Goal: Task Accomplishment & Management: Use online tool/utility

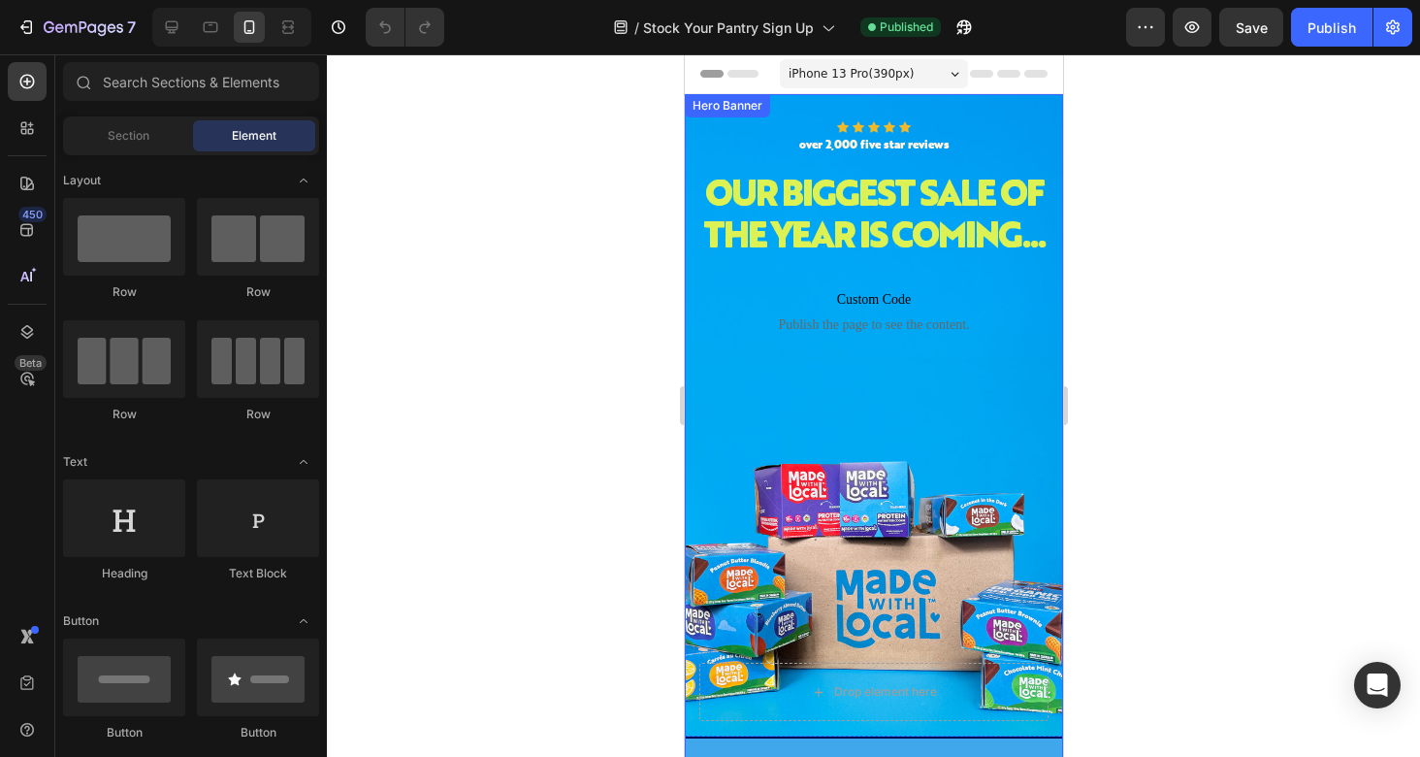
click at [696, 466] on div "Icon Icon Icon Icon Icon Icon List over 2,000 five star reviews Text Block Row …" at bounding box center [873, 439] width 378 height 691
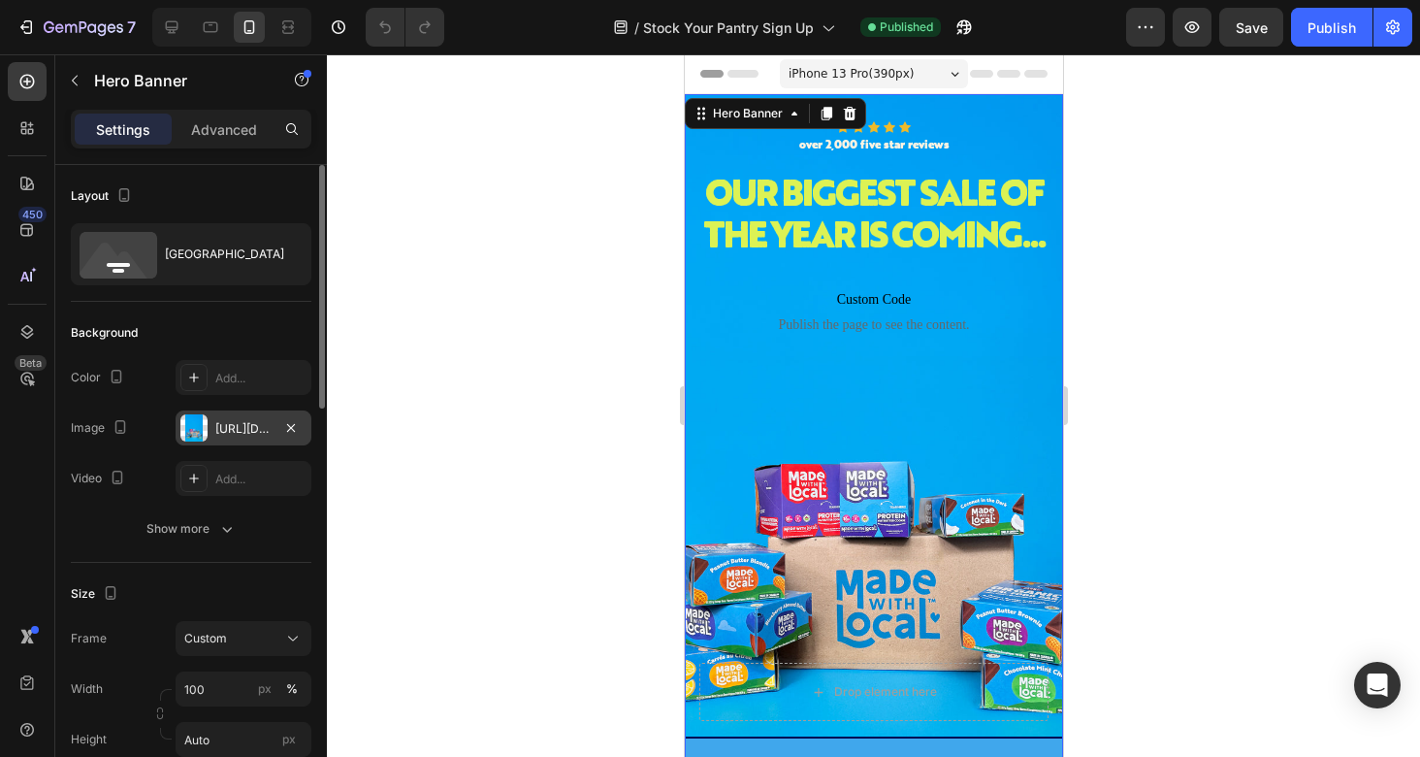
click at [259, 435] on div "[URL][DOMAIN_NAME]" at bounding box center [243, 428] width 56 height 17
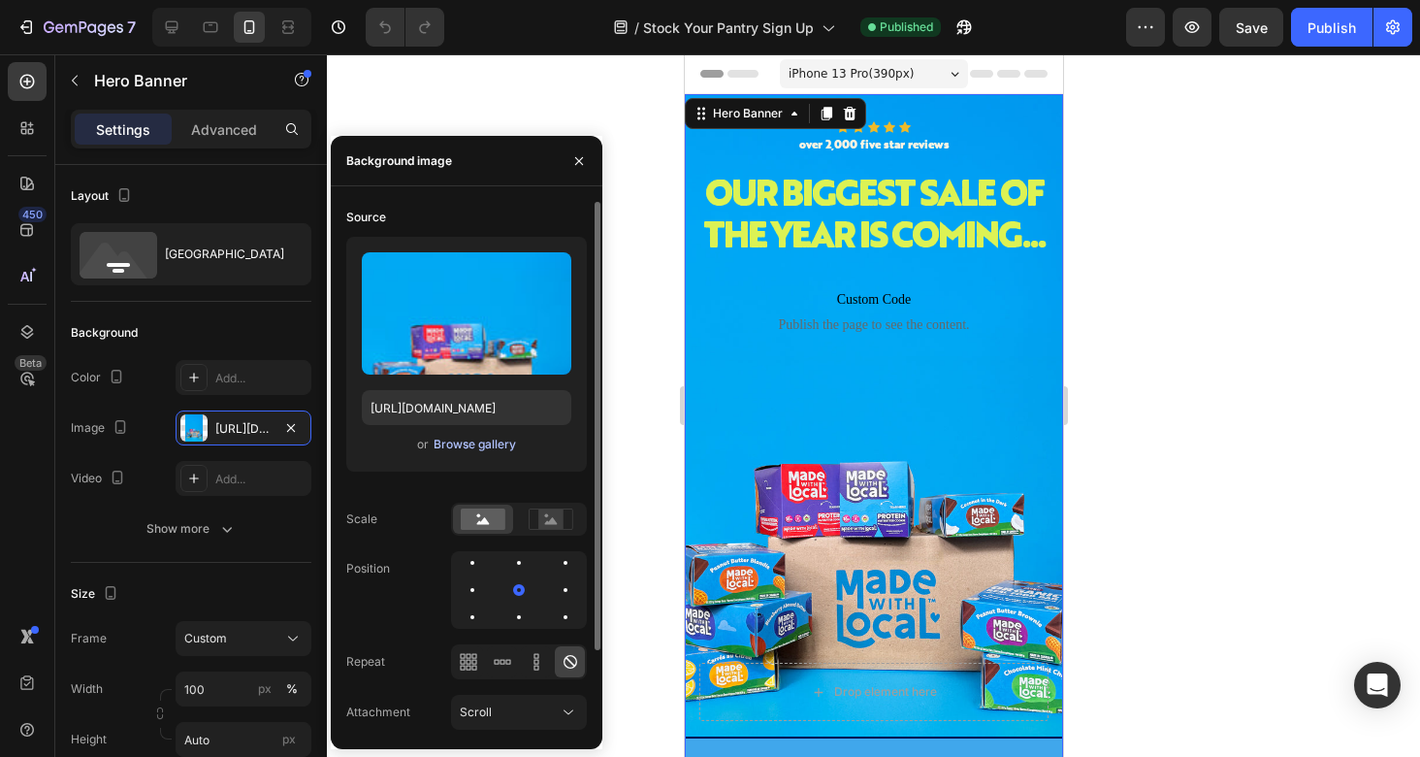
click at [454, 445] on div "Browse gallery" at bounding box center [475, 444] width 82 height 17
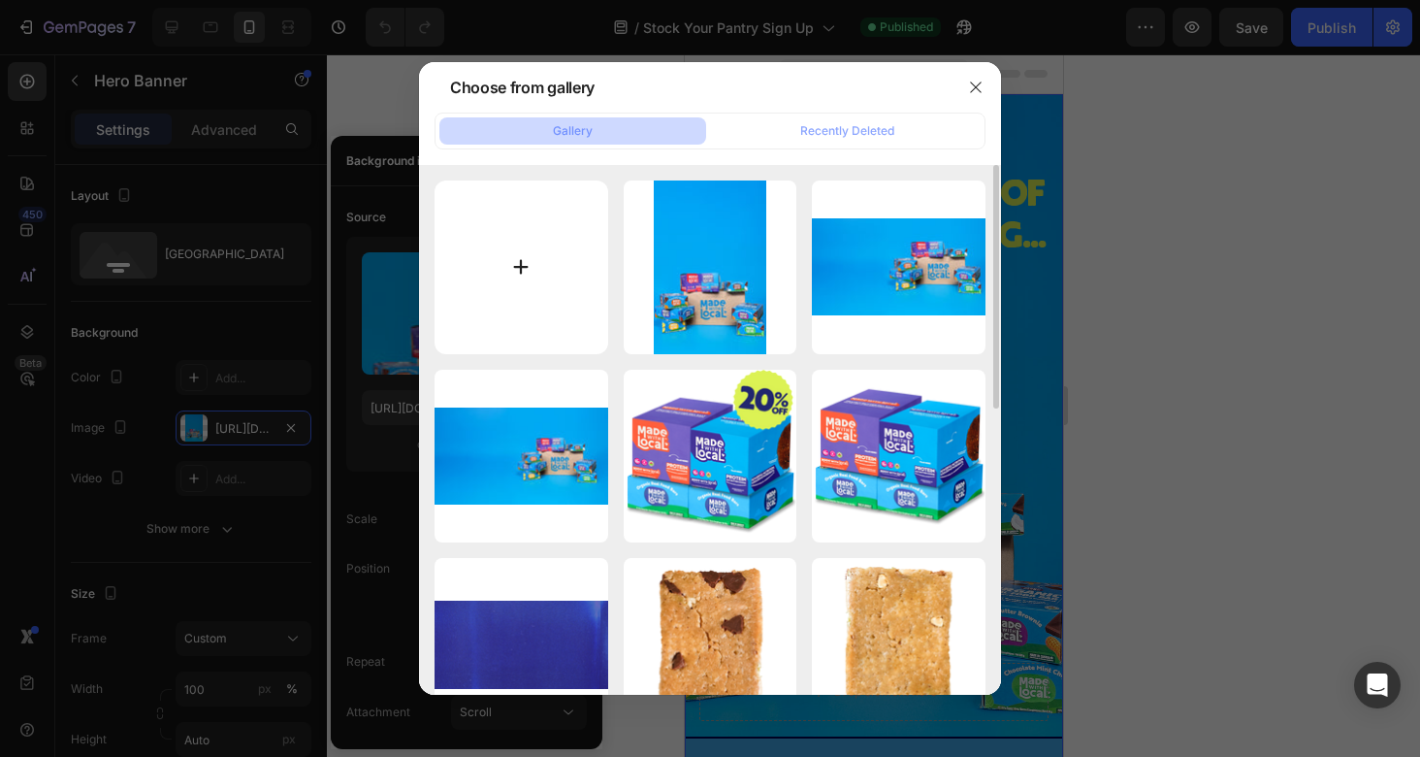
click at [503, 277] on input "file" at bounding box center [522, 267] width 174 height 174
type input "C:\fakepath\IMG_3840sky mobile.jpg"
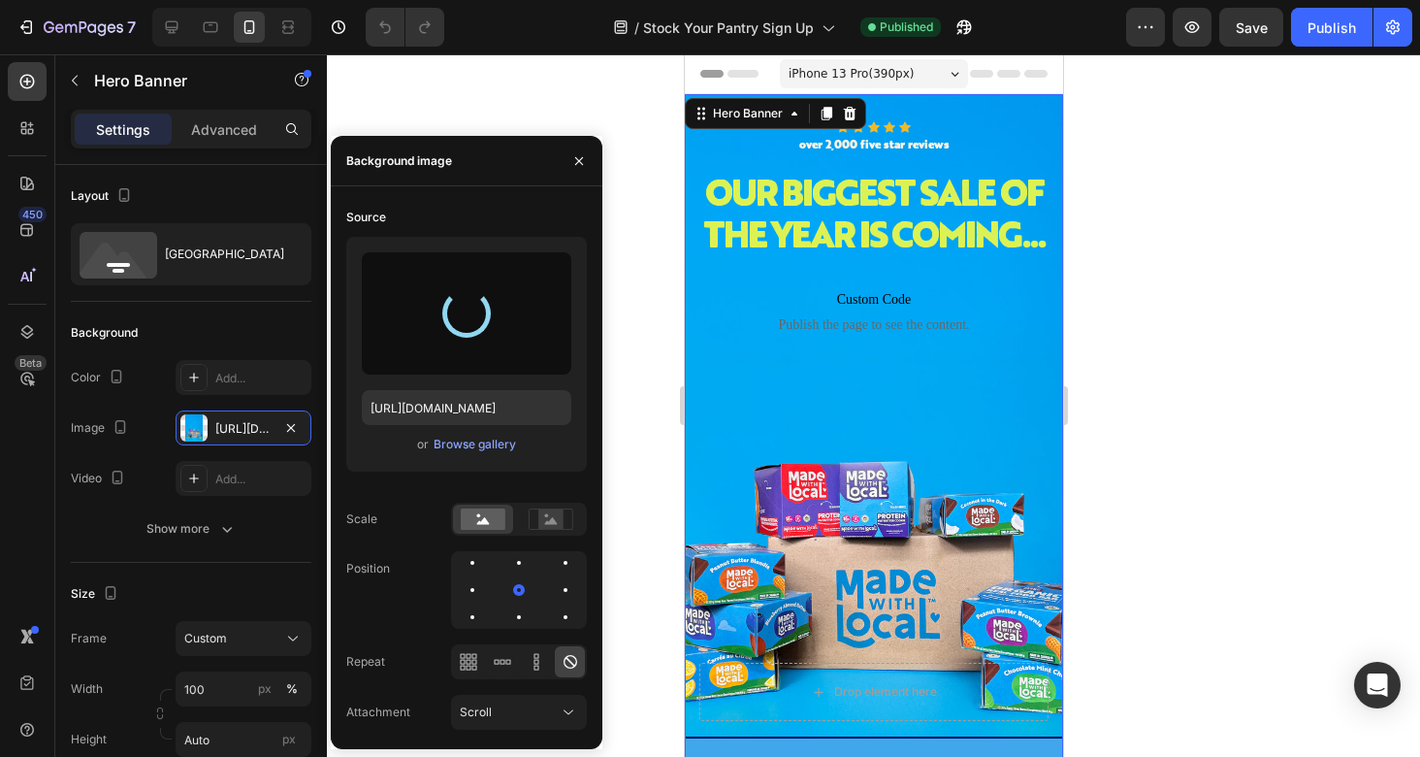
type input "[URL][DOMAIN_NAME]"
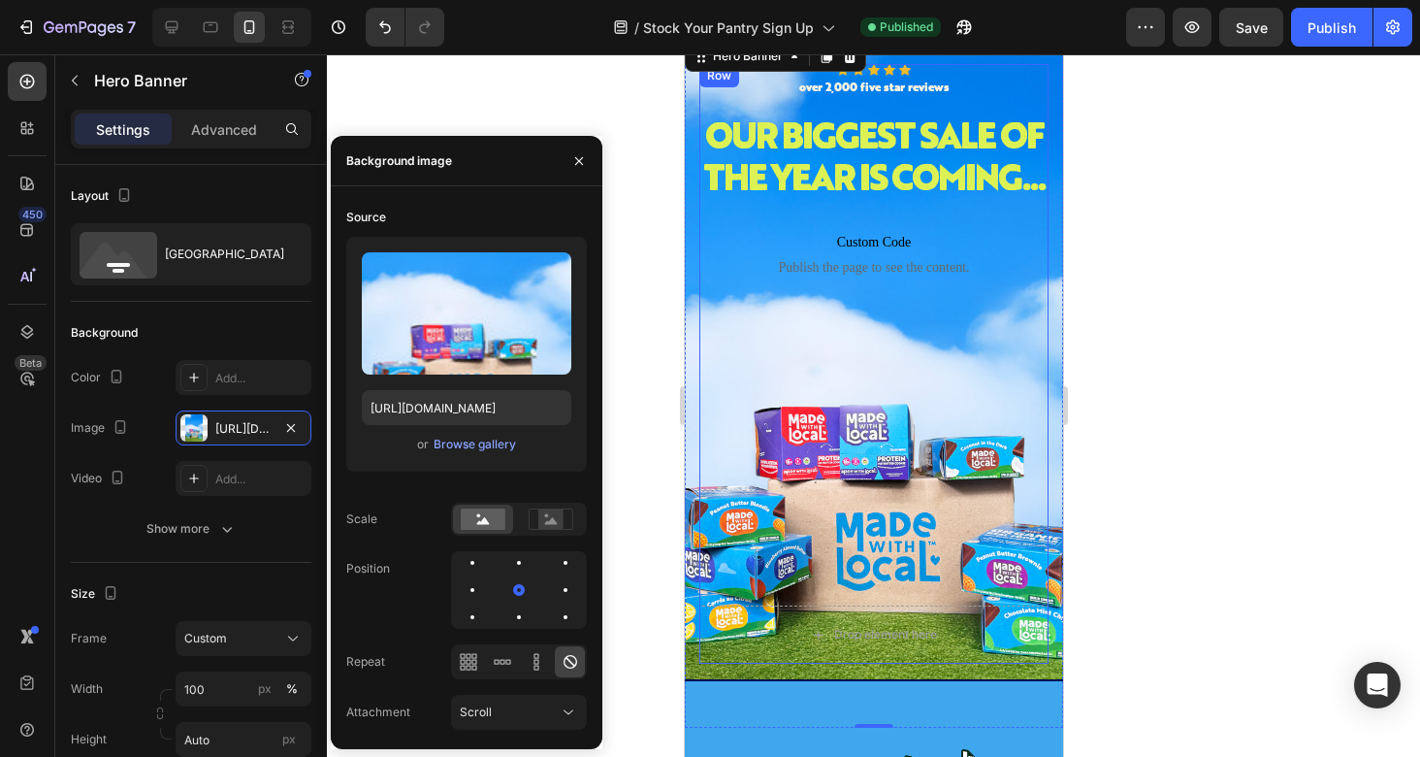
scroll to position [70, 0]
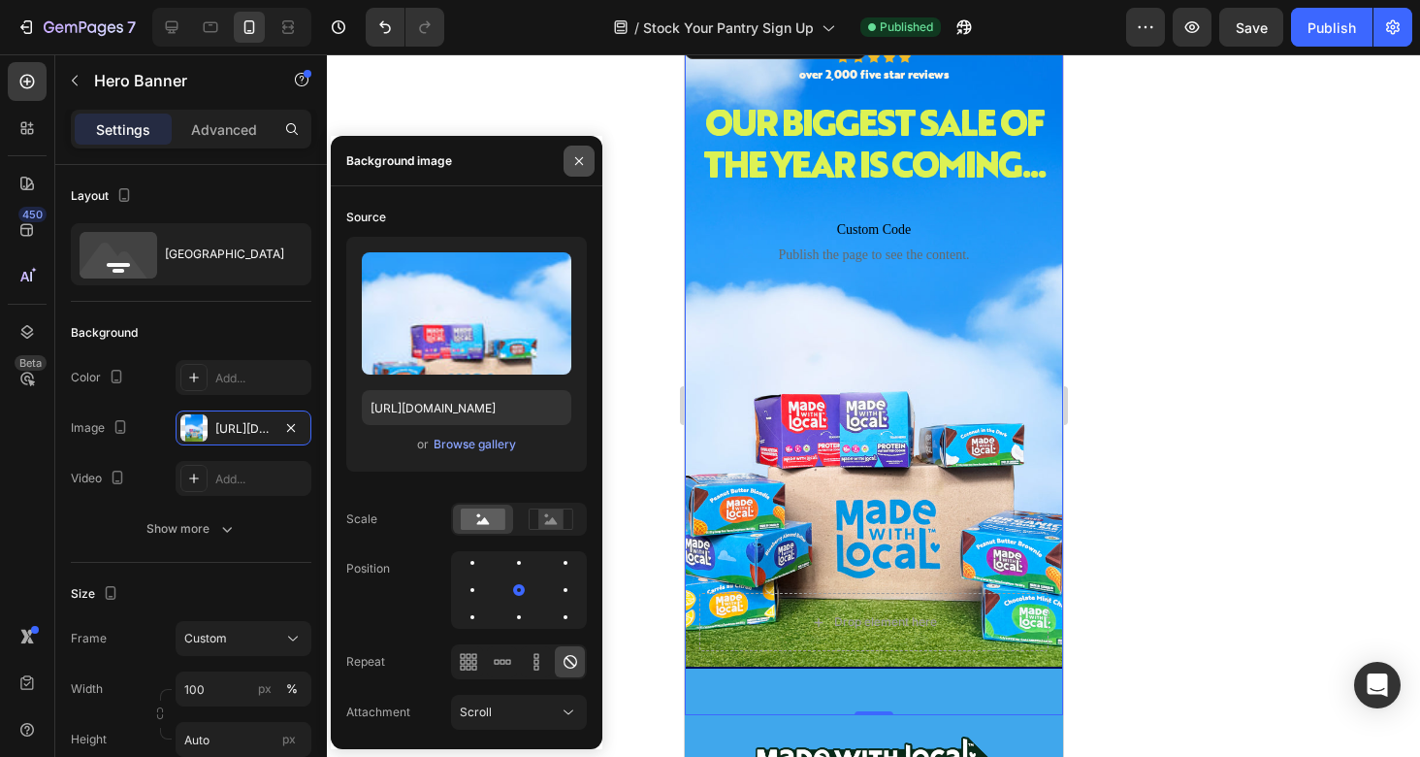
click at [573, 162] on icon "button" at bounding box center [579, 161] width 16 height 16
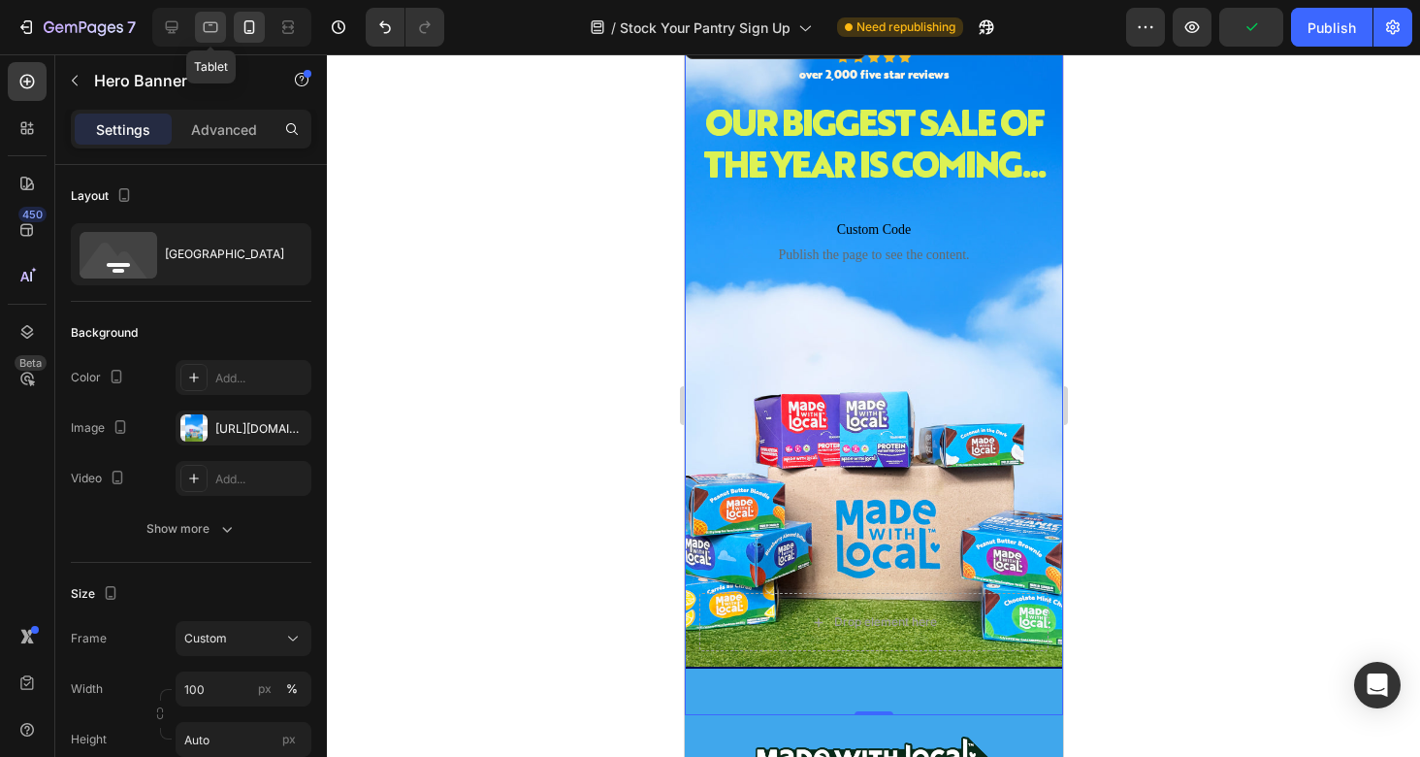
click at [213, 33] on icon at bounding box center [210, 26] width 19 height 19
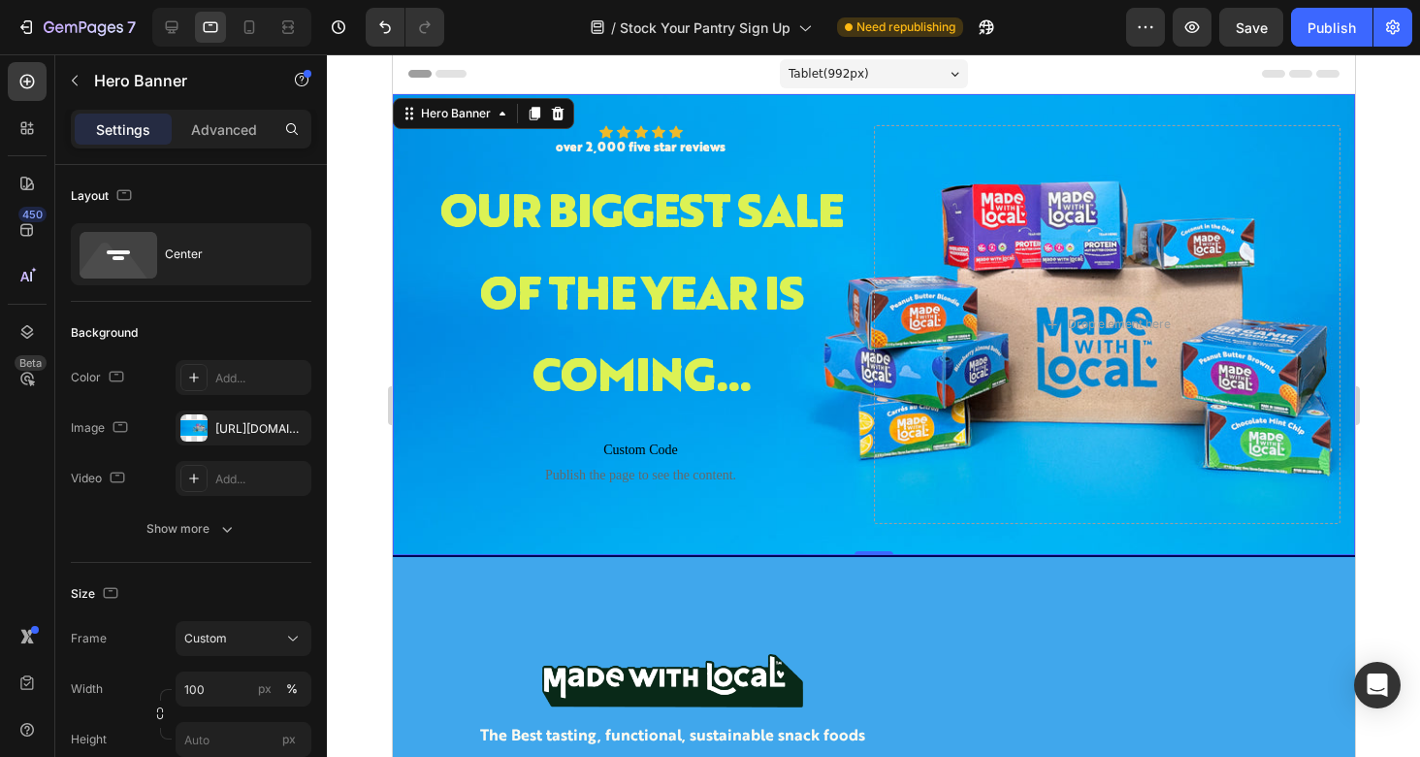
click at [1139, 112] on div "Icon Icon Icon Icon Icon Icon List over 2,000 five star reviews Text Block Row …" at bounding box center [873, 324] width 962 height 461
click at [221, 426] on div "[URL][DOMAIN_NAME]" at bounding box center [243, 428] width 56 height 17
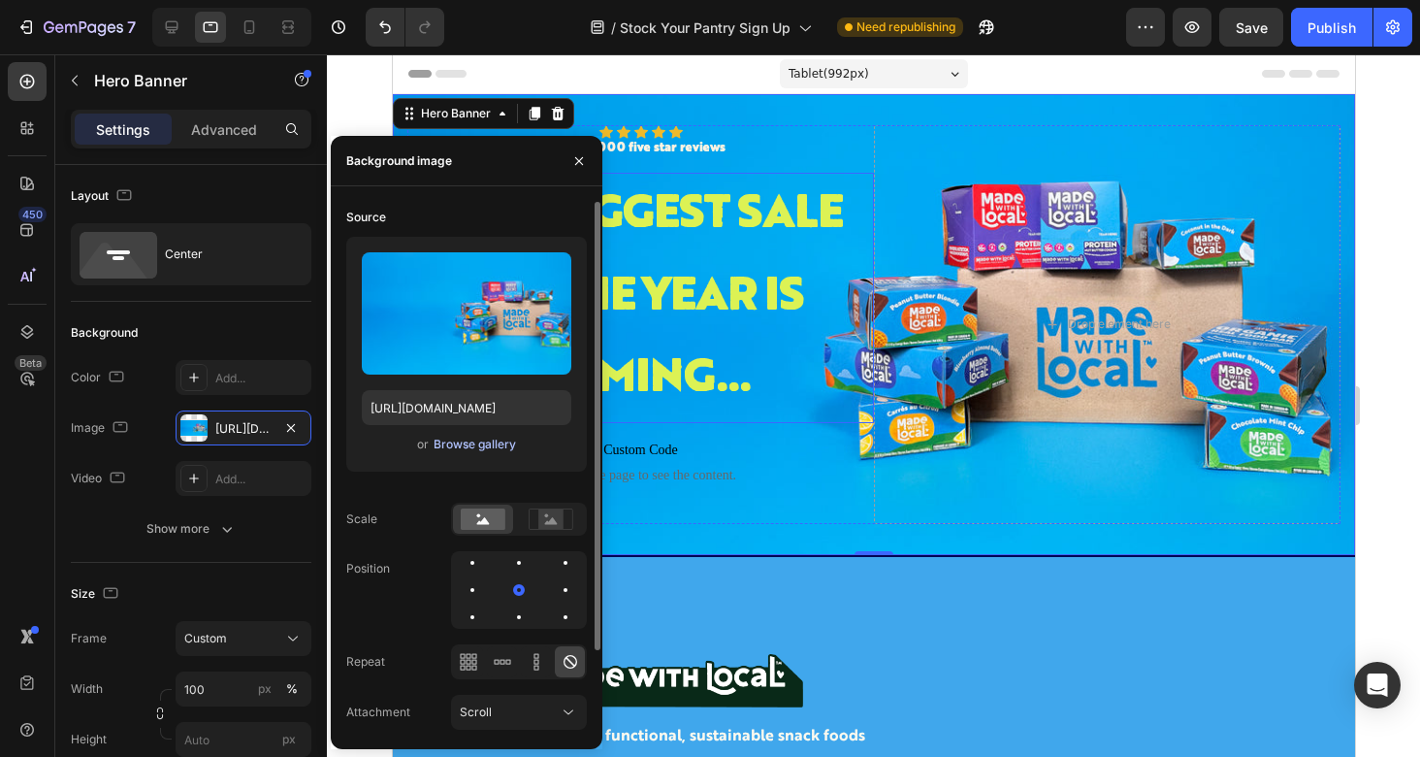
click at [457, 448] on div "Browse gallery" at bounding box center [475, 444] width 82 height 17
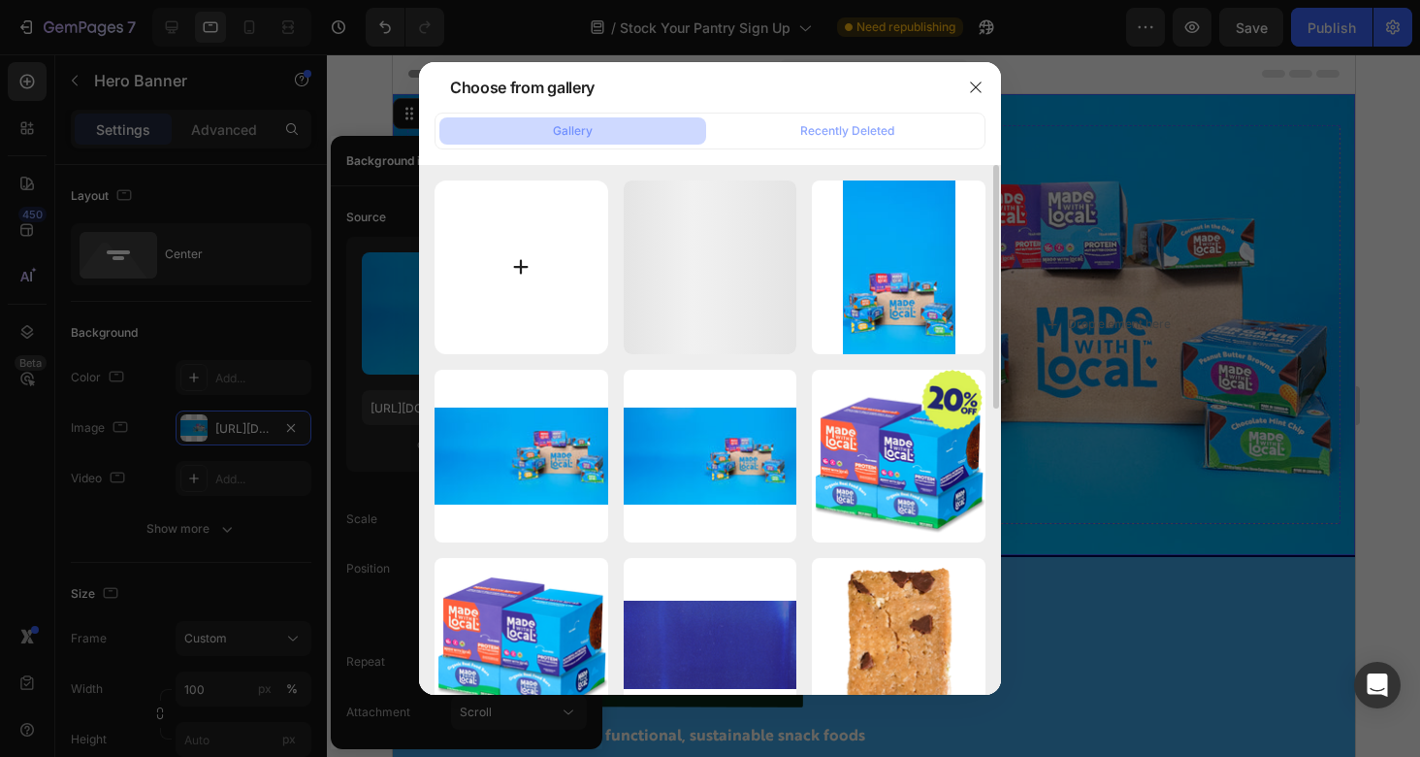
click at [530, 256] on input "file" at bounding box center [522, 267] width 174 height 174
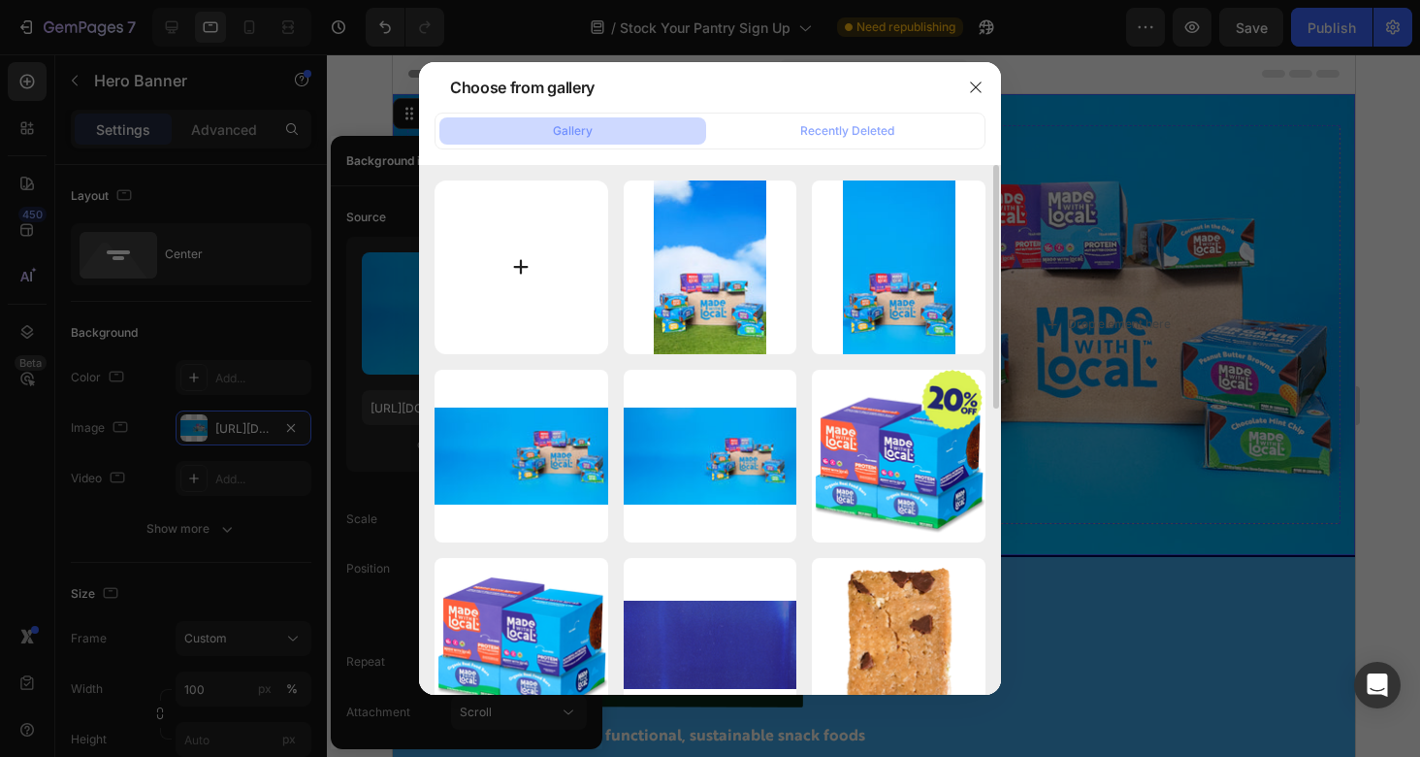
type input "C:\fakepath\IMG_3840long3.jpg"
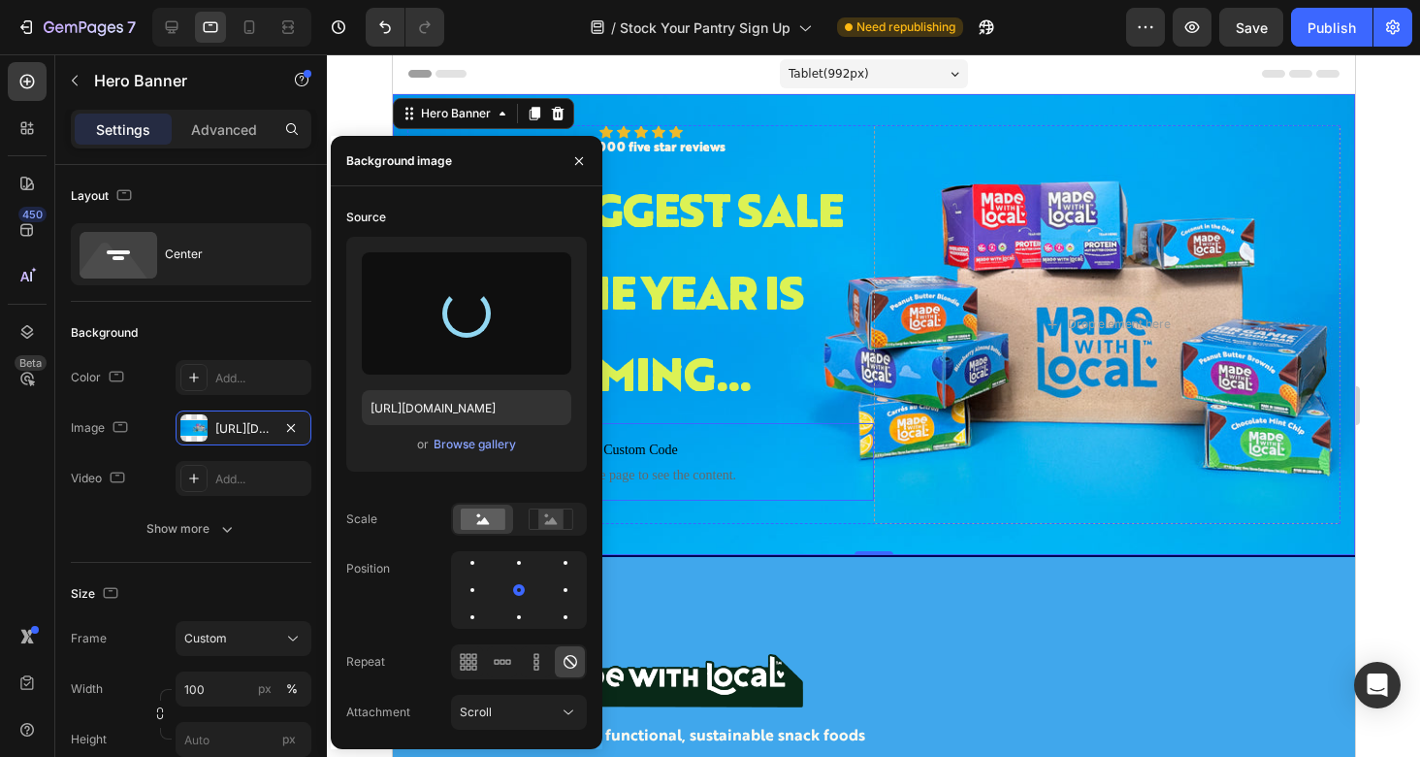
type input "[URL][DOMAIN_NAME]"
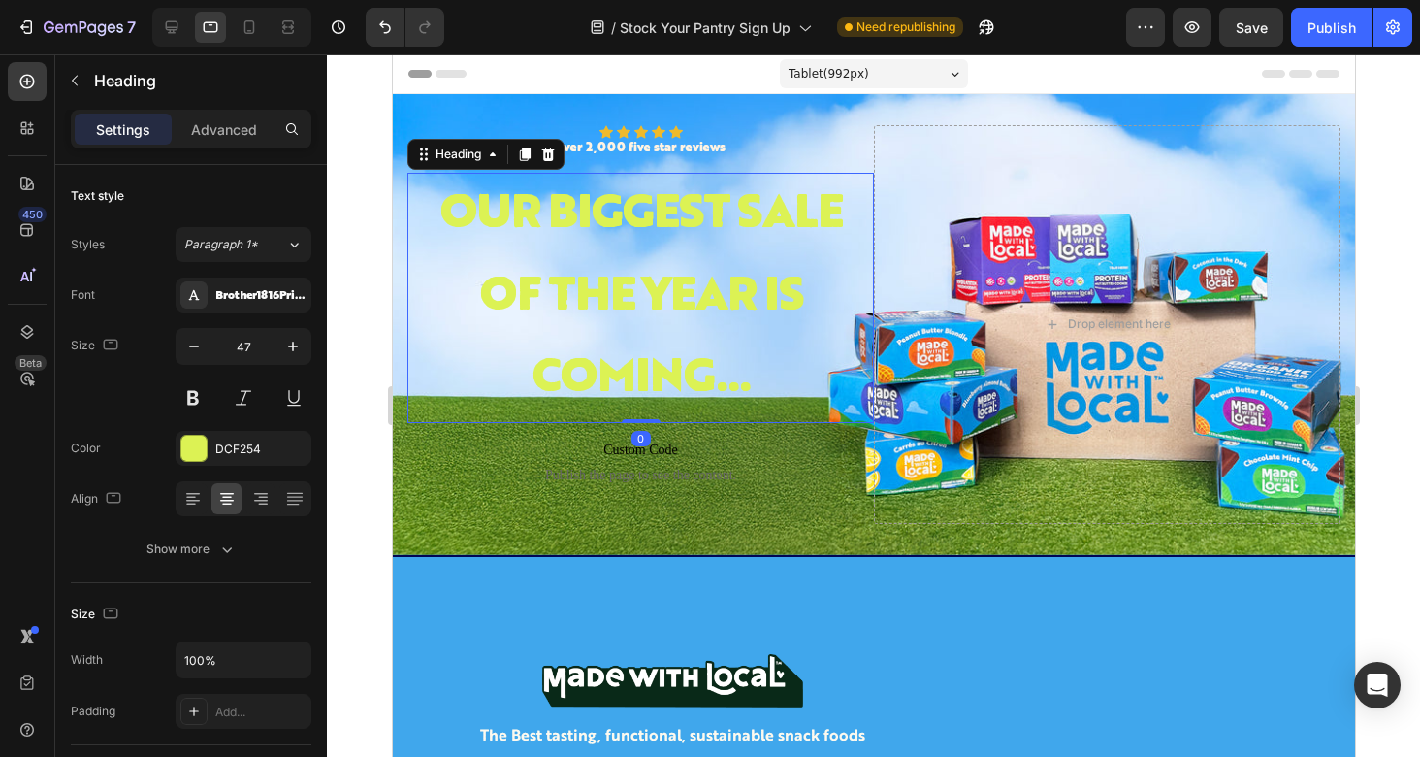
click at [755, 246] on div "Our biggest sale of the year is coming..." at bounding box center [640, 298] width 467 height 250
click at [602, 279] on div "Our biggest sale of the year is coming..." at bounding box center [640, 298] width 467 height 250
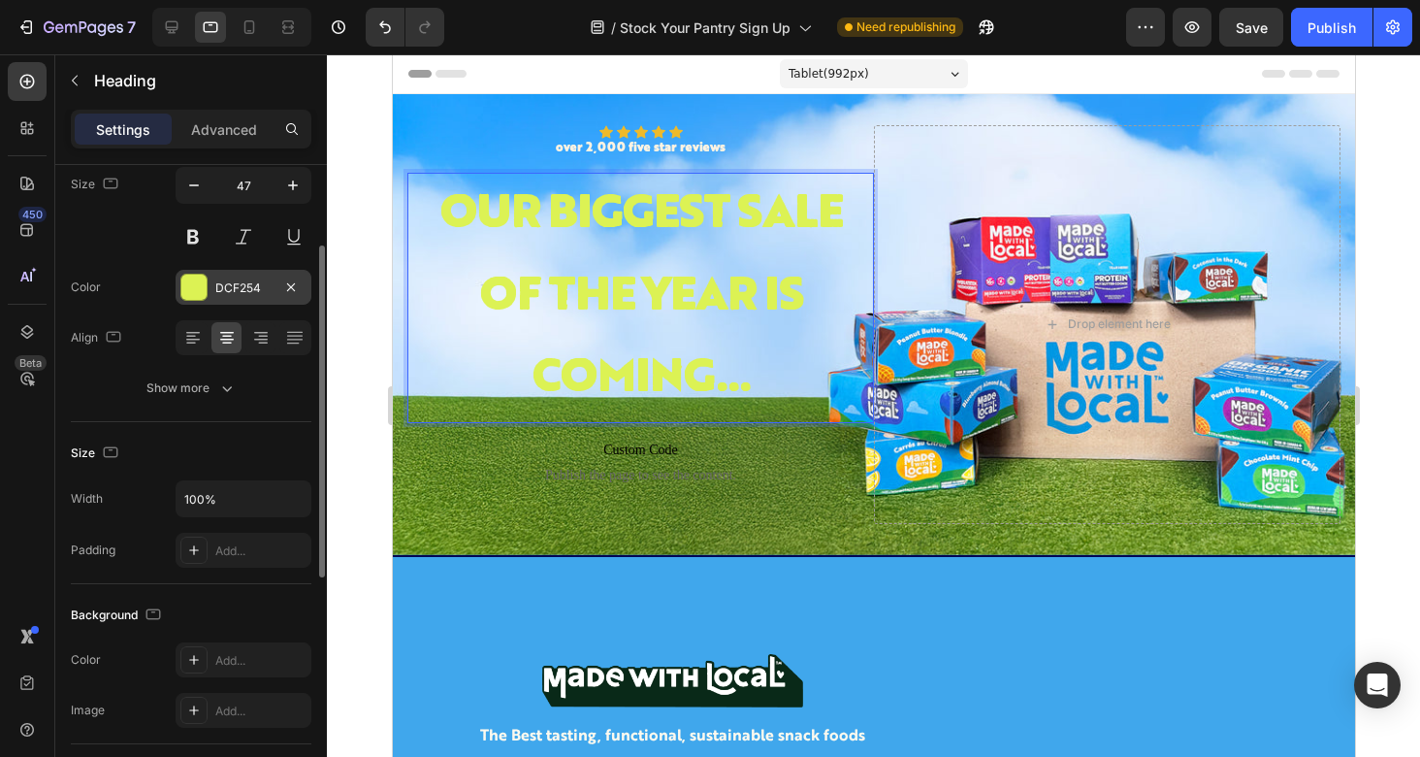
scroll to position [159, 0]
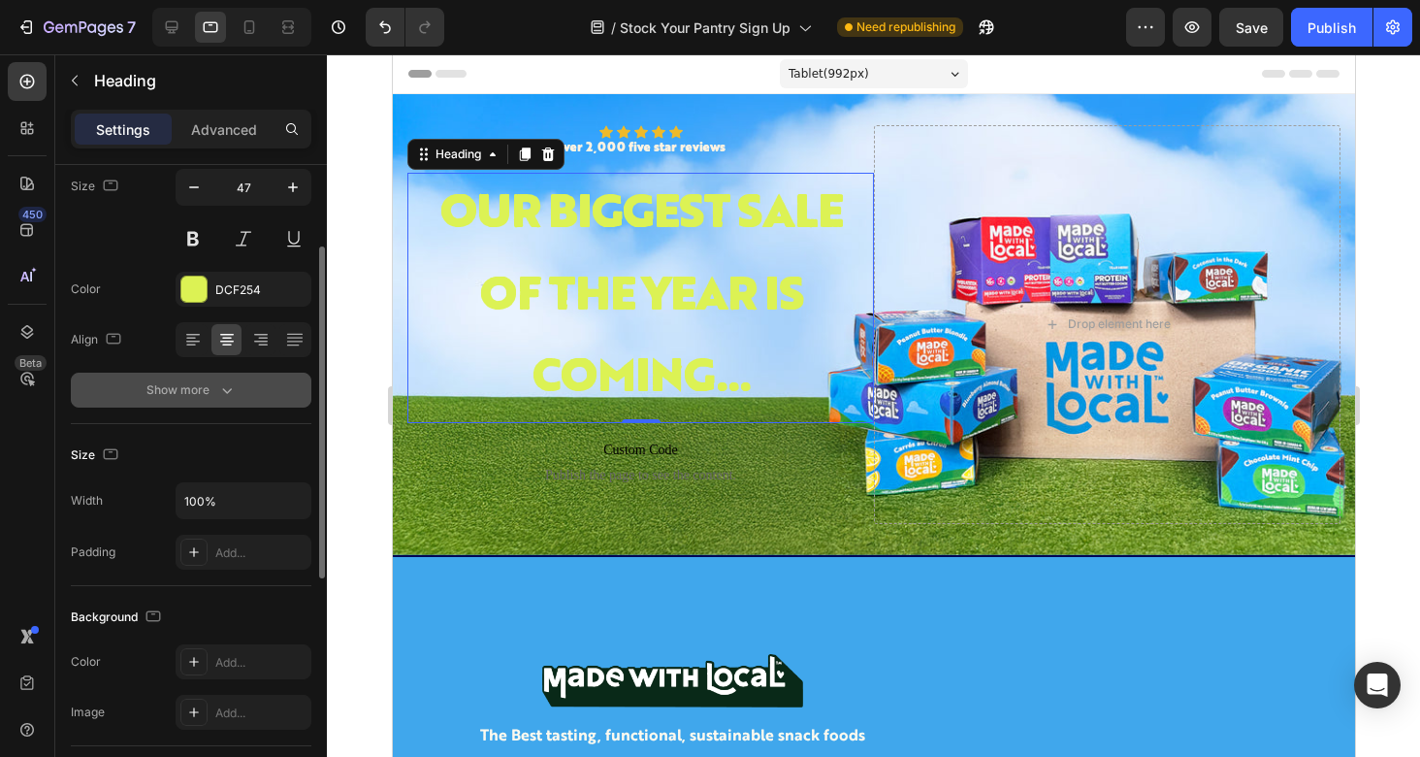
click at [212, 389] on div "Show more" at bounding box center [192, 389] width 90 height 19
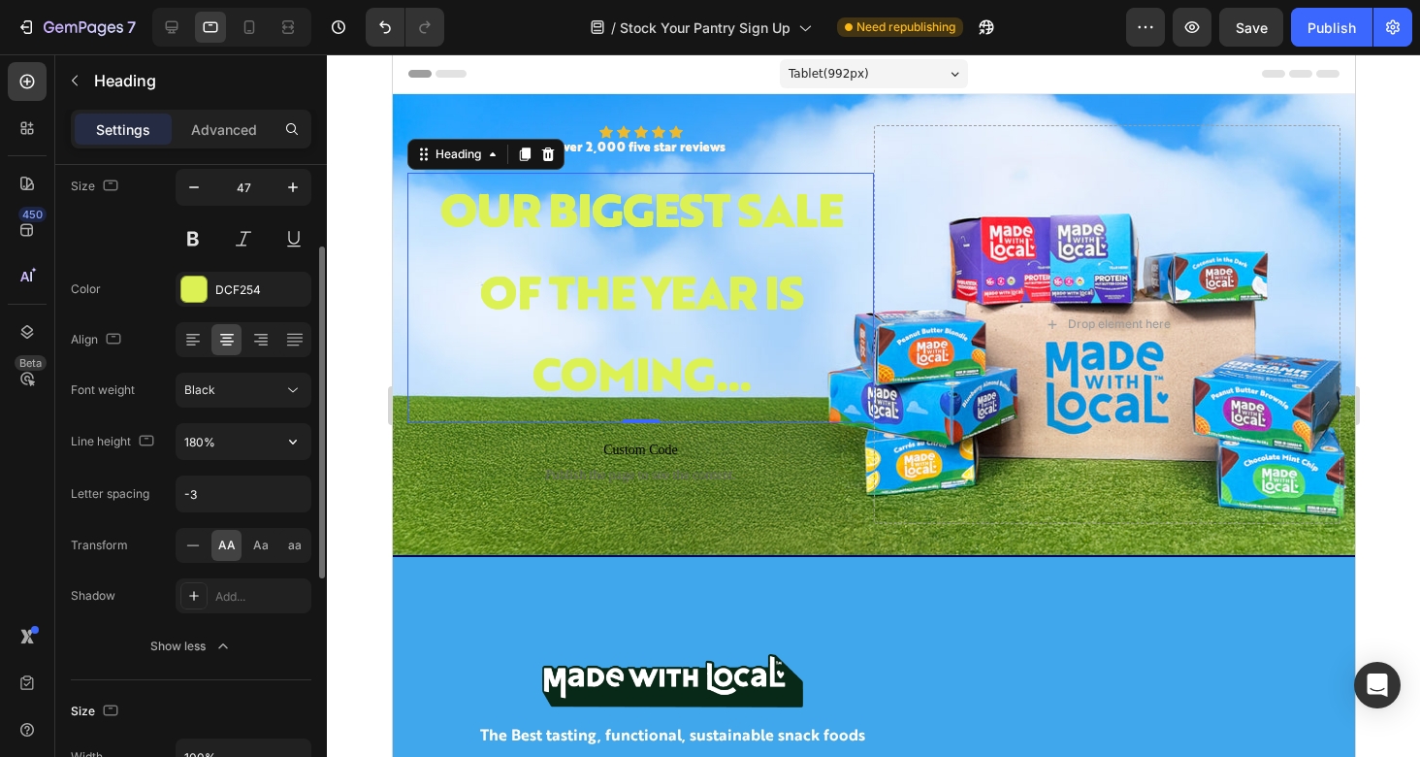
click at [222, 467] on div "Font Brother1816Printed Size 47 Color DCF254 Align Font weight Black Line heigh…" at bounding box center [191, 390] width 241 height 545
click at [222, 441] on input "180%" at bounding box center [244, 441] width 134 height 35
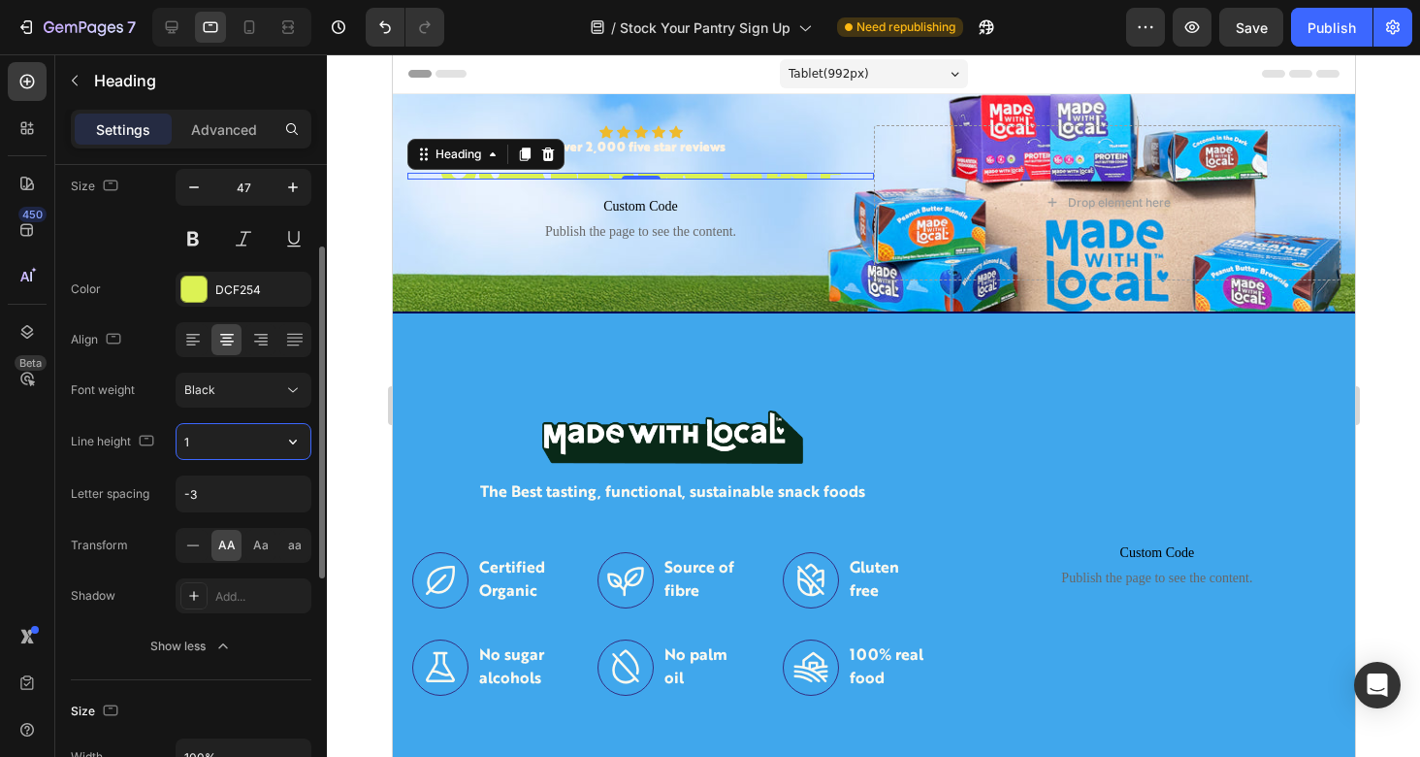
click at [300, 442] on icon "button" at bounding box center [292, 441] width 19 height 19
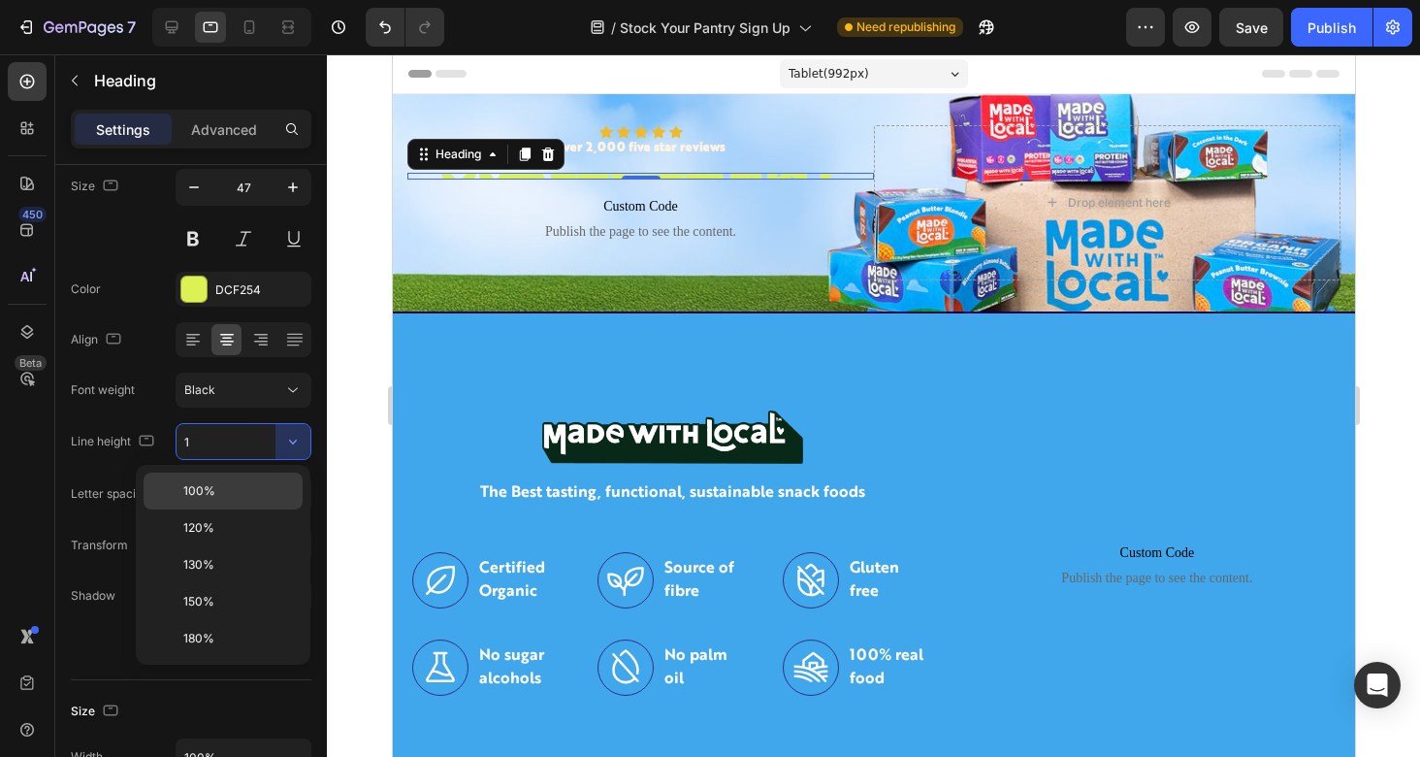
click at [234, 491] on p "100%" at bounding box center [238, 490] width 111 height 17
type input "100%"
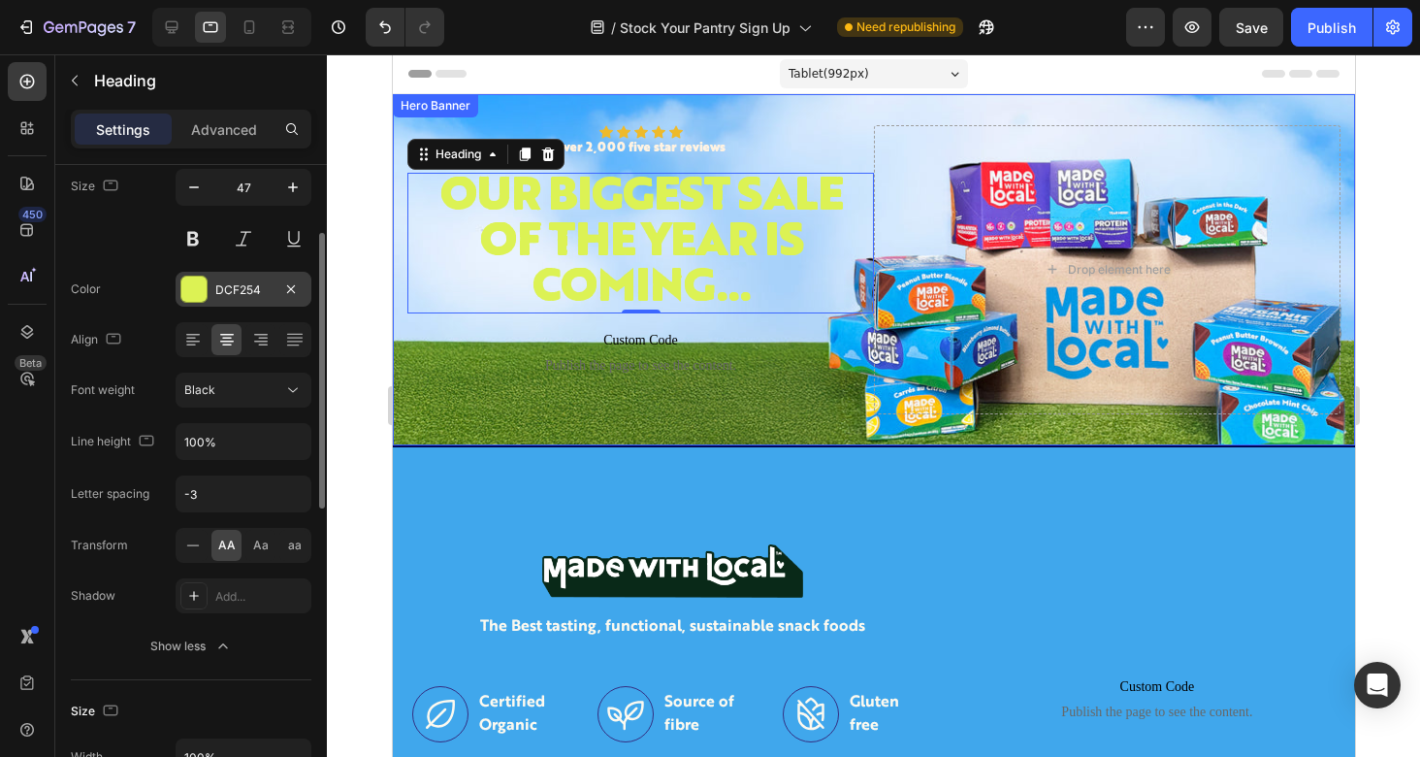
click at [258, 286] on div "DCF254" at bounding box center [243, 289] width 56 height 17
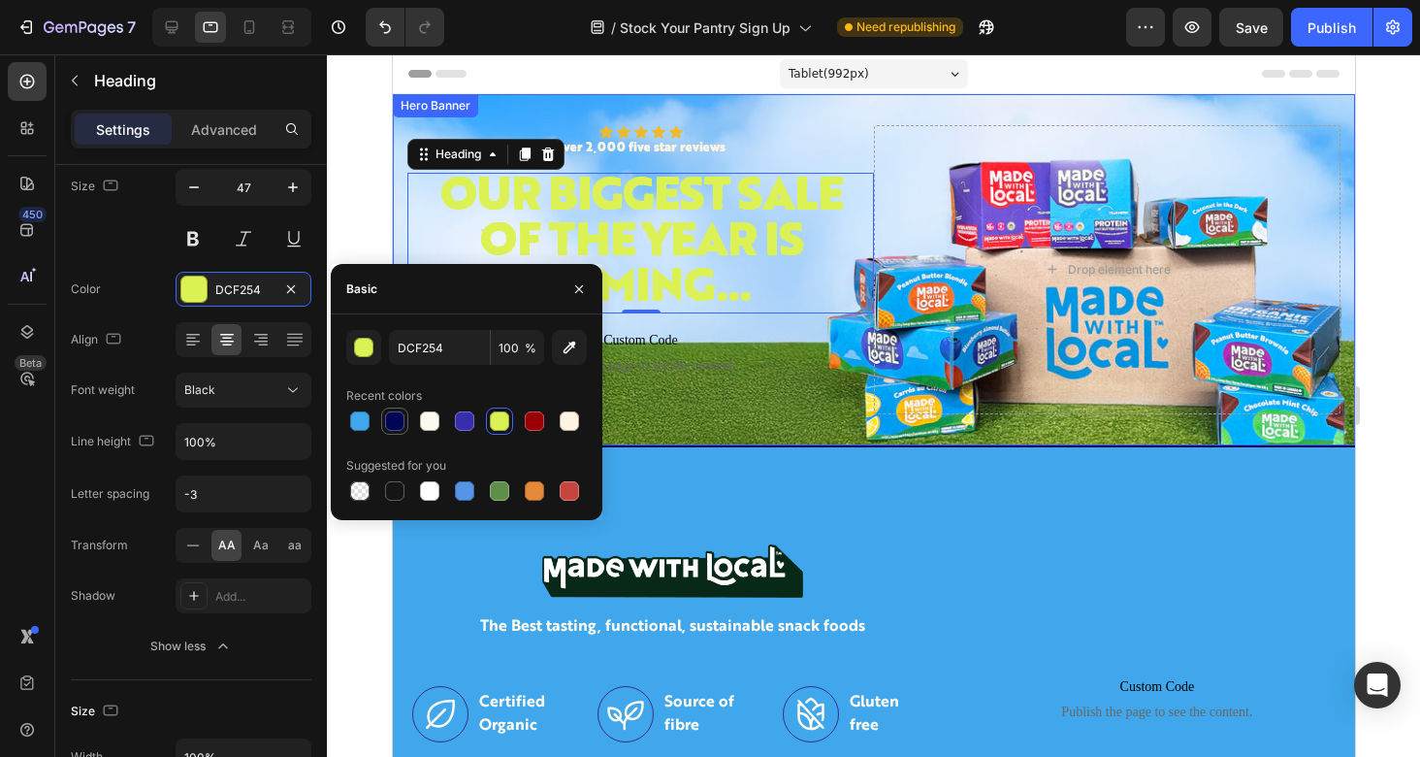
click at [398, 423] on div at bounding box center [394, 420] width 19 height 19
type input "000554"
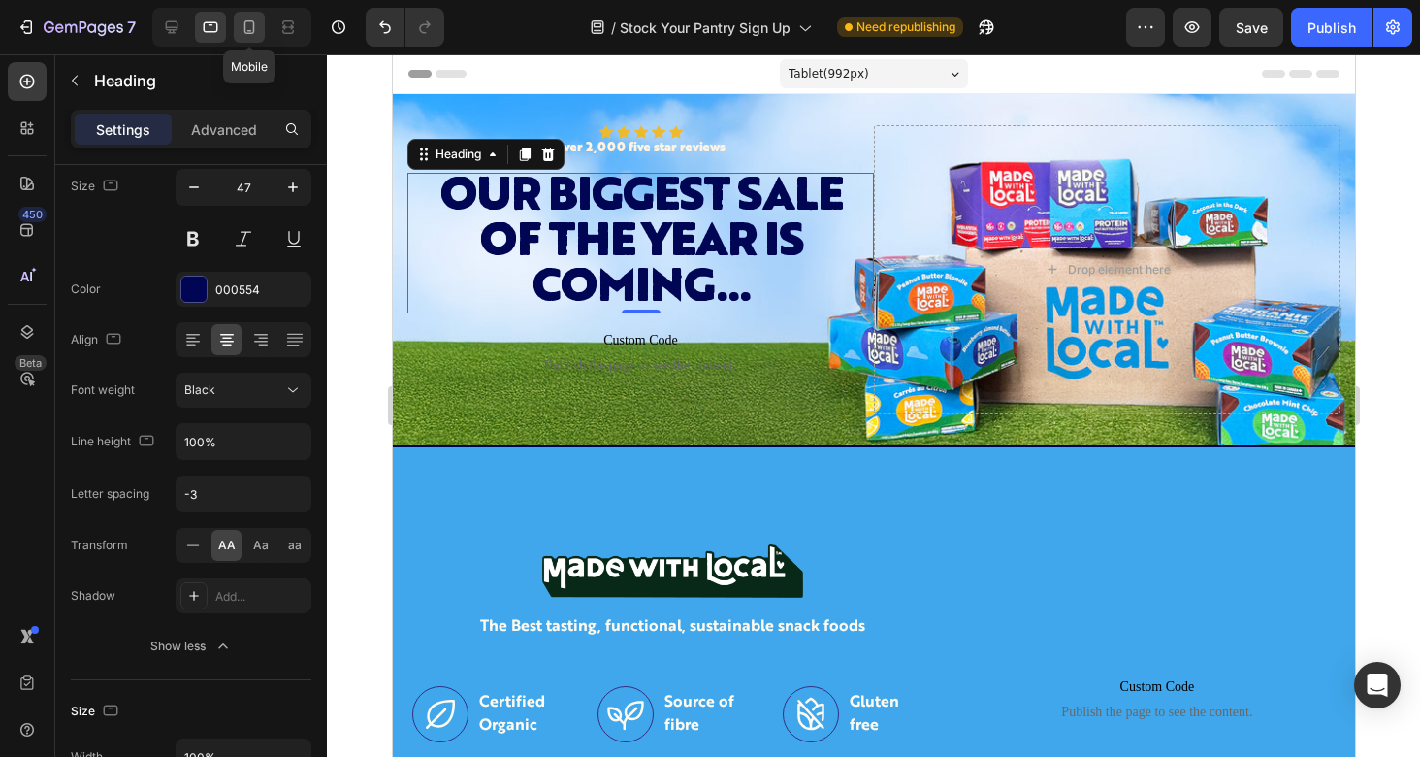
click at [255, 30] on icon at bounding box center [249, 26] width 19 height 19
type input "36"
type input "120%"
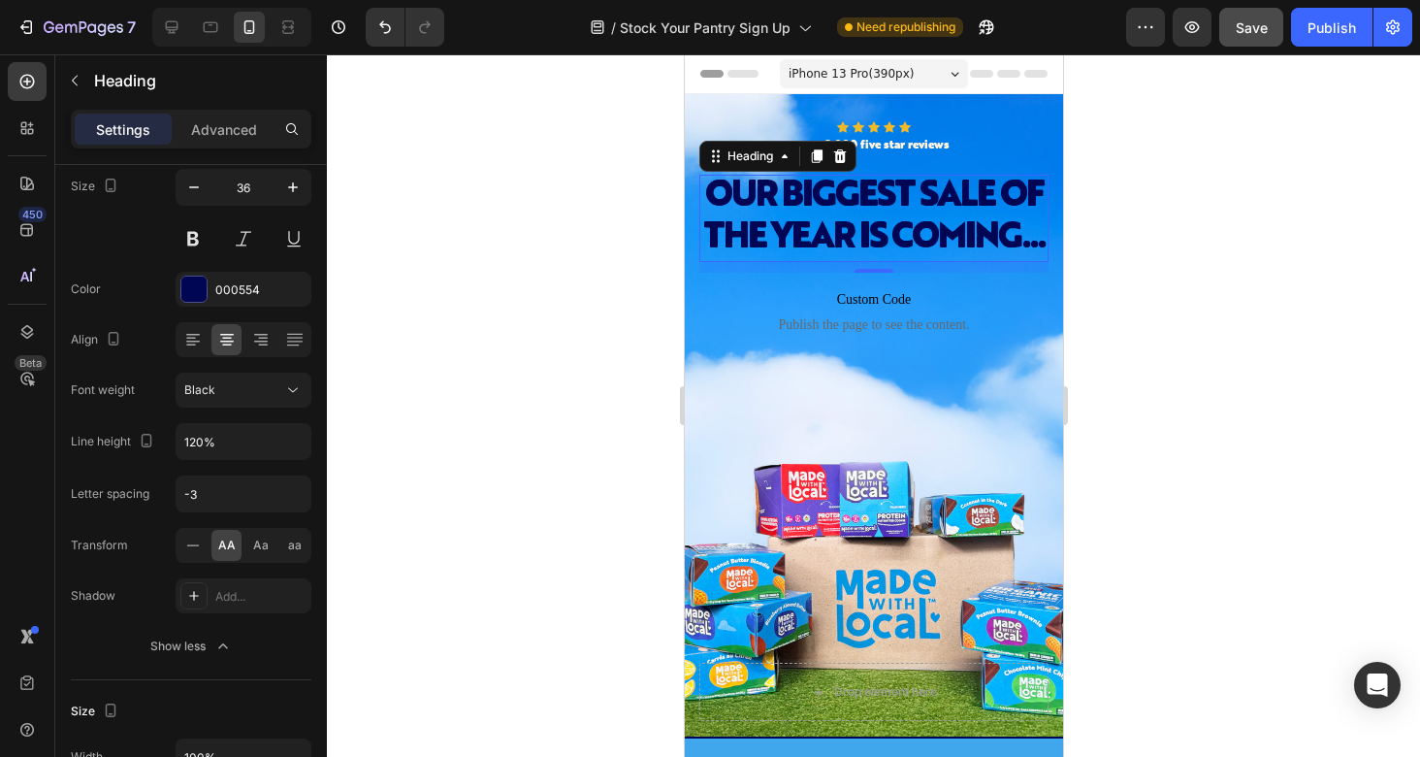
click at [1263, 33] on span "Save" at bounding box center [1252, 27] width 32 height 16
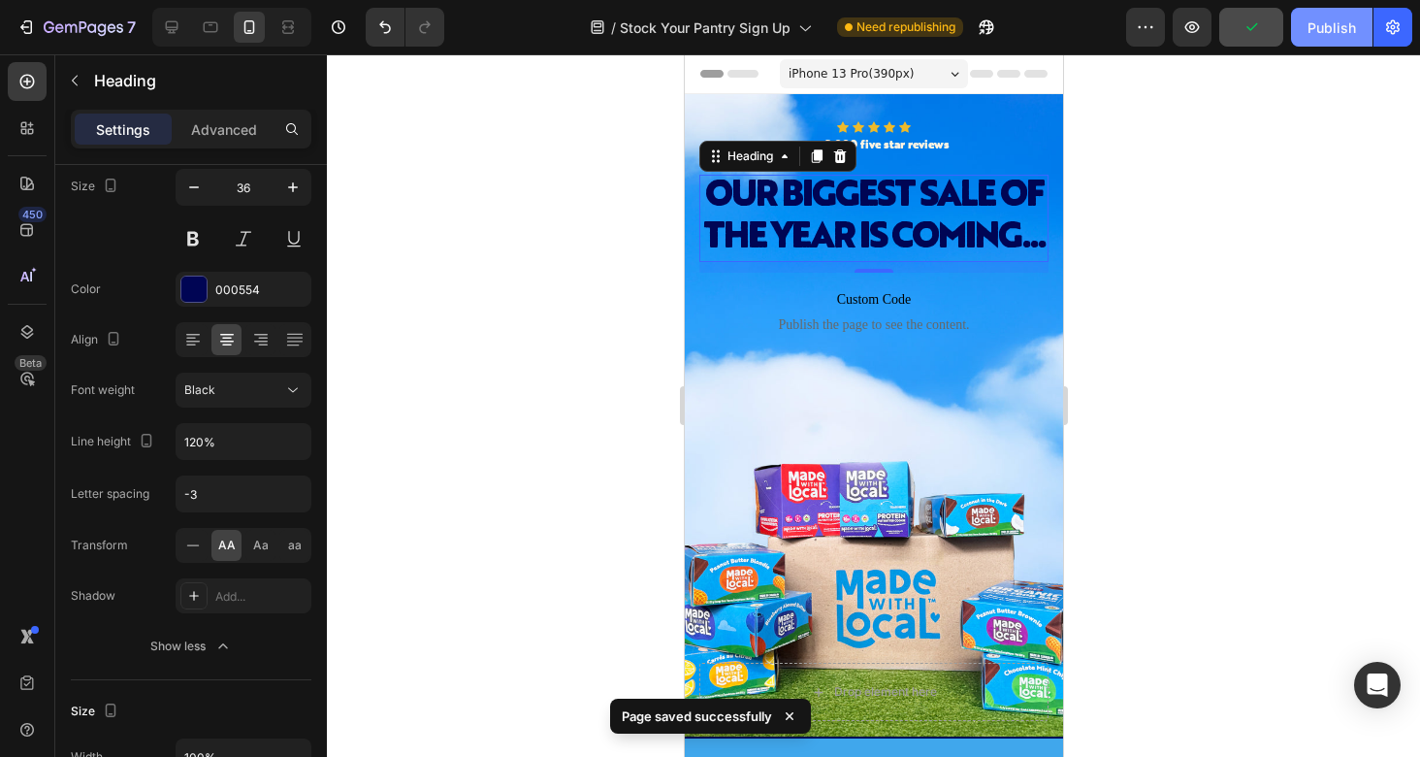
click at [1318, 31] on div "Publish" at bounding box center [1332, 27] width 49 height 20
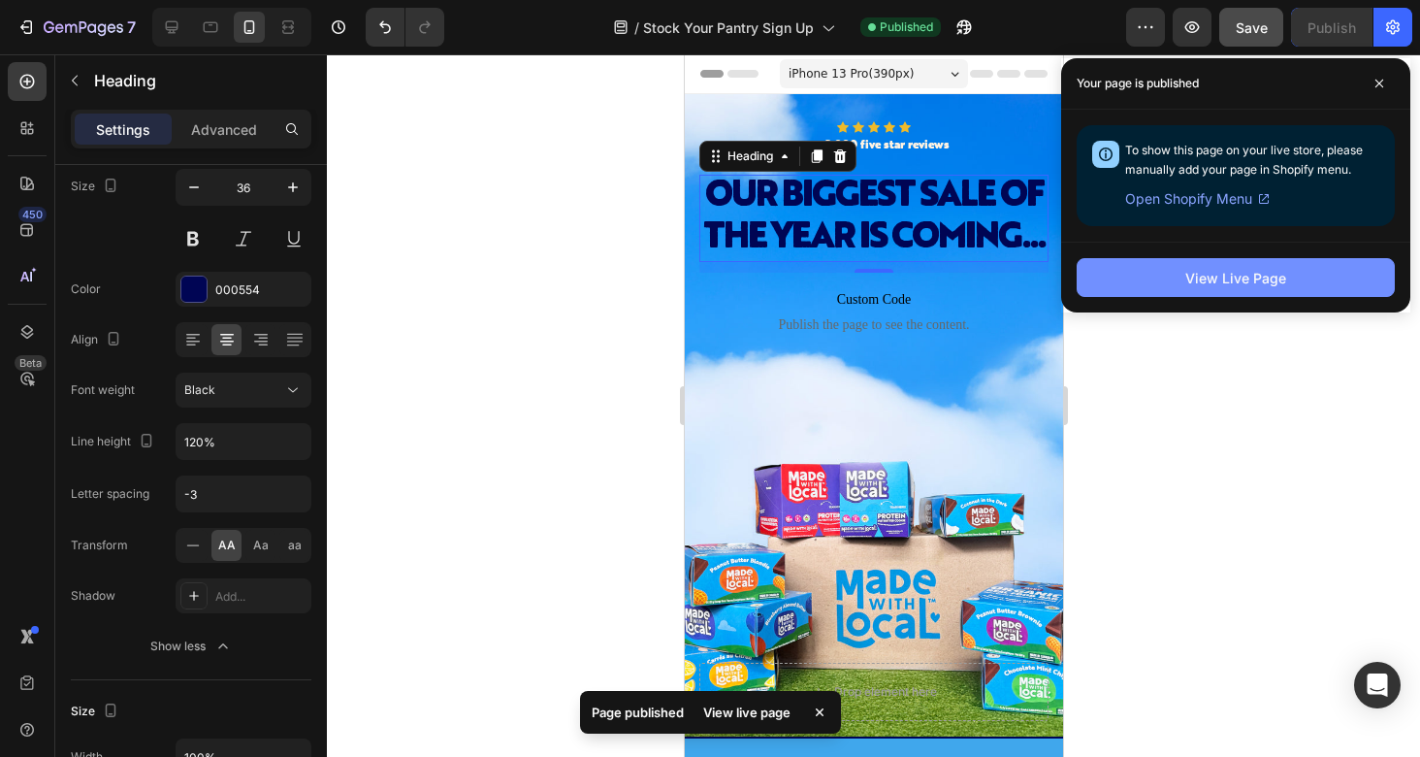
click at [1250, 290] on button "View Live Page" at bounding box center [1236, 277] width 318 height 39
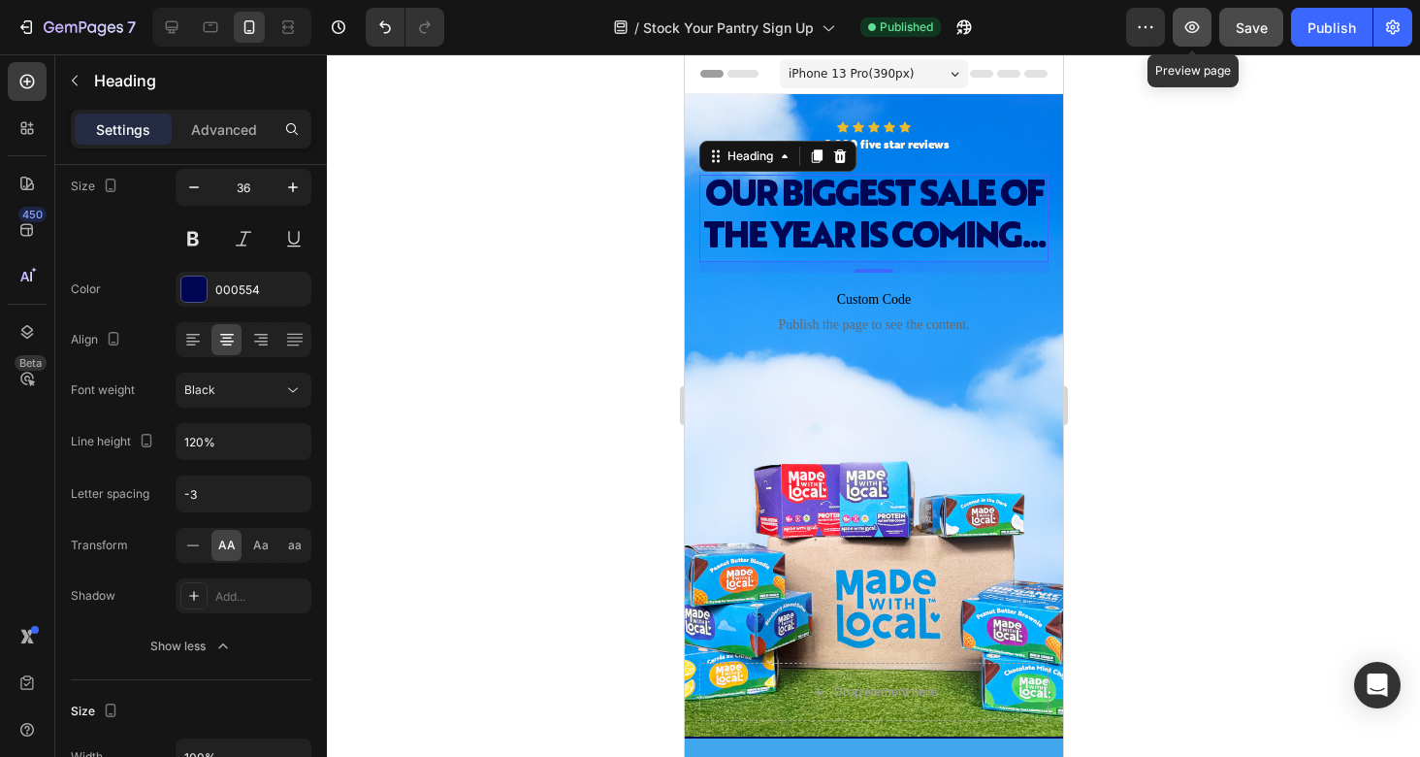
click at [1191, 30] on icon "button" at bounding box center [1192, 26] width 19 height 19
click at [180, 30] on icon at bounding box center [171, 26] width 19 height 19
type input "56"
type input "110%"
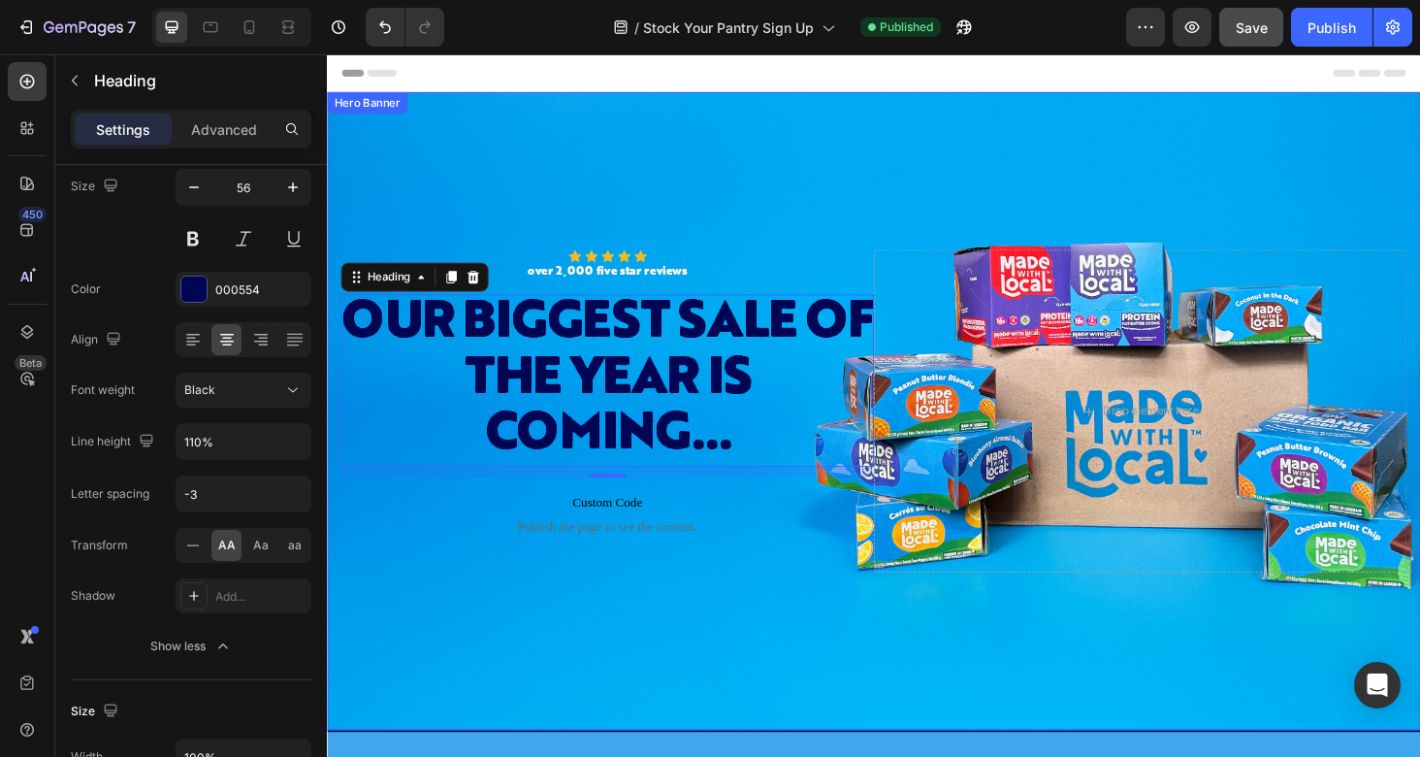
click at [785, 134] on div "Background Image" at bounding box center [909, 433] width 1164 height 679
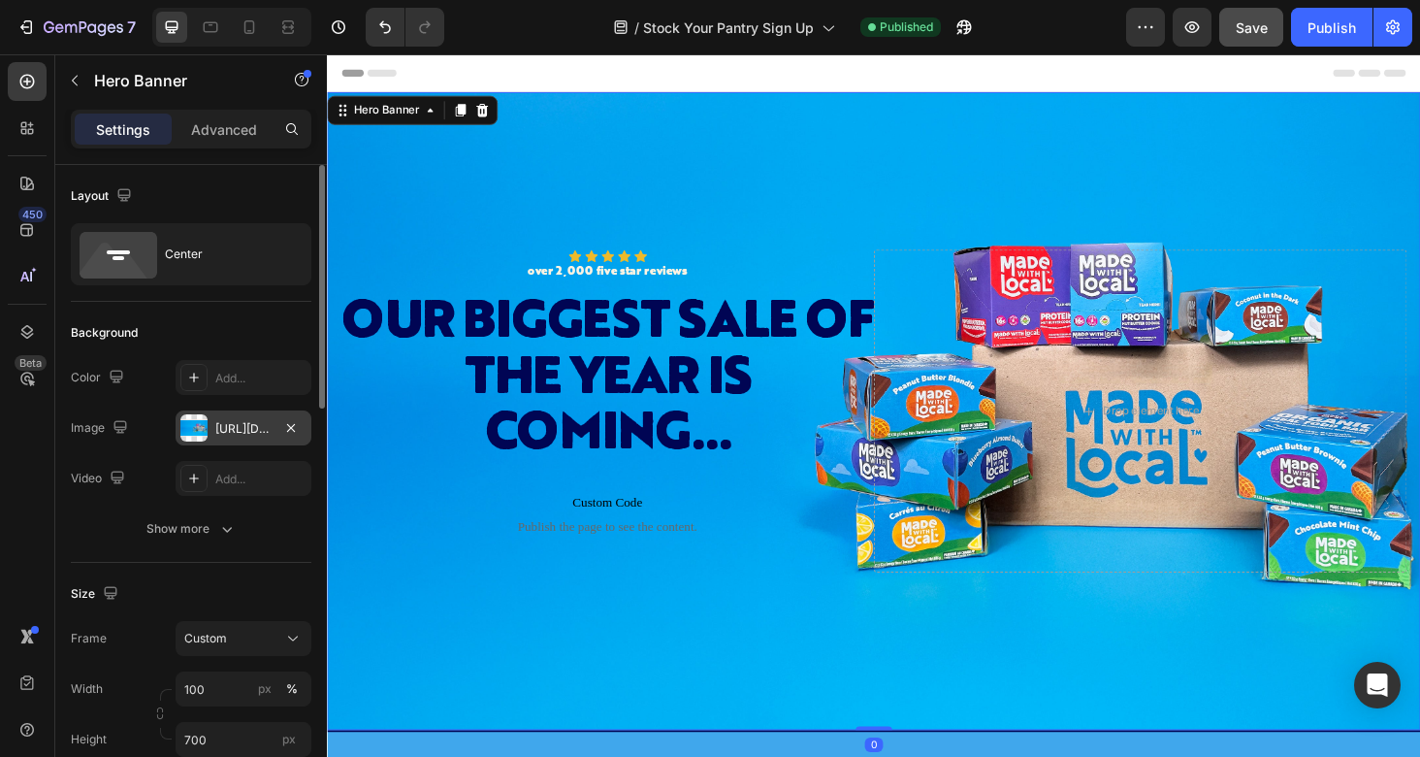
click at [234, 431] on div "[URL][DOMAIN_NAME]" at bounding box center [243, 428] width 56 height 17
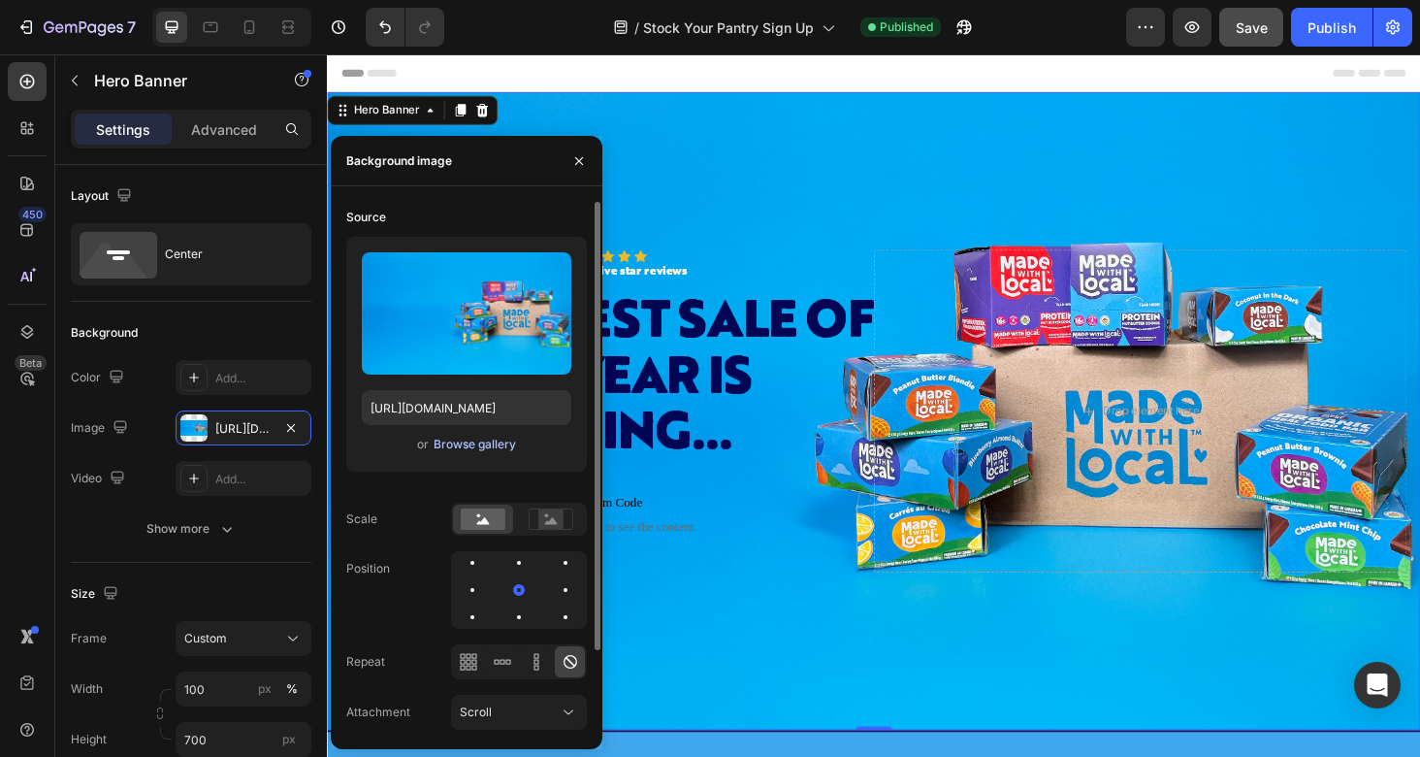
click at [456, 442] on div "Browse gallery" at bounding box center [475, 444] width 82 height 17
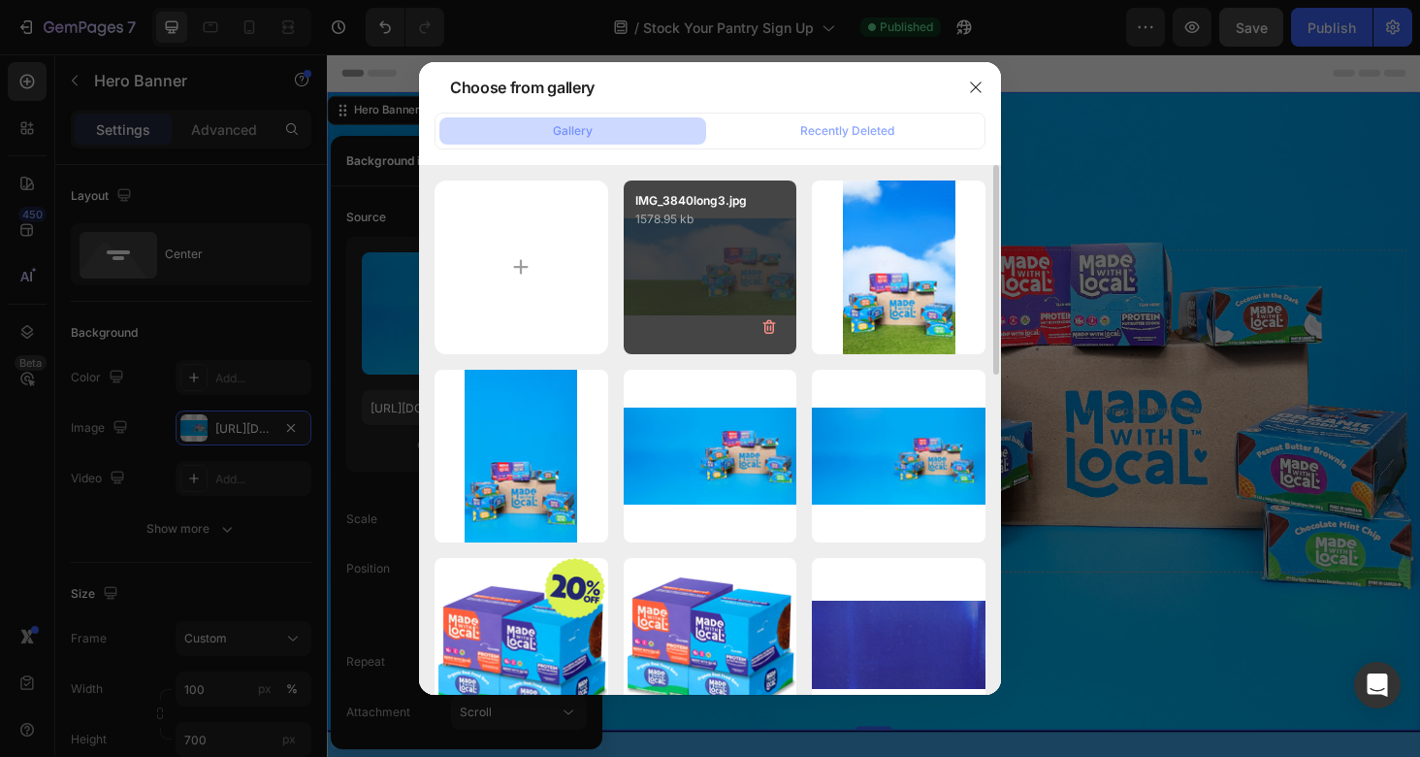
click at [696, 262] on div "IMG_3840long3.jpg 1578.95 kb" at bounding box center [711, 267] width 174 height 174
type input "[URL][DOMAIN_NAME]"
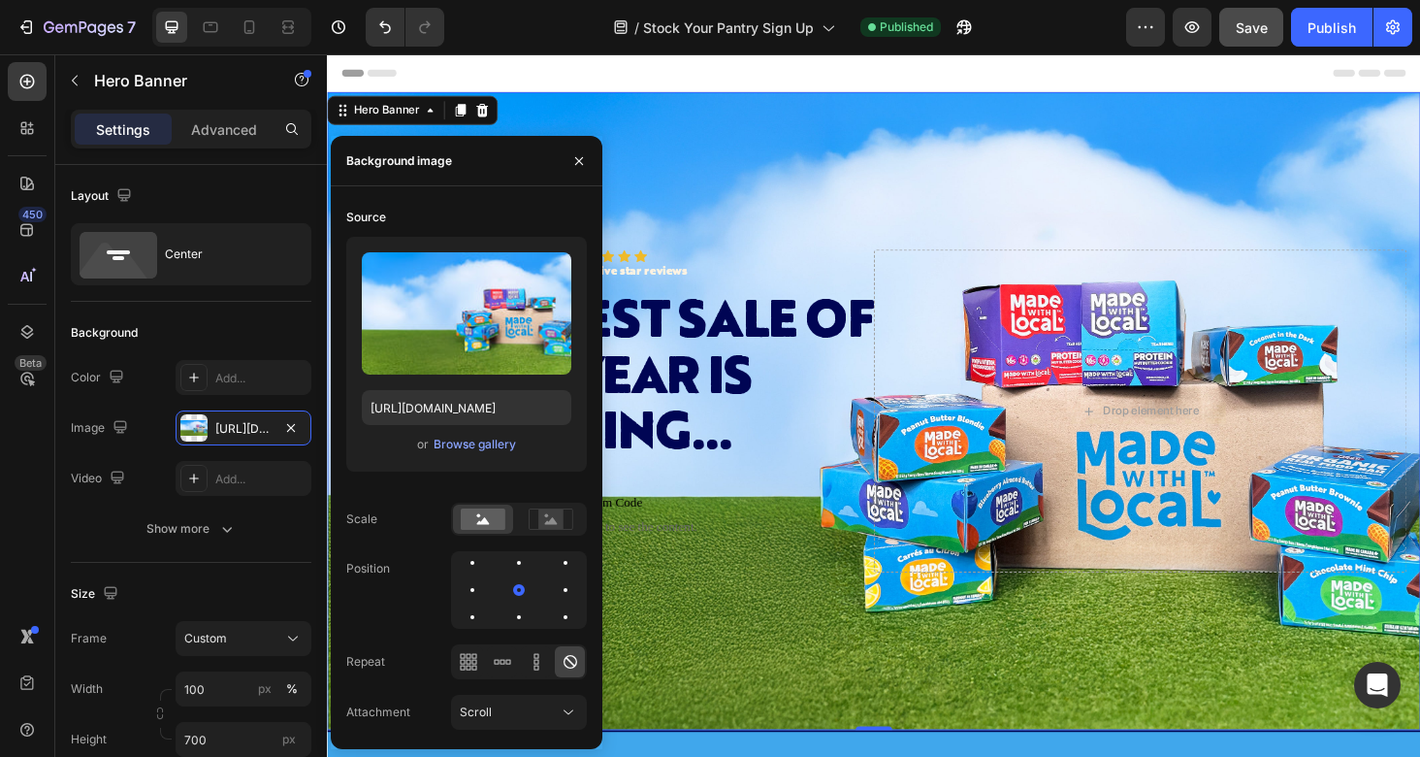
click at [939, 164] on div "Background Image" at bounding box center [909, 433] width 1164 height 679
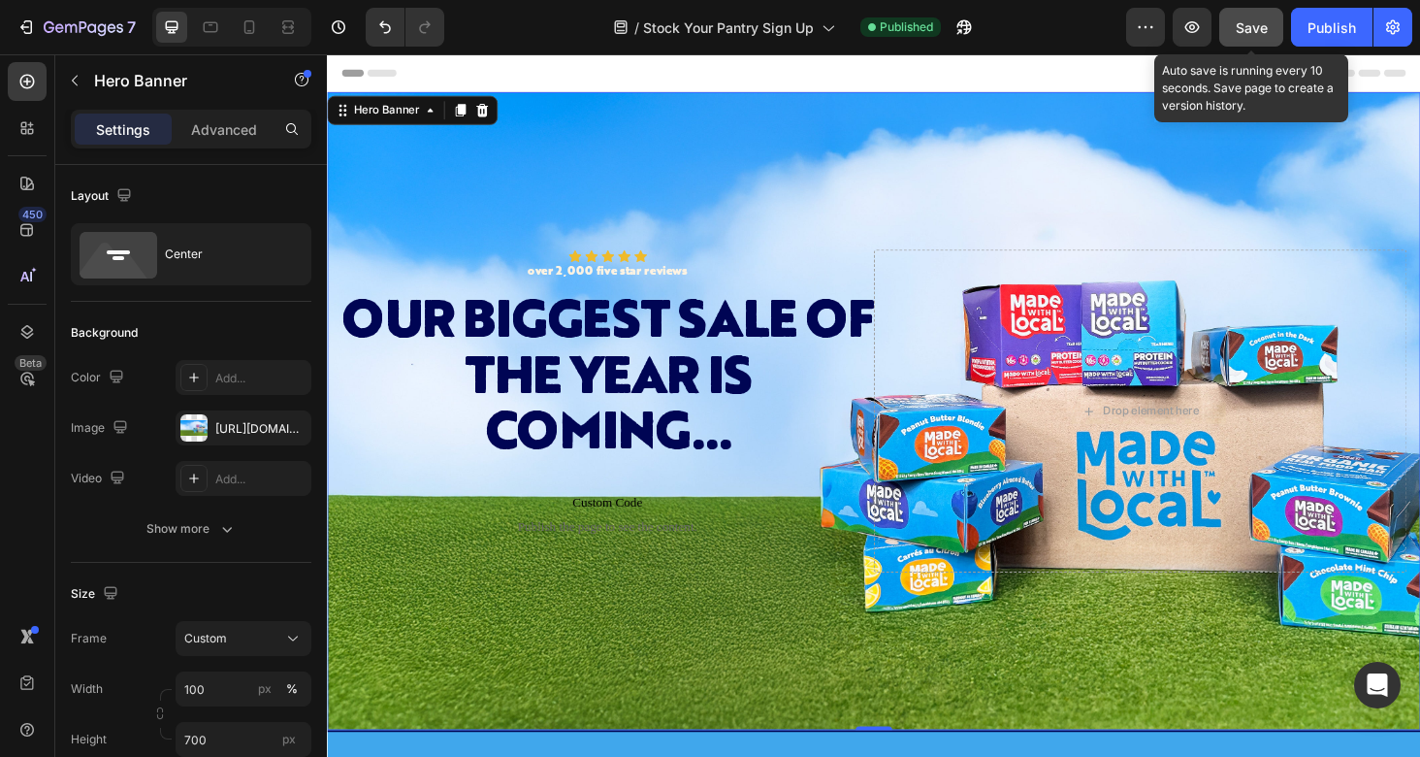
click at [1250, 38] on button "Save" at bounding box center [1252, 27] width 64 height 39
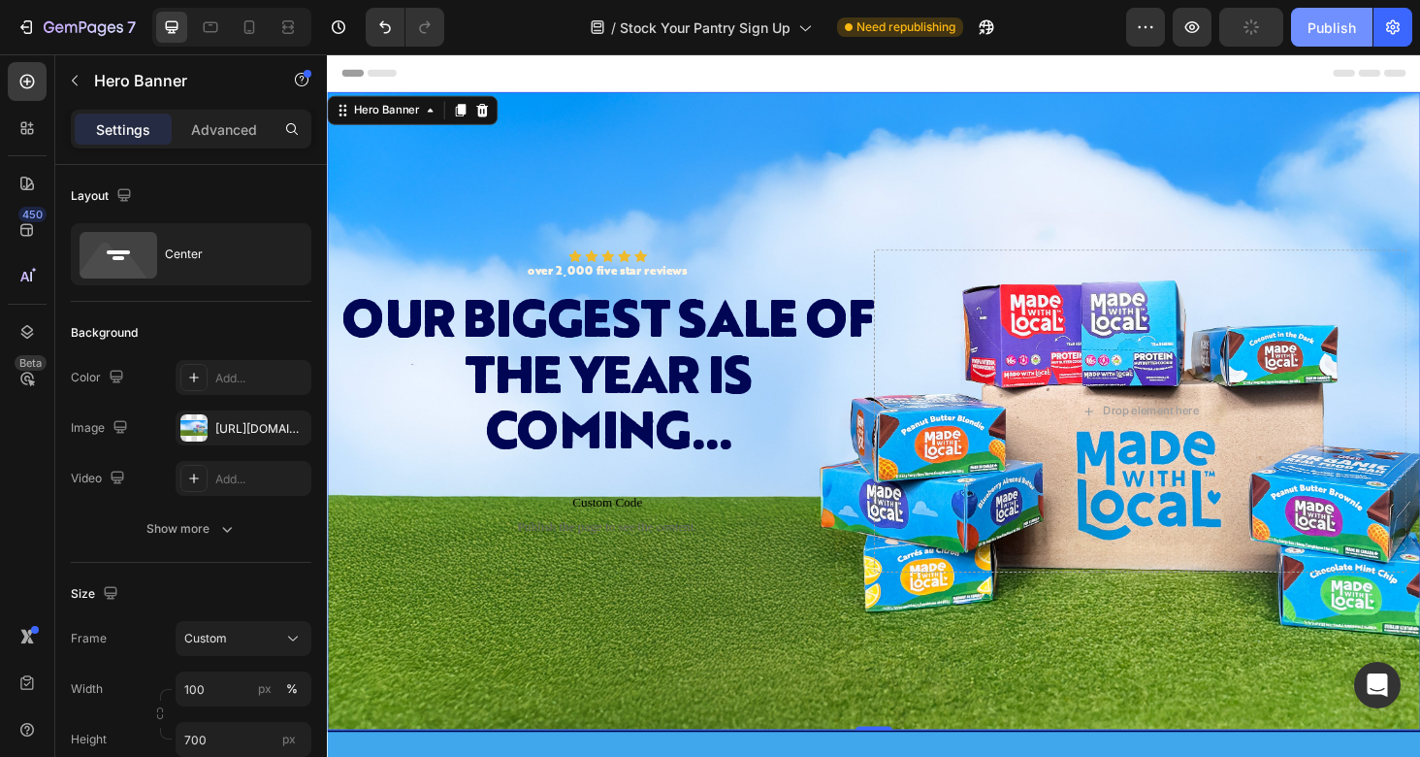
click at [1335, 23] on div "Publish" at bounding box center [1332, 27] width 49 height 20
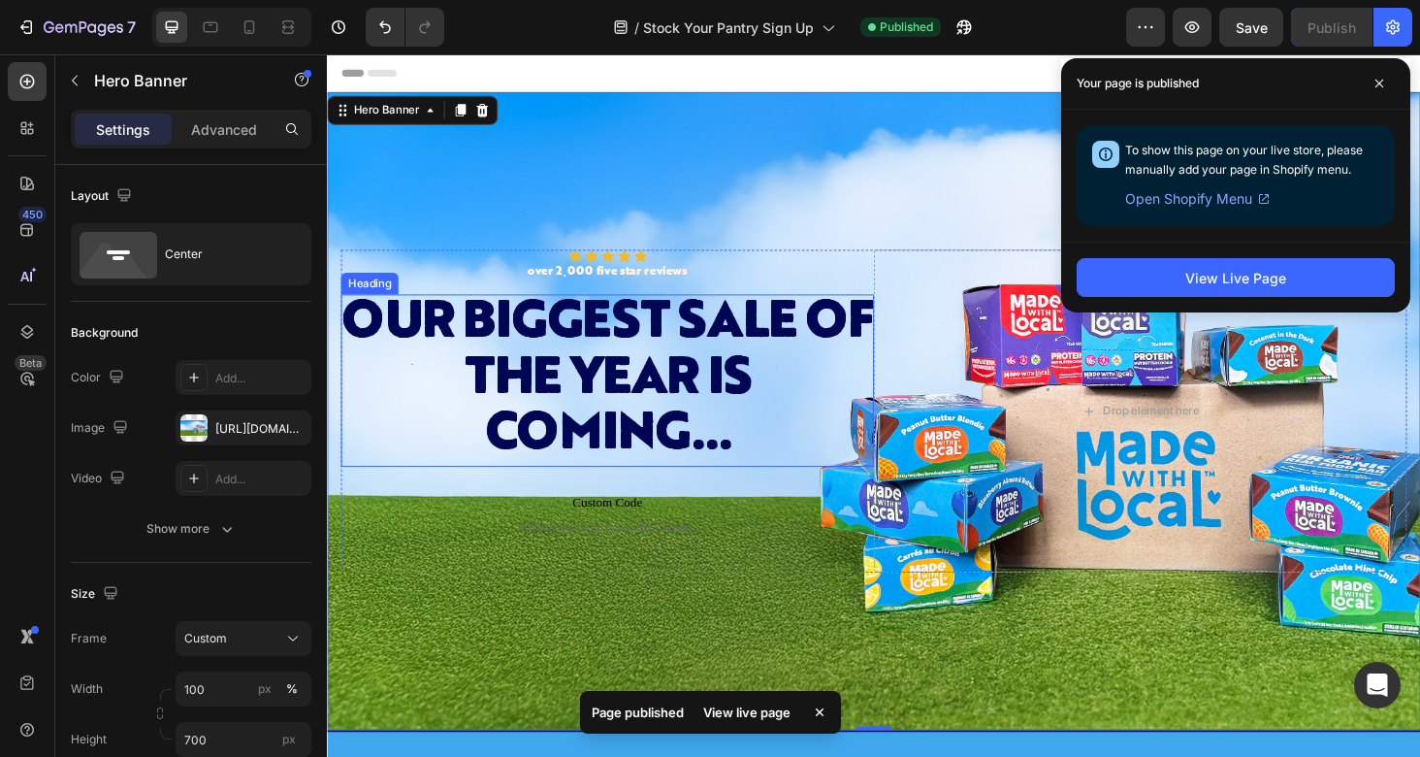
click at [632, 411] on p "Our biggest sale of the year is coming..." at bounding box center [625, 400] width 564 height 179
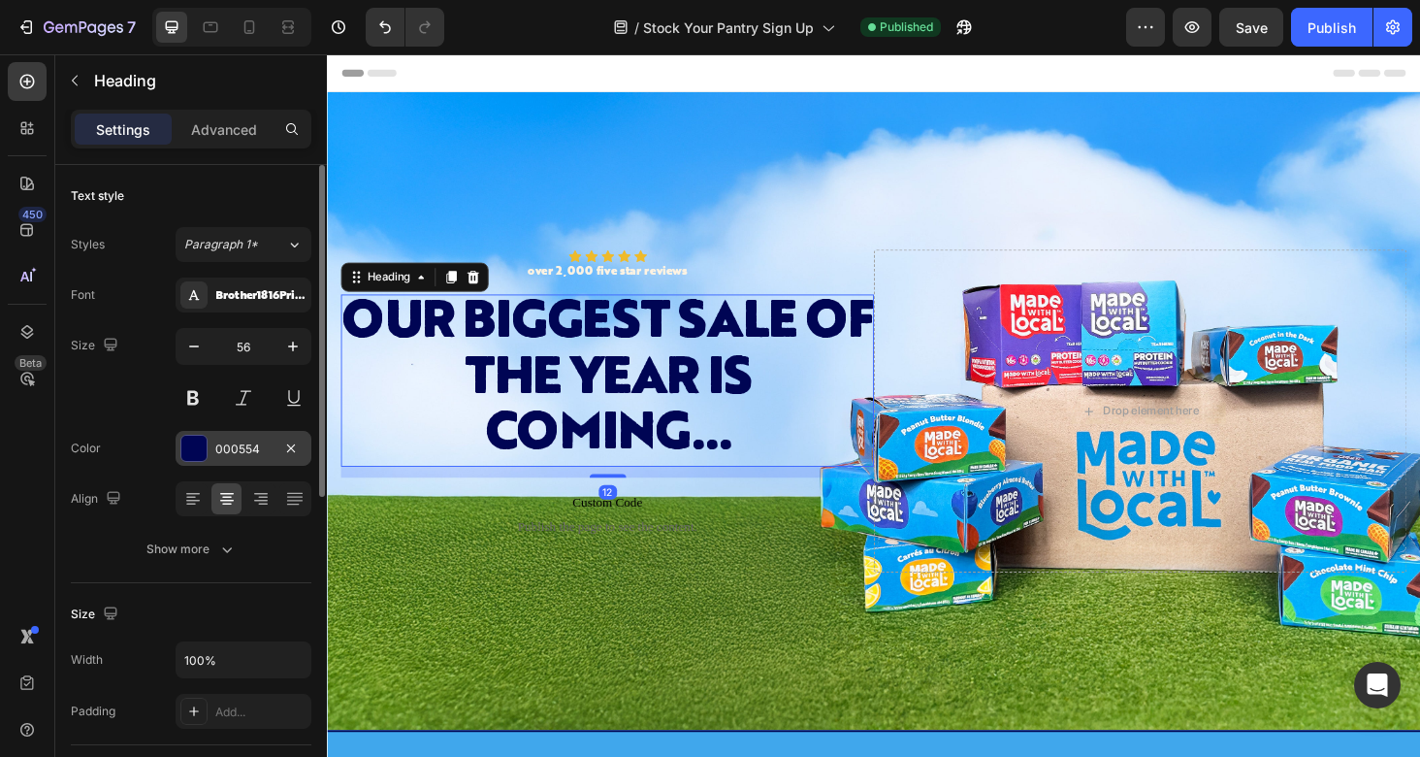
click at [237, 451] on div "000554" at bounding box center [243, 448] width 56 height 17
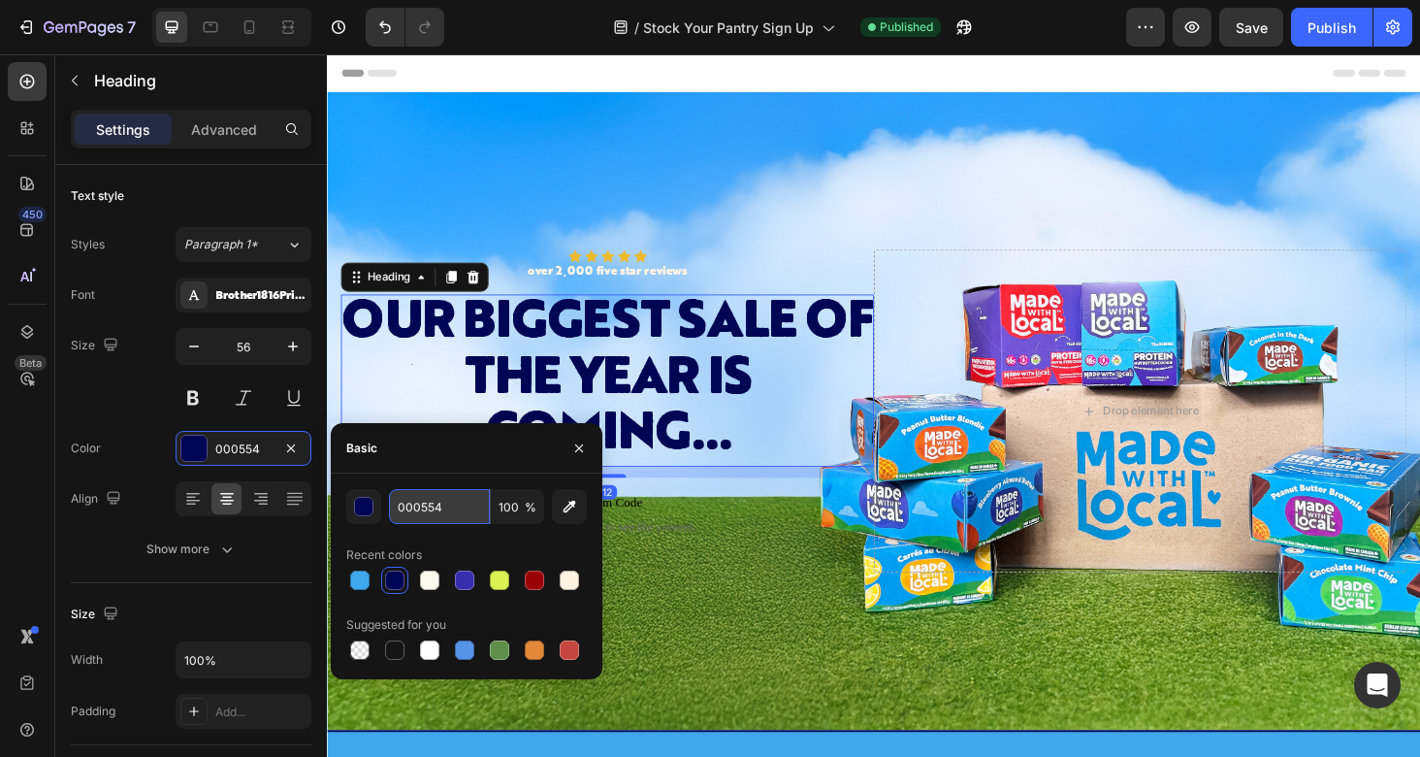
click at [413, 508] on input "000554" at bounding box center [439, 506] width 101 height 35
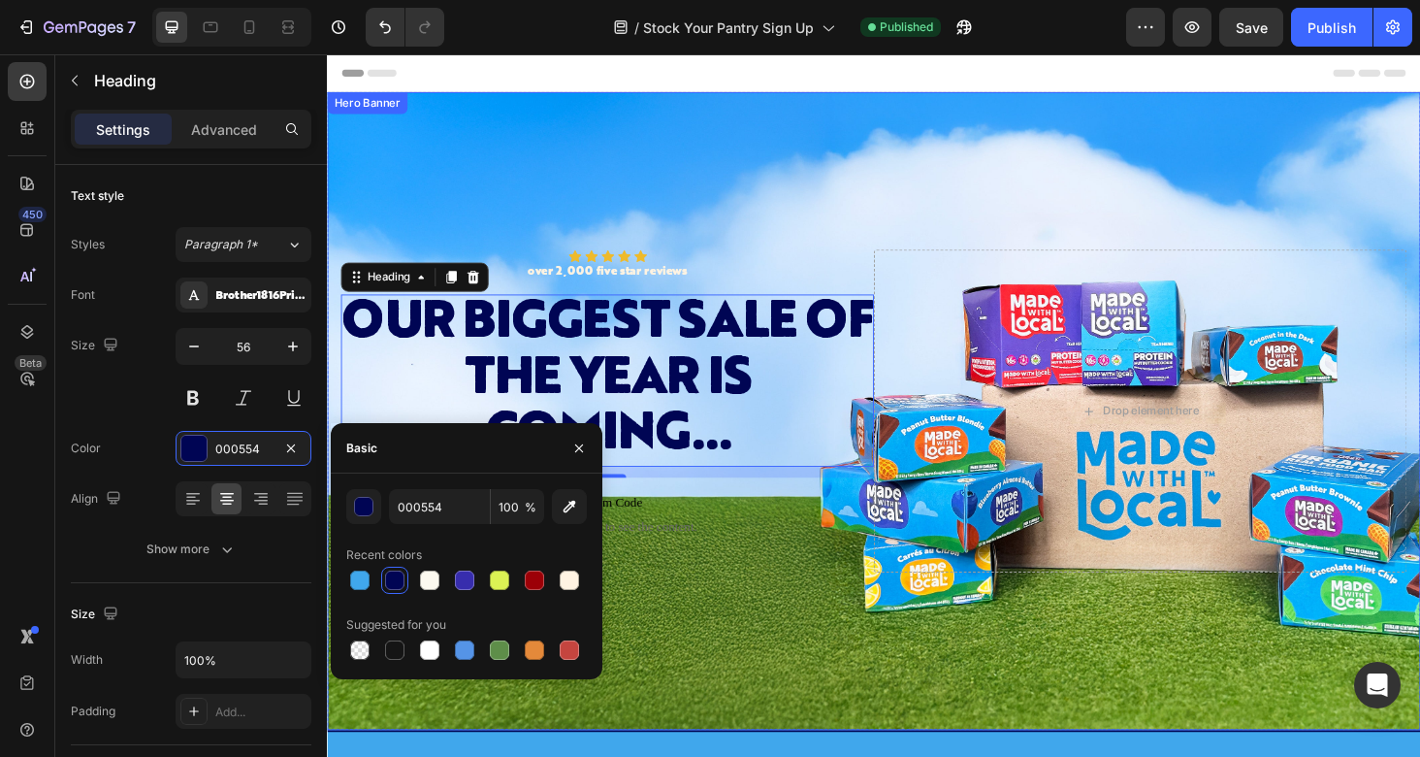
click at [764, 177] on div "Background Image" at bounding box center [909, 433] width 1164 height 679
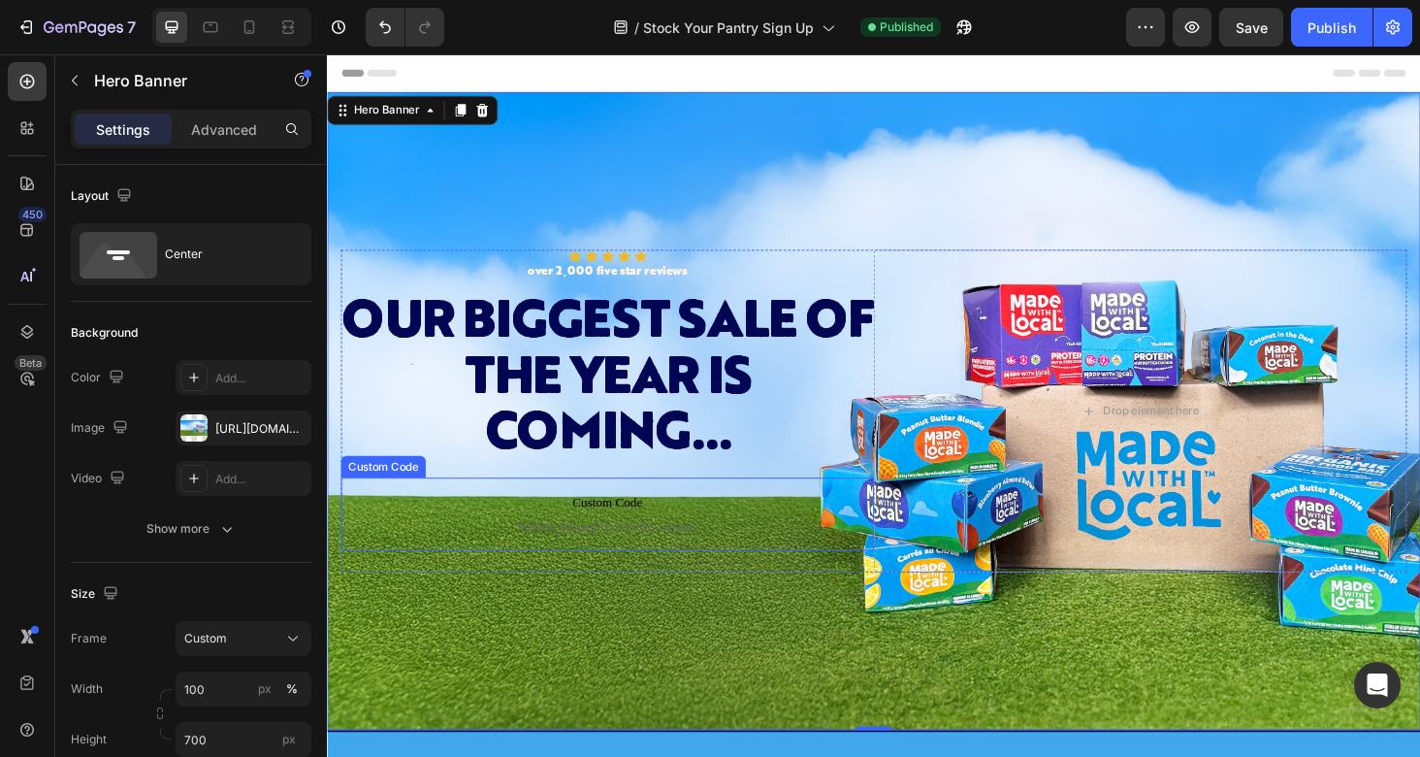
click at [667, 529] on span "Custom Code" at bounding box center [626, 531] width 568 height 23
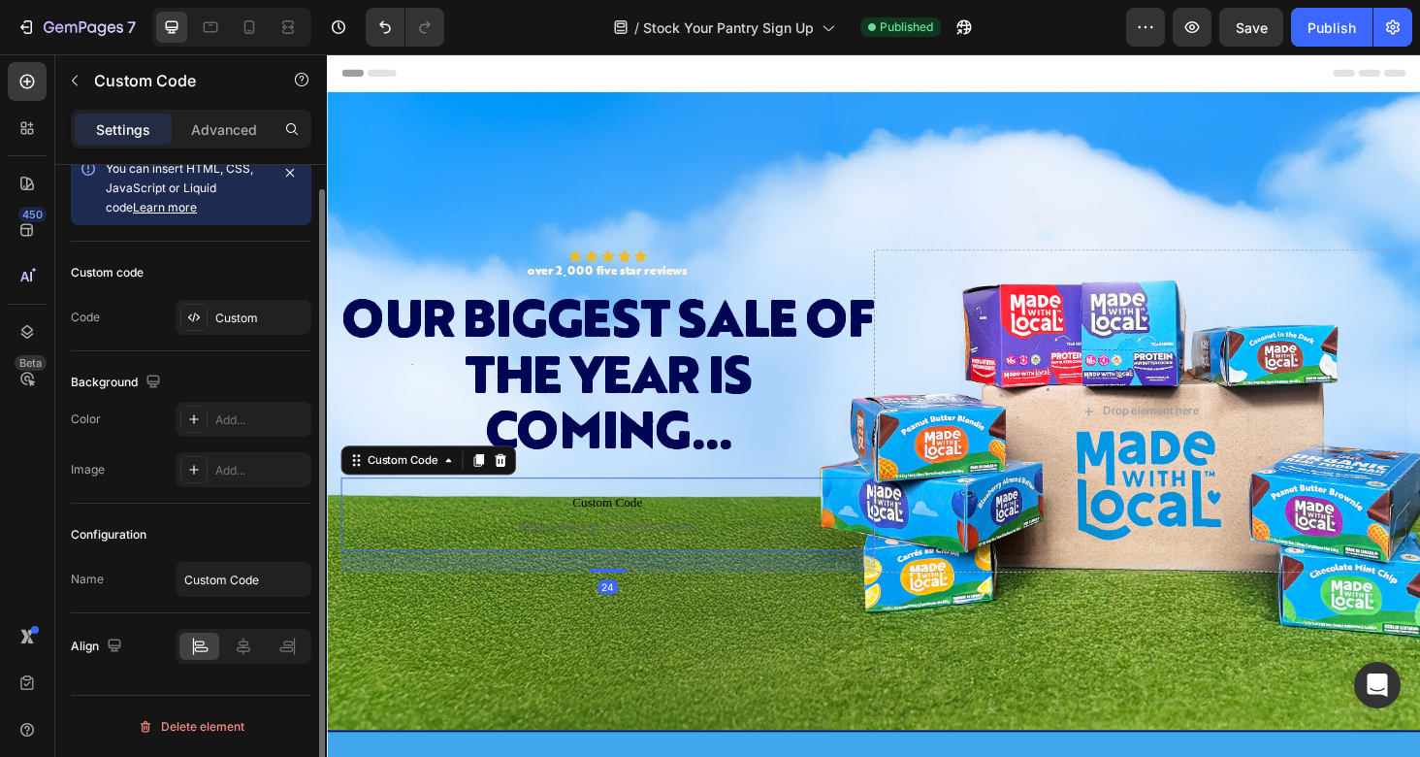
scroll to position [27, 0]
click at [245, 128] on p "Advanced" at bounding box center [224, 129] width 66 height 20
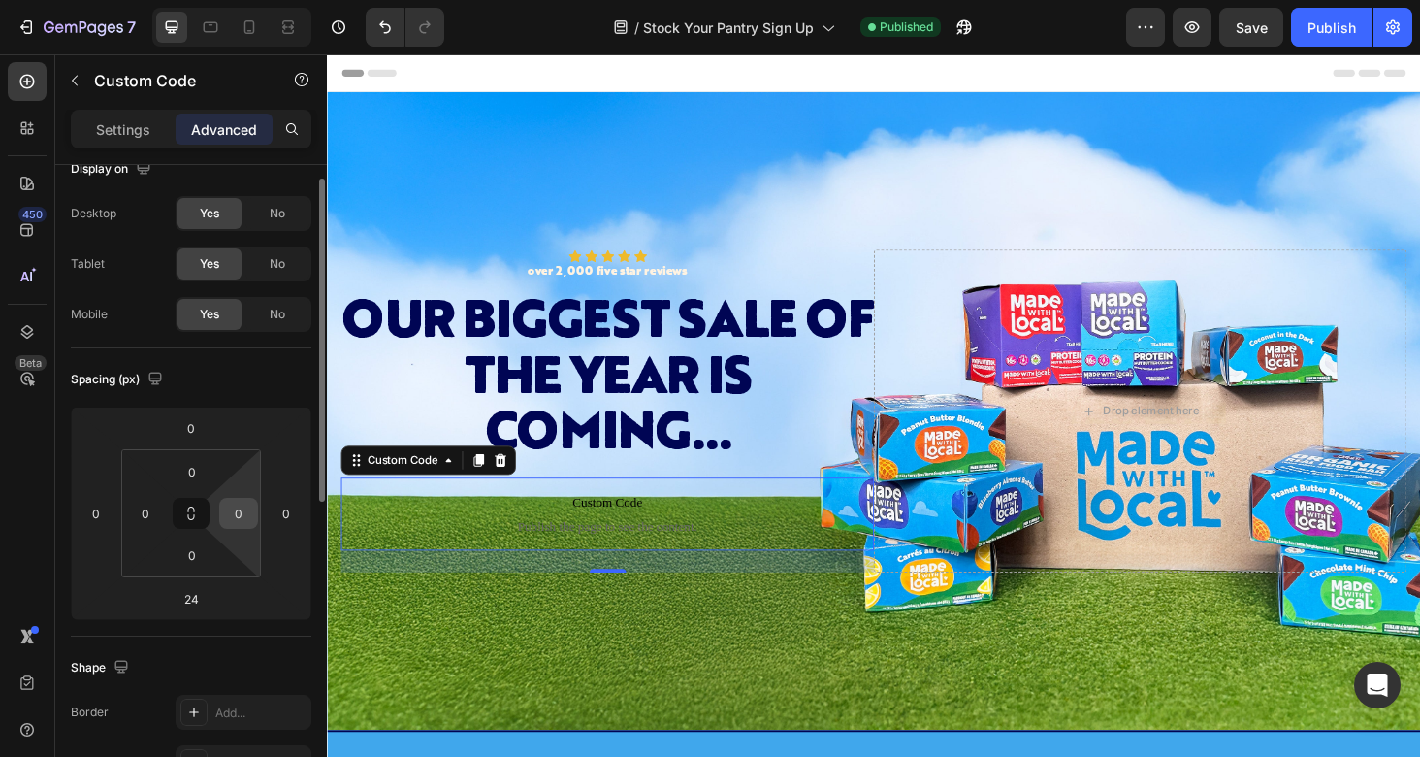
click at [243, 517] on input "0" at bounding box center [238, 513] width 29 height 29
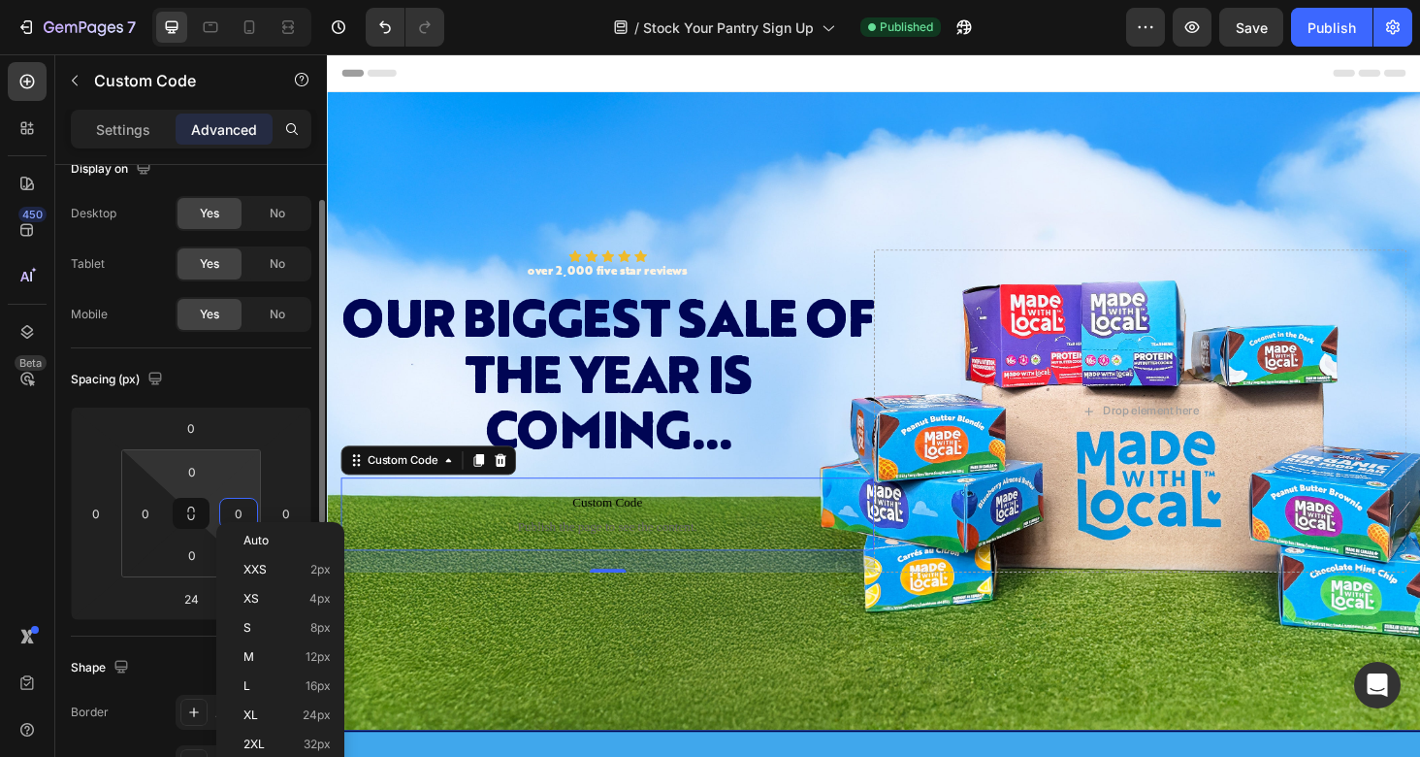
scroll to position [92, 0]
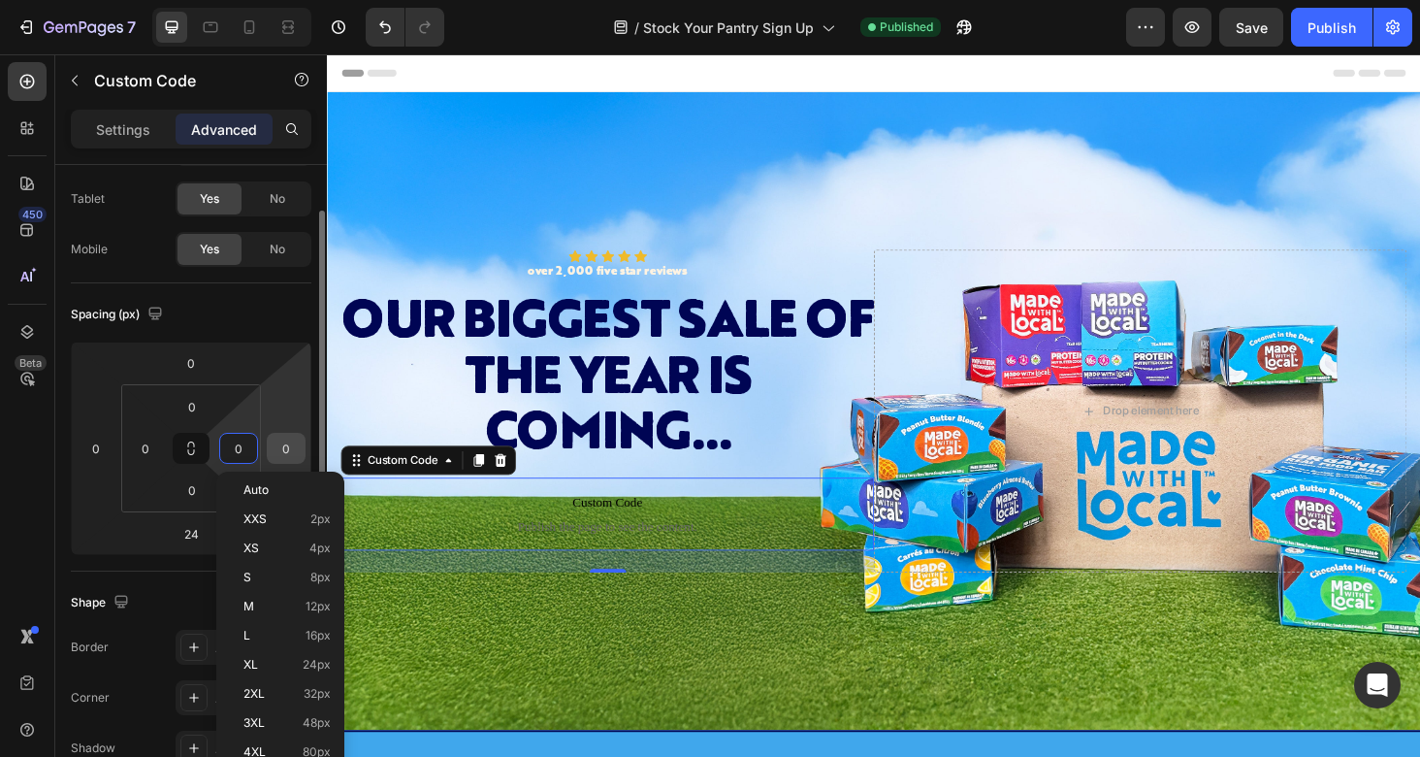
click at [284, 448] on input "0" at bounding box center [286, 448] width 29 height 29
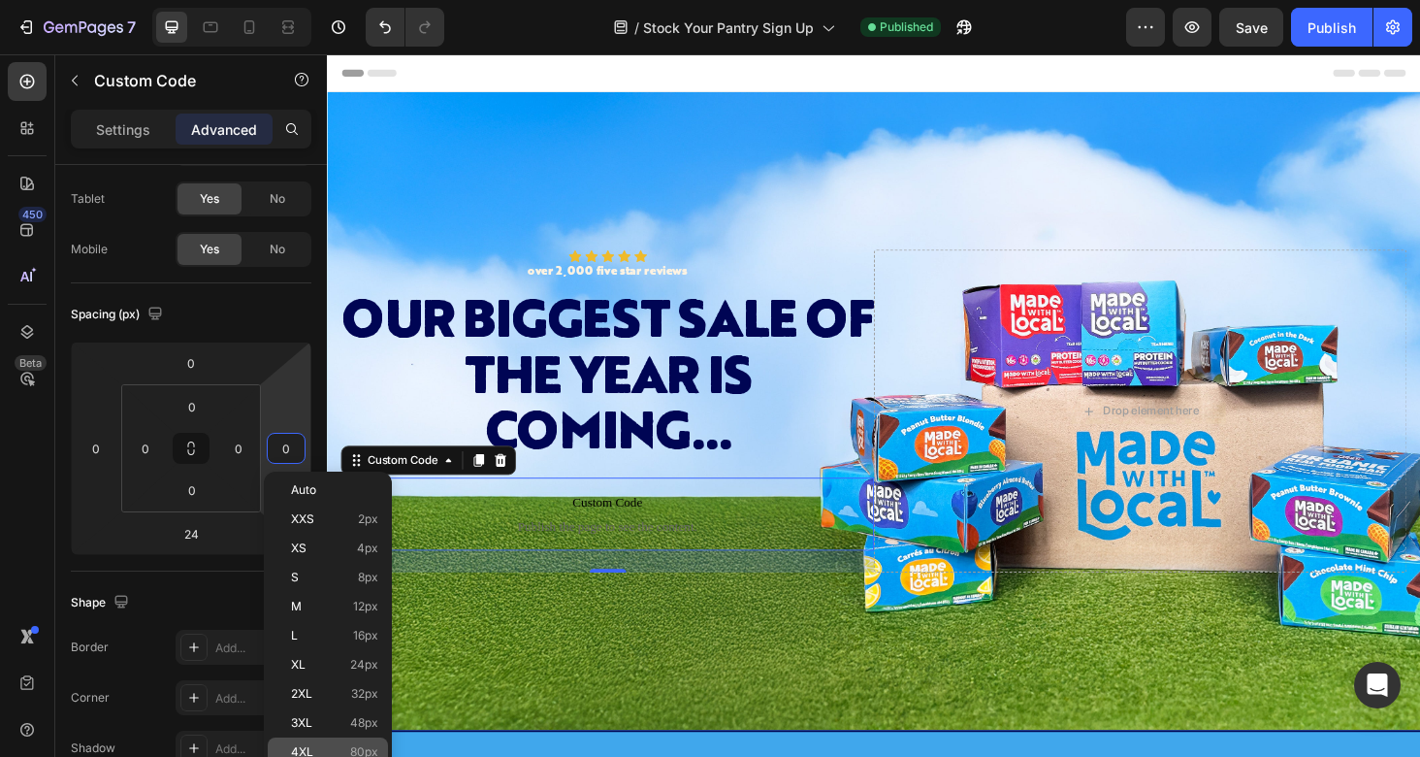
click at [315, 744] on div "4XL 80px" at bounding box center [328, 751] width 120 height 29
type input "80"
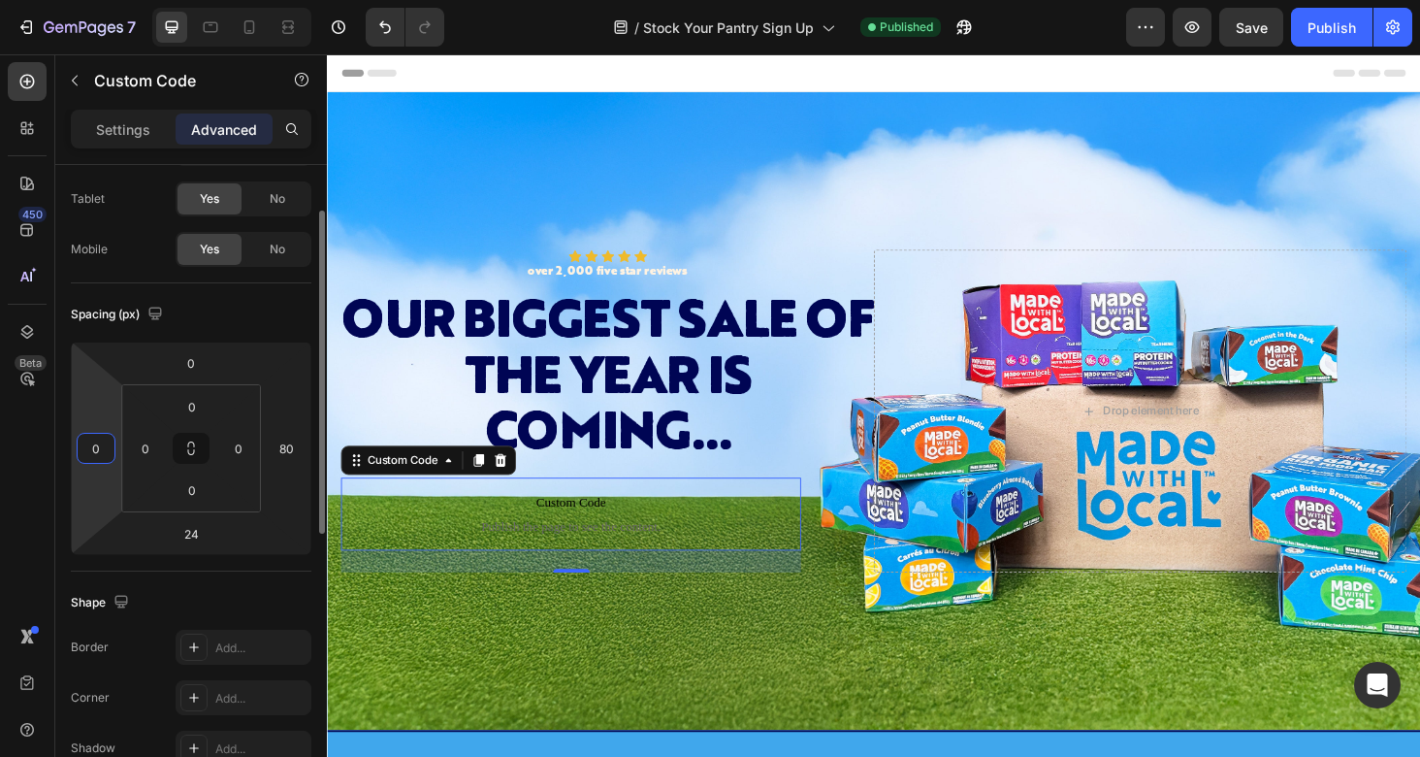
click at [104, 448] on input "0" at bounding box center [95, 448] width 29 height 29
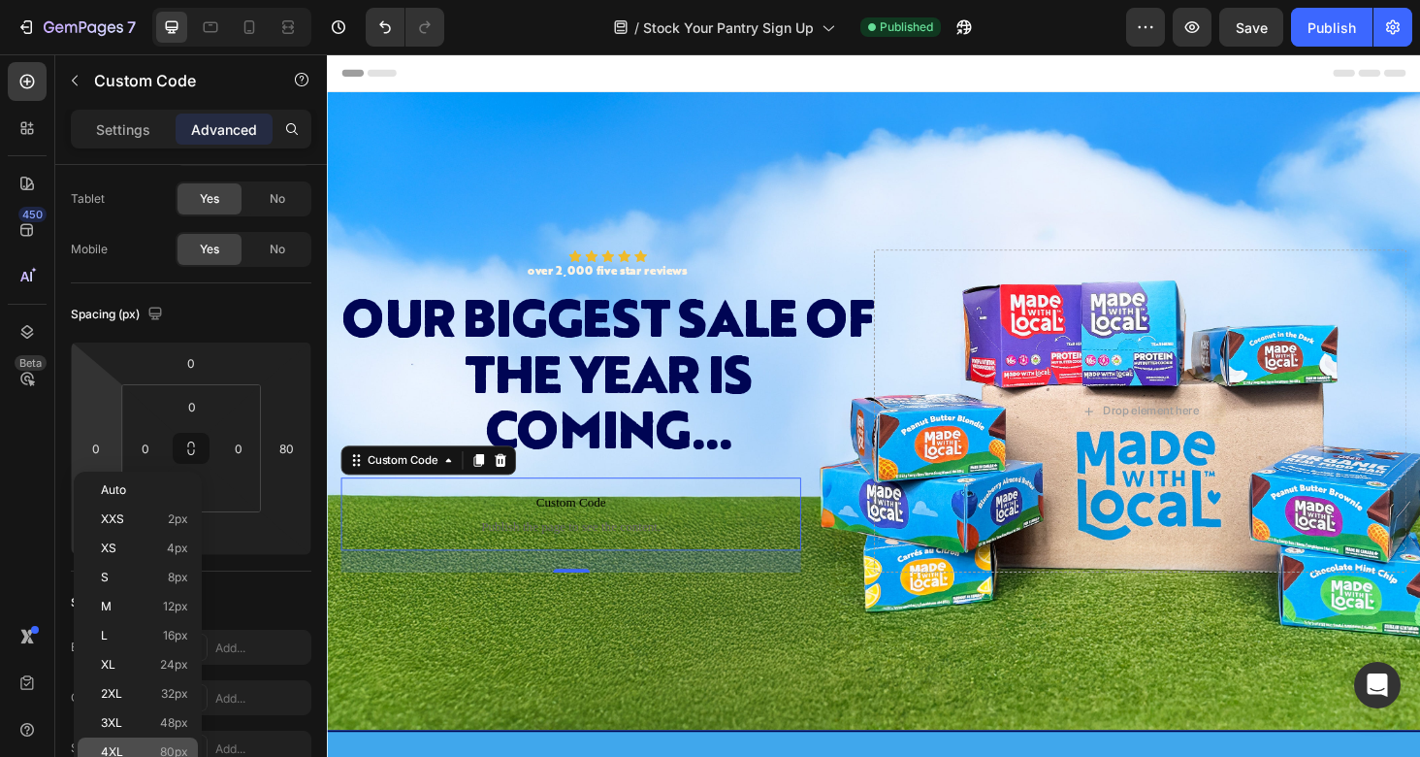
click at [170, 748] on span "80px" at bounding box center [174, 752] width 28 height 14
type input "80"
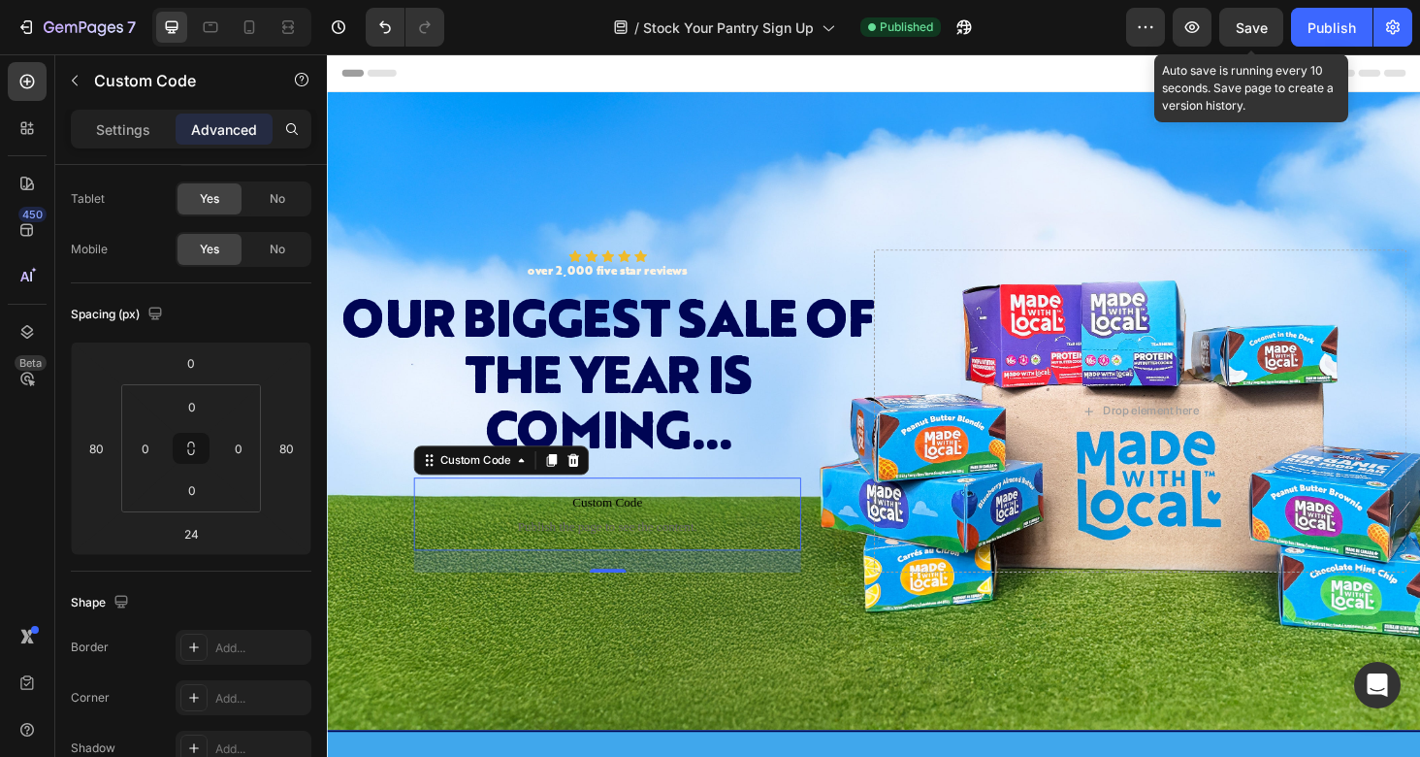
click at [1242, 36] on div "Save" at bounding box center [1252, 27] width 32 height 20
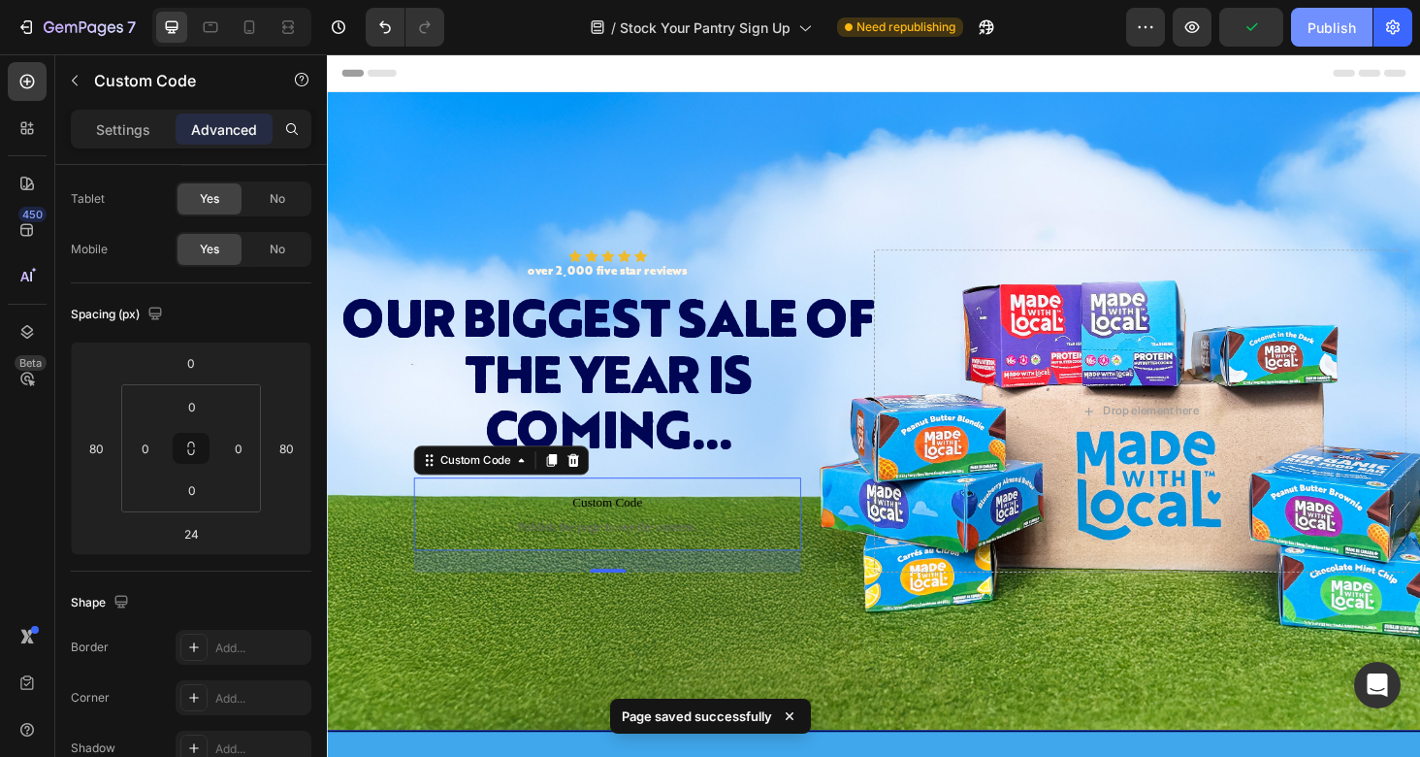
click at [1340, 24] on div "Publish" at bounding box center [1332, 27] width 49 height 20
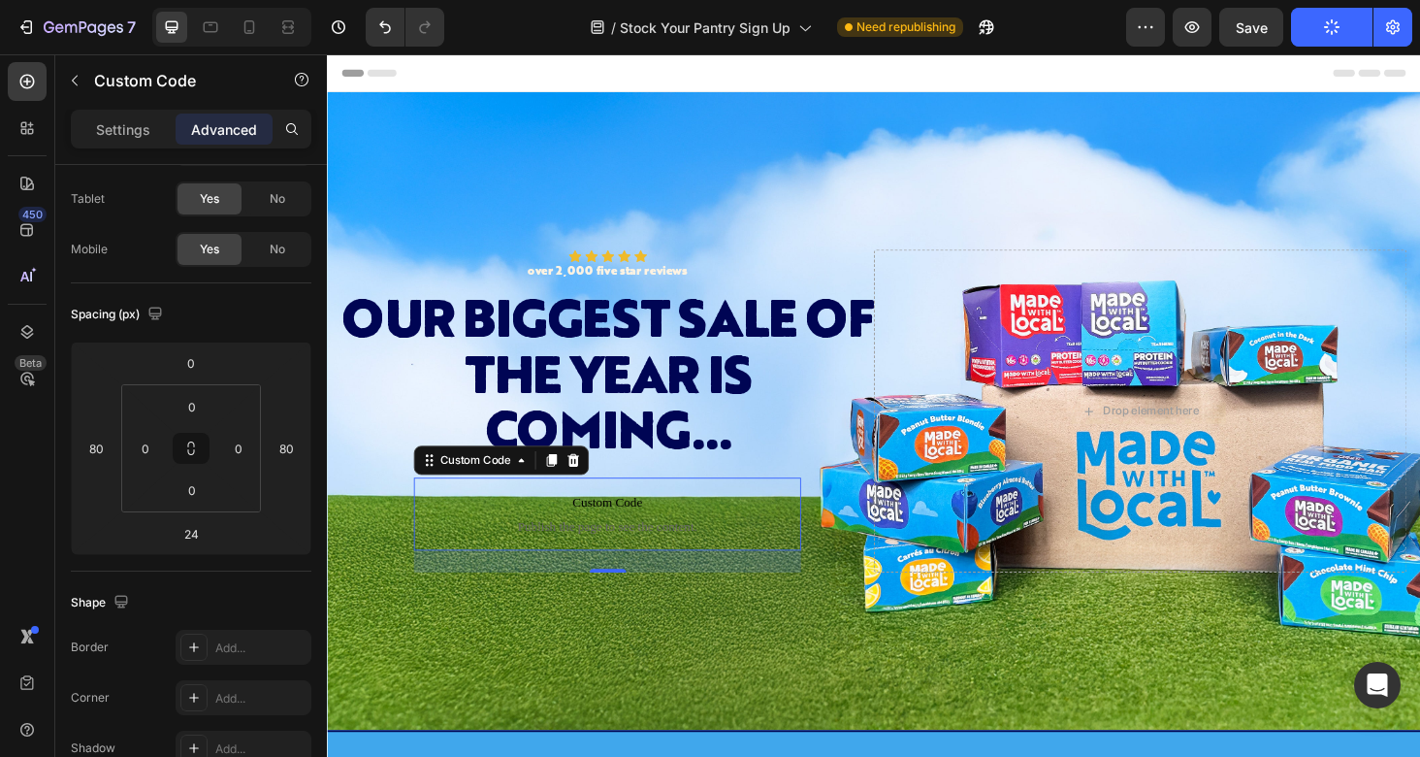
click at [1341, 33] on button "Publish" at bounding box center [1331, 27] width 81 height 39
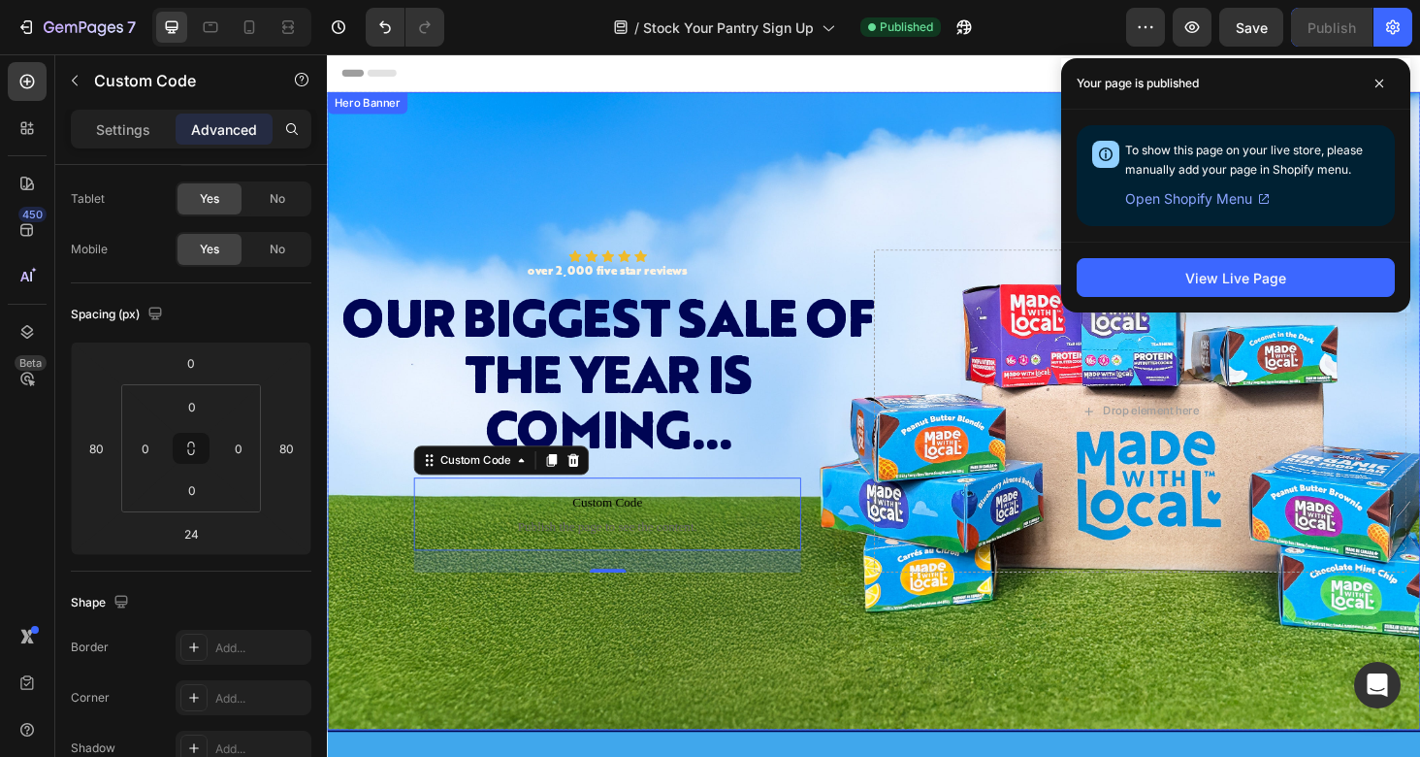
click at [845, 194] on div "Background Image" at bounding box center [909, 433] width 1164 height 679
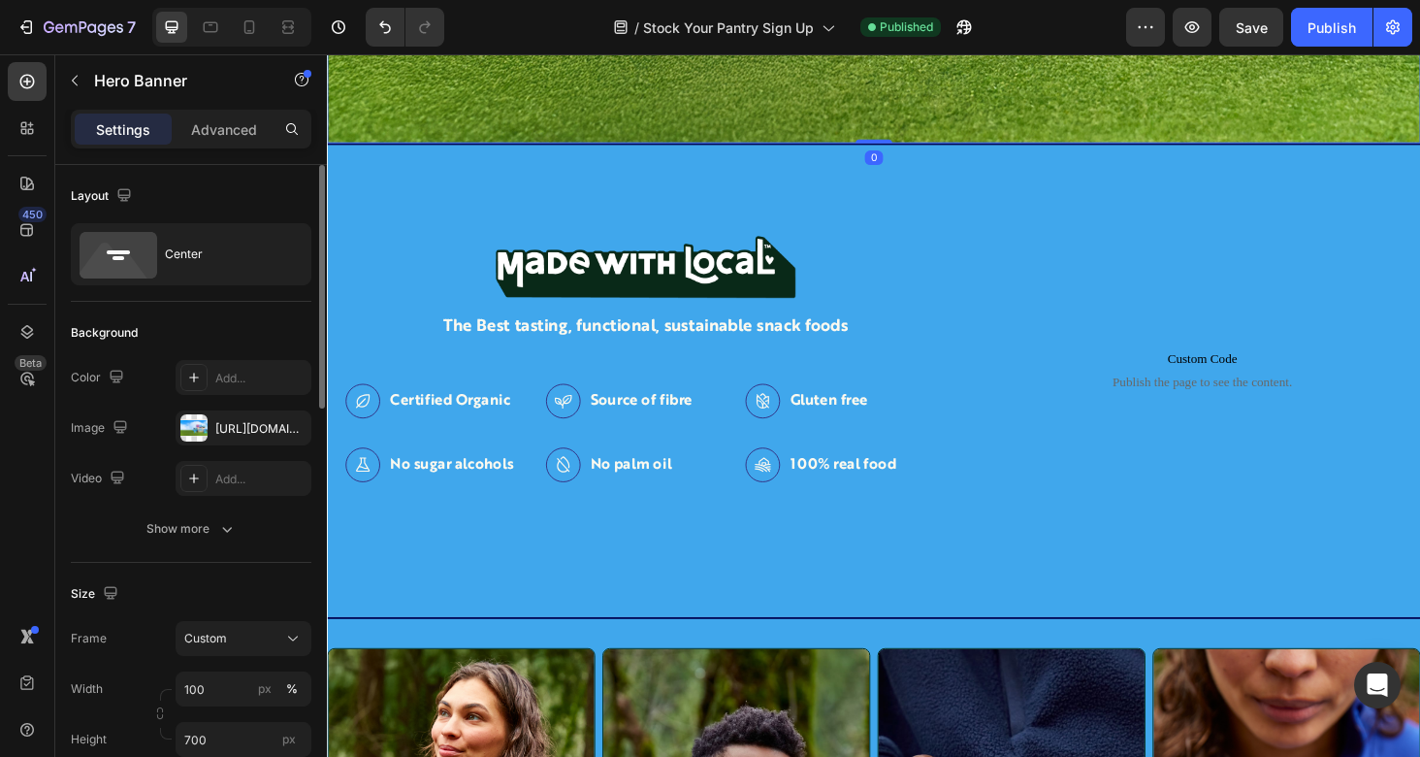
scroll to position [627, 0]
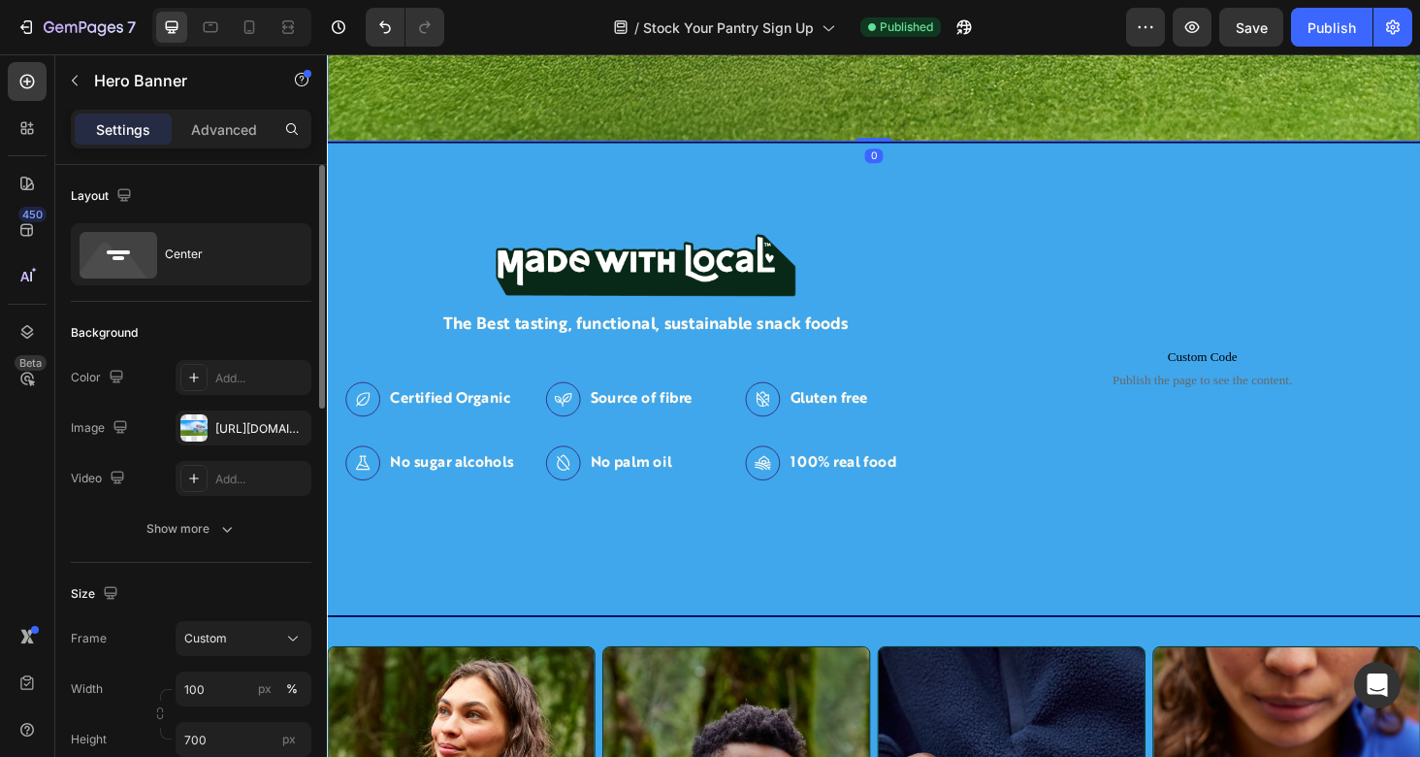
click at [845, 194] on div "Image The Best tasting, functional, sustainable snack foods Text Block Certifie…" at bounding box center [909, 399] width 1164 height 505
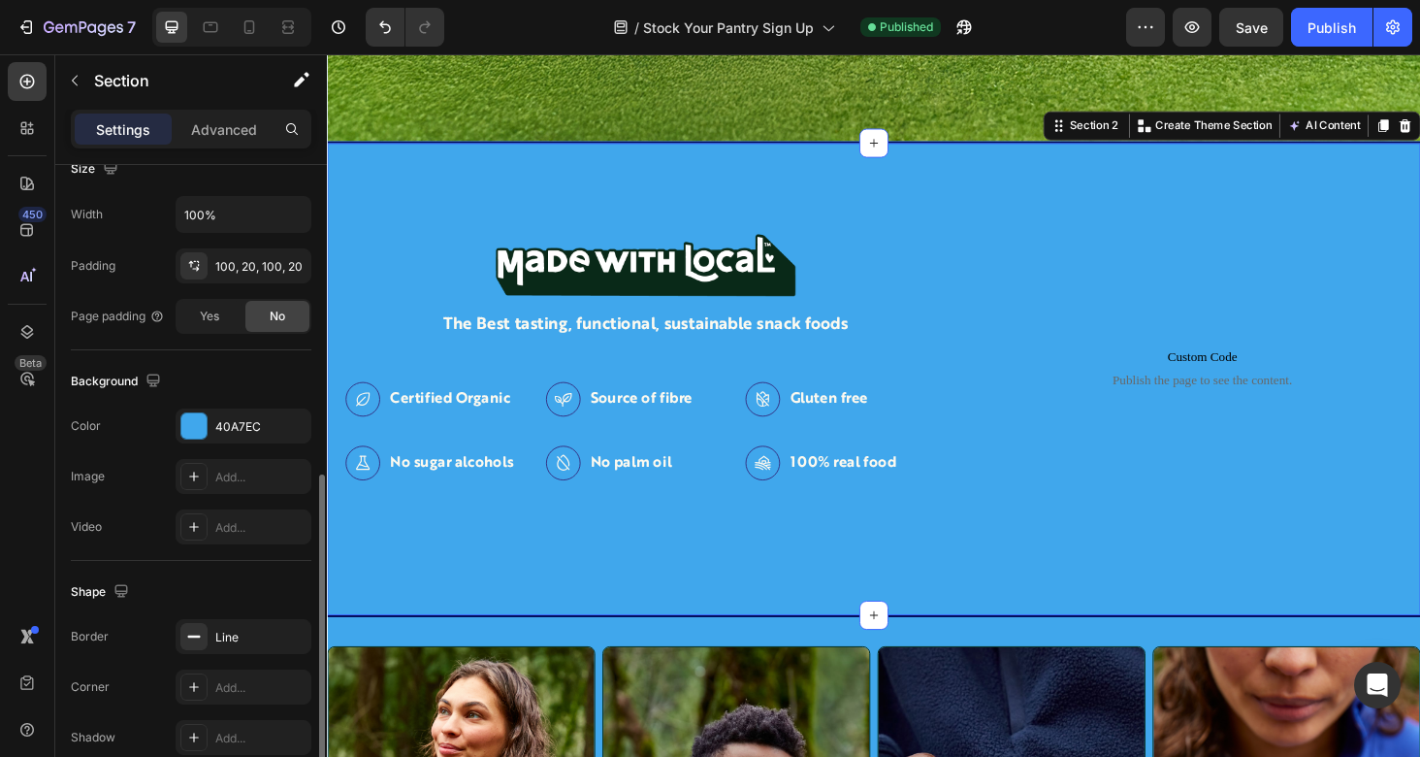
scroll to position [492, 0]
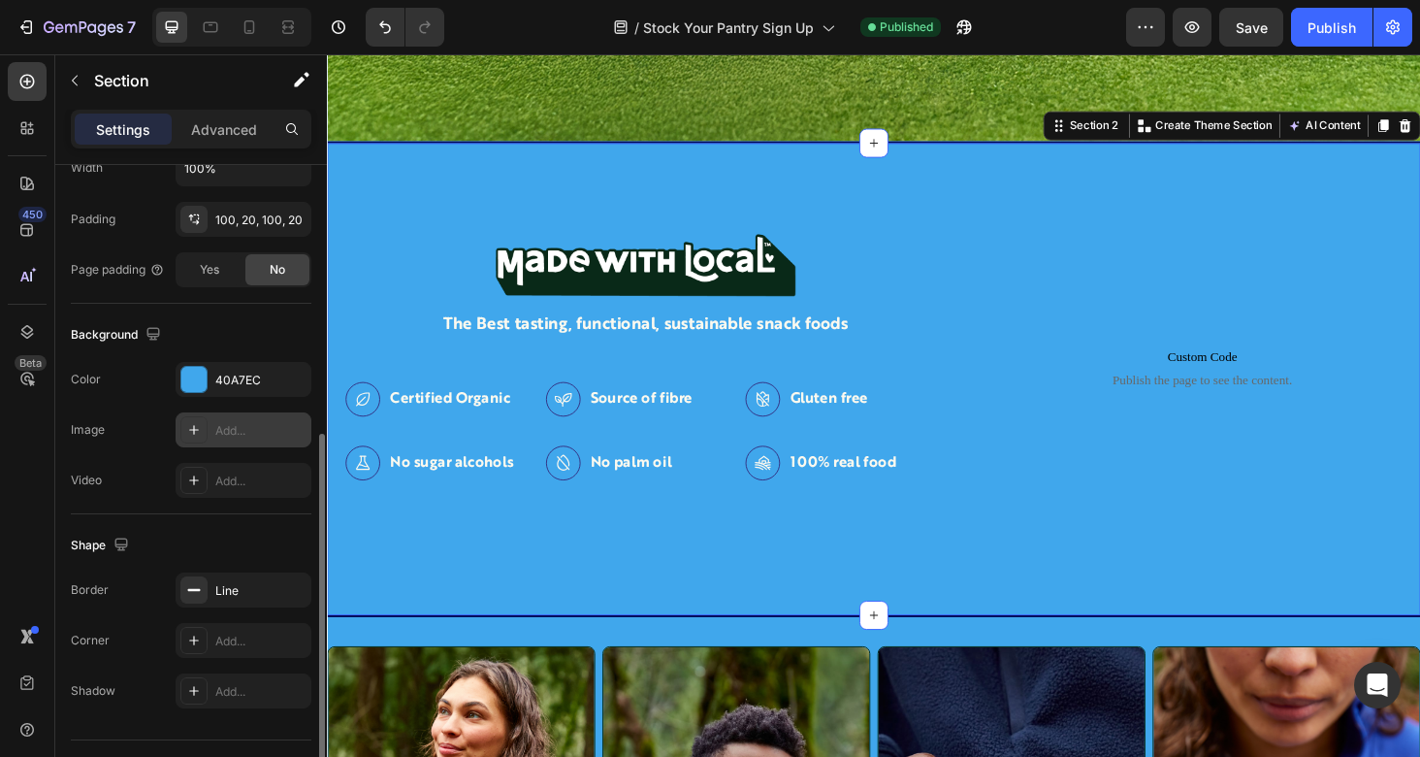
click at [232, 430] on div "Add..." at bounding box center [260, 430] width 91 height 17
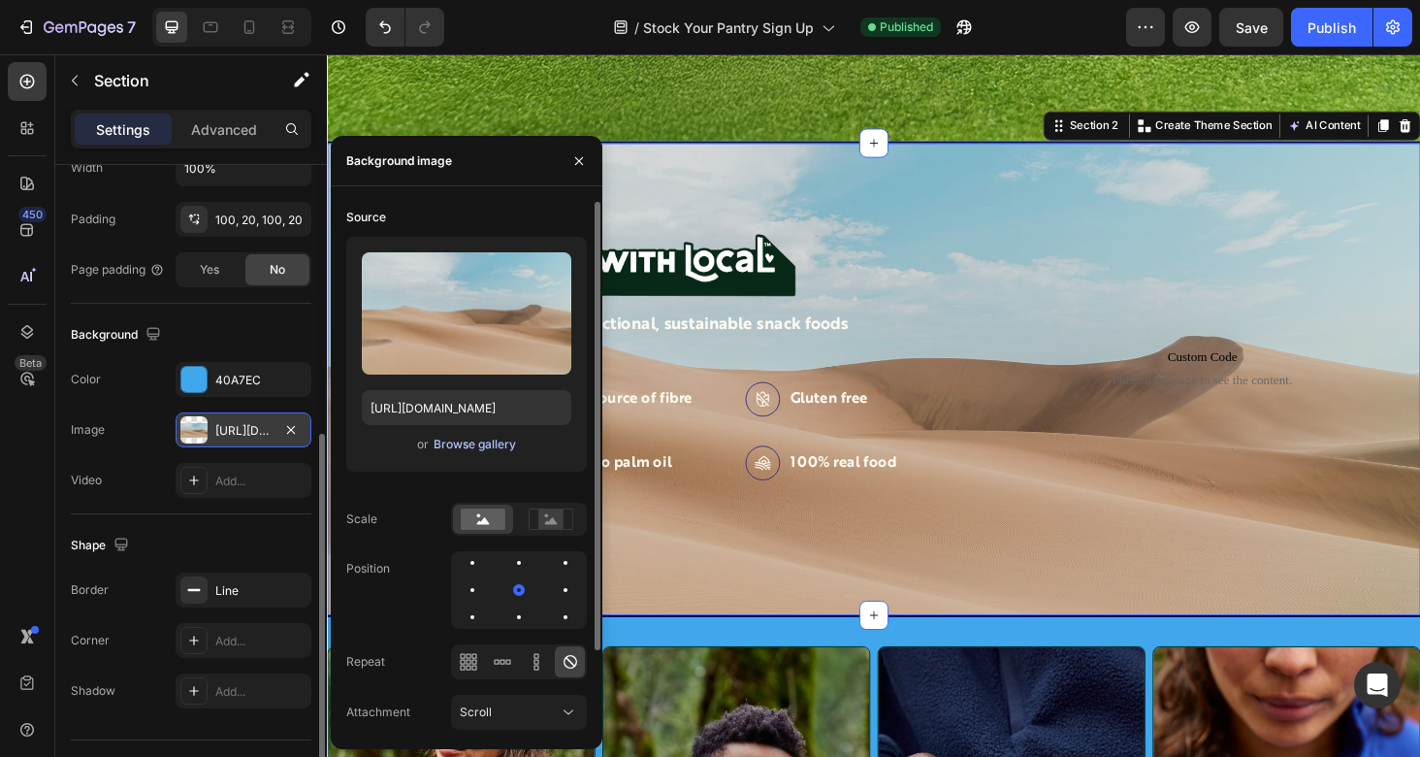
click at [498, 446] on div "Browse gallery" at bounding box center [475, 444] width 82 height 17
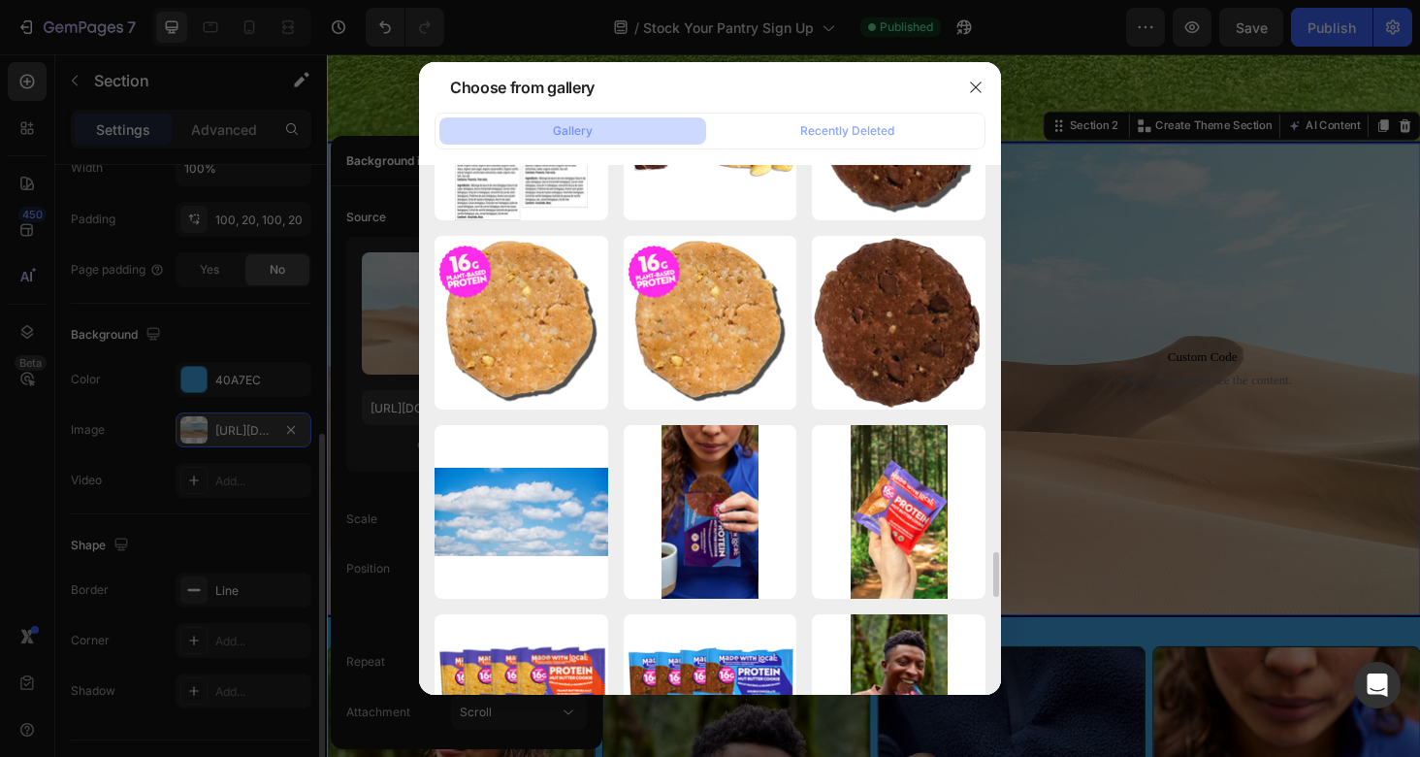
scroll to position [5672, 0]
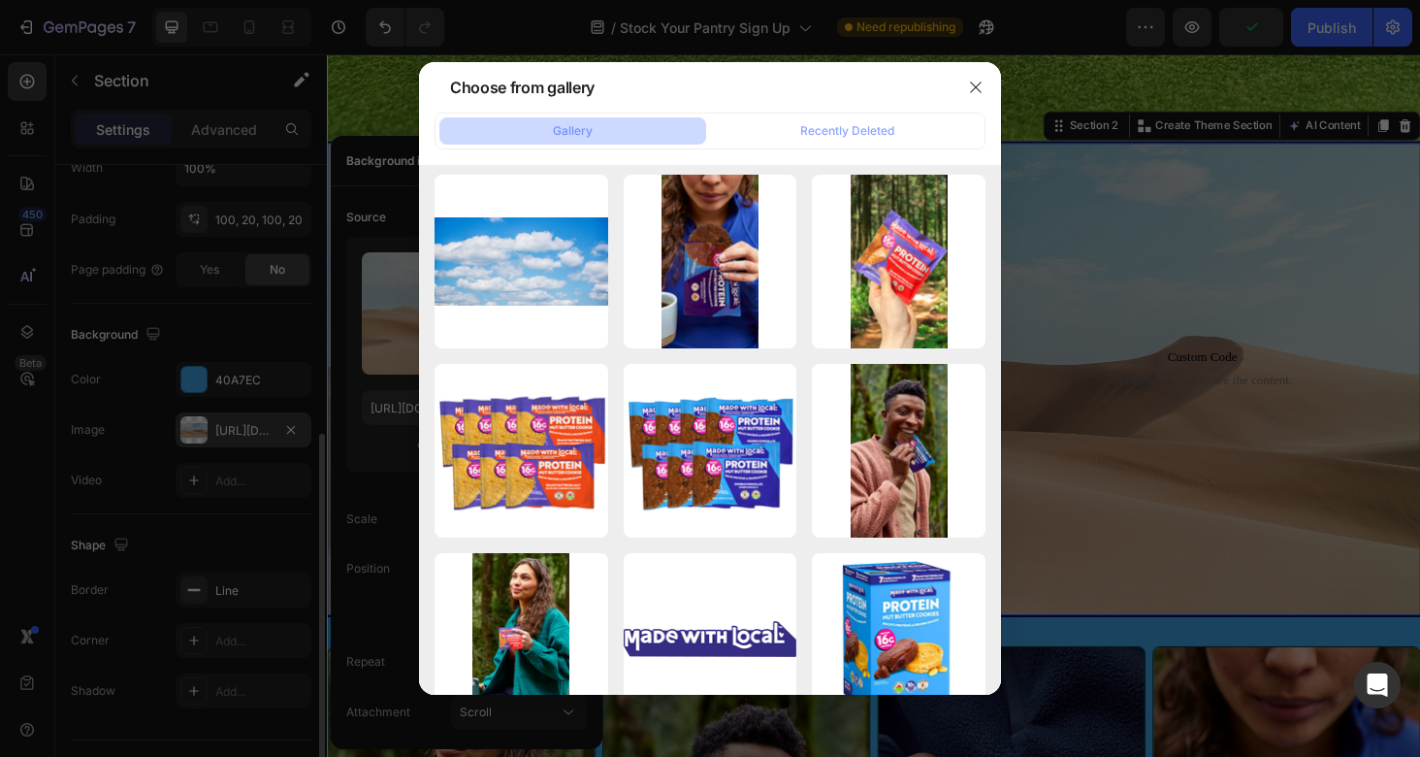
click at [1193, 563] on div at bounding box center [710, 378] width 1420 height 757
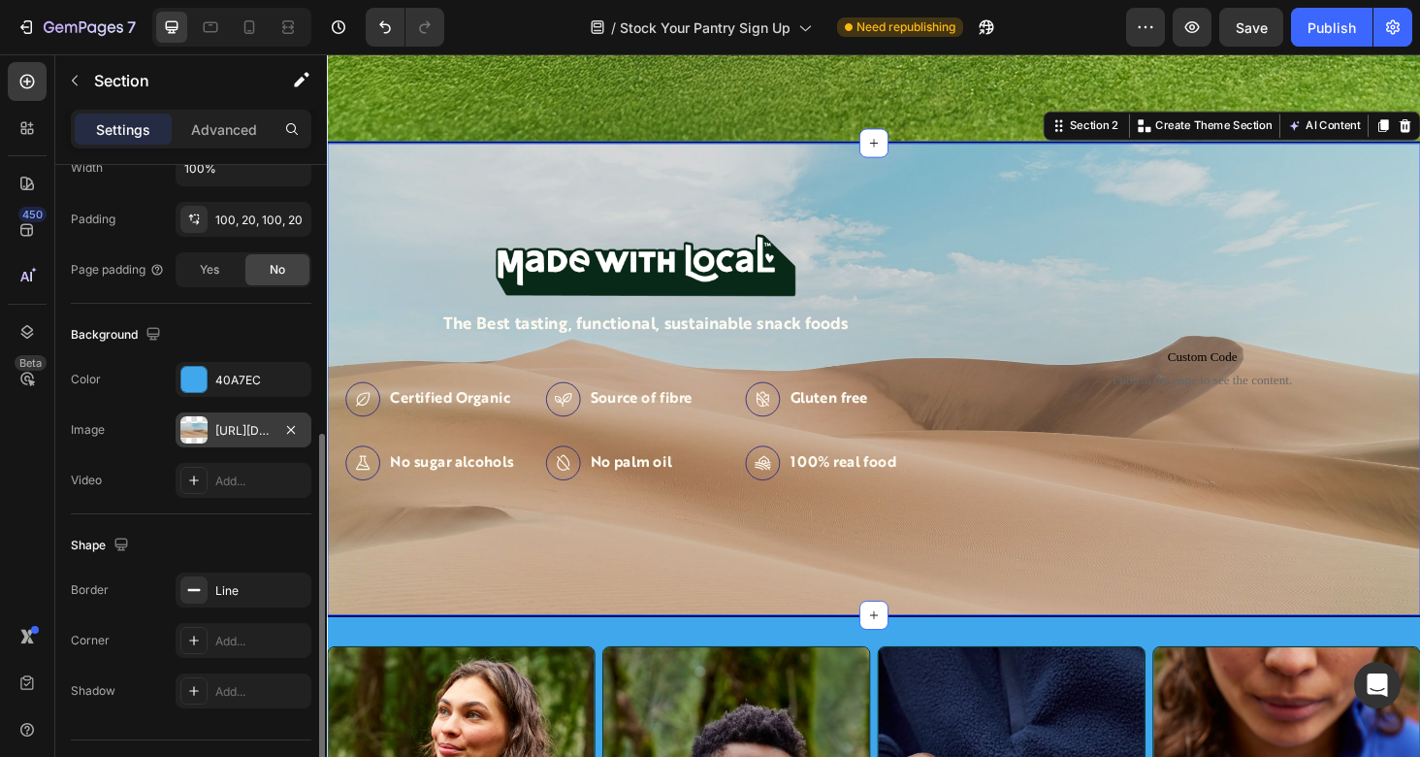
click at [881, 213] on div "Image The Best tasting, functional, sustainable snack foods Text Block Certifie…" at bounding box center [909, 399] width 1164 height 505
click at [248, 434] on div "[URL][DOMAIN_NAME]" at bounding box center [243, 430] width 56 height 17
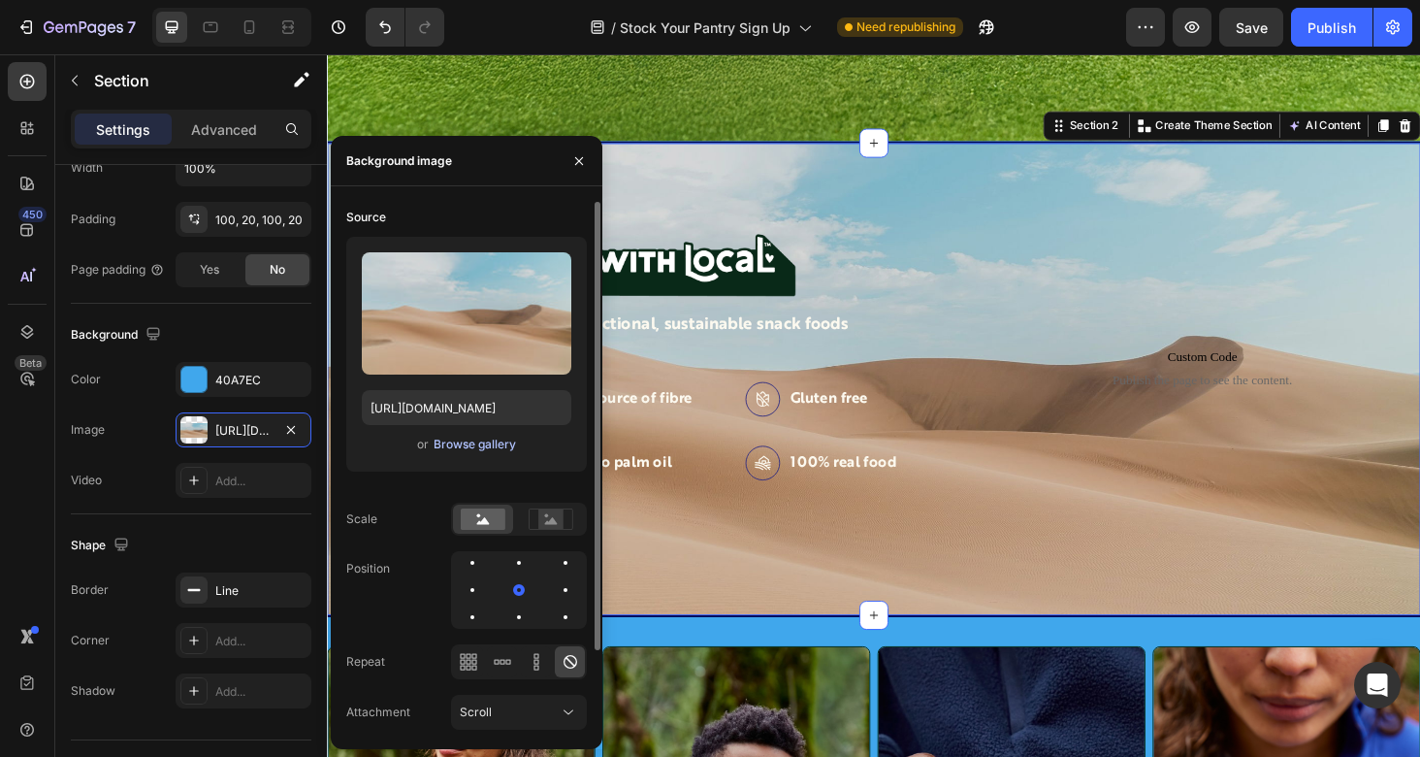
click at [498, 444] on div "Browse gallery" at bounding box center [475, 444] width 82 height 17
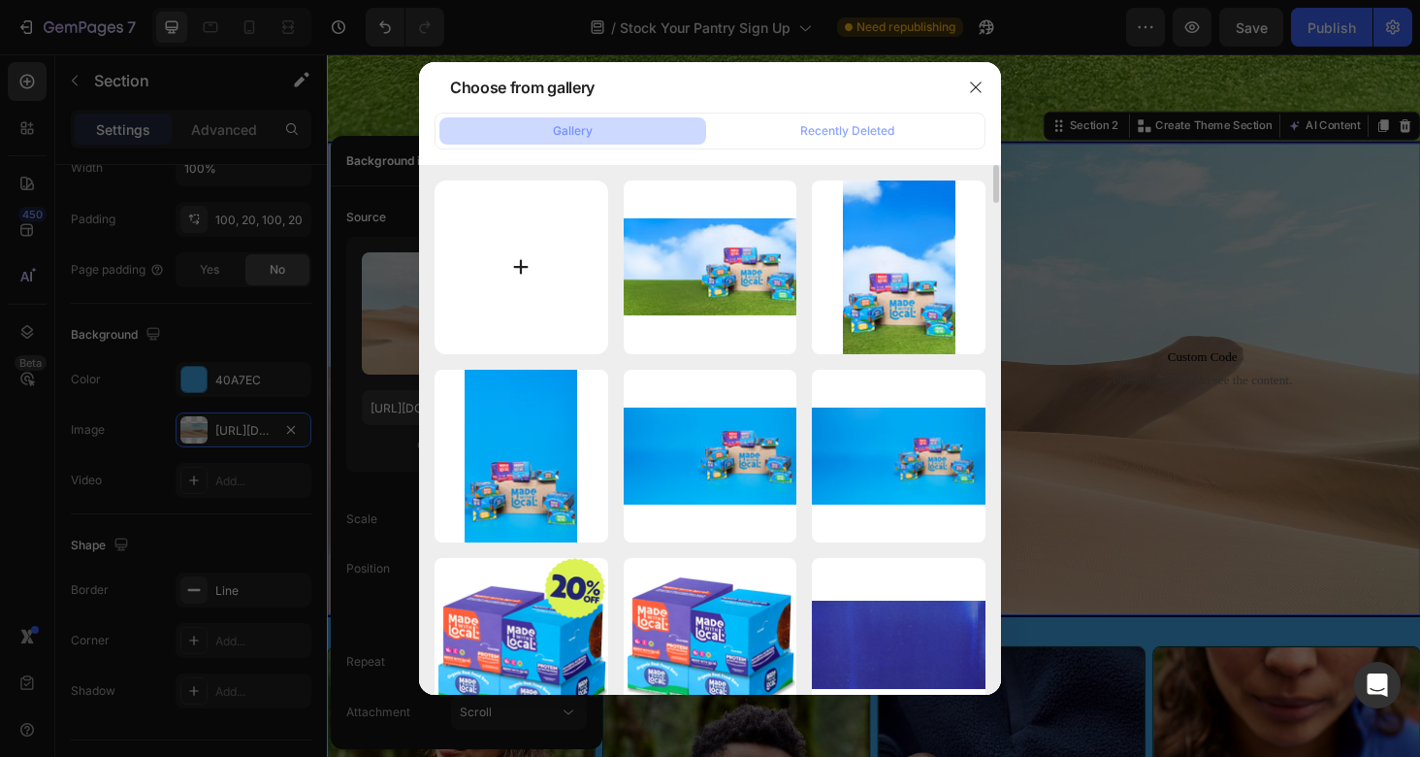
click at [544, 265] on input "file" at bounding box center [522, 267] width 174 height 174
type input "C:\fakepath\sky.jpg"
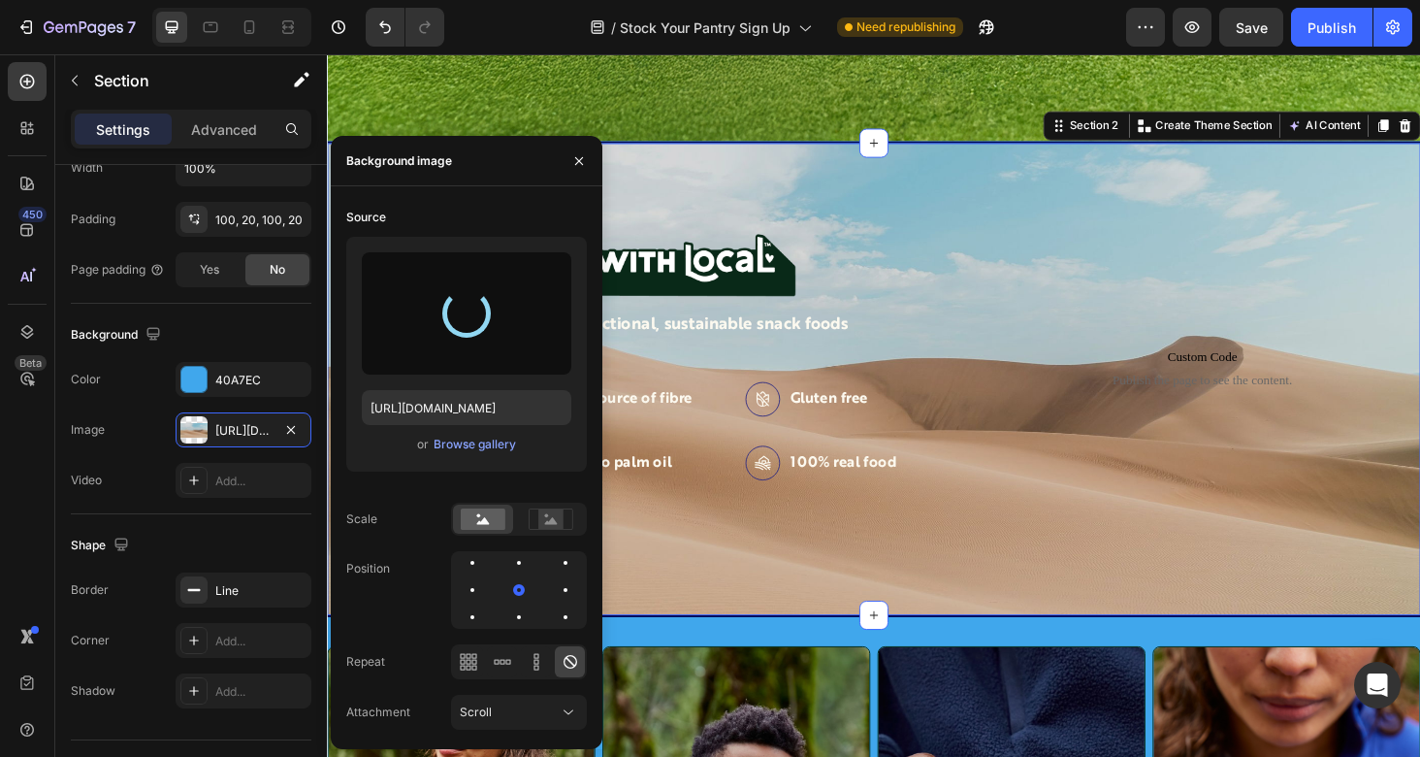
type input "[URL][DOMAIN_NAME]"
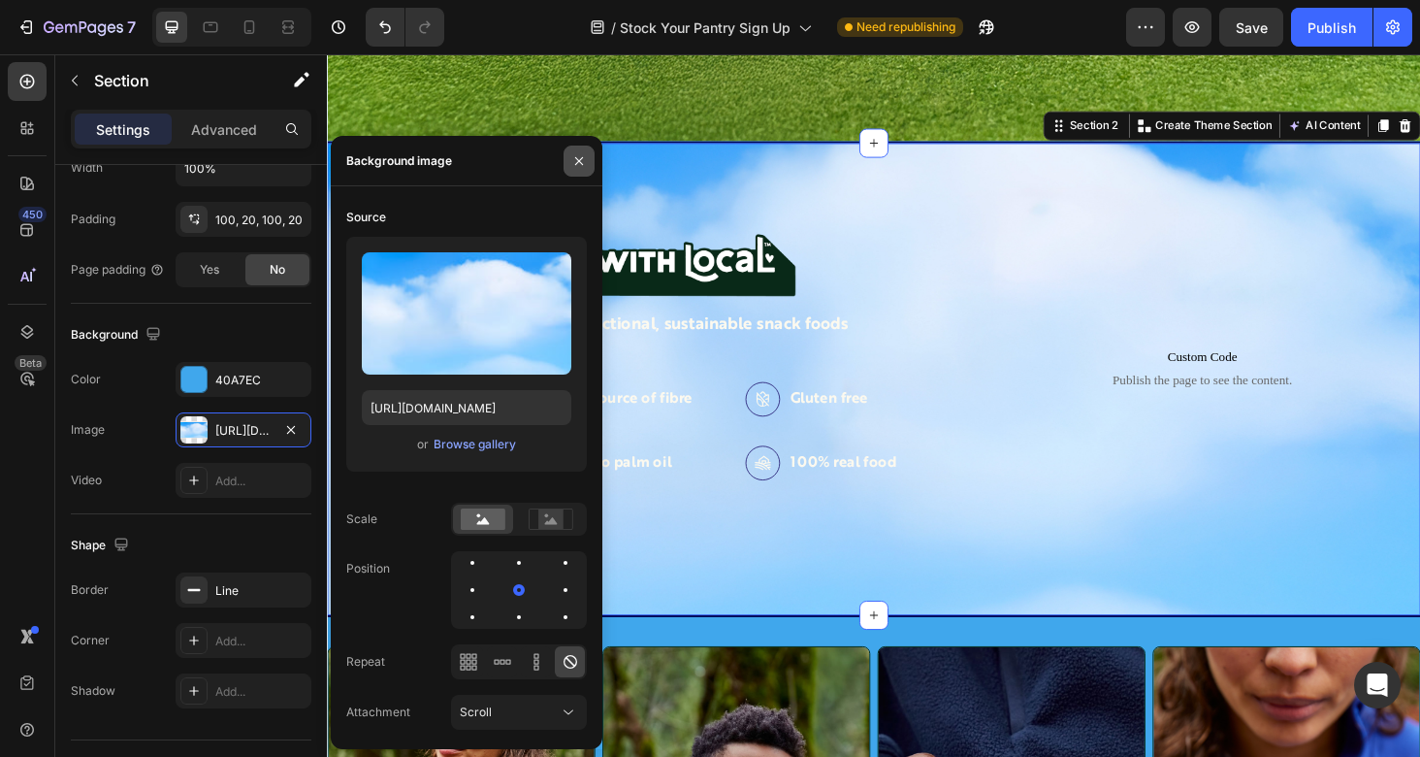
click at [587, 165] on button "button" at bounding box center [579, 161] width 31 height 31
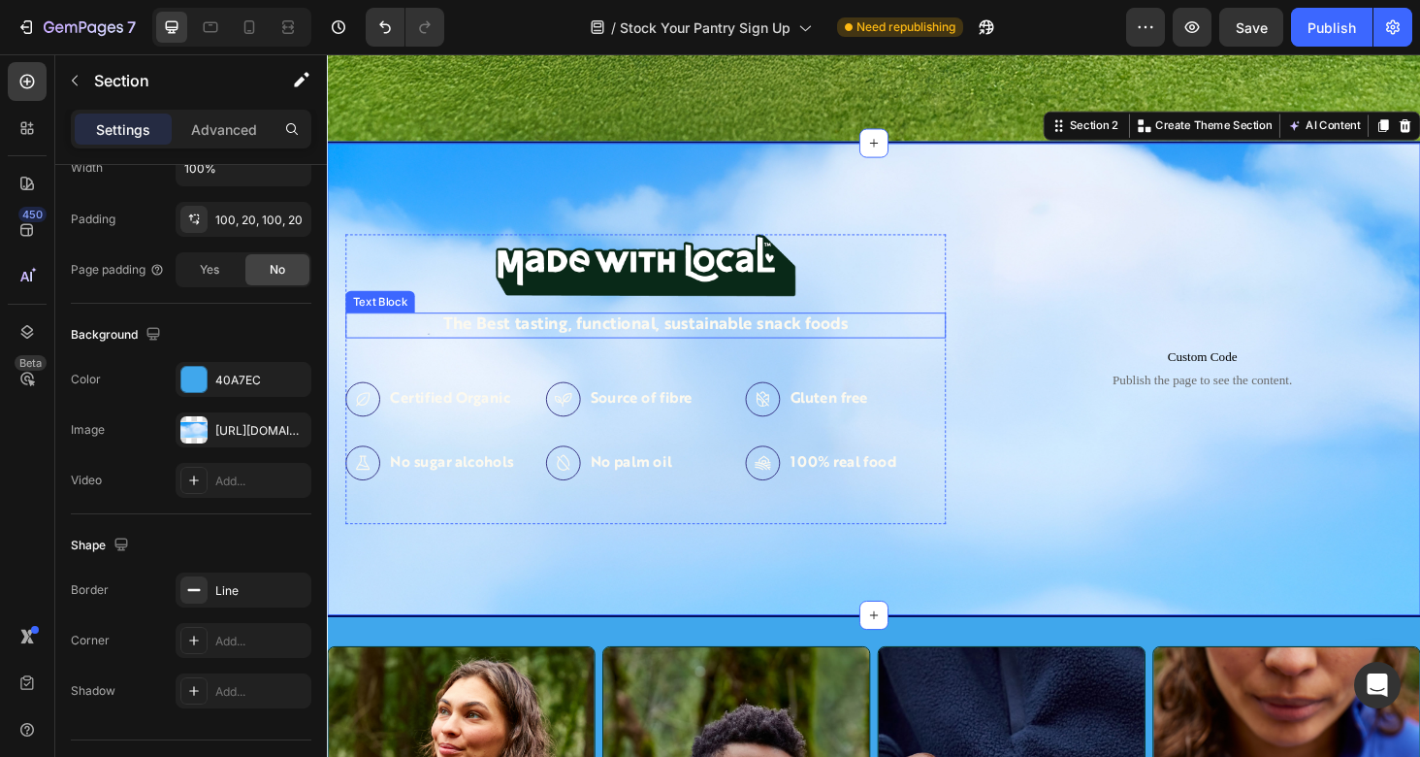
click at [830, 335] on p "The Best tasting, functional, sustainable snack foods" at bounding box center [665, 342] width 635 height 22
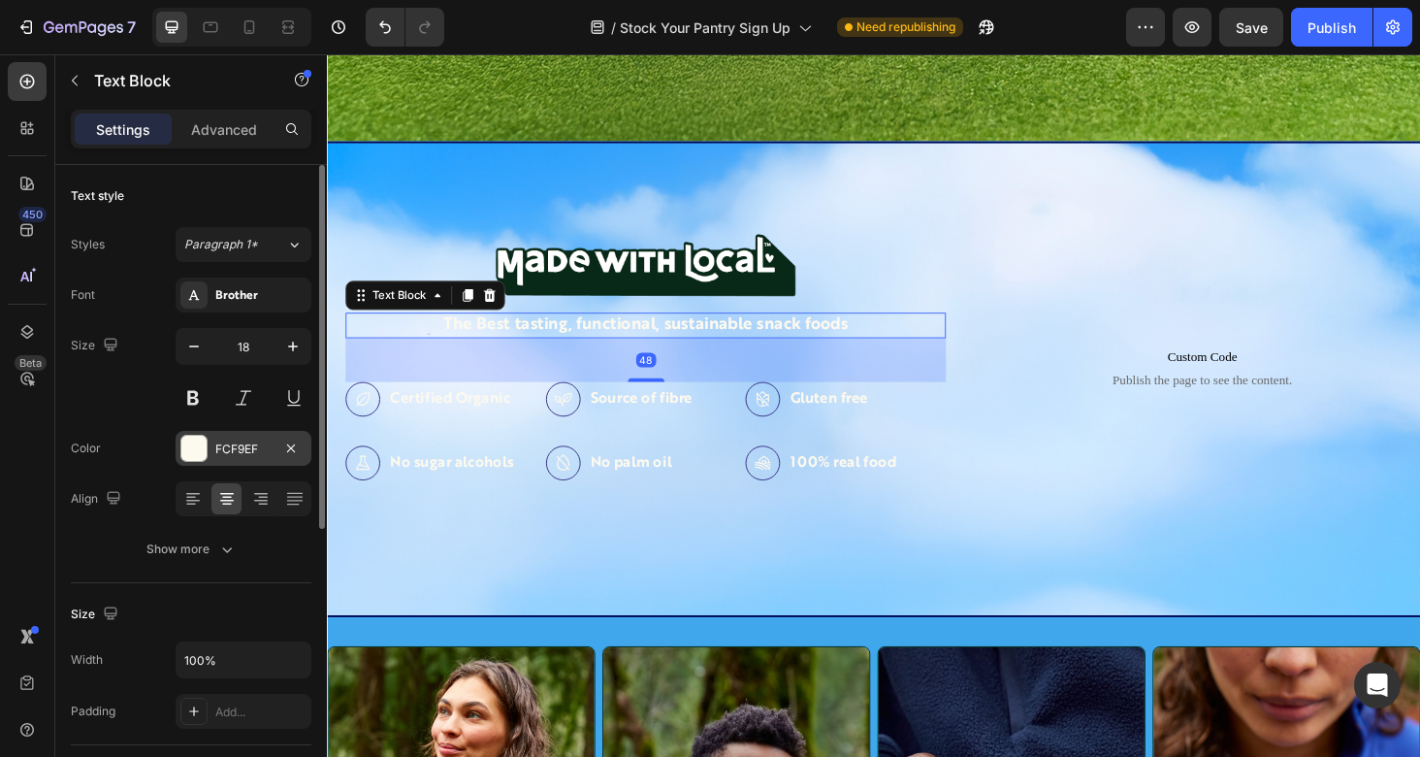
click at [251, 444] on div "FCF9EF" at bounding box center [243, 448] width 56 height 17
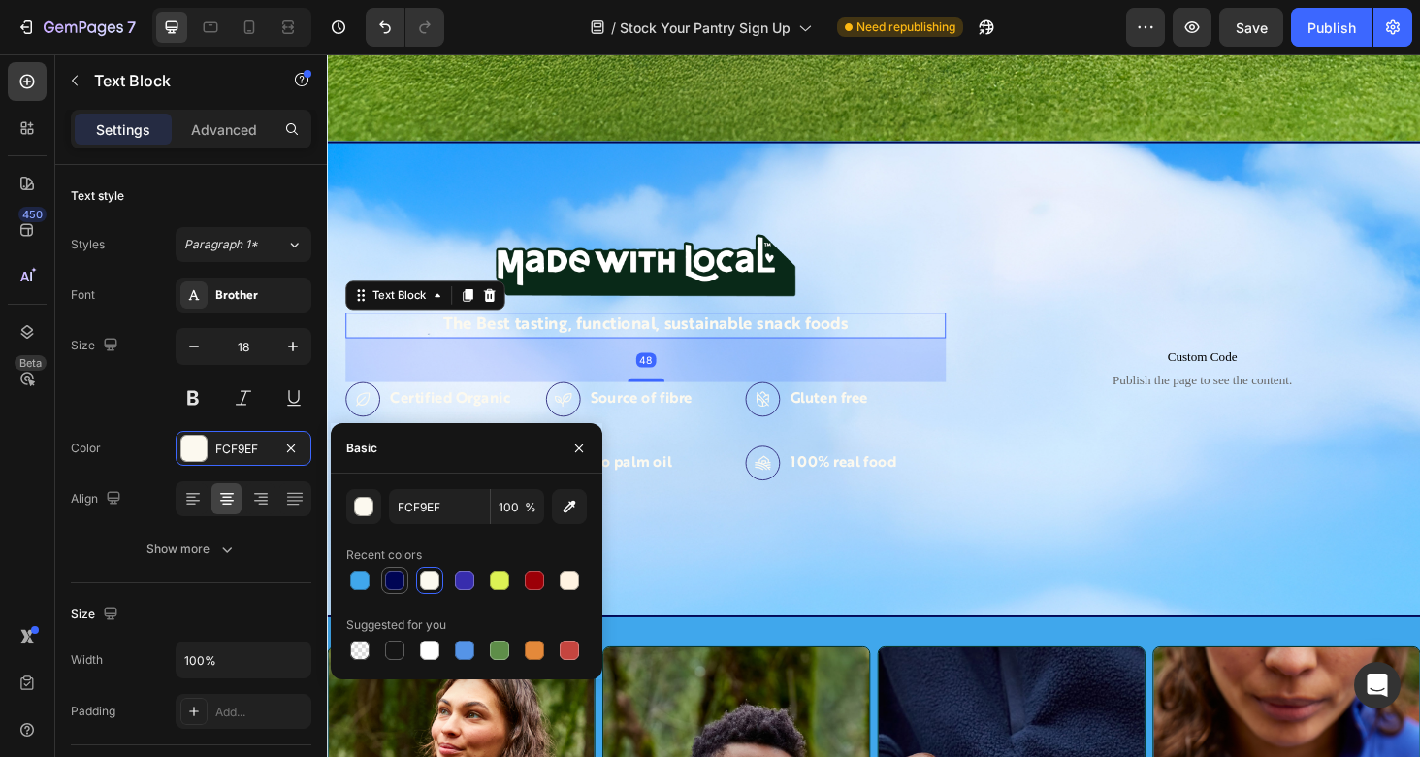
click at [386, 578] on div at bounding box center [394, 579] width 19 height 19
type input "000554"
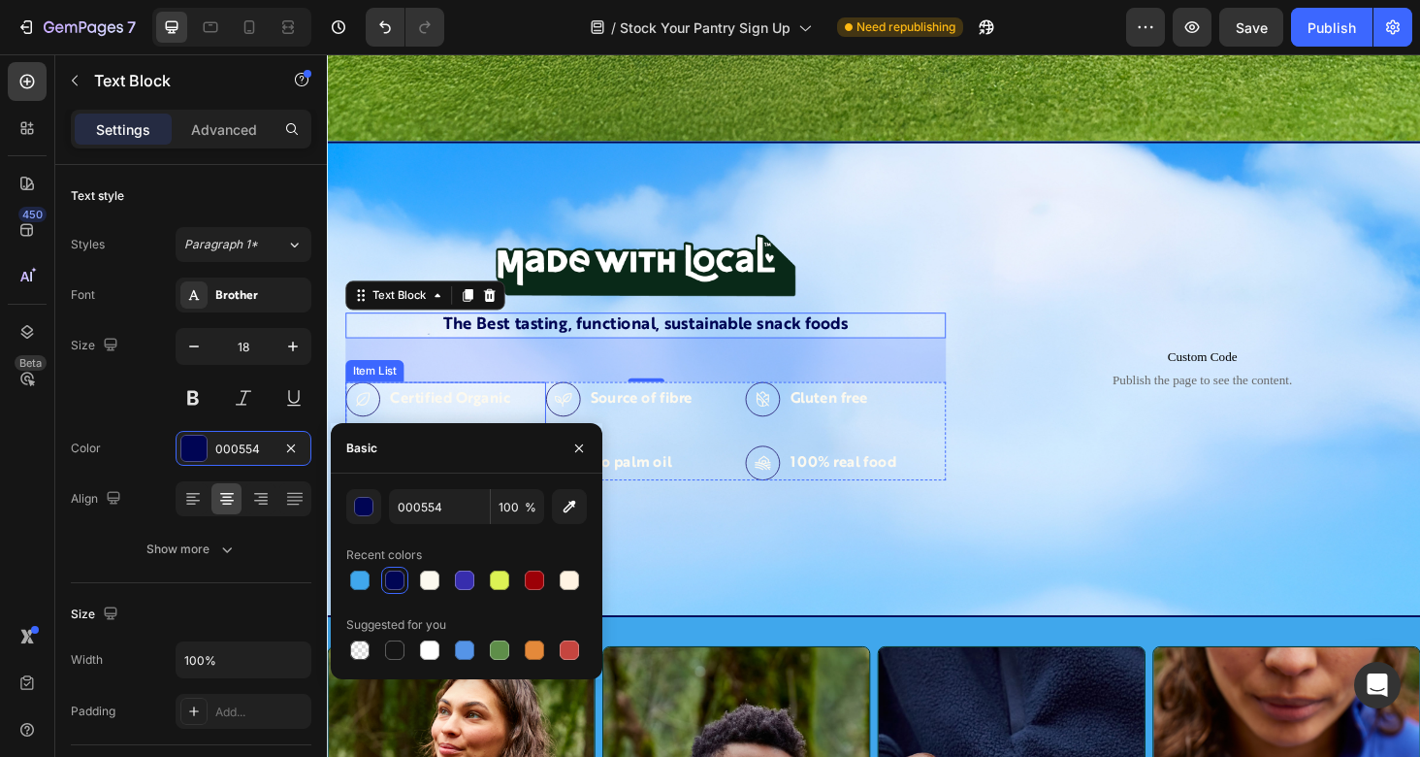
click at [539, 429] on div "Certified Organic No sugar alcohols" at bounding box center [452, 455] width 213 height 105
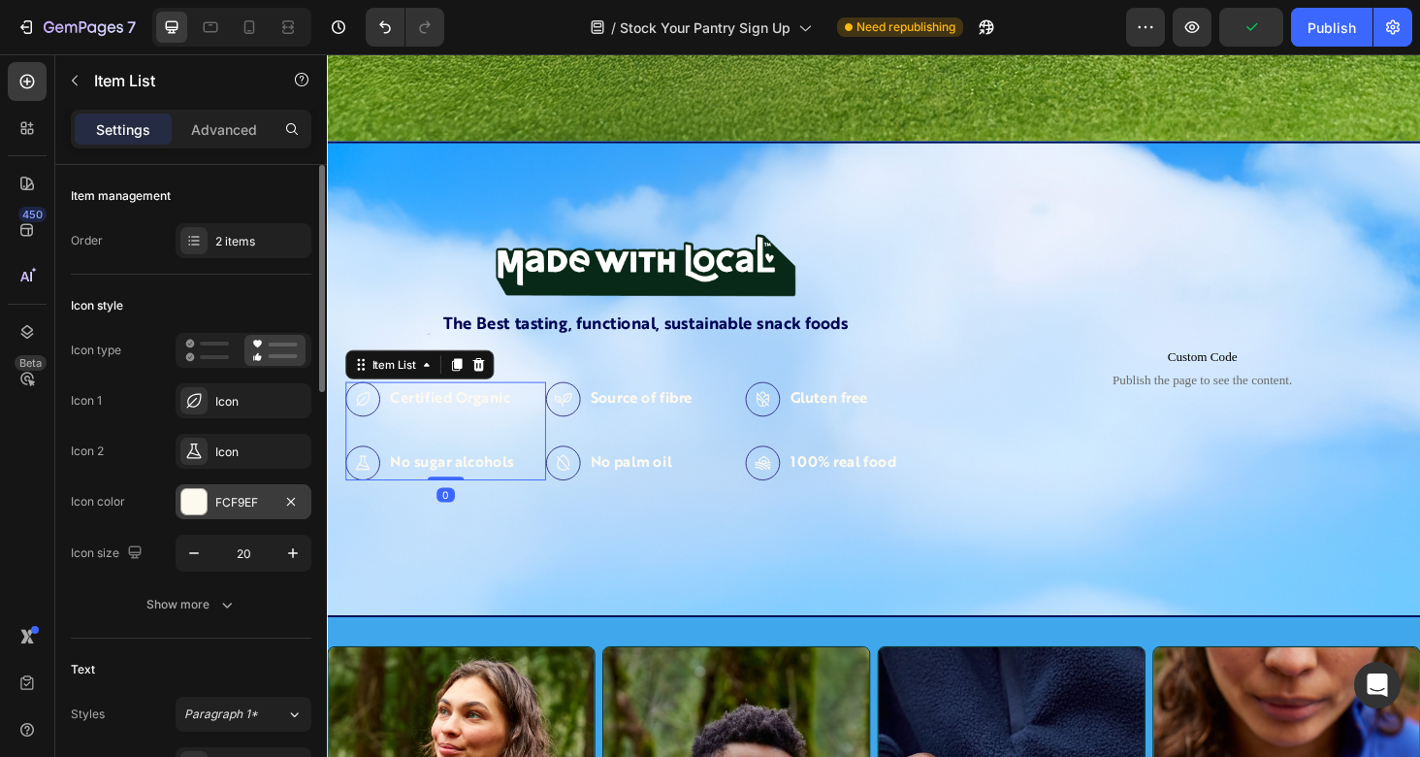
click at [245, 505] on div "FCF9EF" at bounding box center [243, 502] width 56 height 17
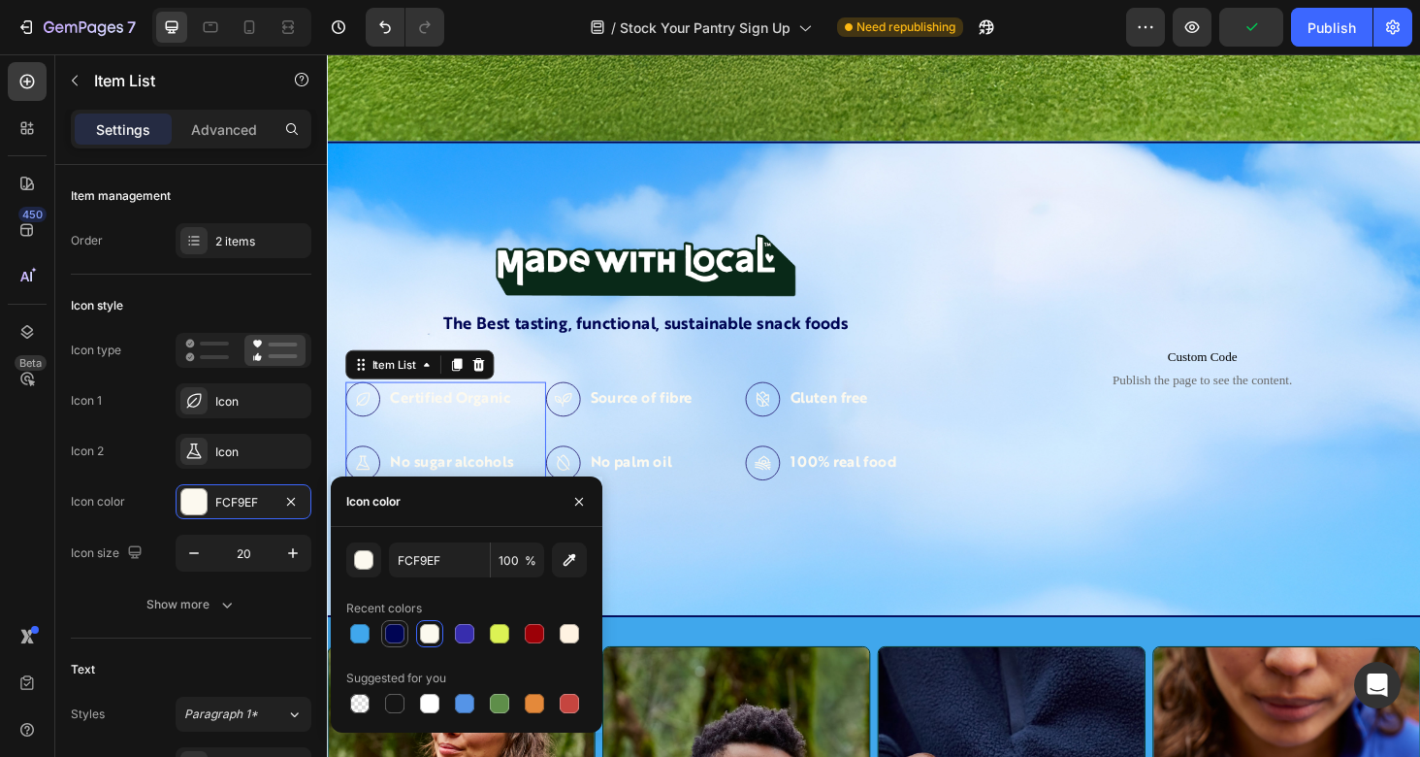
click at [400, 634] on div at bounding box center [394, 633] width 19 height 19
type input "000554"
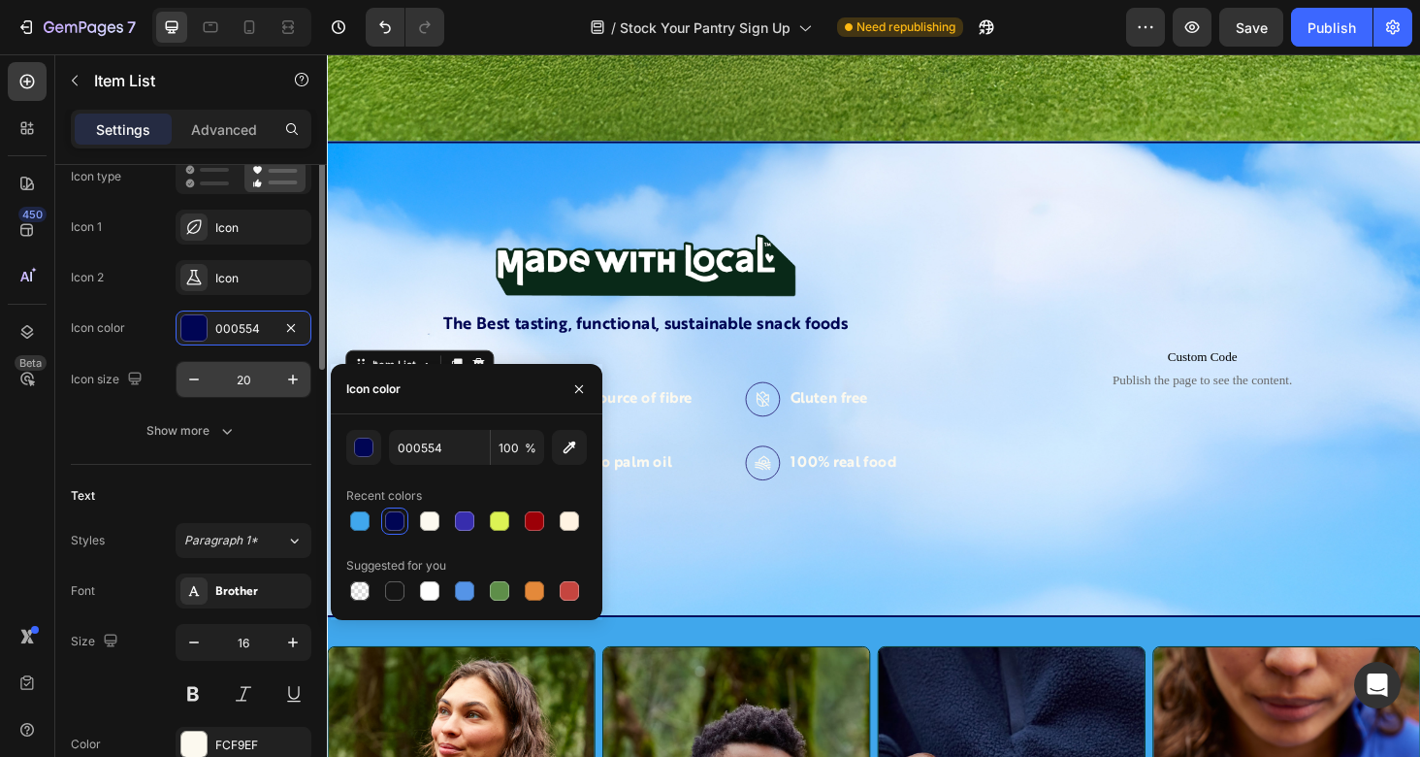
scroll to position [189, 0]
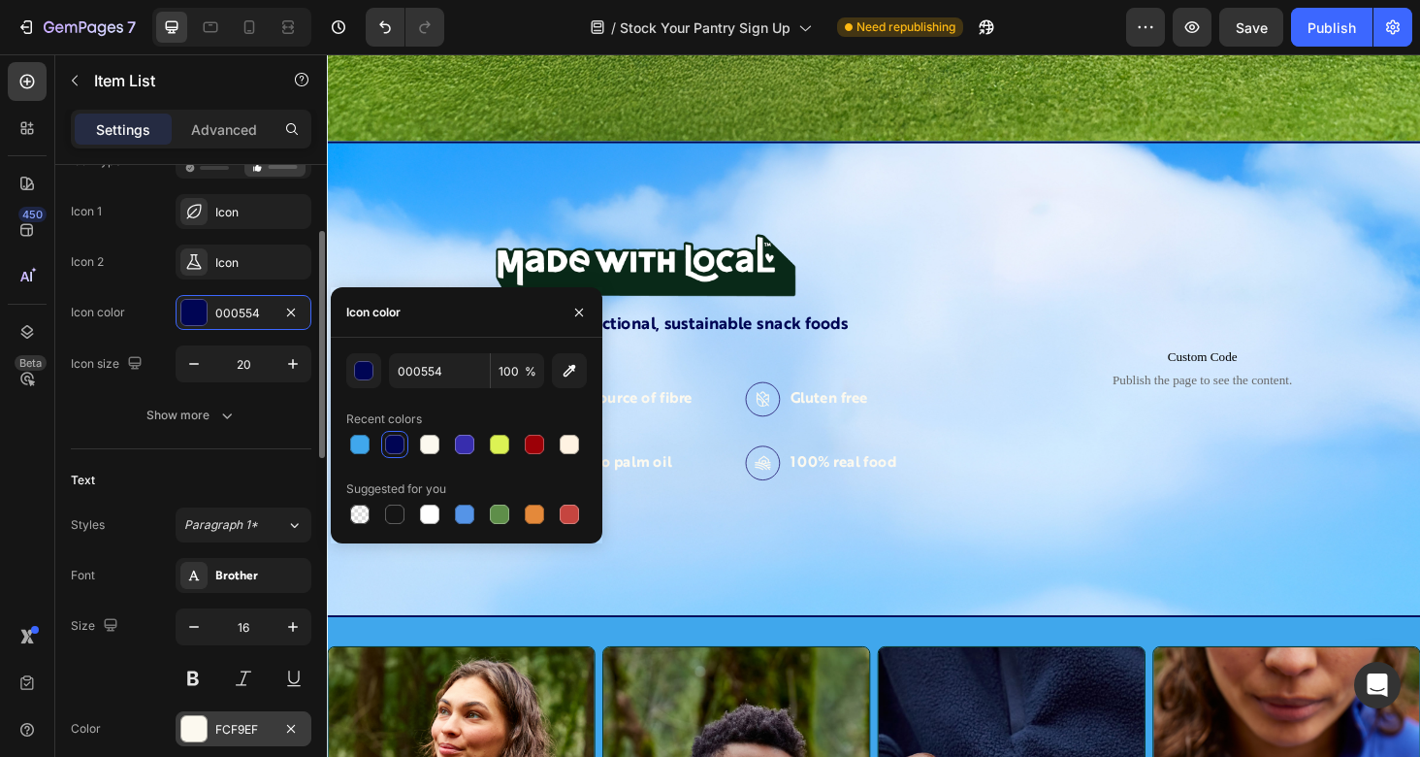
click at [224, 719] on div "FCF9EF" at bounding box center [244, 728] width 136 height 35
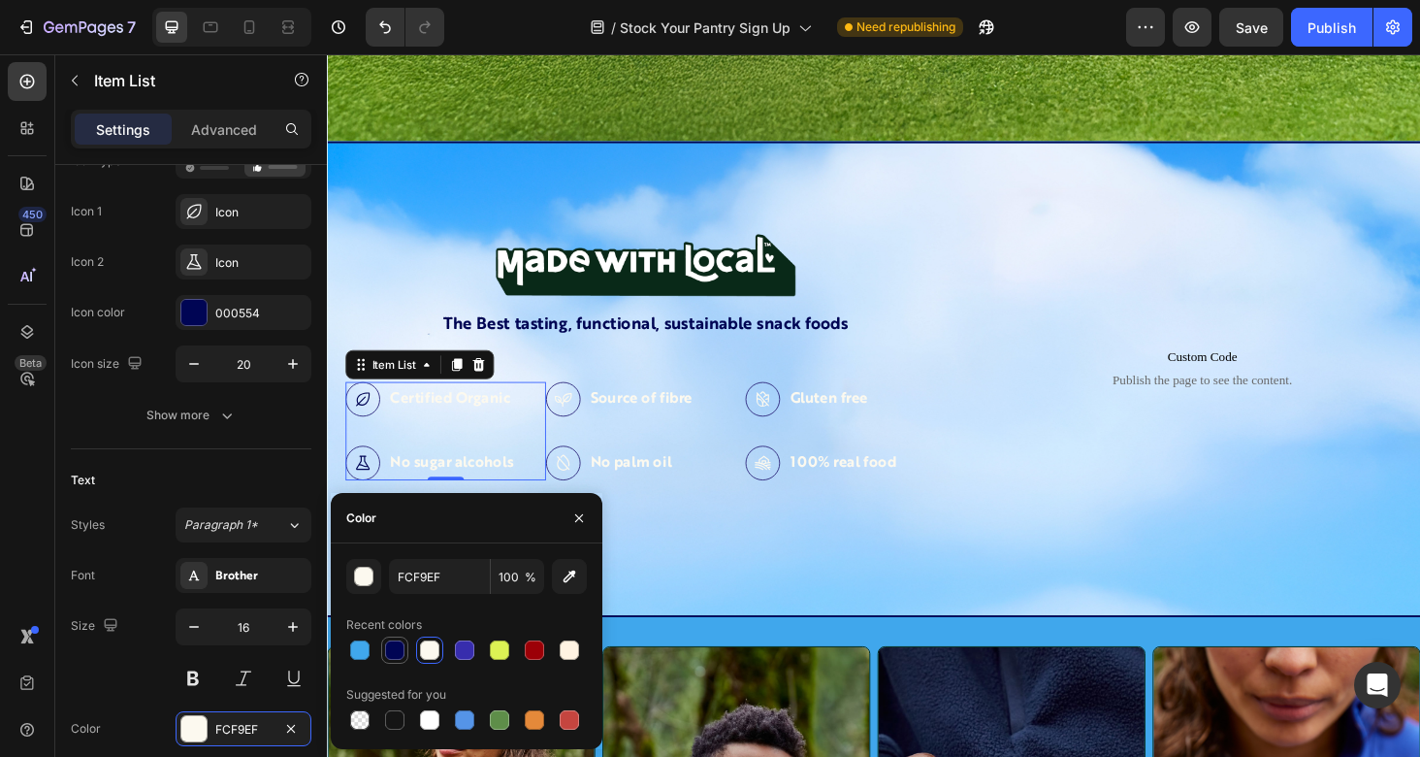
click at [389, 652] on div at bounding box center [394, 649] width 19 height 19
type input "000554"
click at [688, 457] on div "Source of fibre No palm oil" at bounding box center [639, 455] width 159 height 105
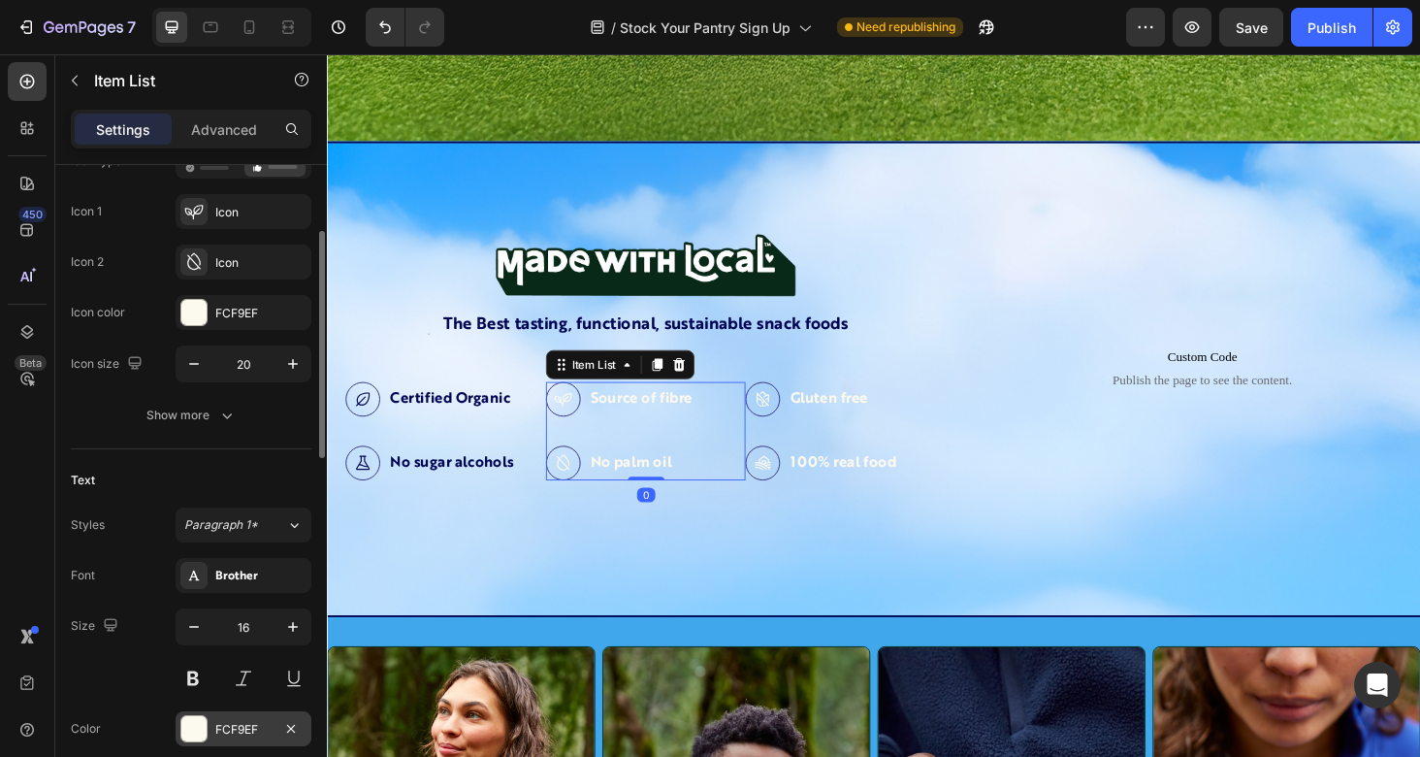
click at [243, 724] on div "FCF9EF" at bounding box center [243, 729] width 56 height 17
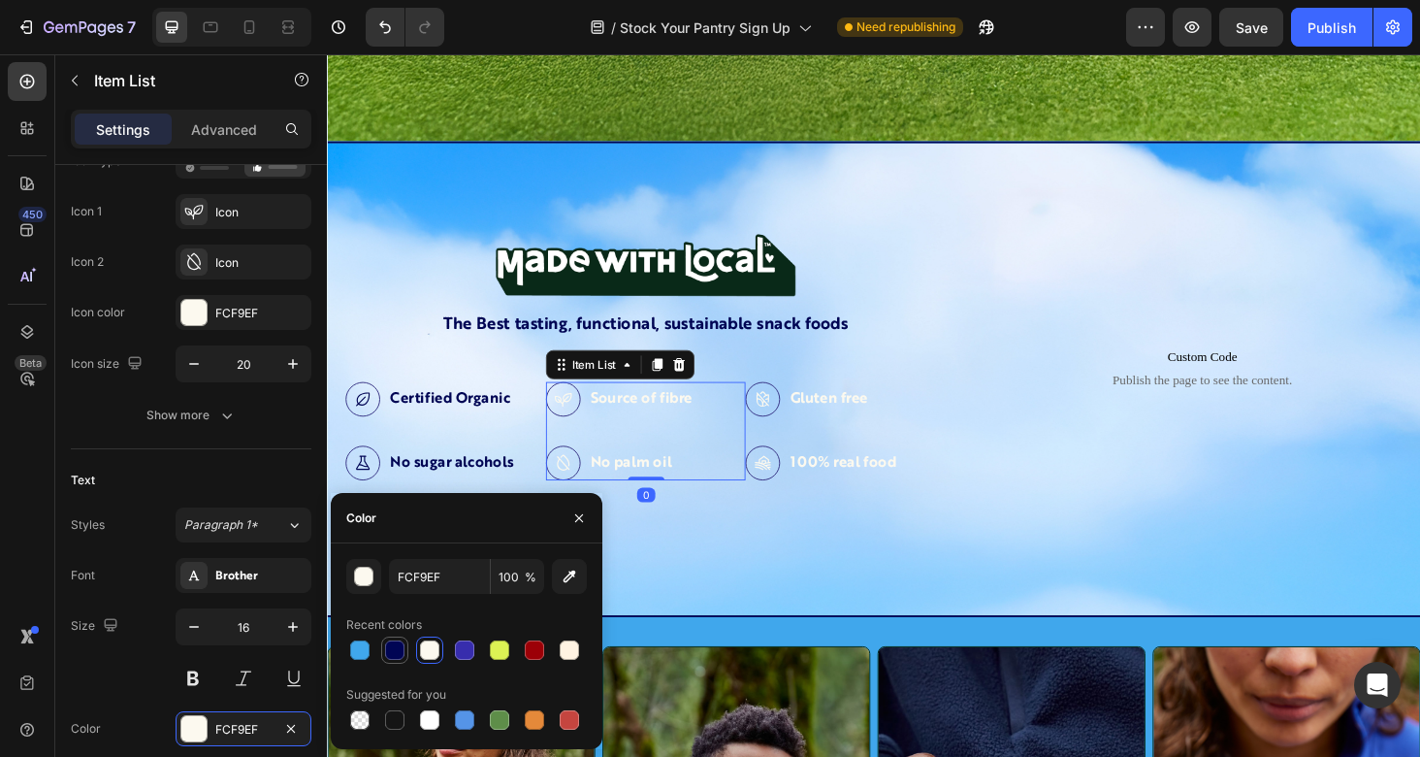
click at [393, 643] on div at bounding box center [394, 649] width 19 height 19
type input "000554"
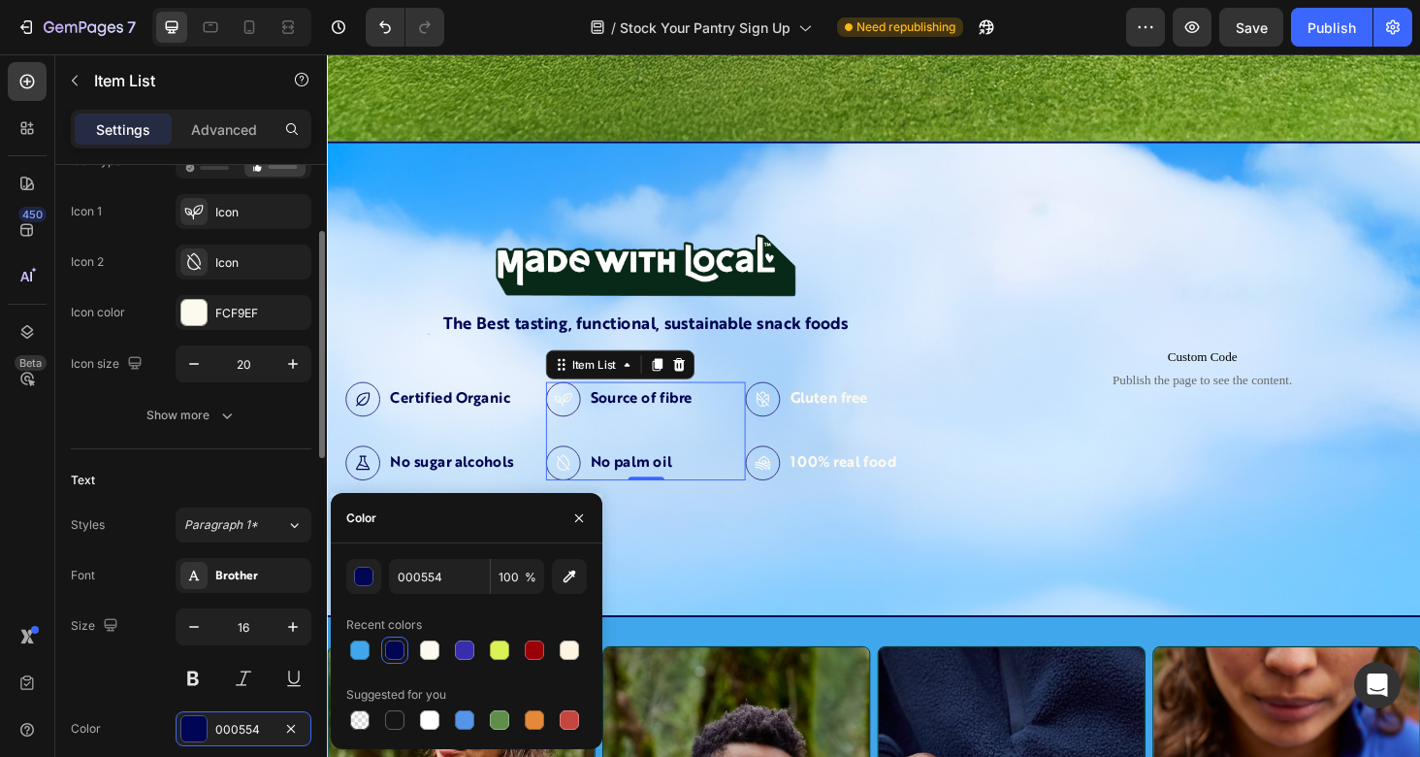
click at [244, 331] on div "Icon type Icon 1 Icon Icon 2 Icon Icon color FCF9EF Icon size 20" at bounding box center [191, 263] width 241 height 239
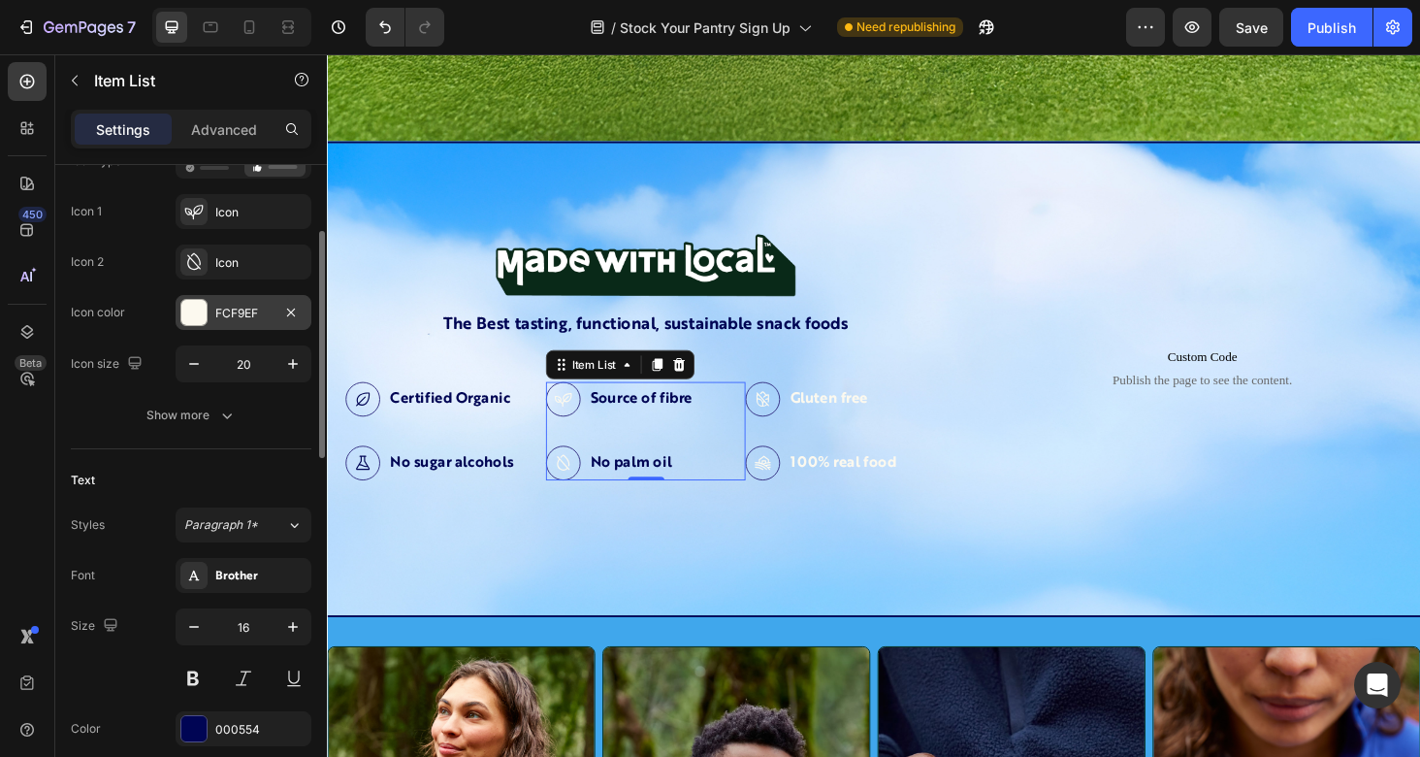
click at [245, 315] on div "FCF9EF" at bounding box center [243, 313] width 56 height 17
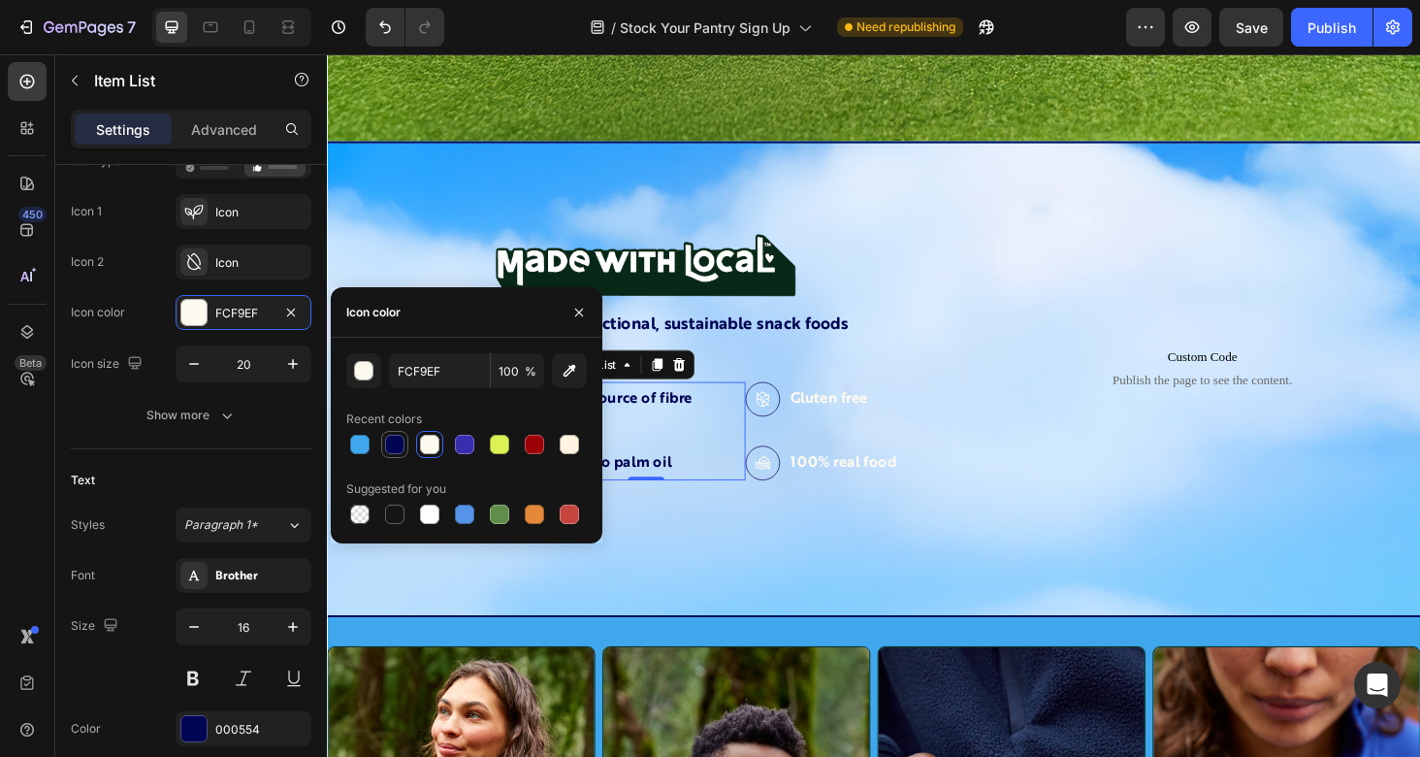
click at [392, 443] on div at bounding box center [394, 444] width 19 height 19
type input "000554"
click at [835, 453] on div "Gluten free 100% real food" at bounding box center [853, 455] width 163 height 105
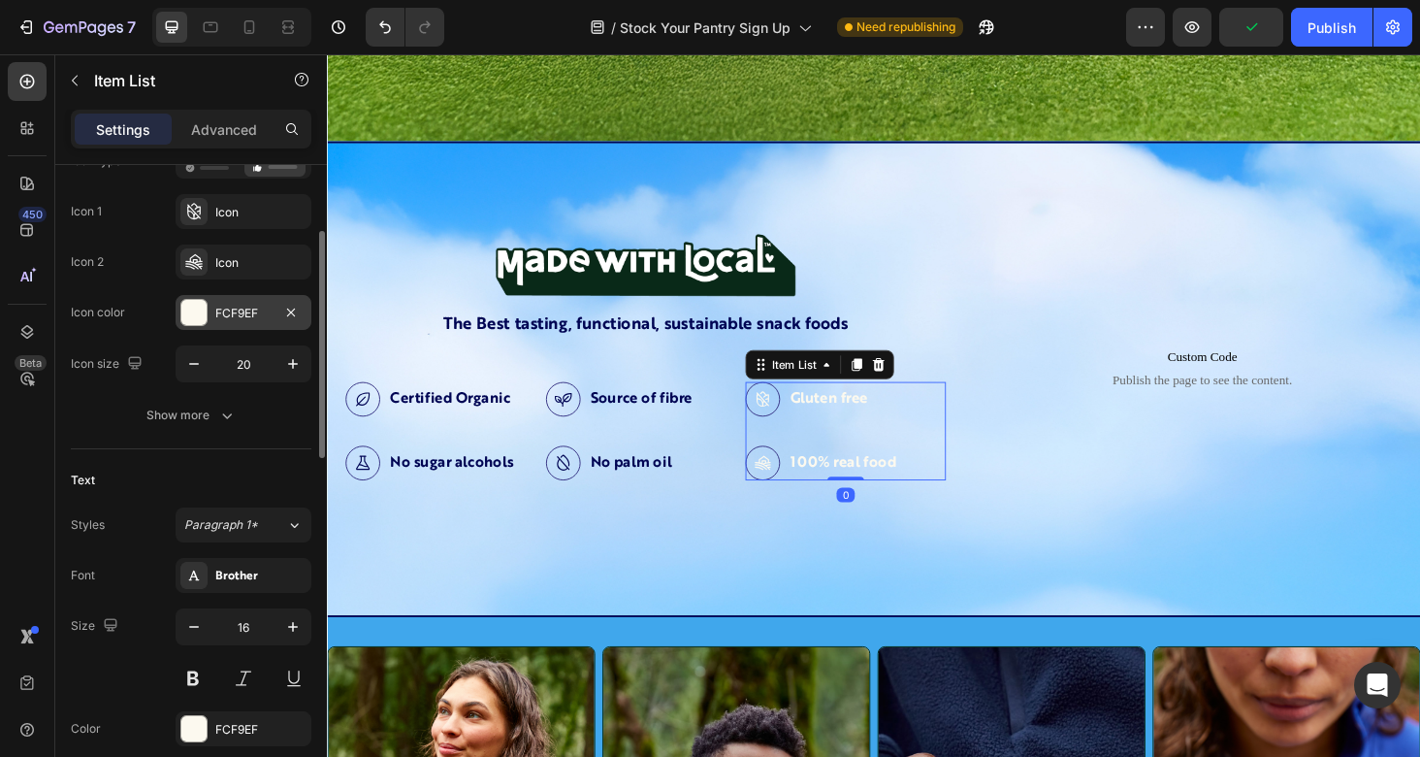
click at [255, 322] on div "FCF9EF" at bounding box center [244, 312] width 136 height 35
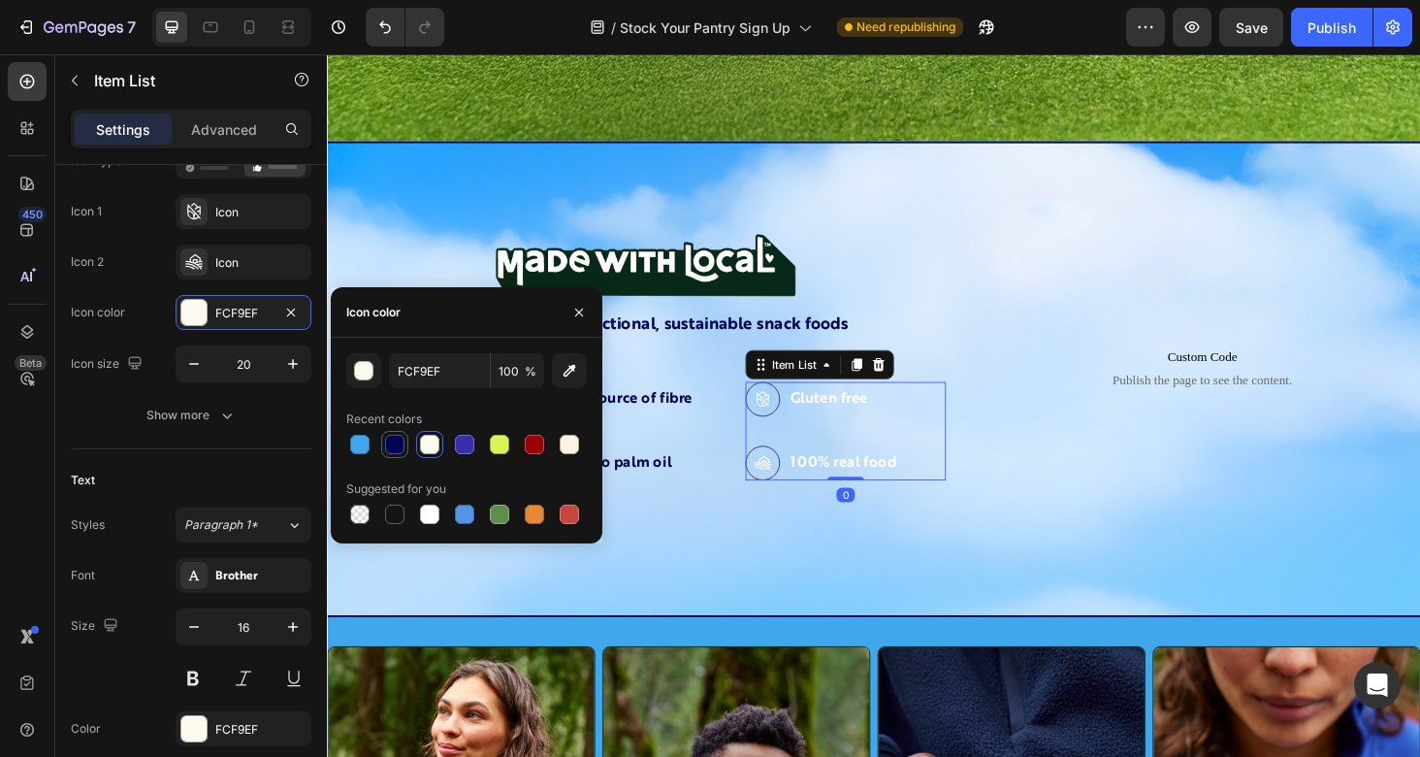
click at [395, 444] on div at bounding box center [394, 444] width 19 height 19
type input "000554"
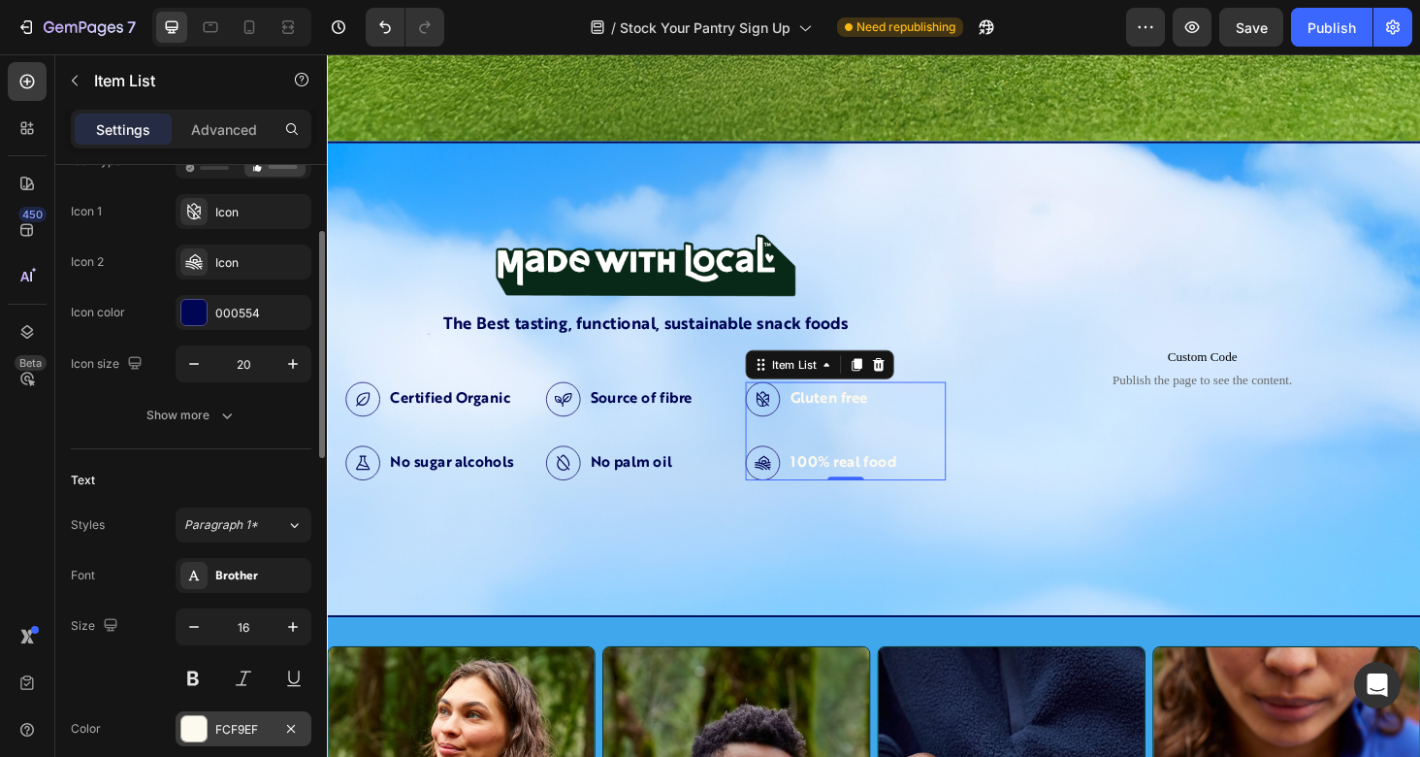
click at [242, 728] on div "FCF9EF" at bounding box center [243, 729] width 56 height 17
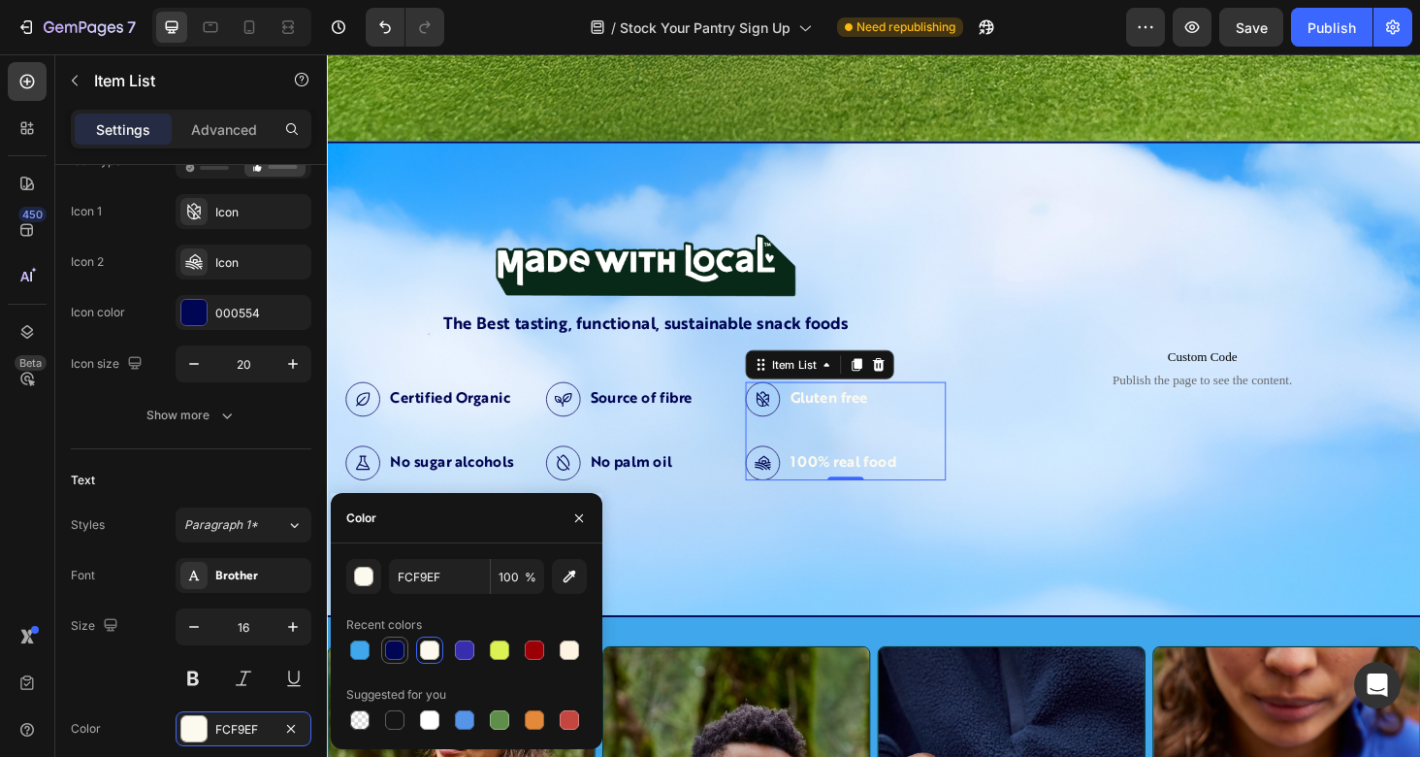
click at [385, 649] on div at bounding box center [394, 649] width 19 height 19
type input "000554"
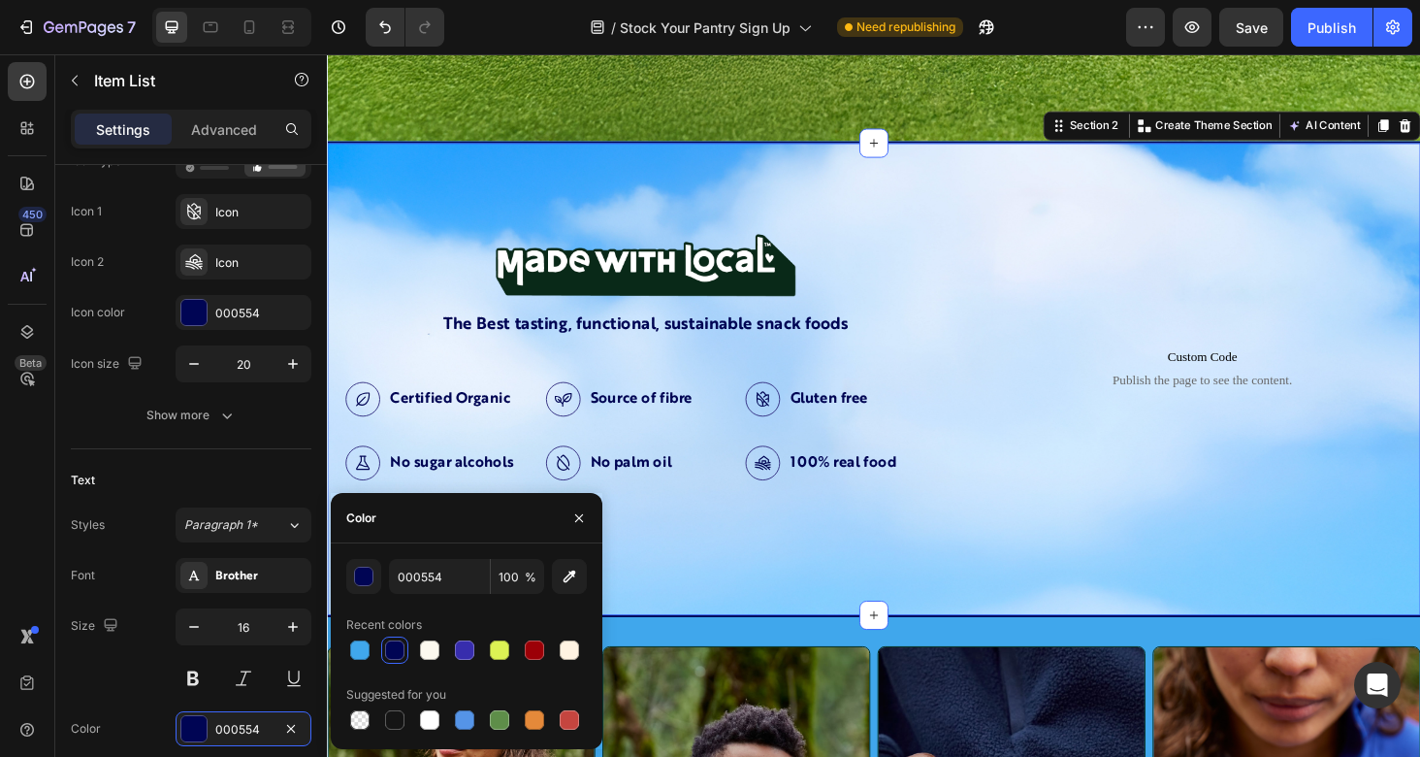
click at [781, 591] on div "Image The Best tasting, functional, sustainable snack foods Text Block Certifie…" at bounding box center [909, 399] width 1164 height 505
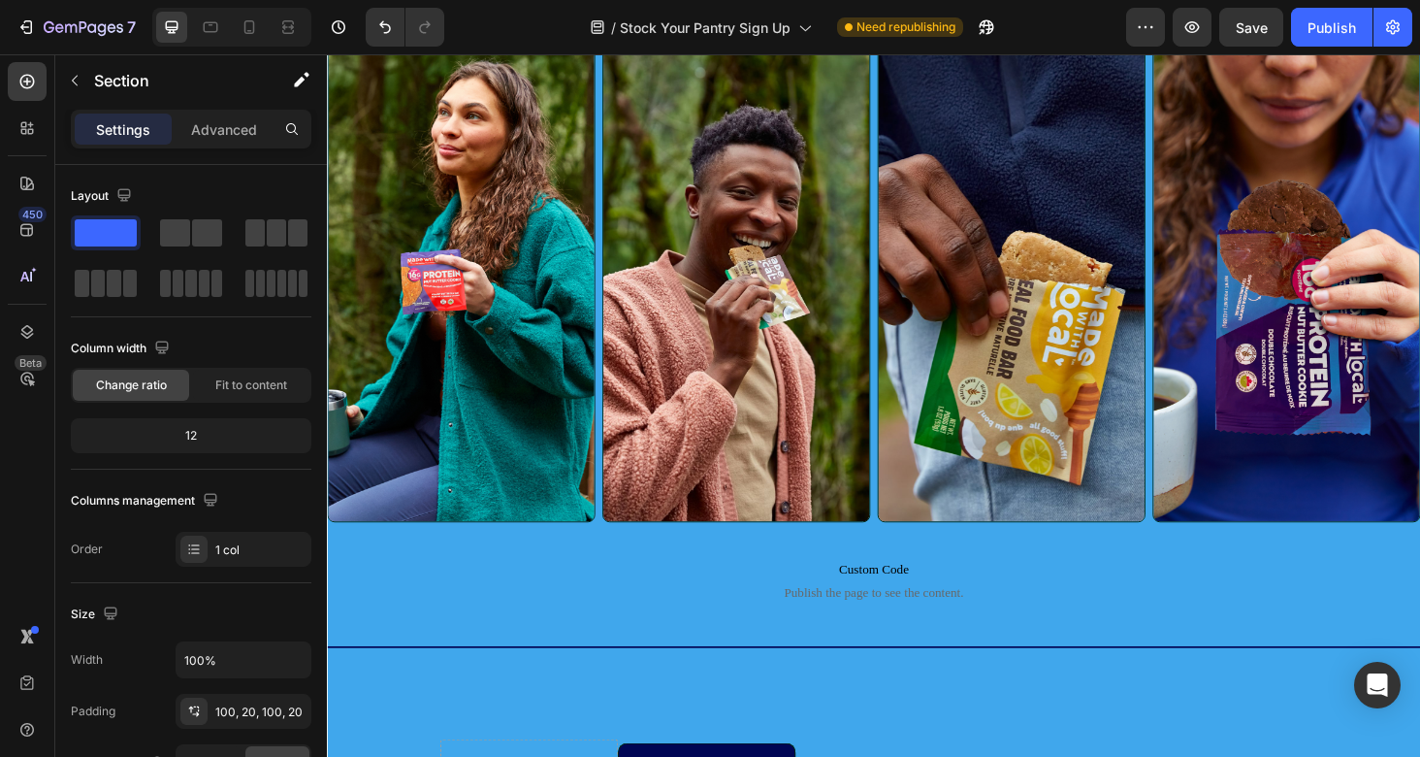
scroll to position [1283, 0]
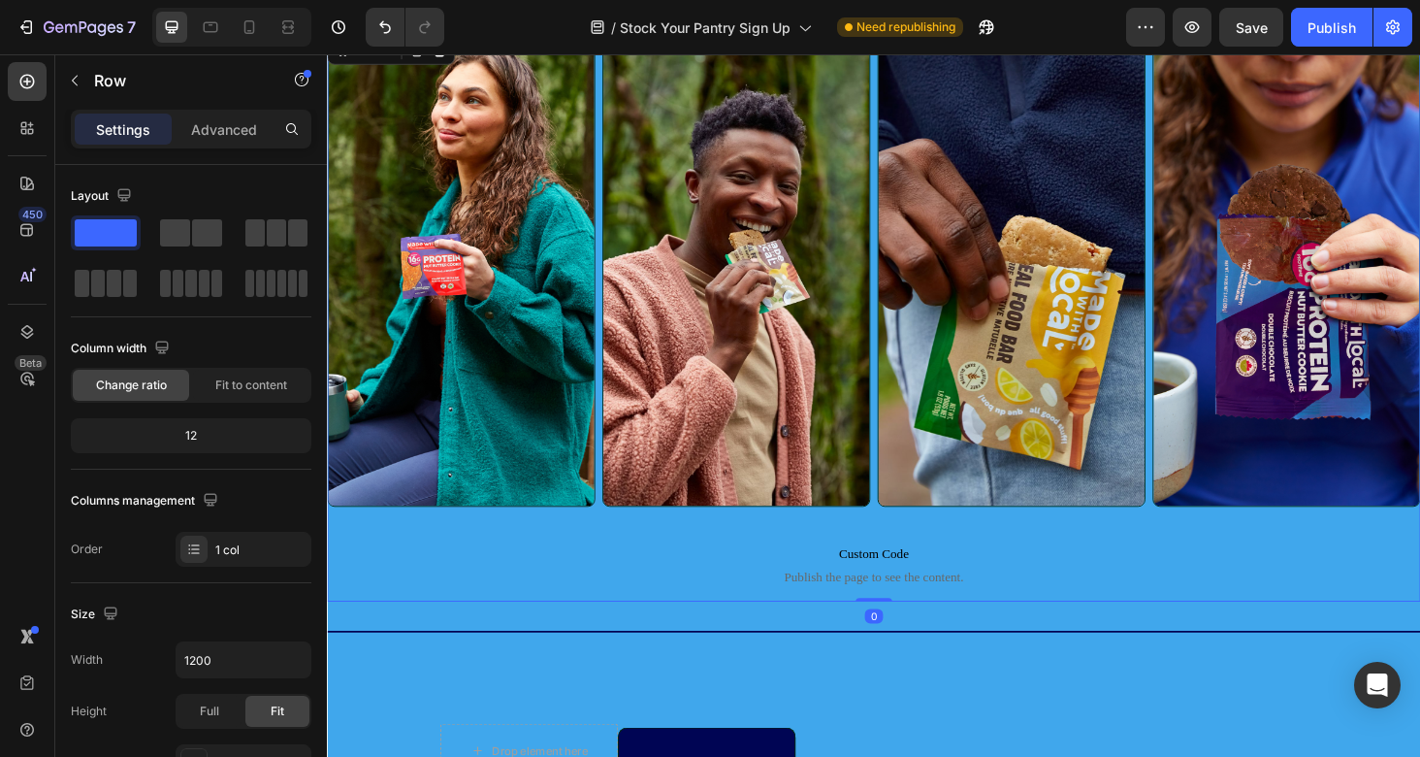
click at [531, 572] on div "Image Image Image Image Row Custom Code Publish the page to see the content. Cu…" at bounding box center [909, 333] width 1164 height 606
click at [504, 651] on div "Image Image Image Image Row Custom Code Publish the page to see the content. Cu…" at bounding box center [909, 333] width 1164 height 672
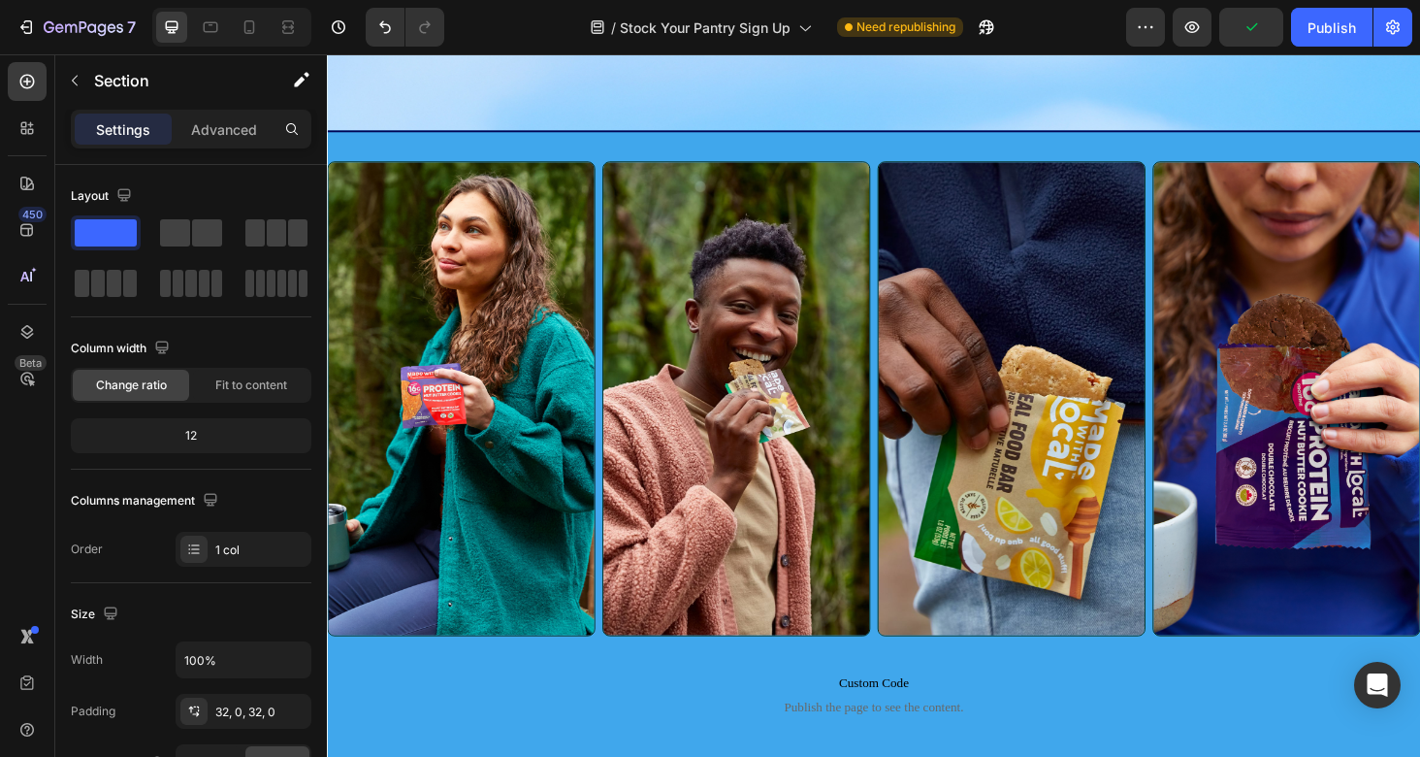
scroll to position [1280, 0]
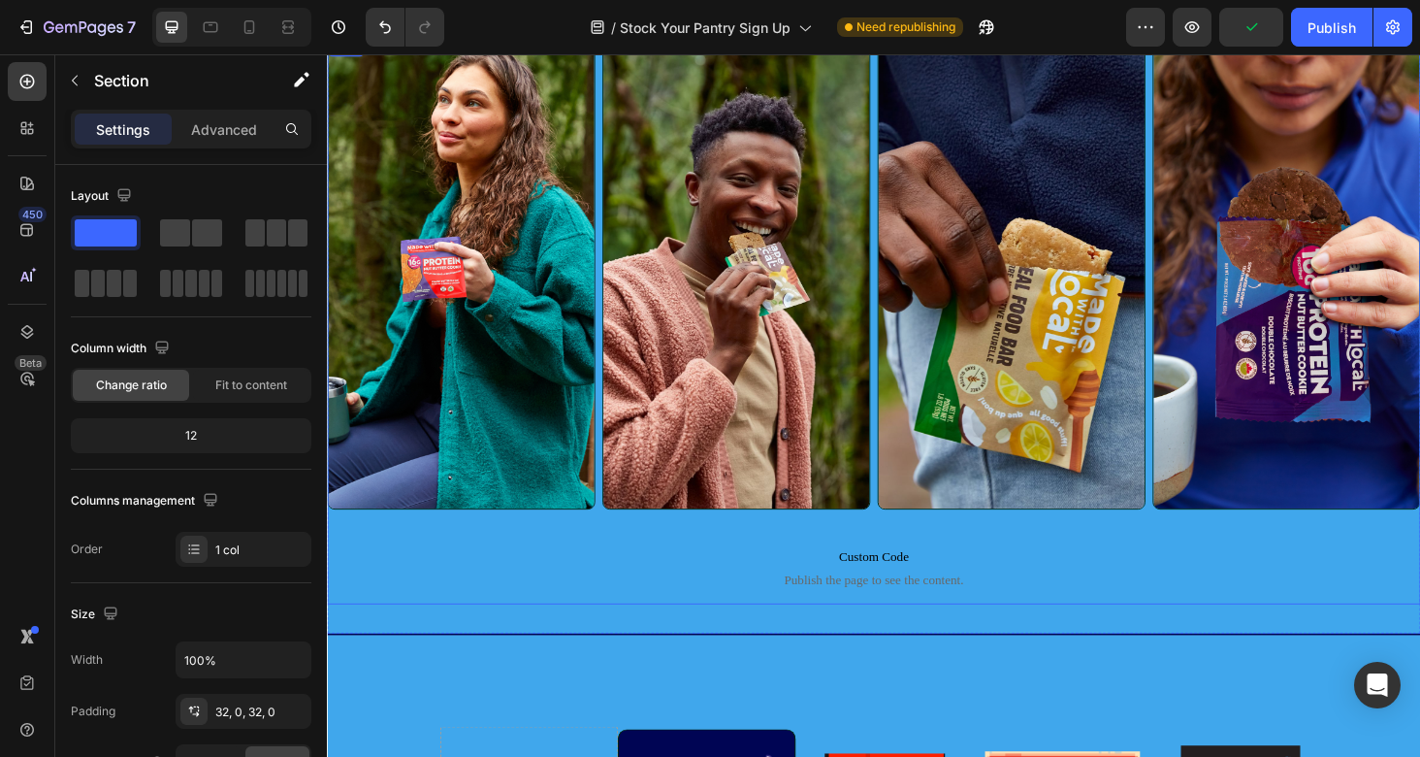
click at [463, 629] on div "Image Image Image Image Row Custom Code Publish the page to see the content. Cu…" at bounding box center [909, 336] width 1164 height 606
click at [442, 655] on div "Image Image Image Image Row Custom Code Publish the page to see the content. Cu…" at bounding box center [909, 336] width 1164 height 672
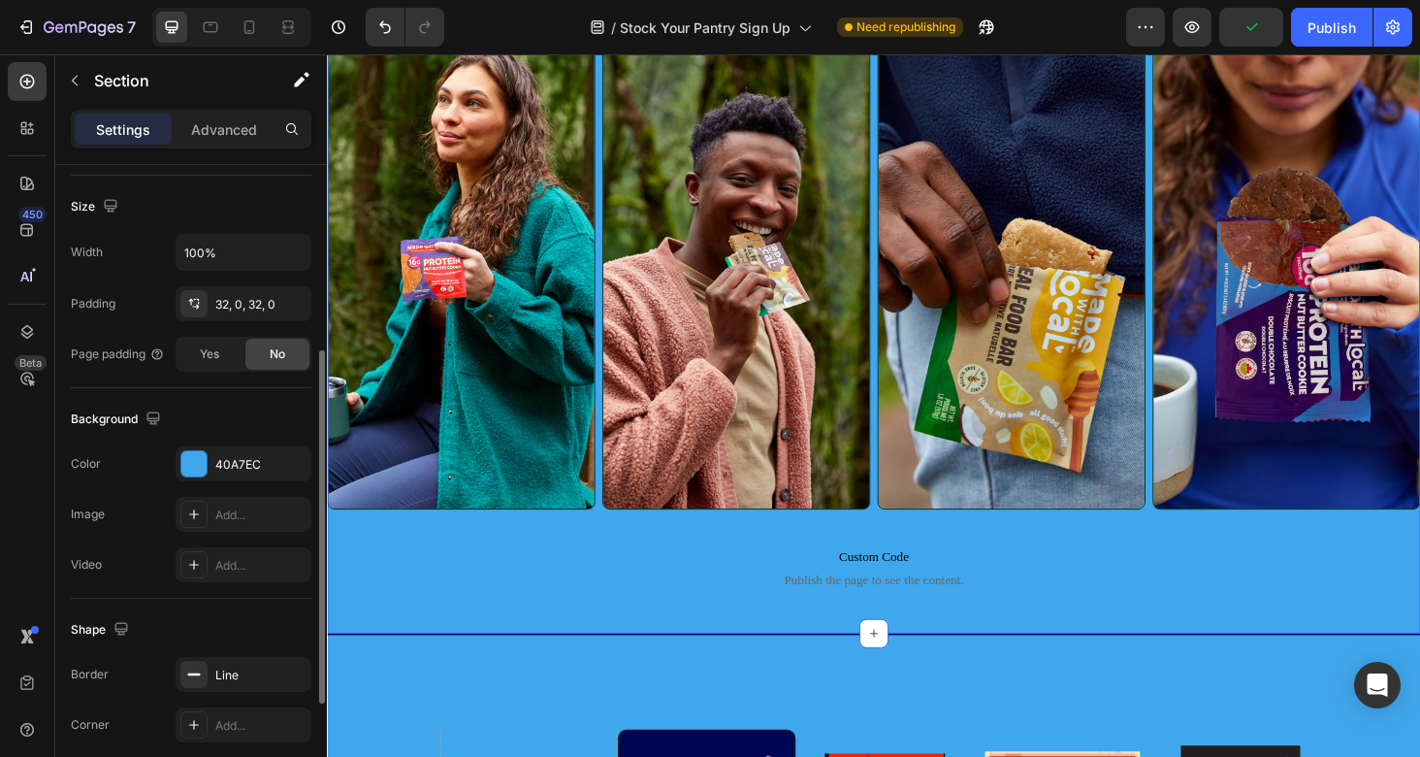
scroll to position [414, 0]
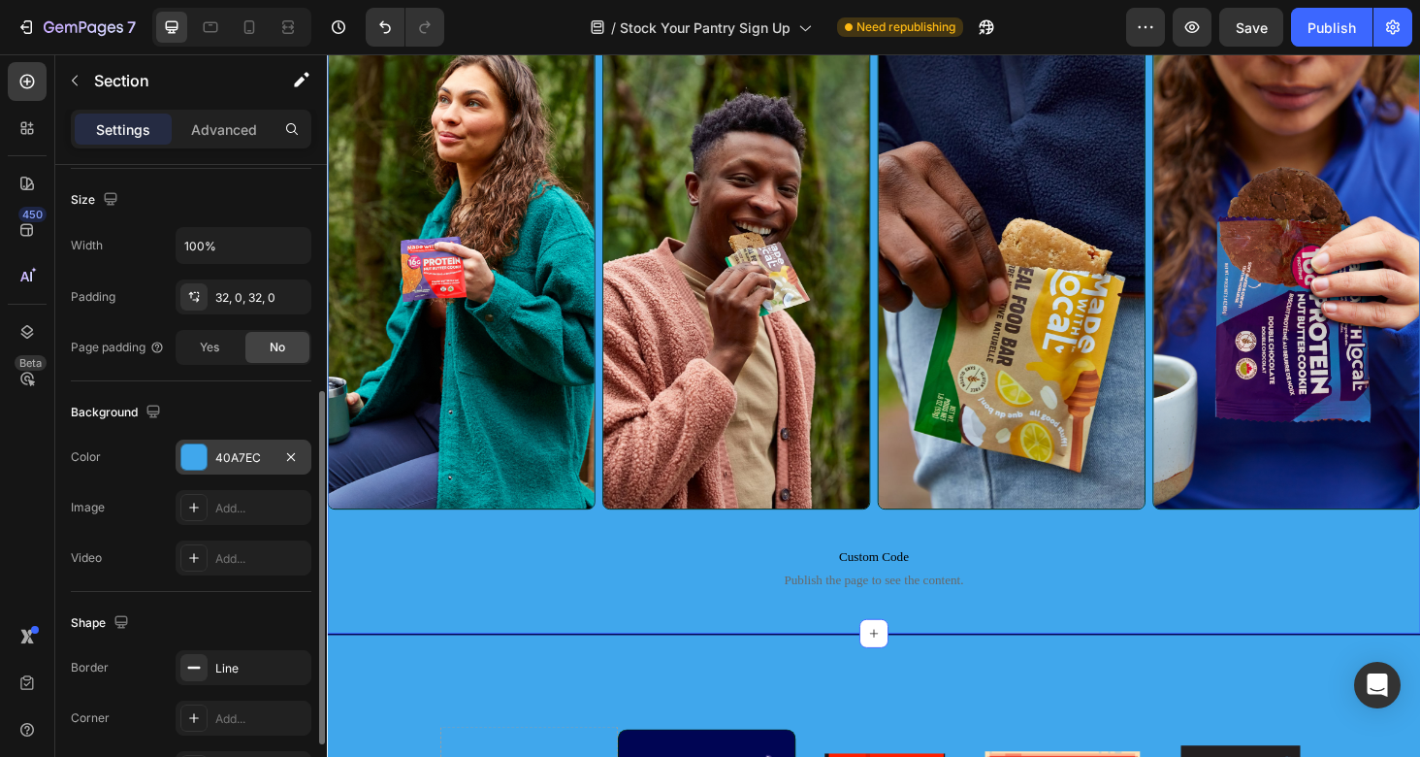
click at [291, 459] on icon "button" at bounding box center [291, 457] width 16 height 16
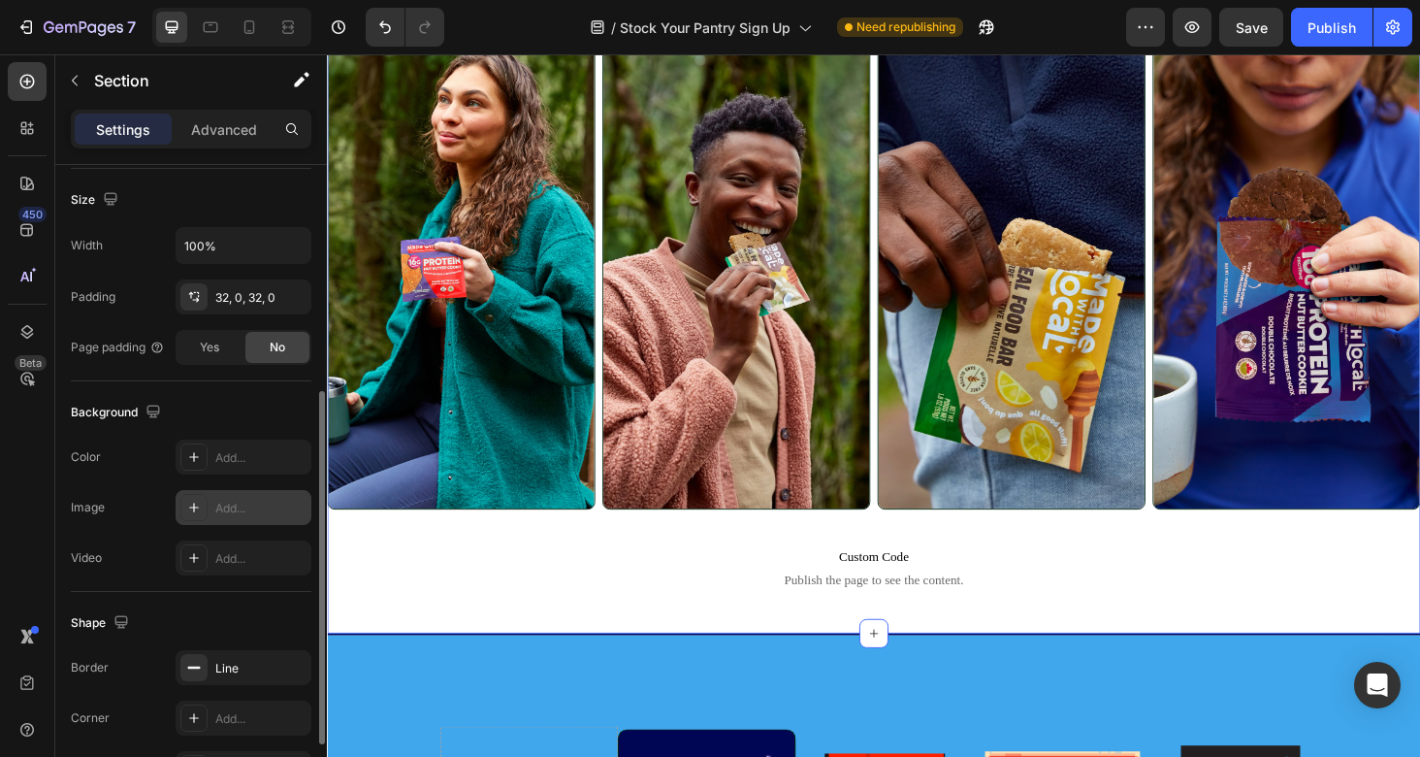
click at [249, 503] on div "Add..." at bounding box center [260, 508] width 91 height 17
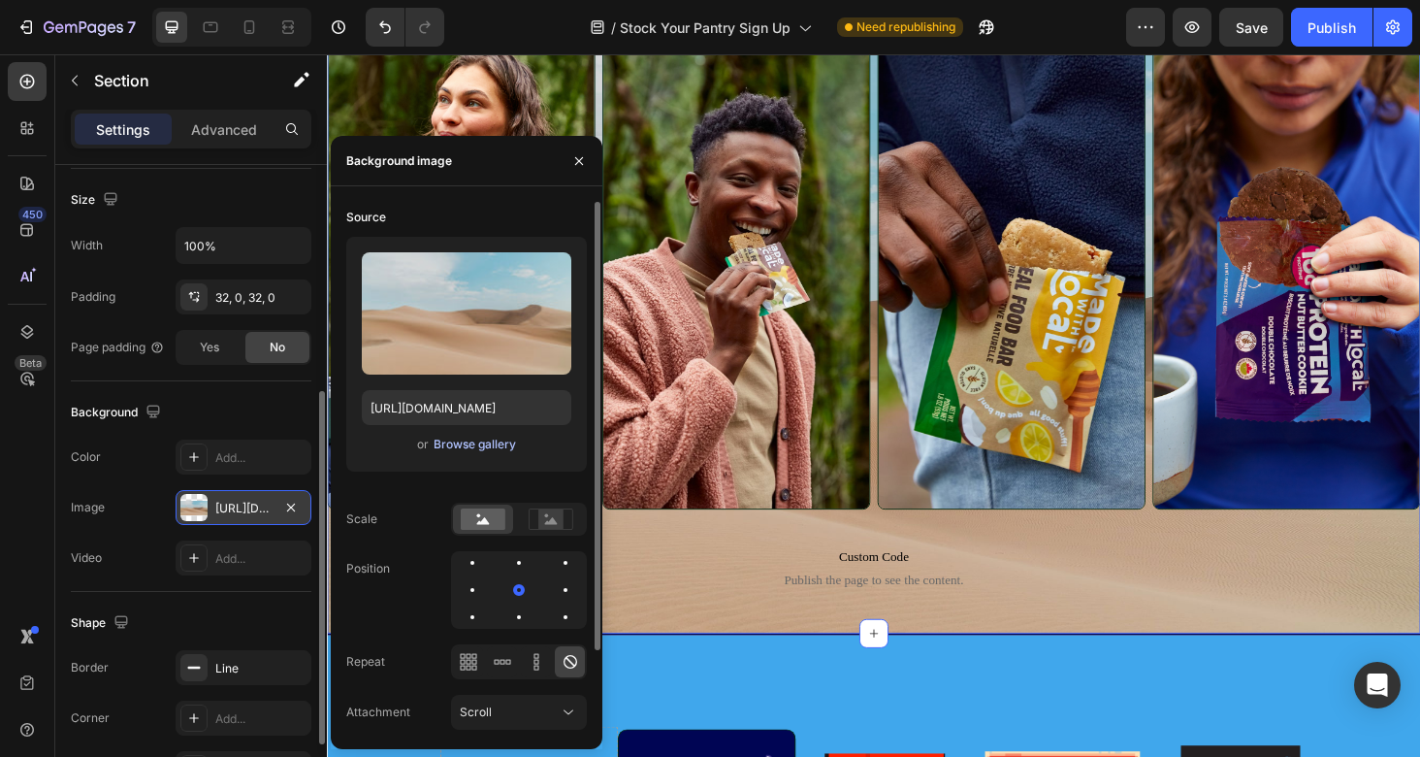
click at [472, 451] on div "Browse gallery" at bounding box center [475, 444] width 82 height 17
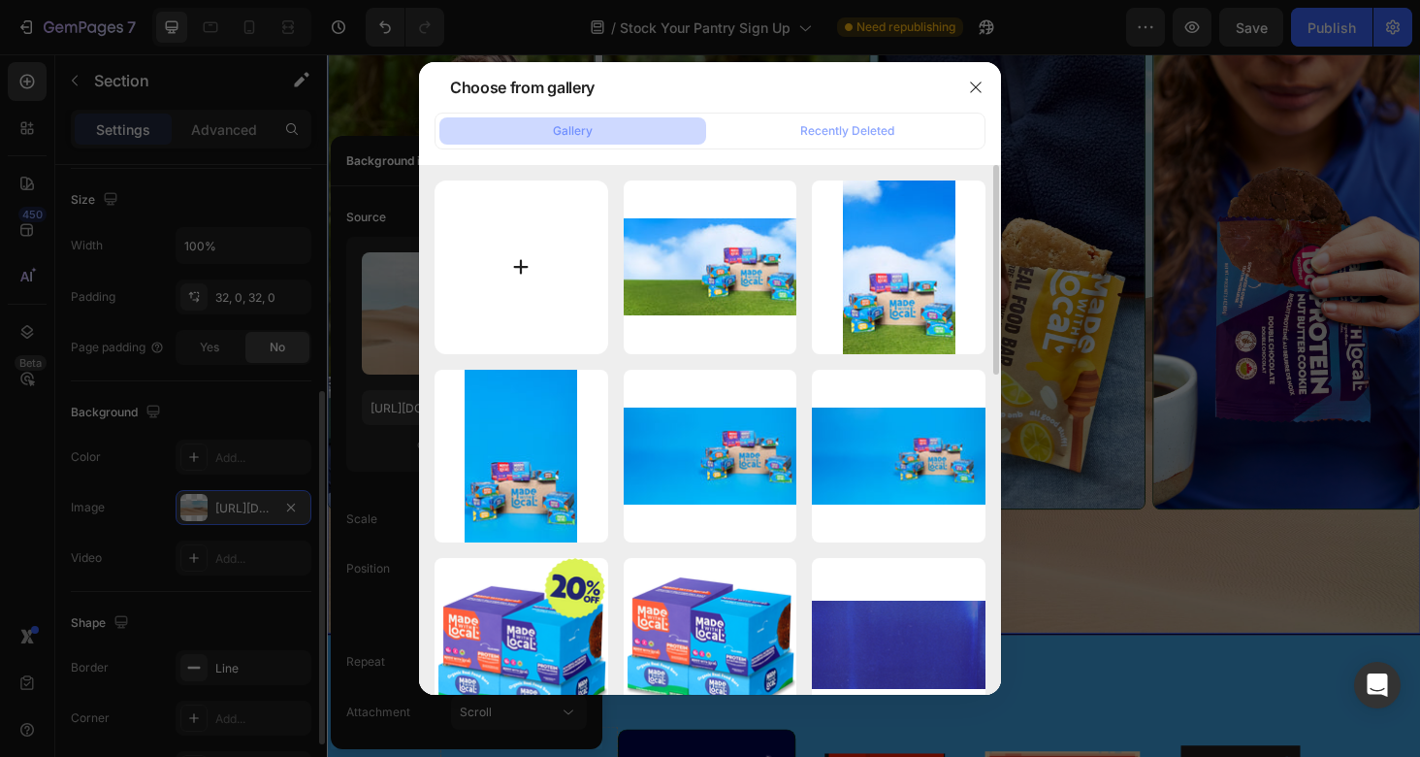
click at [509, 227] on input "file" at bounding box center [522, 267] width 174 height 174
type input "C:\fakepath\Sky + grass.png"
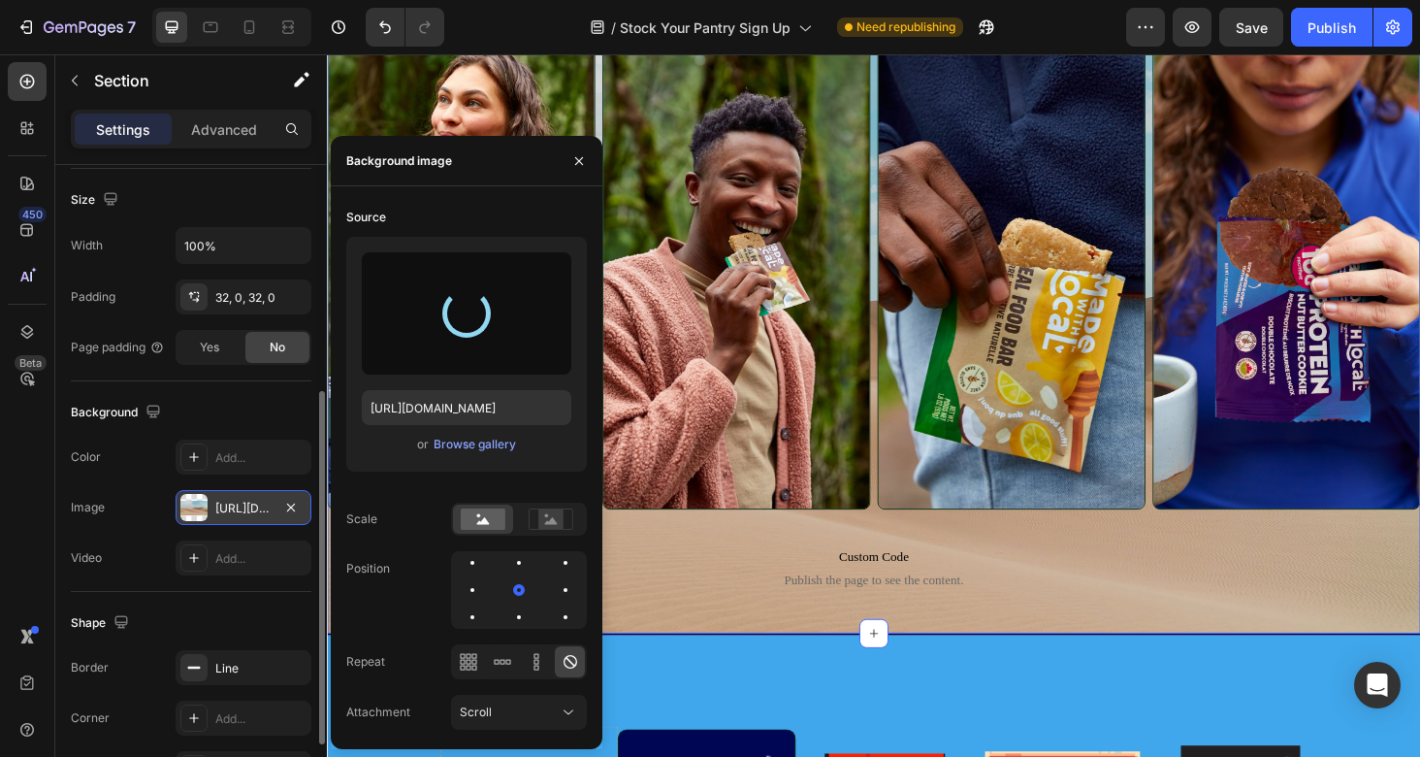
type input "[URL][DOMAIN_NAME]"
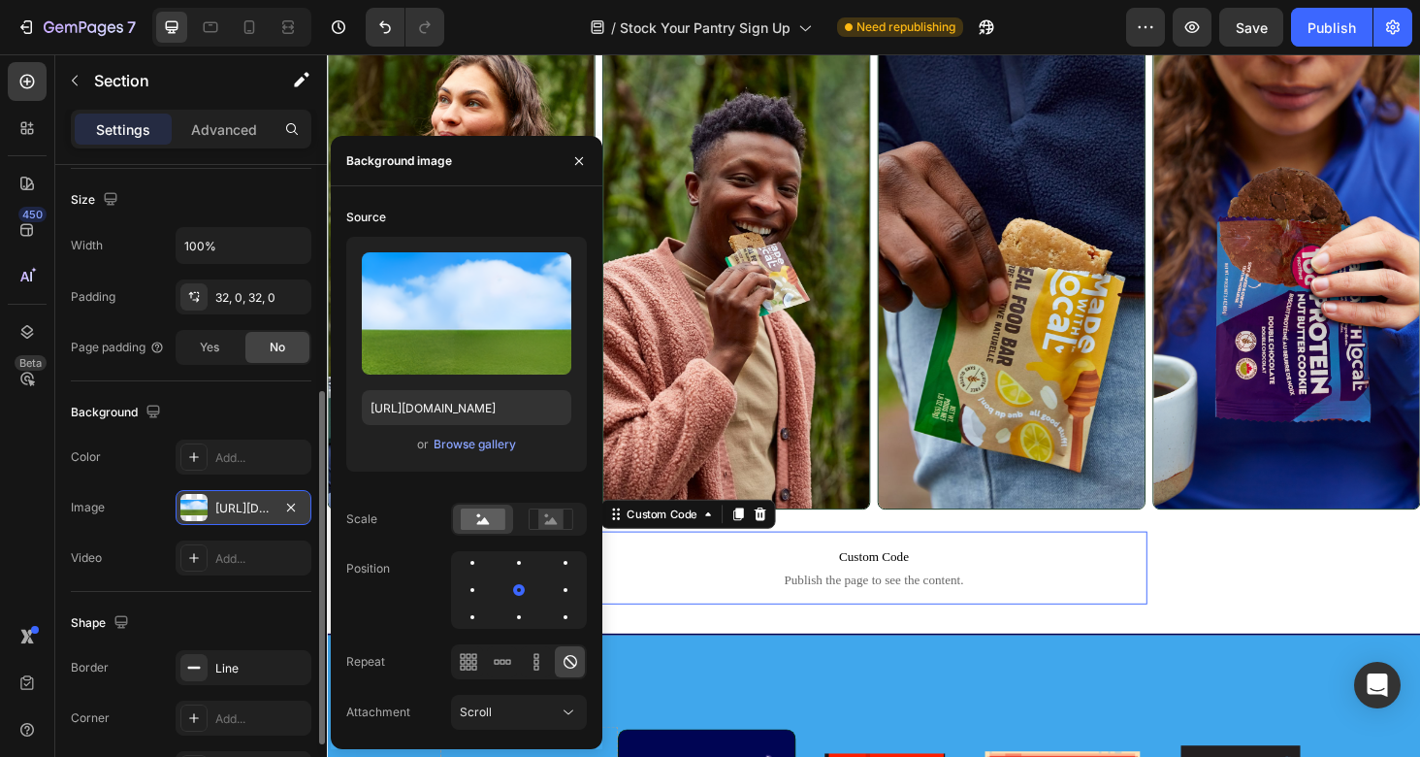
click at [736, 615] on span "Publish the page to see the content." at bounding box center [909, 613] width 582 height 19
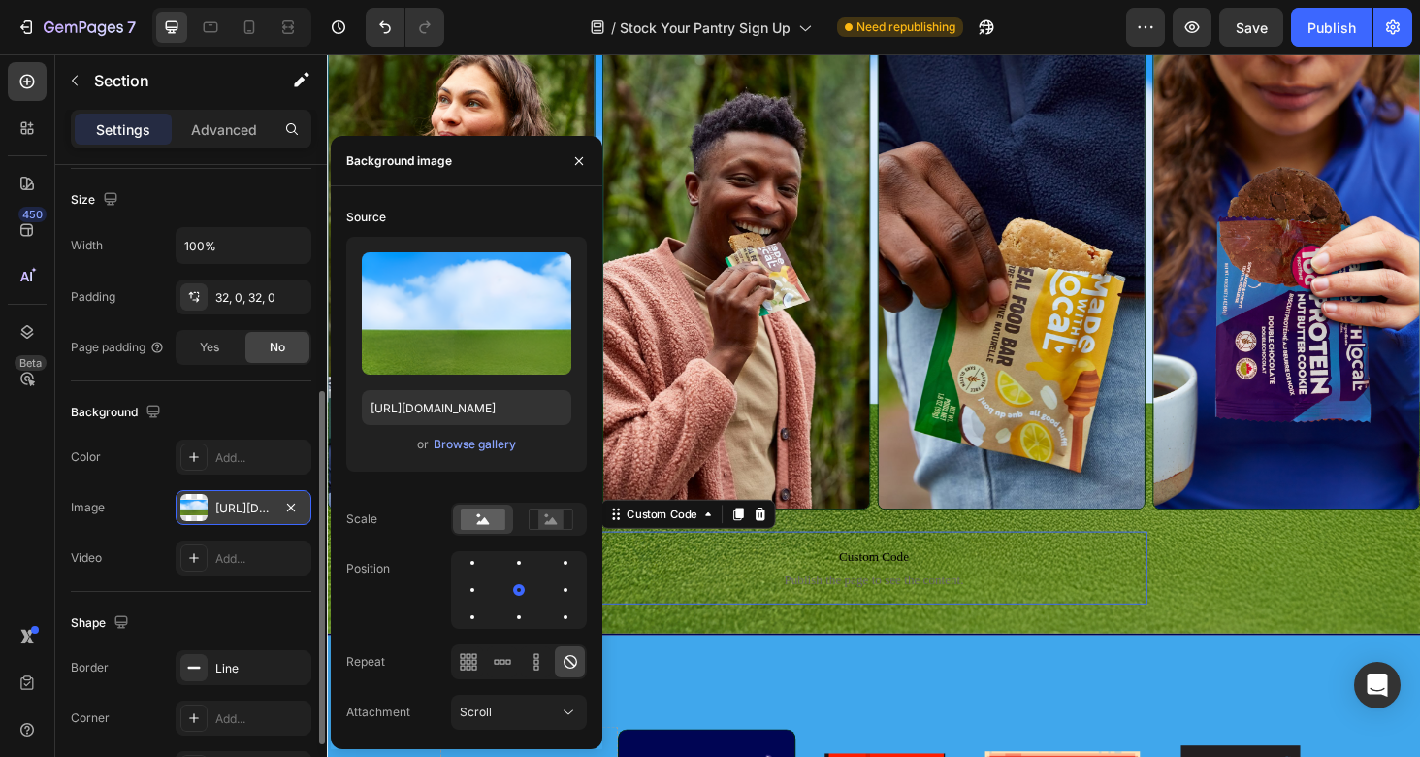
scroll to position [0, 0]
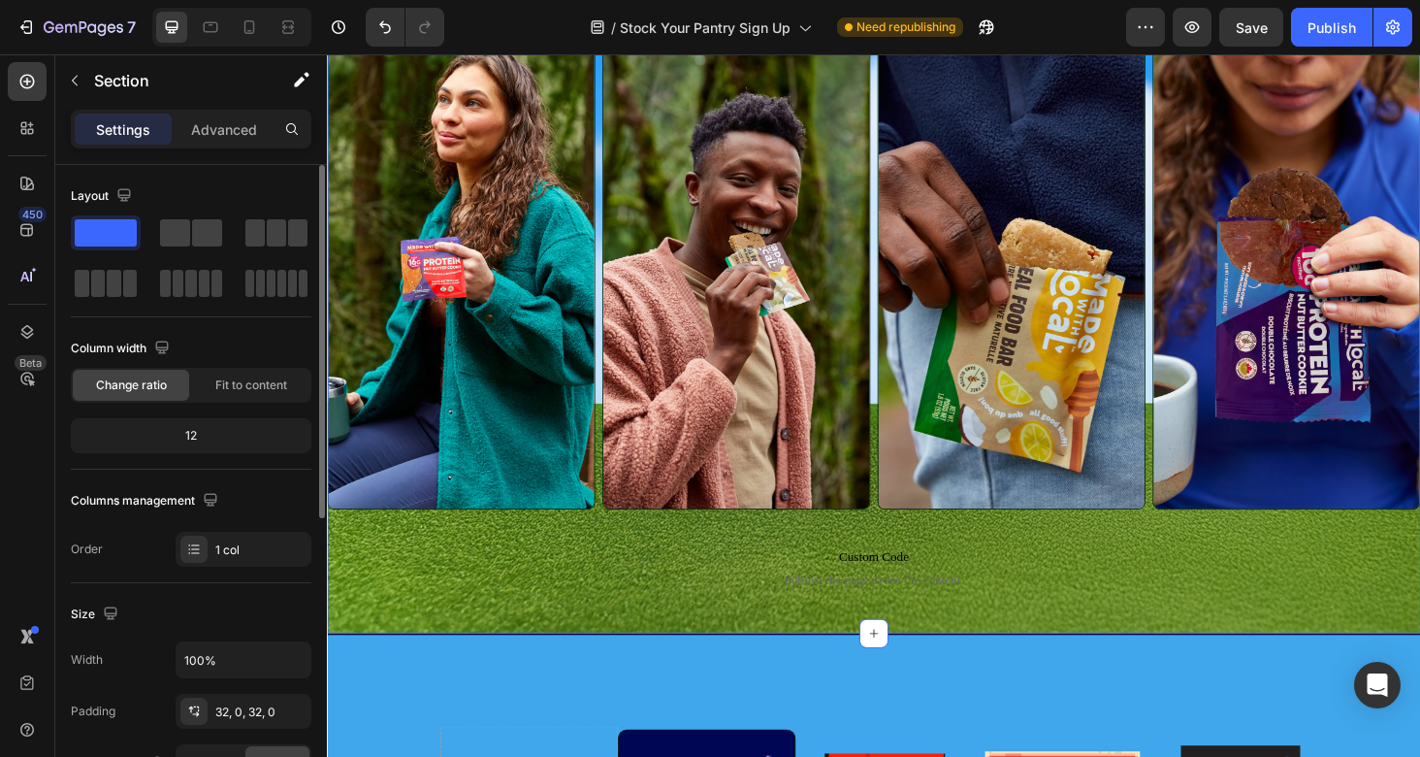
click at [498, 639] on div "Image Image Image Image Row Custom Code Publish the page to see the content. Cu…" at bounding box center [909, 336] width 1164 height 672
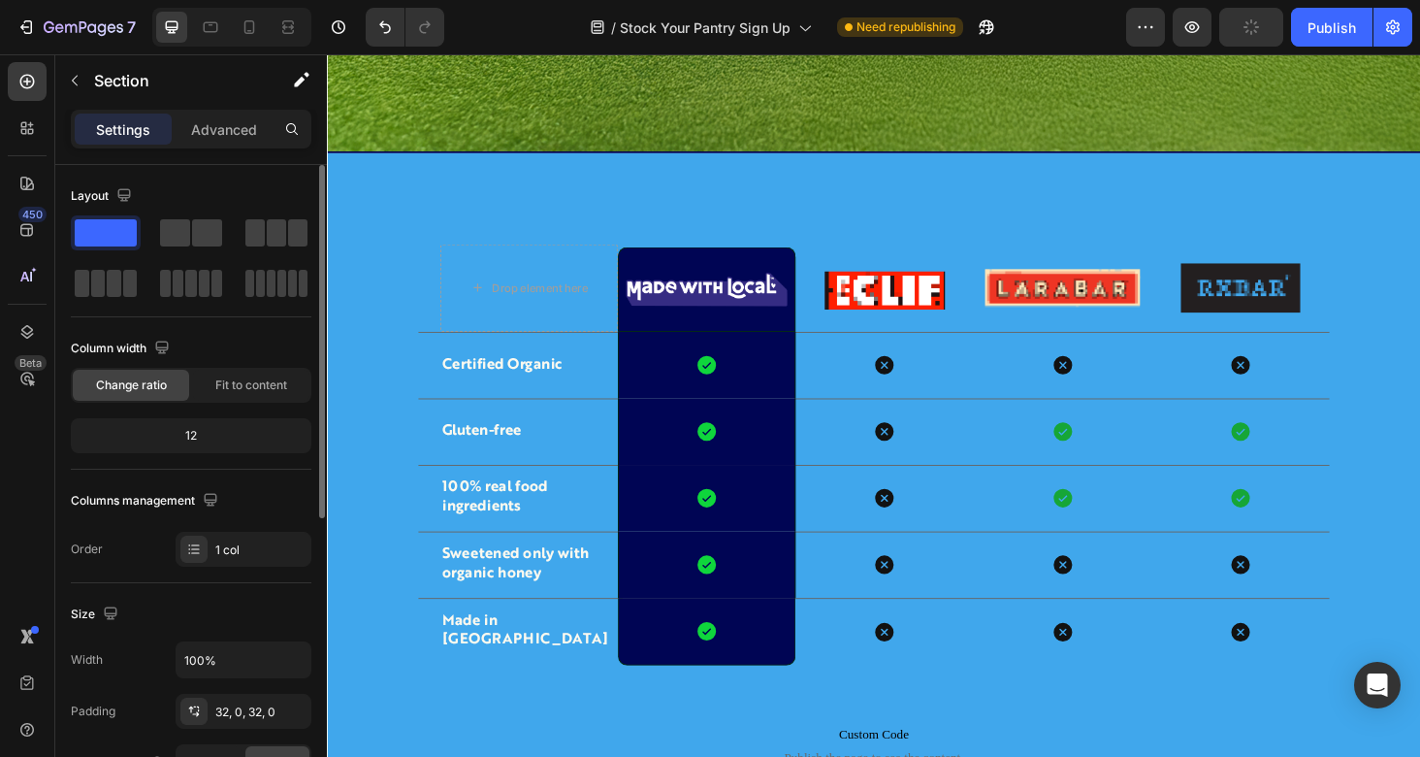
scroll to position [1485, 0]
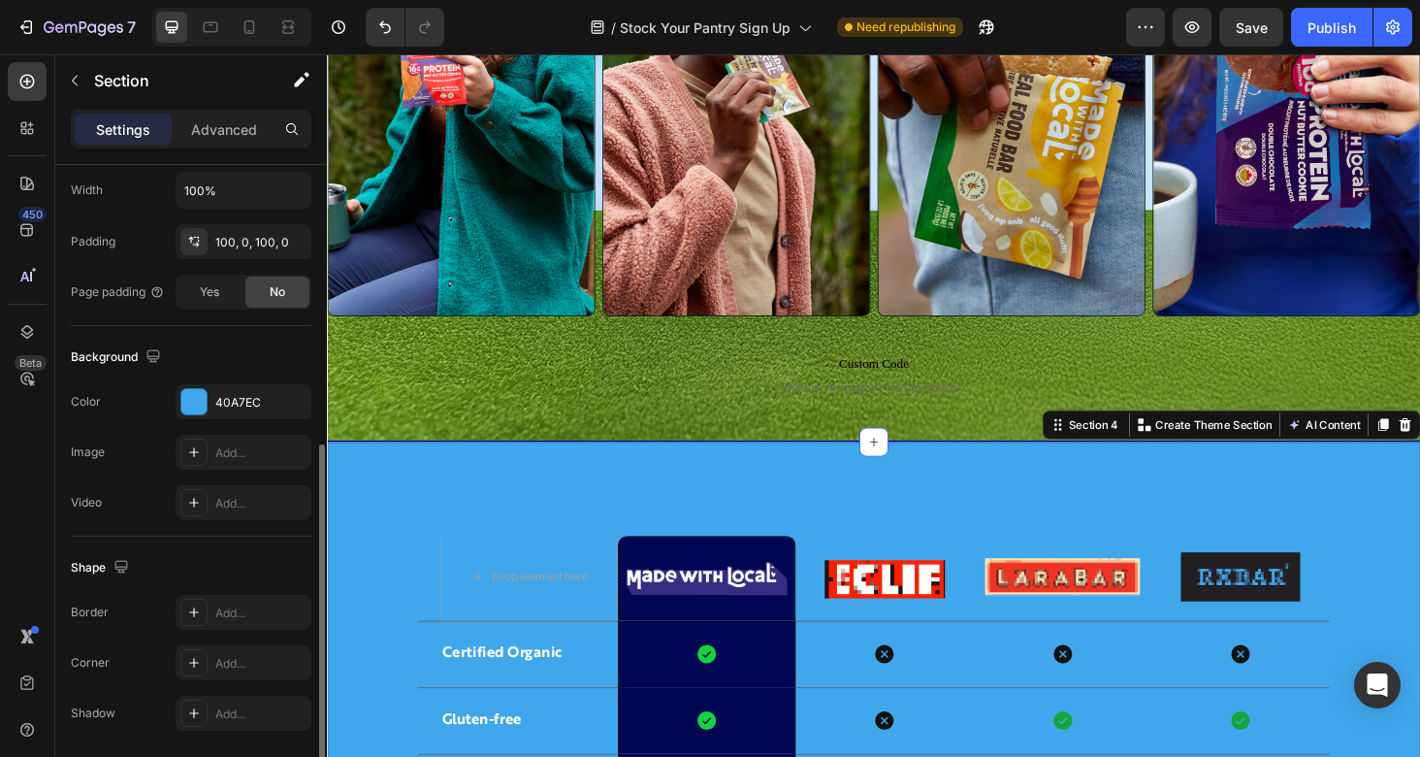
scroll to position [537, 0]
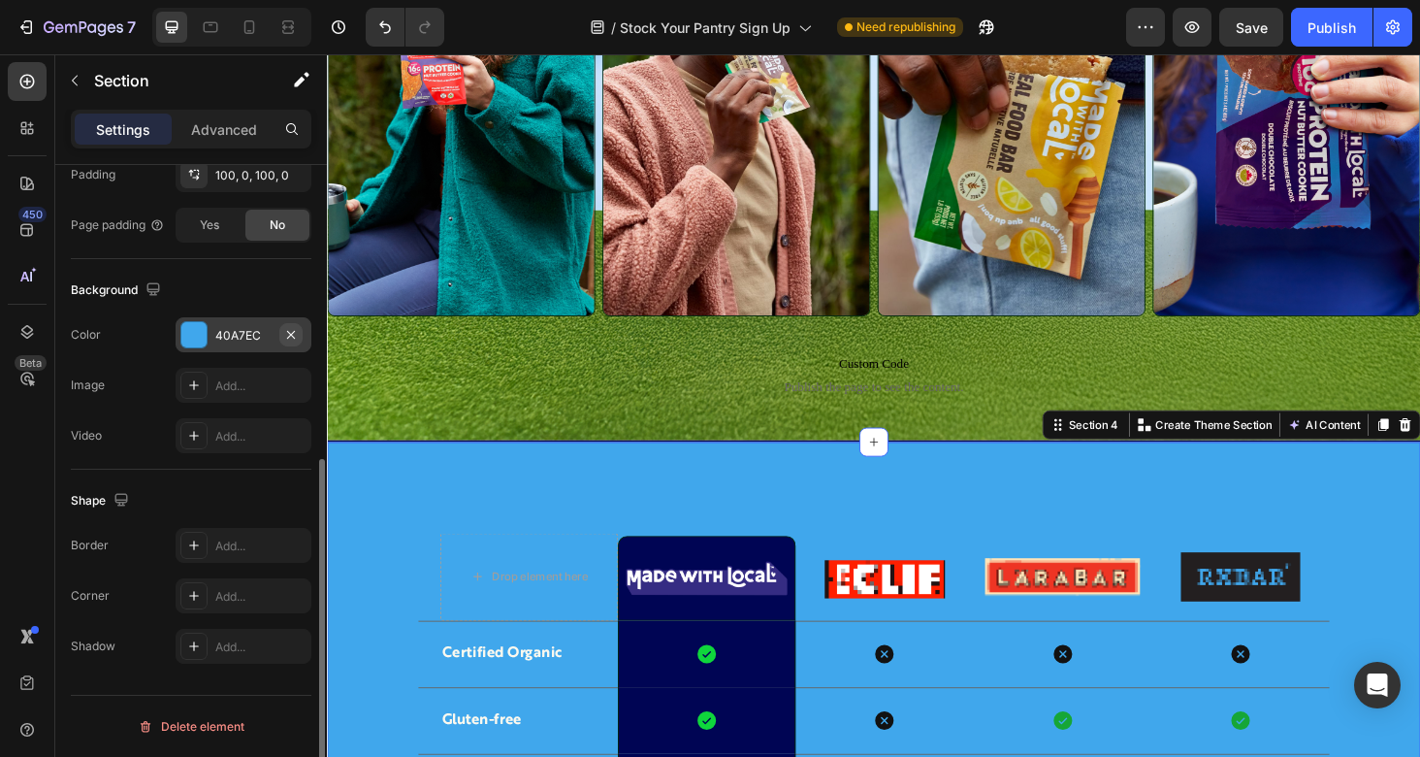
click at [291, 332] on icon "button" at bounding box center [291, 335] width 16 height 16
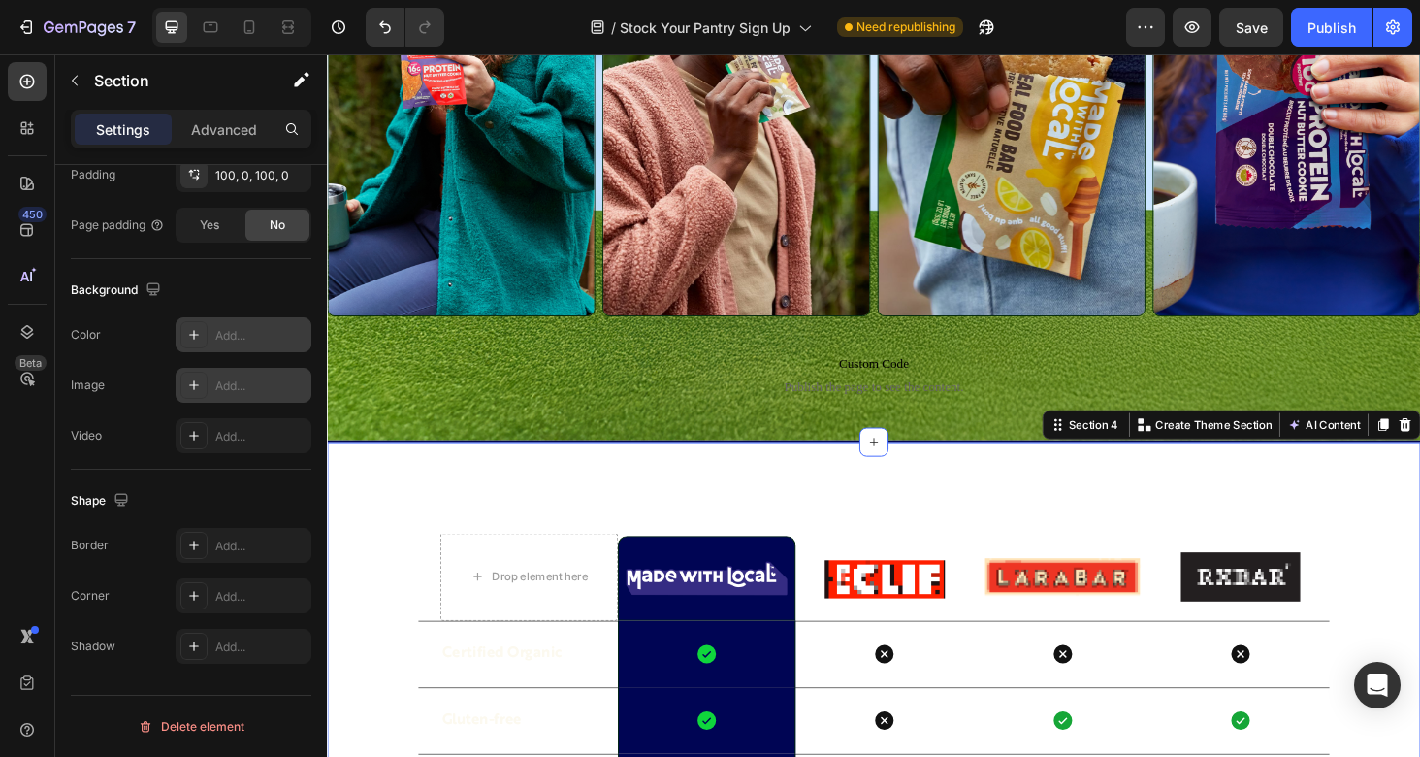
click at [252, 385] on div "Add..." at bounding box center [260, 385] width 91 height 17
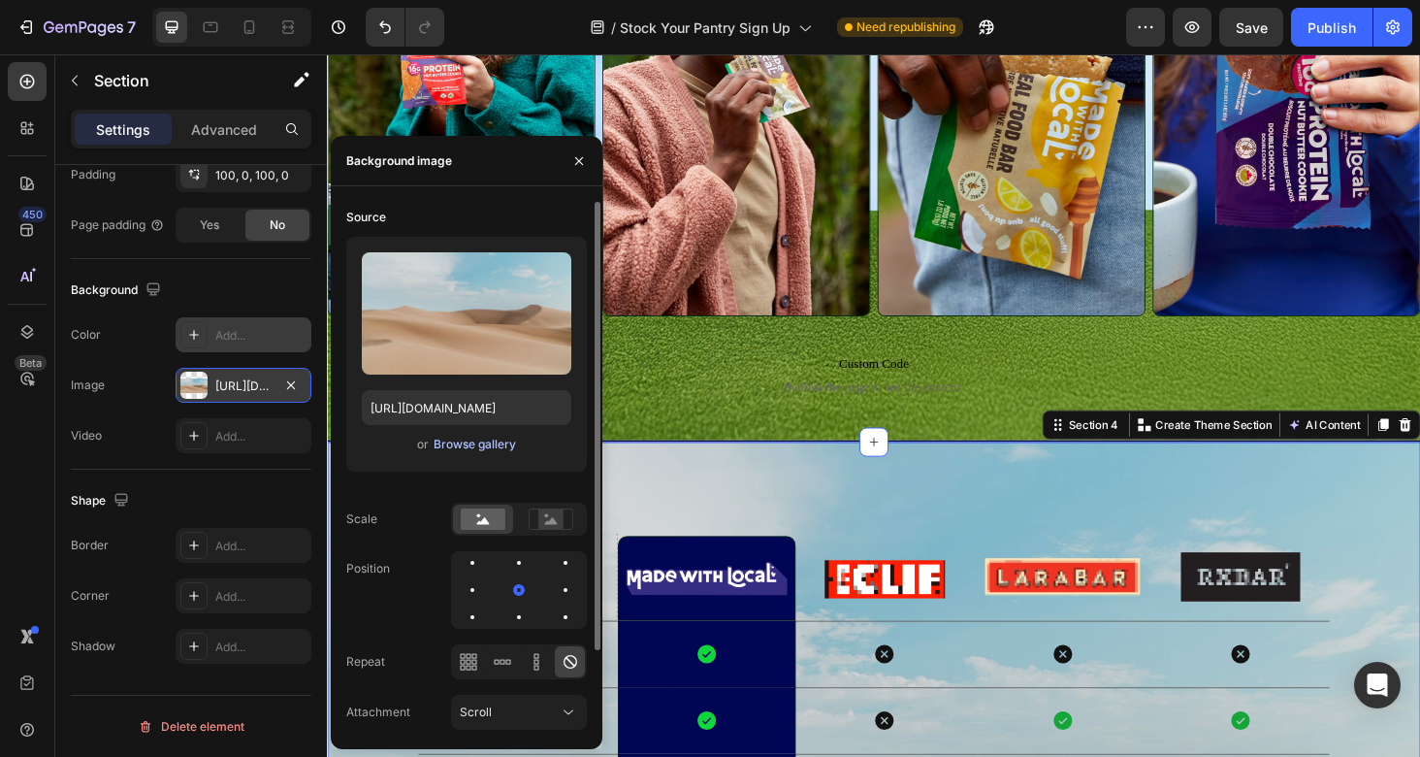
click at [489, 445] on div "Browse gallery" at bounding box center [475, 444] width 82 height 17
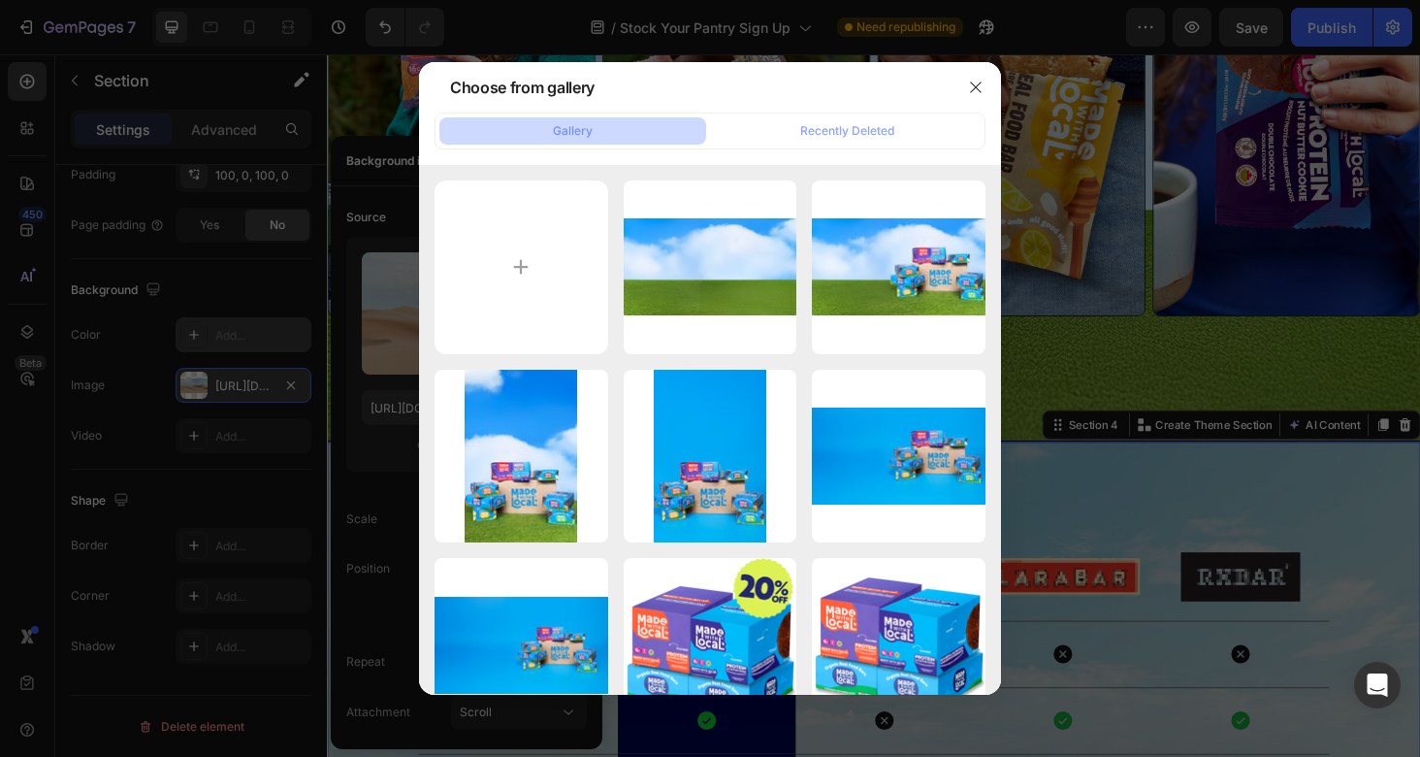
click at [386, 454] on div at bounding box center [710, 378] width 1420 height 757
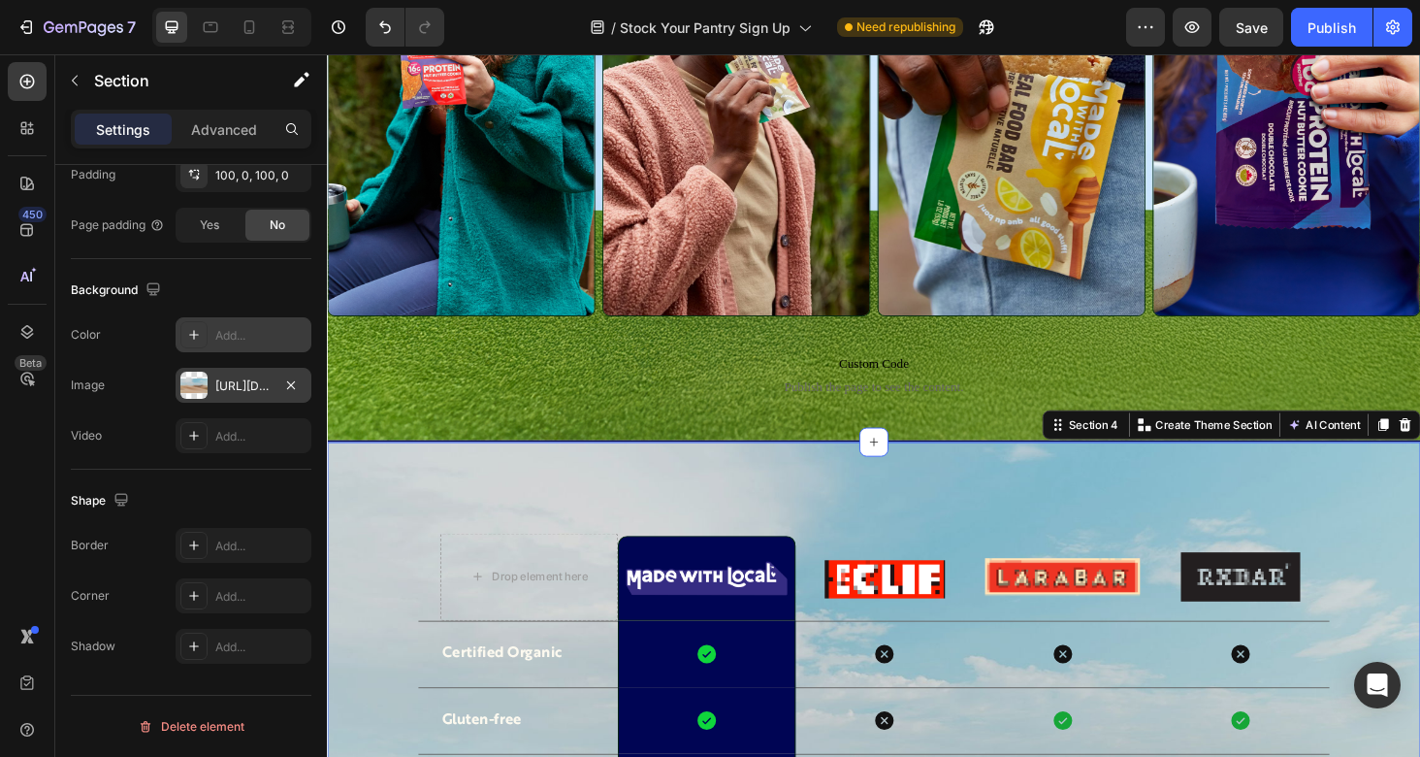
click at [256, 387] on div "[URL][DOMAIN_NAME]" at bounding box center [243, 385] width 56 height 17
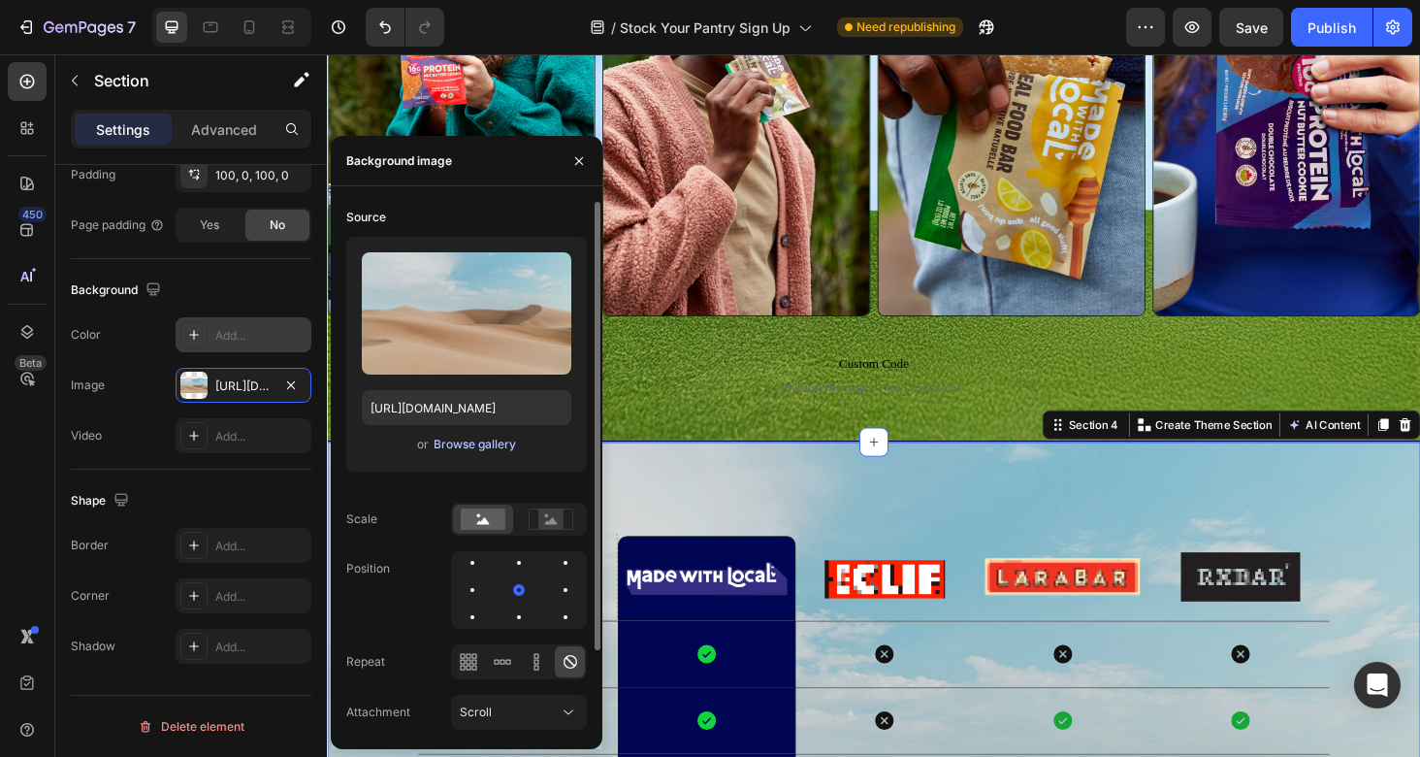
click at [467, 446] on div "Browse gallery" at bounding box center [475, 444] width 82 height 17
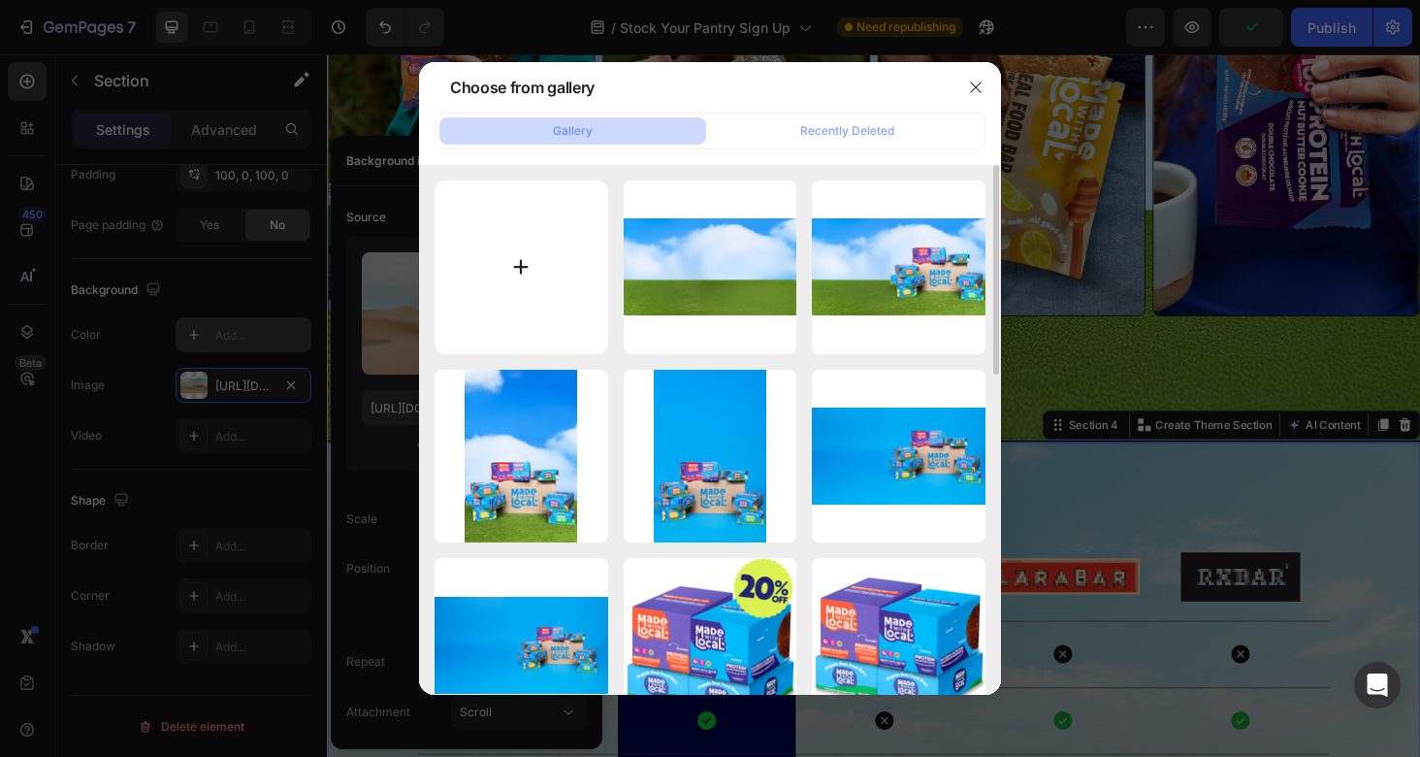
click at [567, 299] on input "file" at bounding box center [522, 267] width 174 height 174
type input "C:\fakepath\sky.jpg"
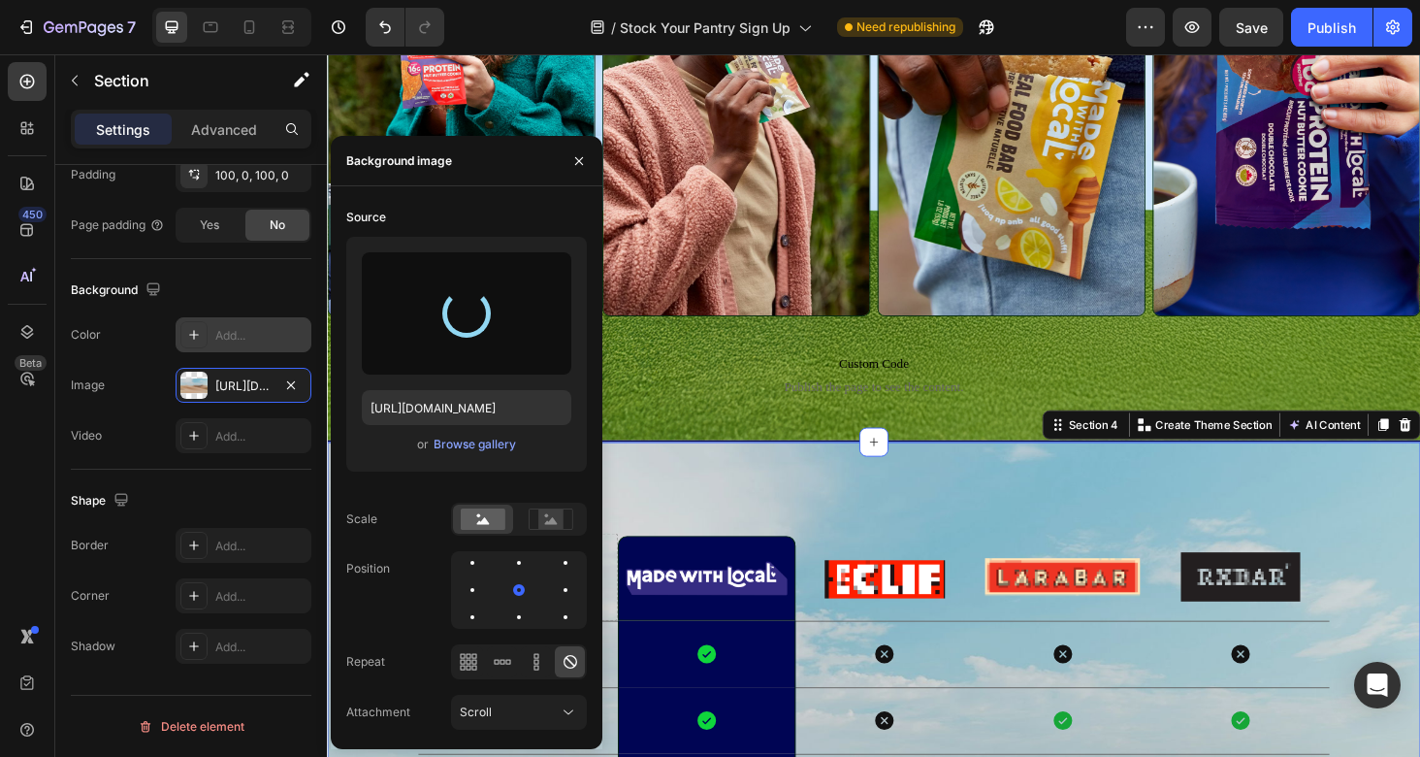
type input "[URL][DOMAIN_NAME]"
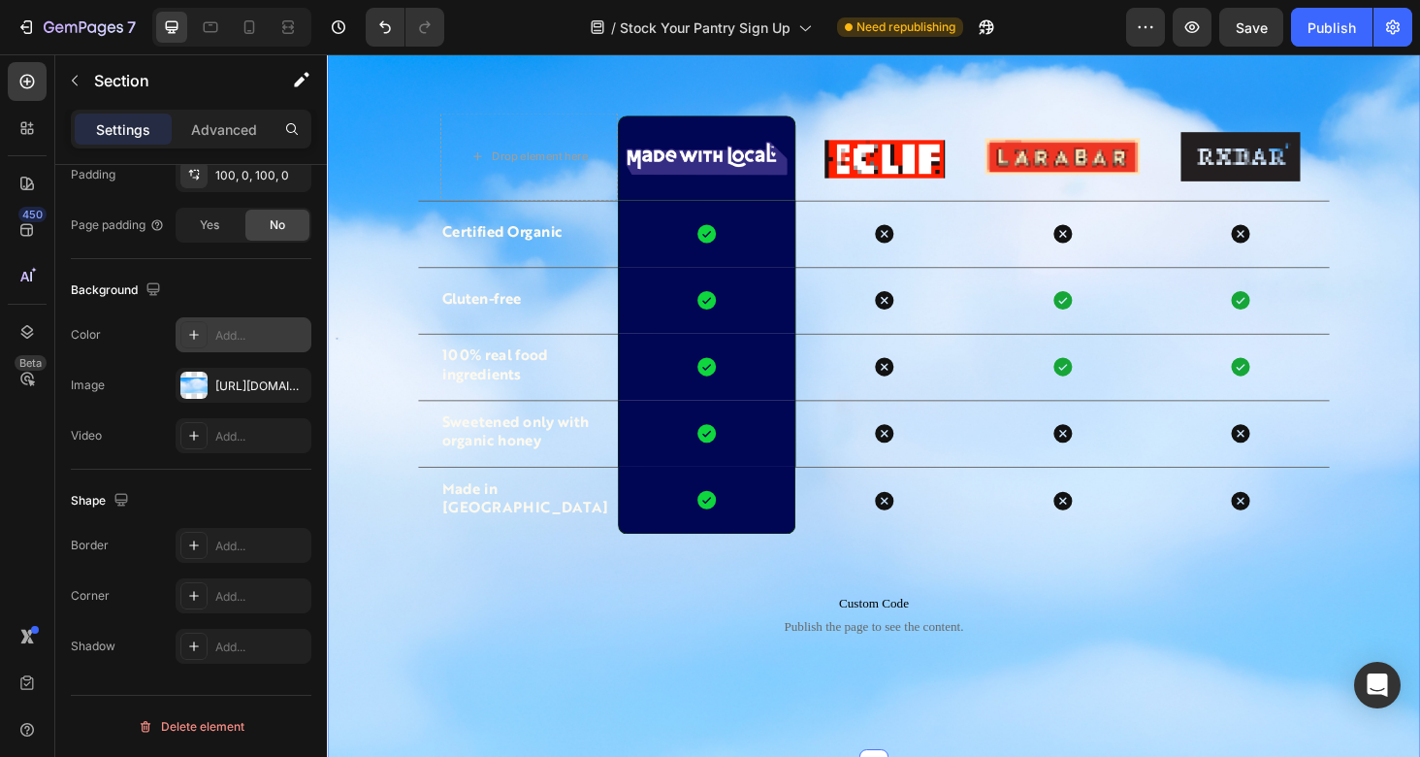
scroll to position [1935, 0]
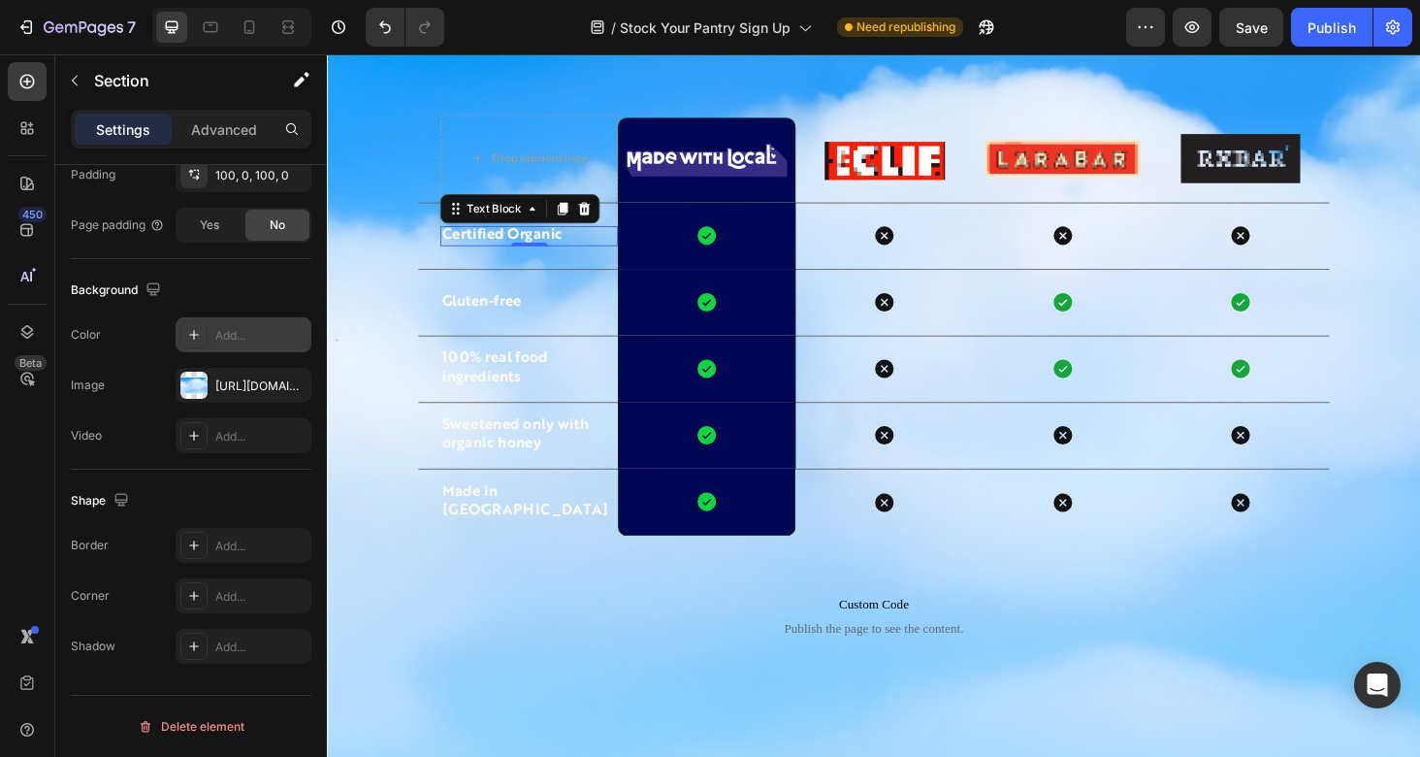
click at [552, 244] on p "Certified Organic" at bounding box center [541, 247] width 185 height 20
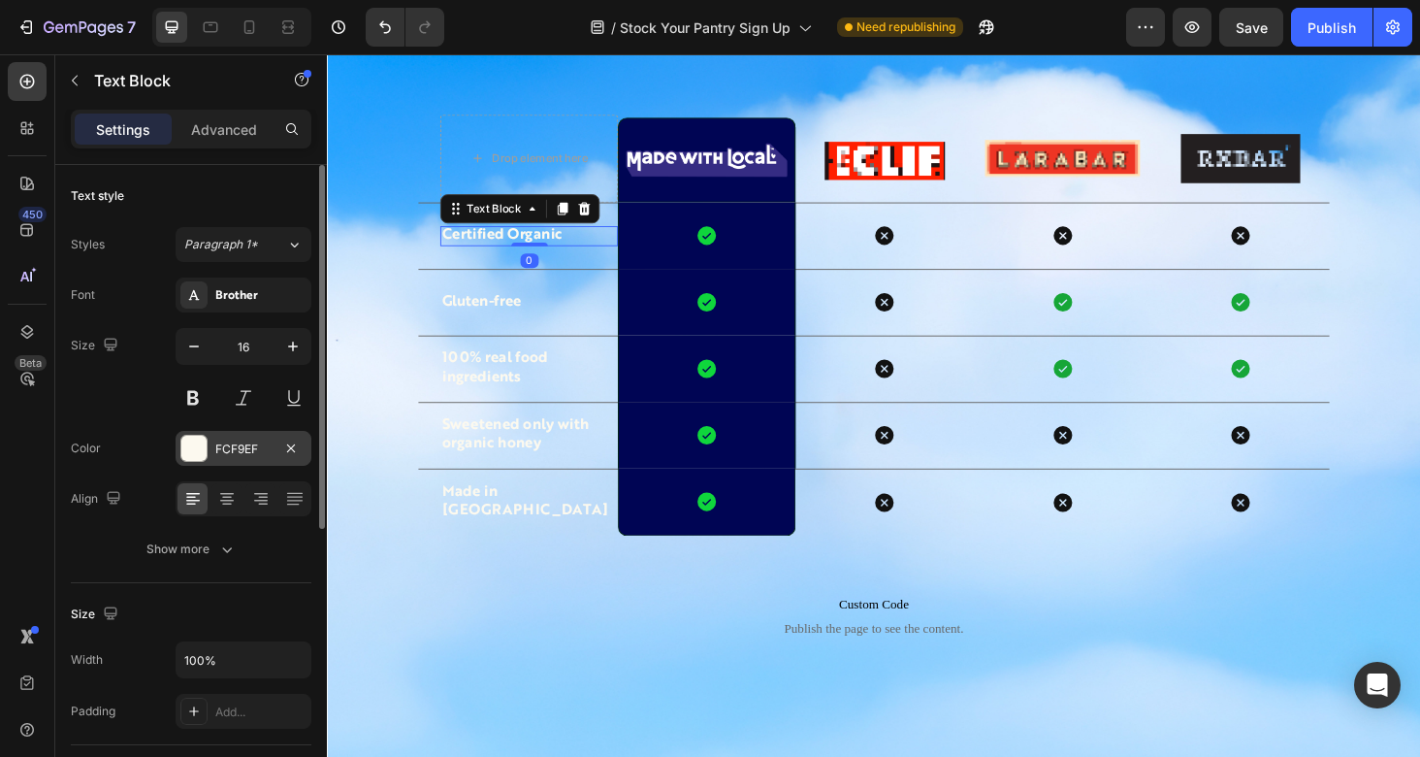
click at [247, 437] on div "FCF9EF" at bounding box center [244, 448] width 136 height 35
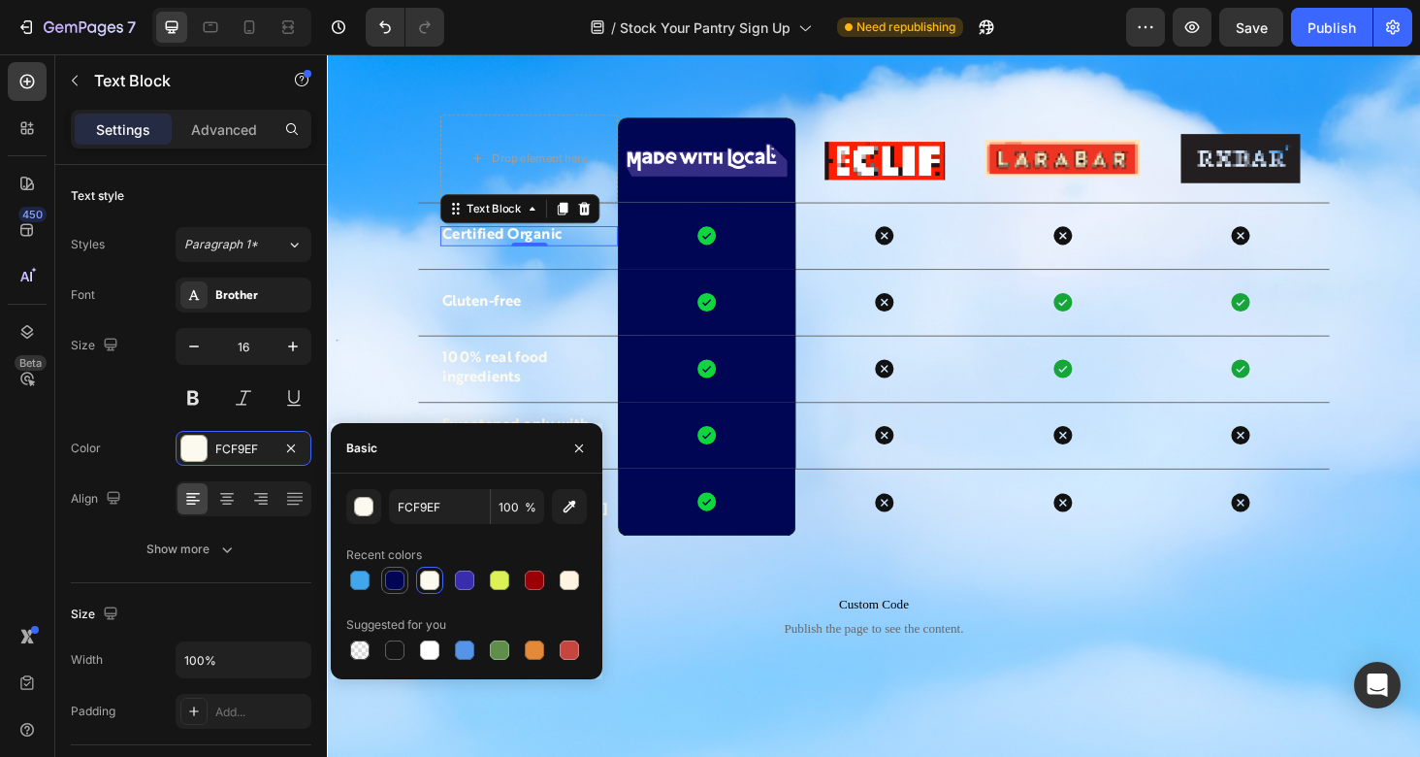
click at [389, 589] on div at bounding box center [394, 579] width 19 height 19
type input "000554"
click at [561, 314] on p "Gluten-free" at bounding box center [541, 318] width 185 height 20
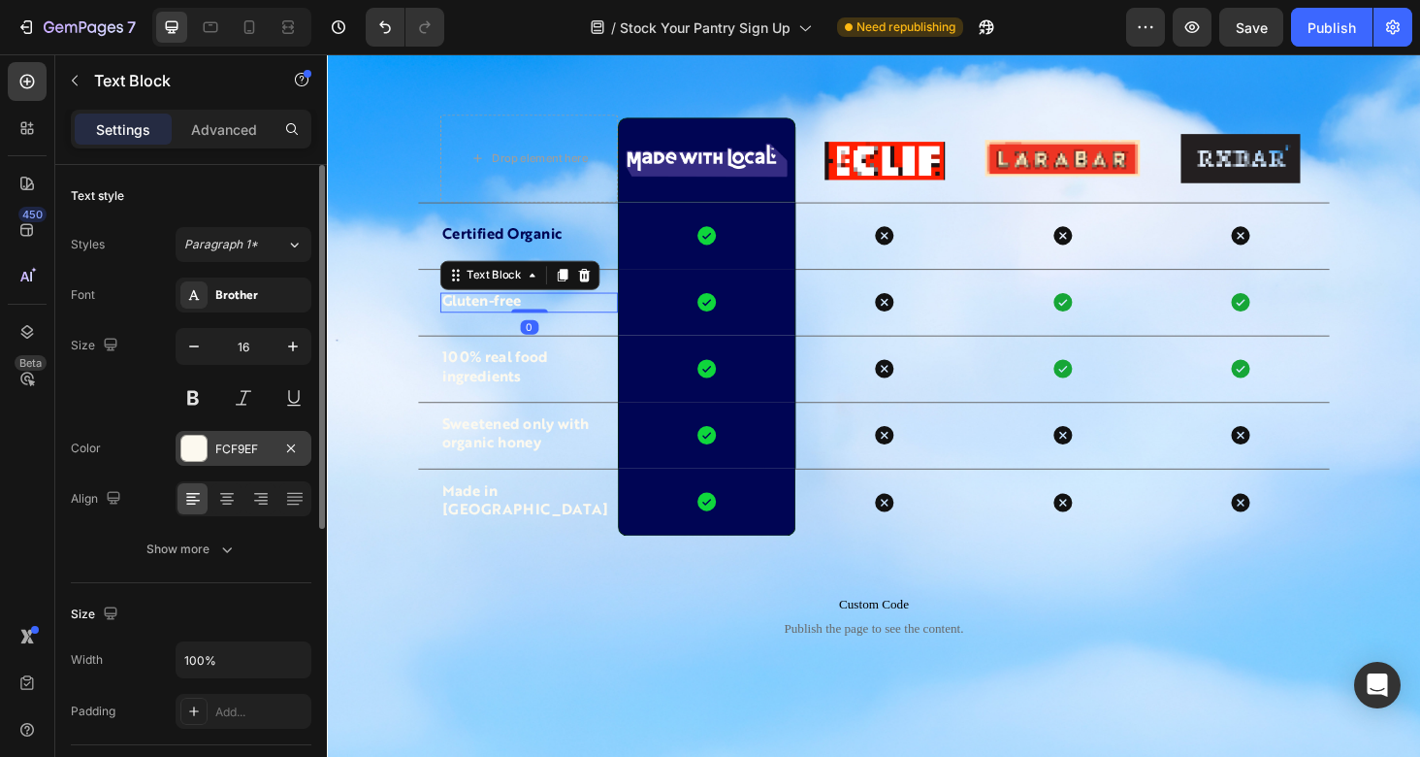
click at [246, 440] on div "FCF9EF" at bounding box center [243, 448] width 56 height 17
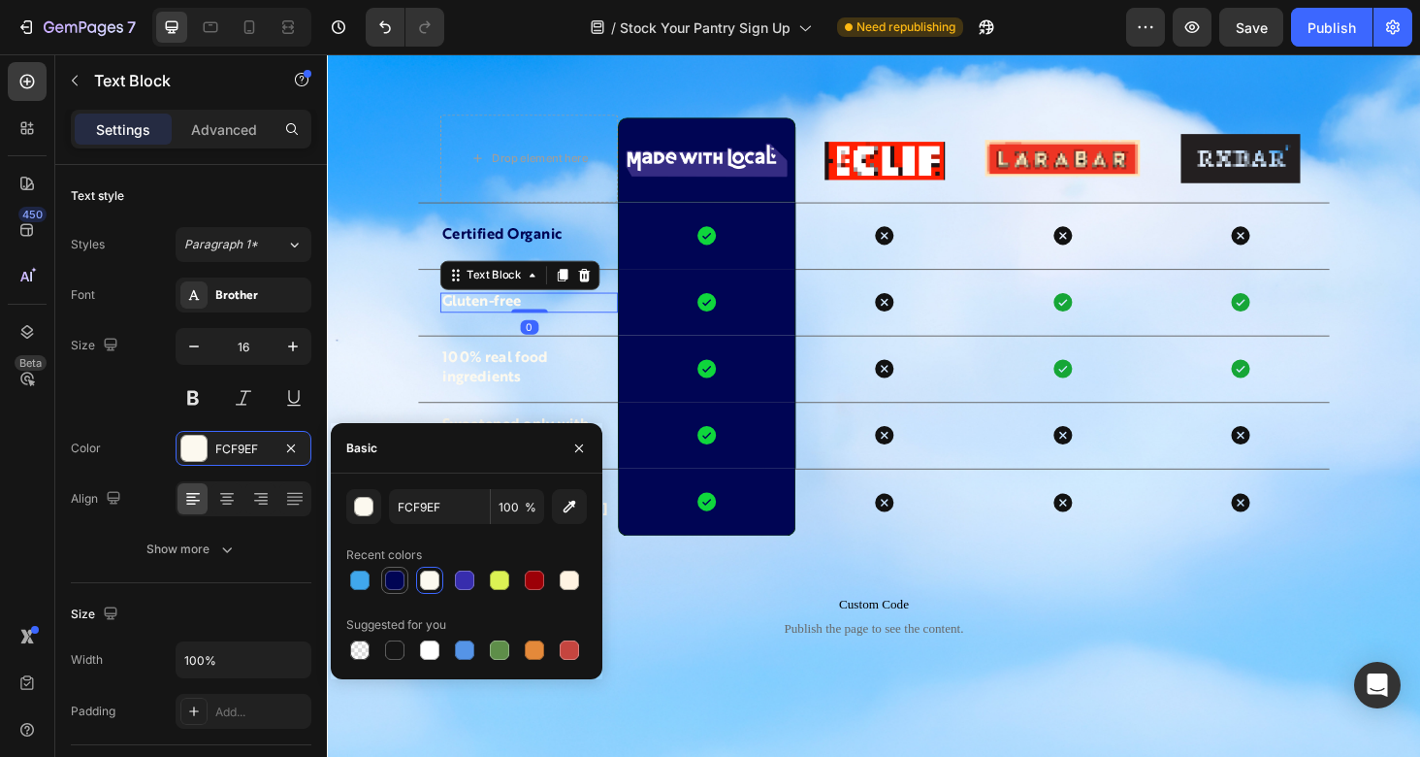
click at [389, 578] on div at bounding box center [394, 579] width 19 height 19
type input "000554"
click at [514, 389] on p "100% real food ingredients" at bounding box center [541, 388] width 185 height 41
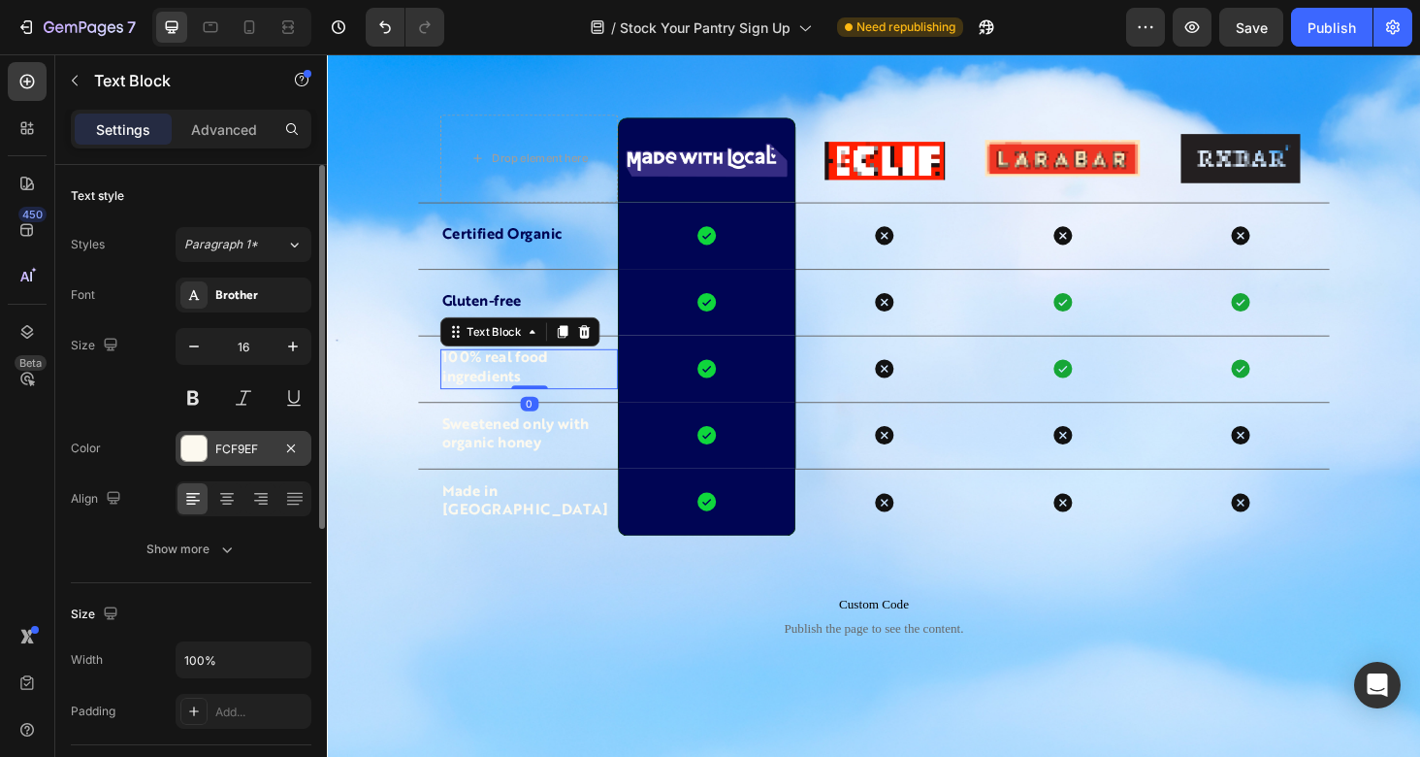
click at [228, 455] on div "FCF9EF" at bounding box center [243, 448] width 56 height 17
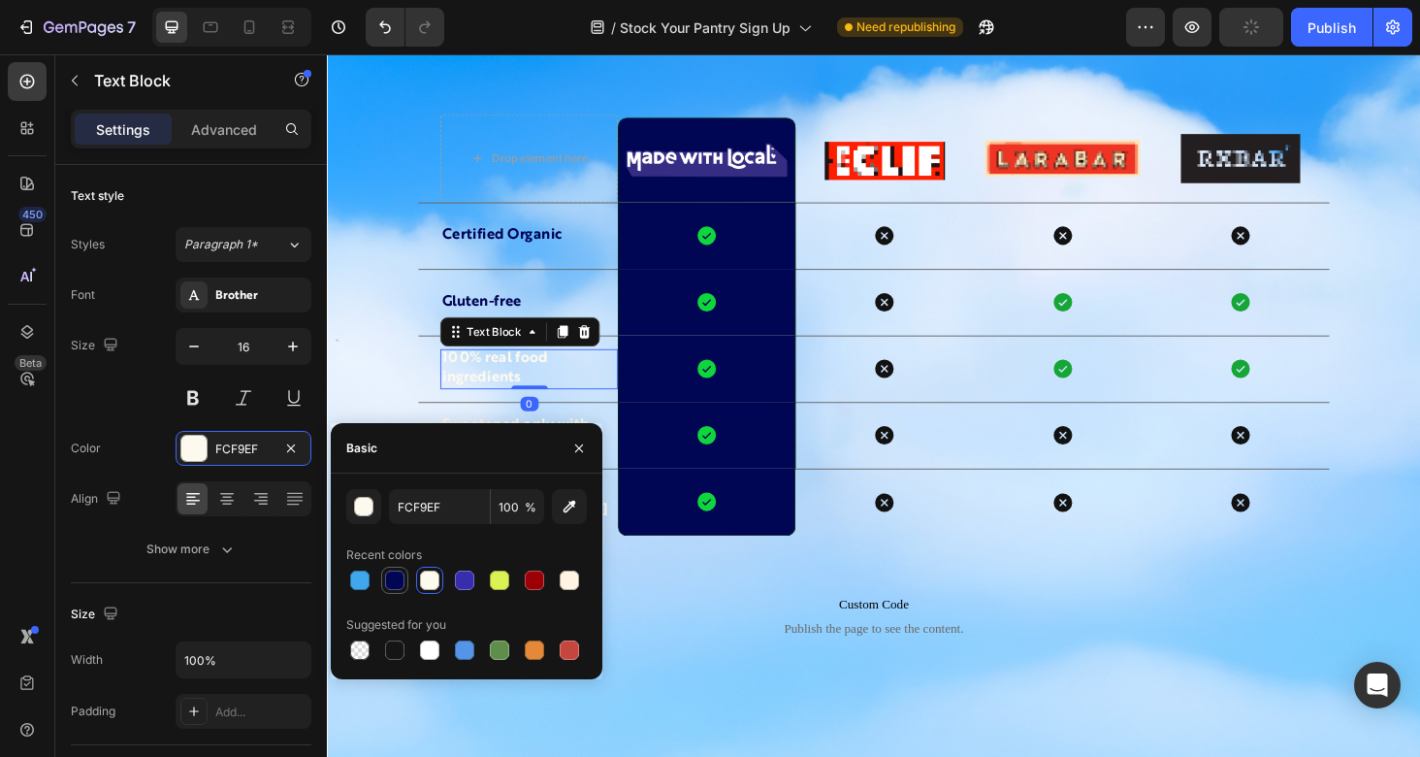
click at [385, 580] on div at bounding box center [394, 579] width 19 height 19
type input "000554"
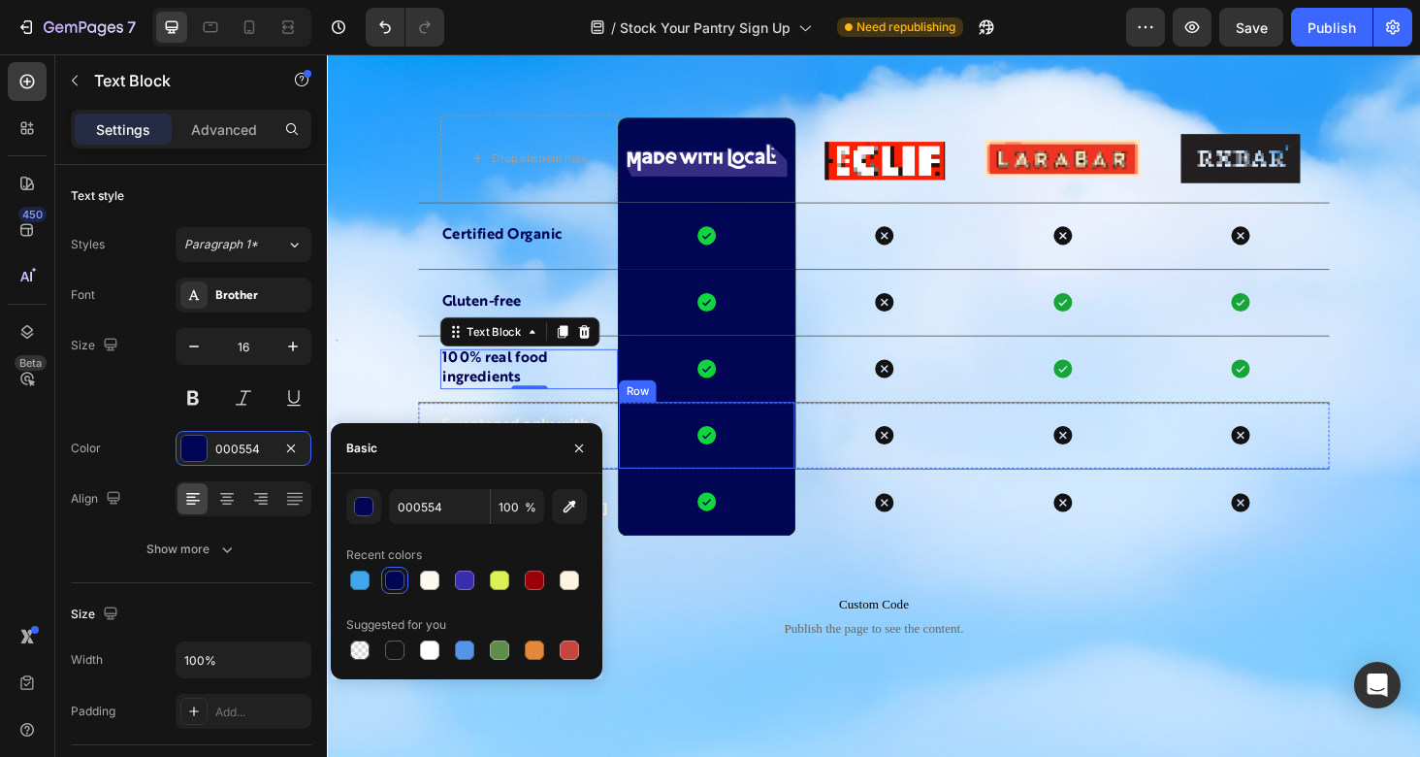
click at [621, 447] on p "Sweetened only with organic honey" at bounding box center [541, 459] width 185 height 41
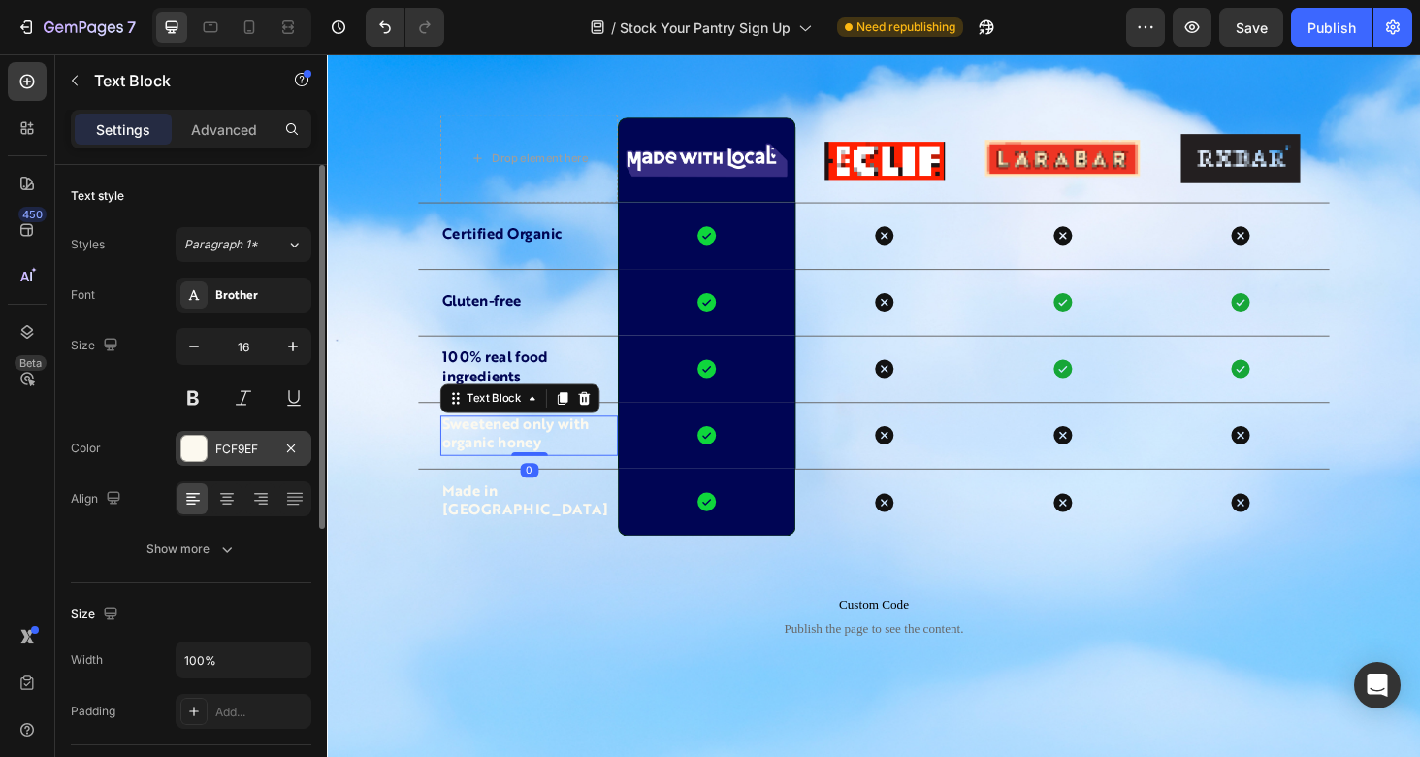
click at [232, 453] on div "FCF9EF" at bounding box center [243, 448] width 56 height 17
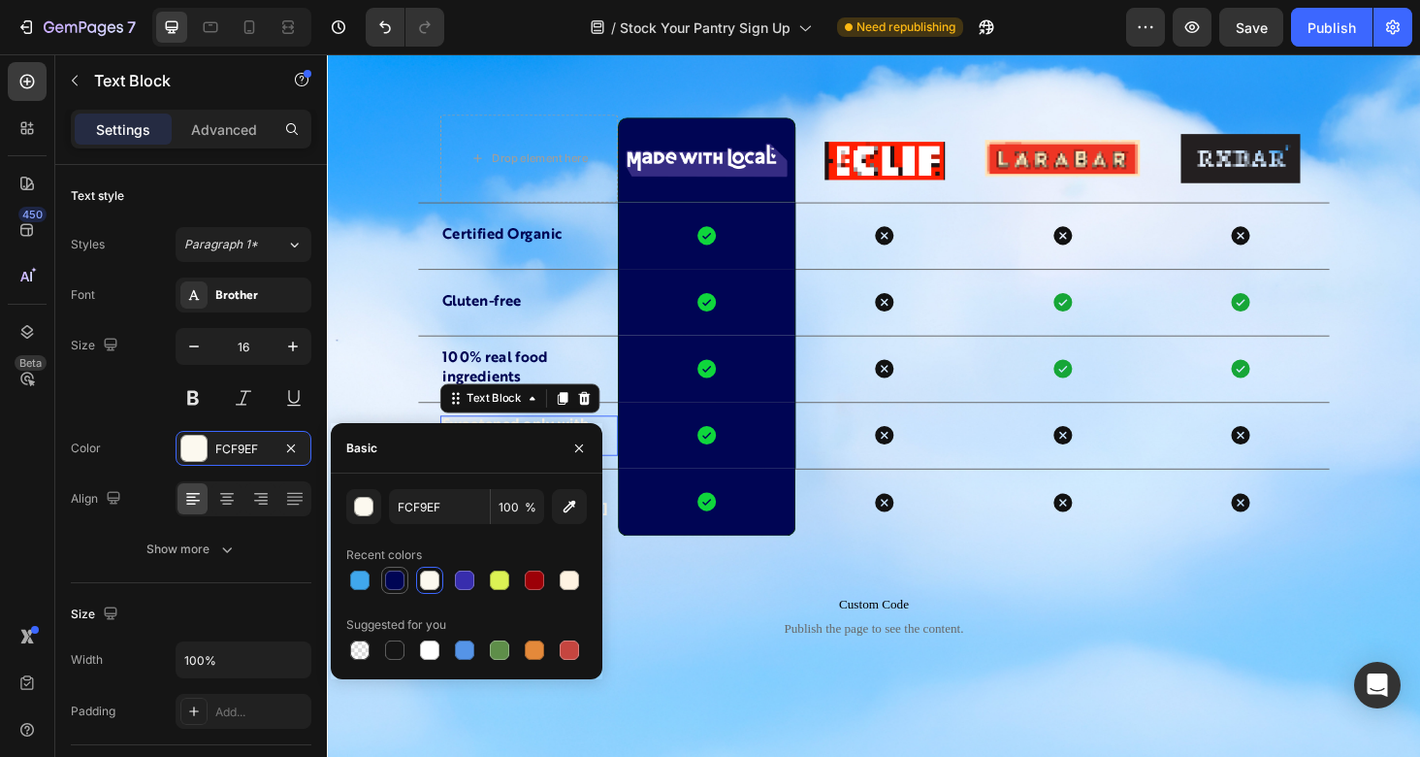
click at [383, 575] on div at bounding box center [394, 580] width 23 height 23
type input "000554"
click at [1083, 615] on div "Drop element here Image Row Image Image Image Row Certified Organic Text Block …" at bounding box center [909, 416] width 1164 height 596
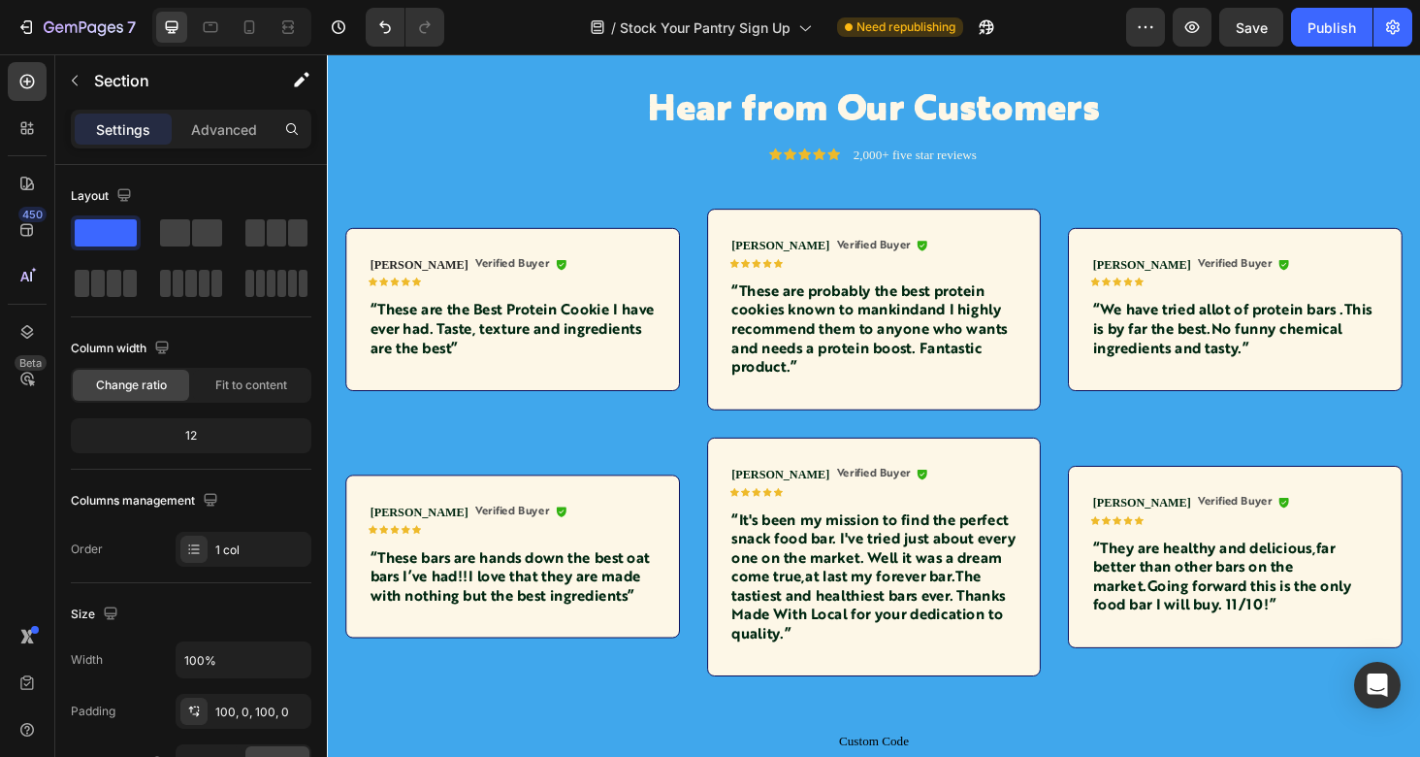
scroll to position [2575, 0]
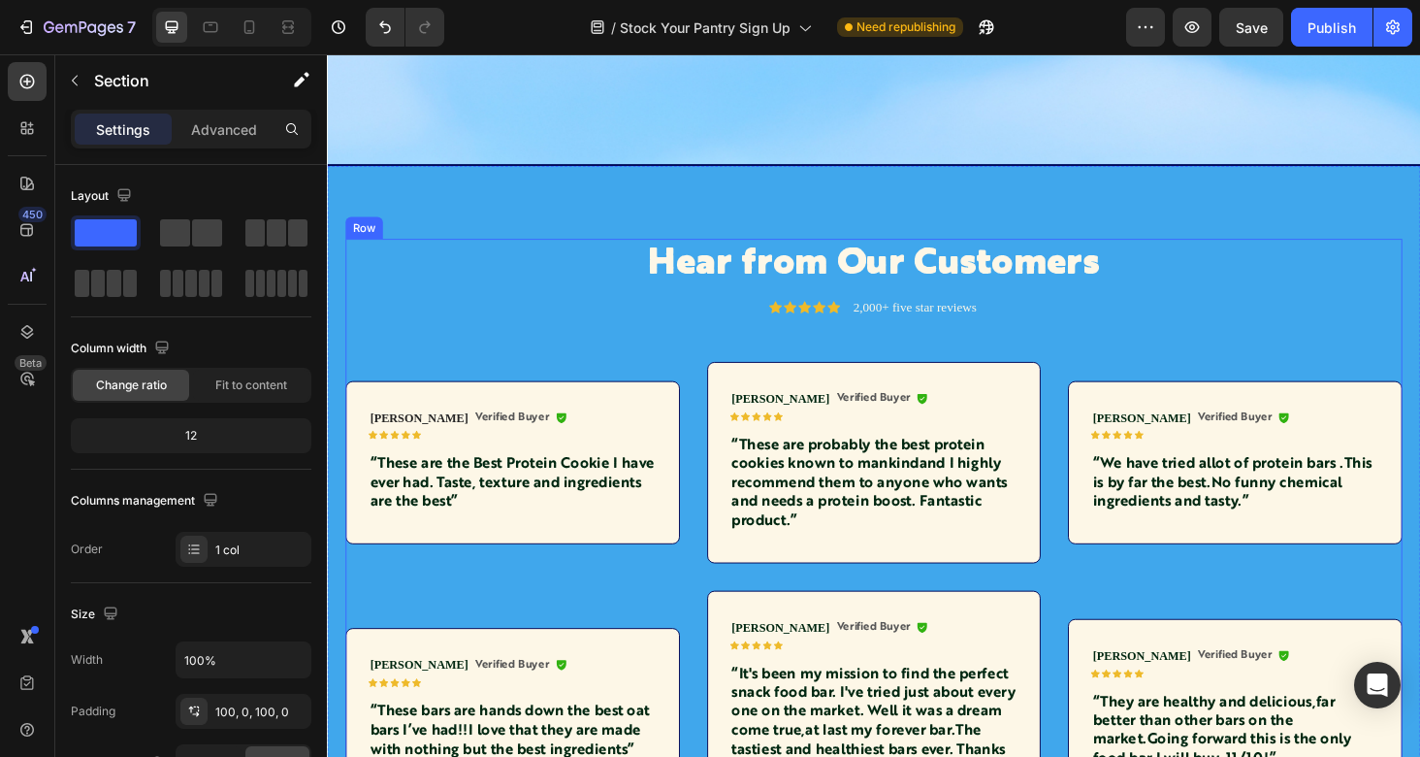
click at [556, 304] on h2 "Hear from Our Customers" at bounding box center [908, 277] width 1125 height 54
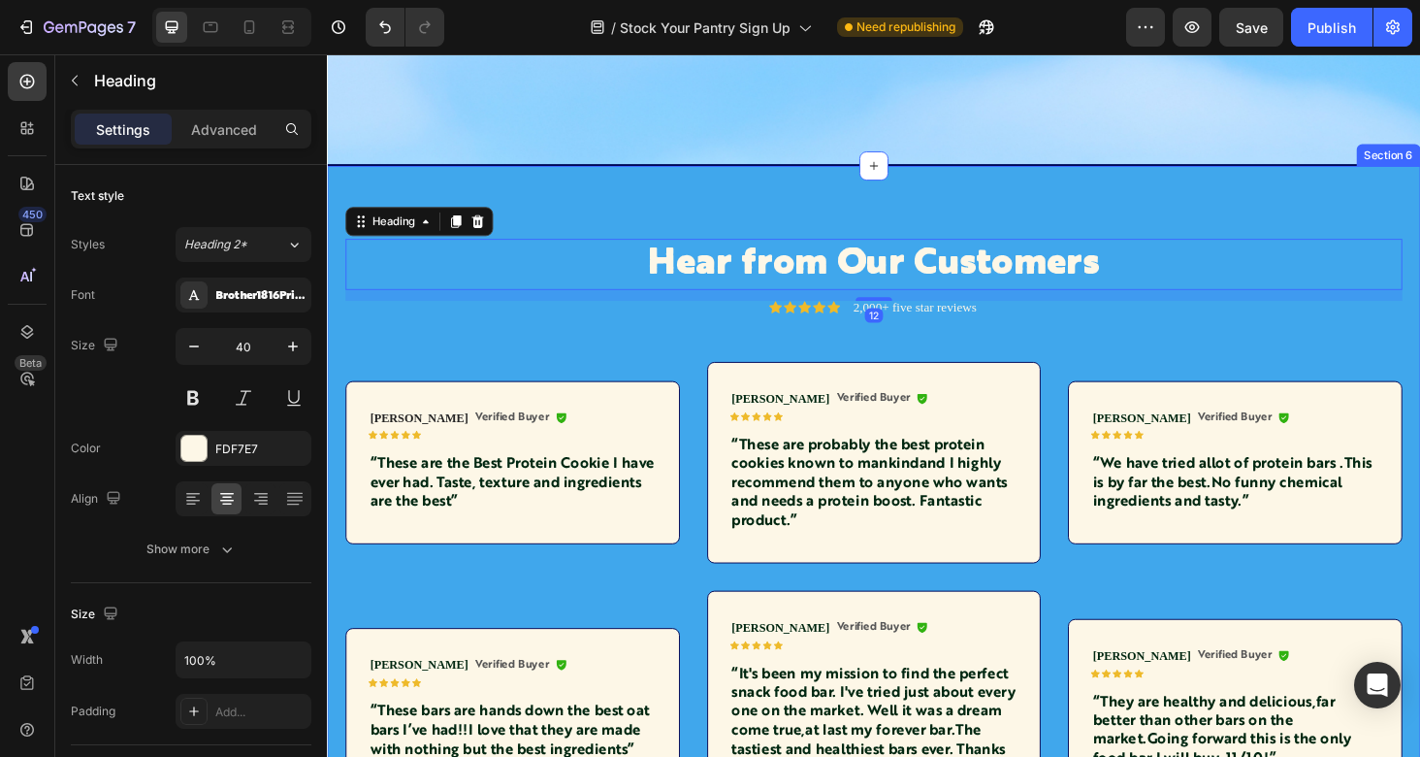
click at [547, 230] on div "Hear from Our Customers Heading 12 Icon Icon Icon Icon Icon Icon List 2,000+ fi…" at bounding box center [909, 646] width 1164 height 951
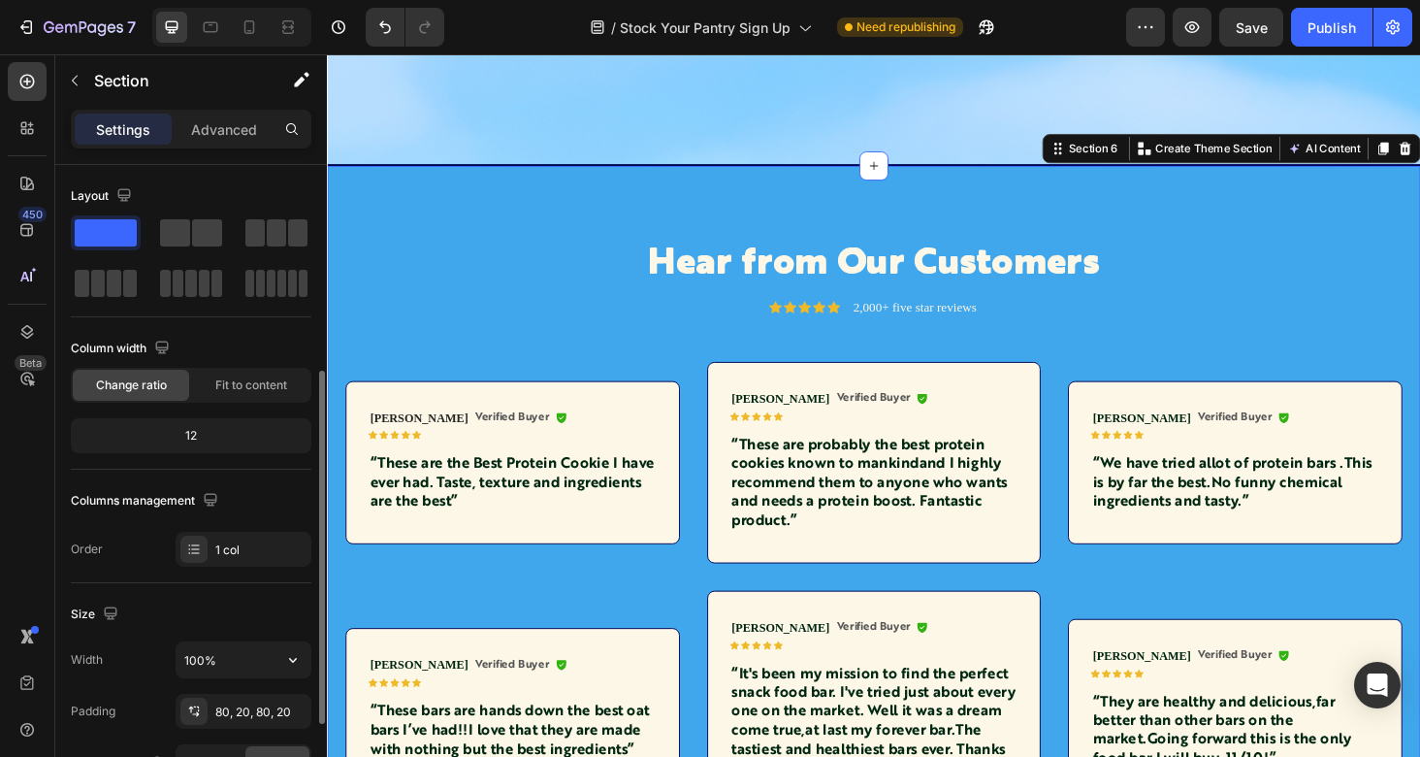
scroll to position [537, 0]
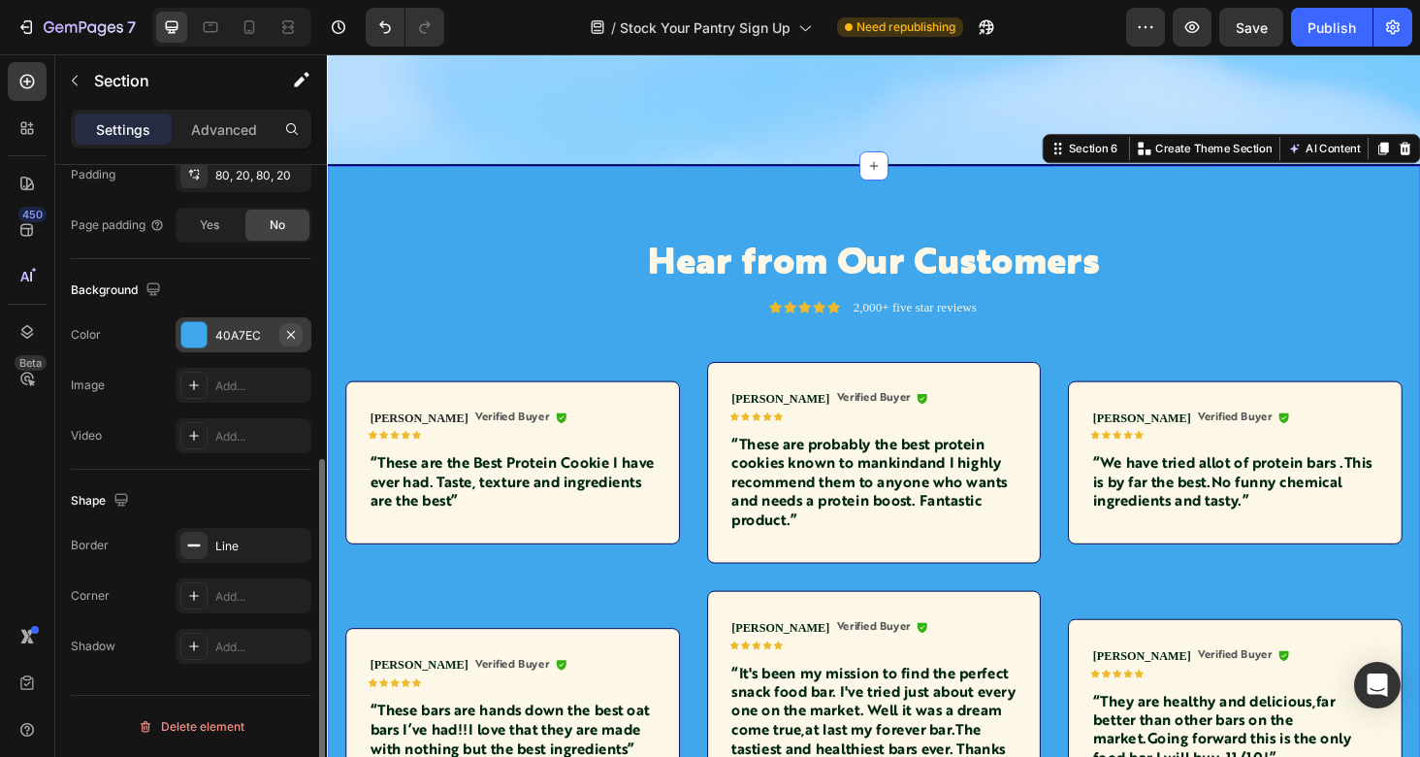
click at [289, 341] on icon "button" at bounding box center [291, 335] width 16 height 16
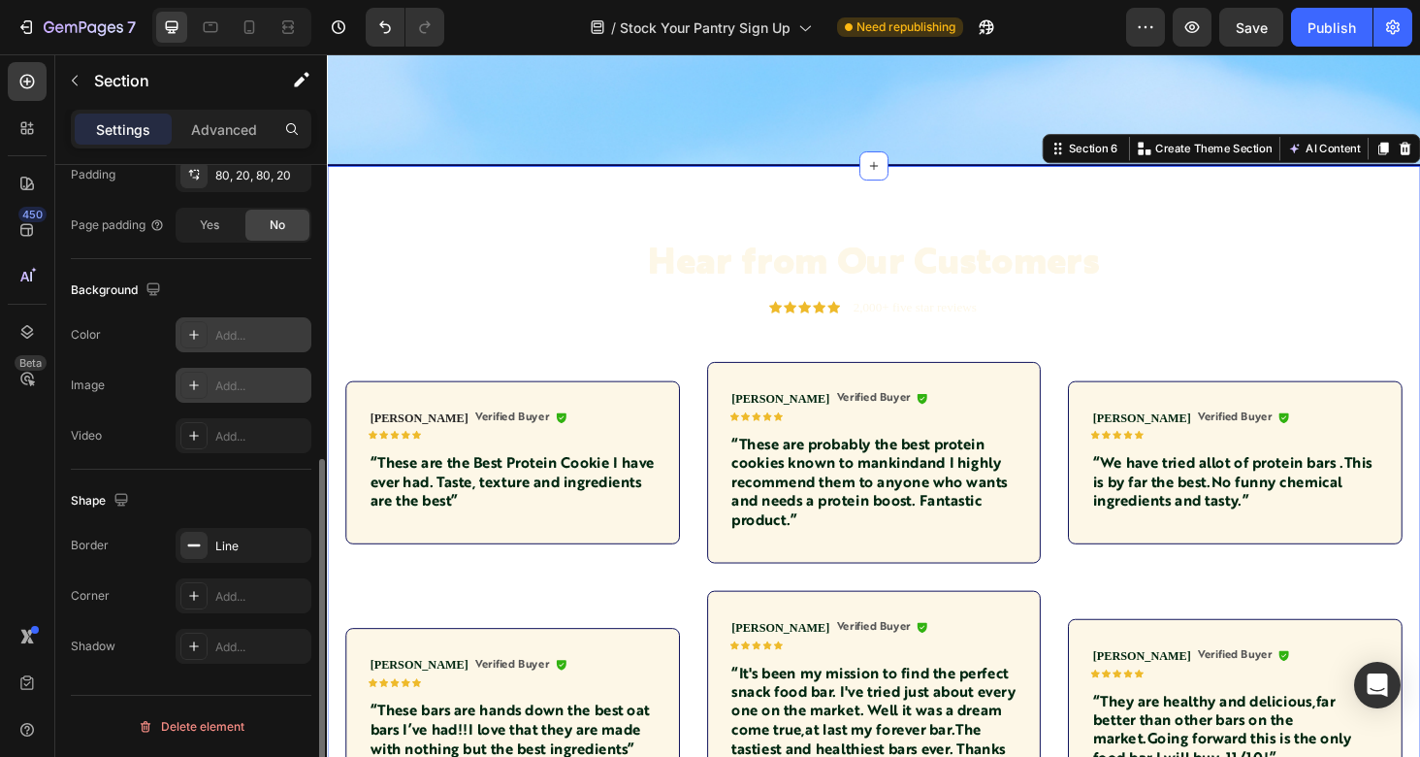
click at [253, 384] on div "Add..." at bounding box center [260, 385] width 91 height 17
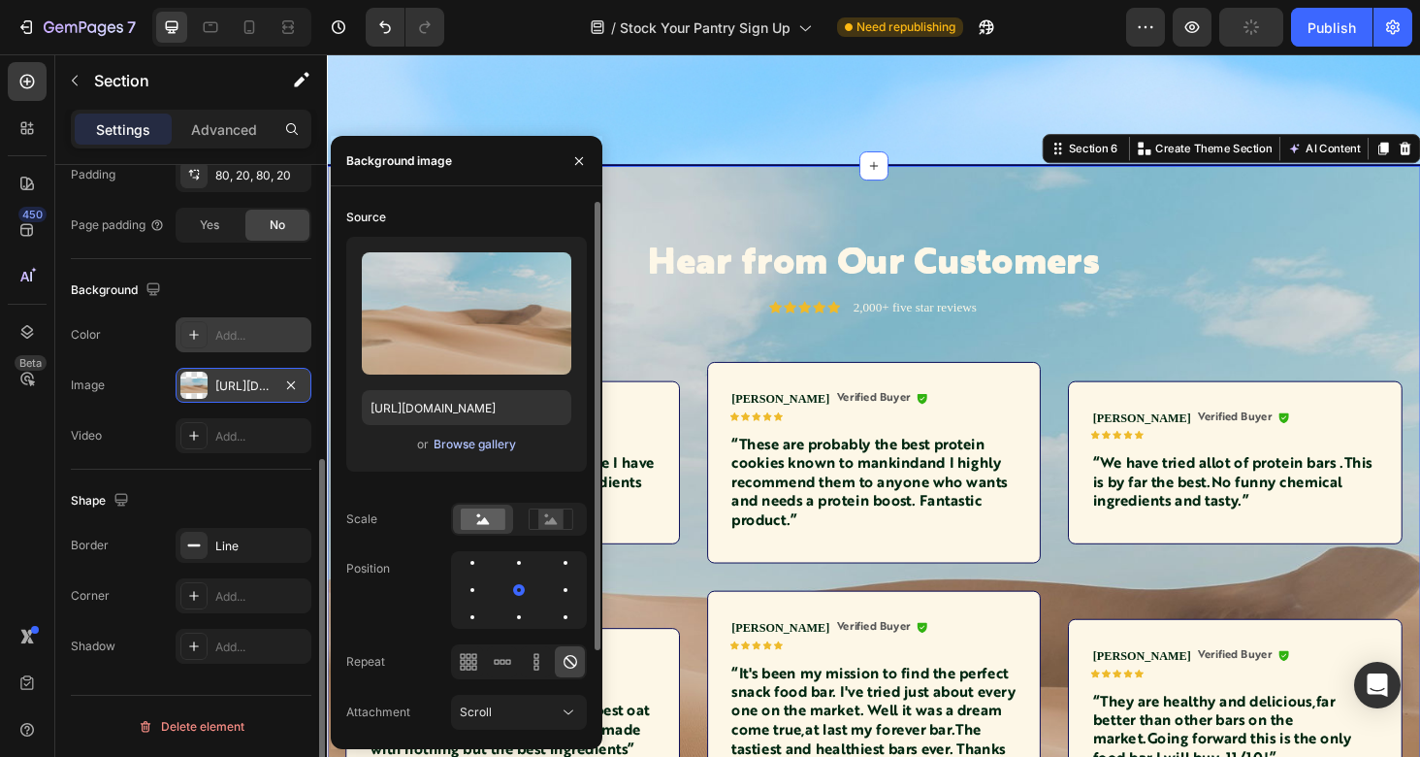
click at [502, 443] on div "Browse gallery" at bounding box center [475, 444] width 82 height 17
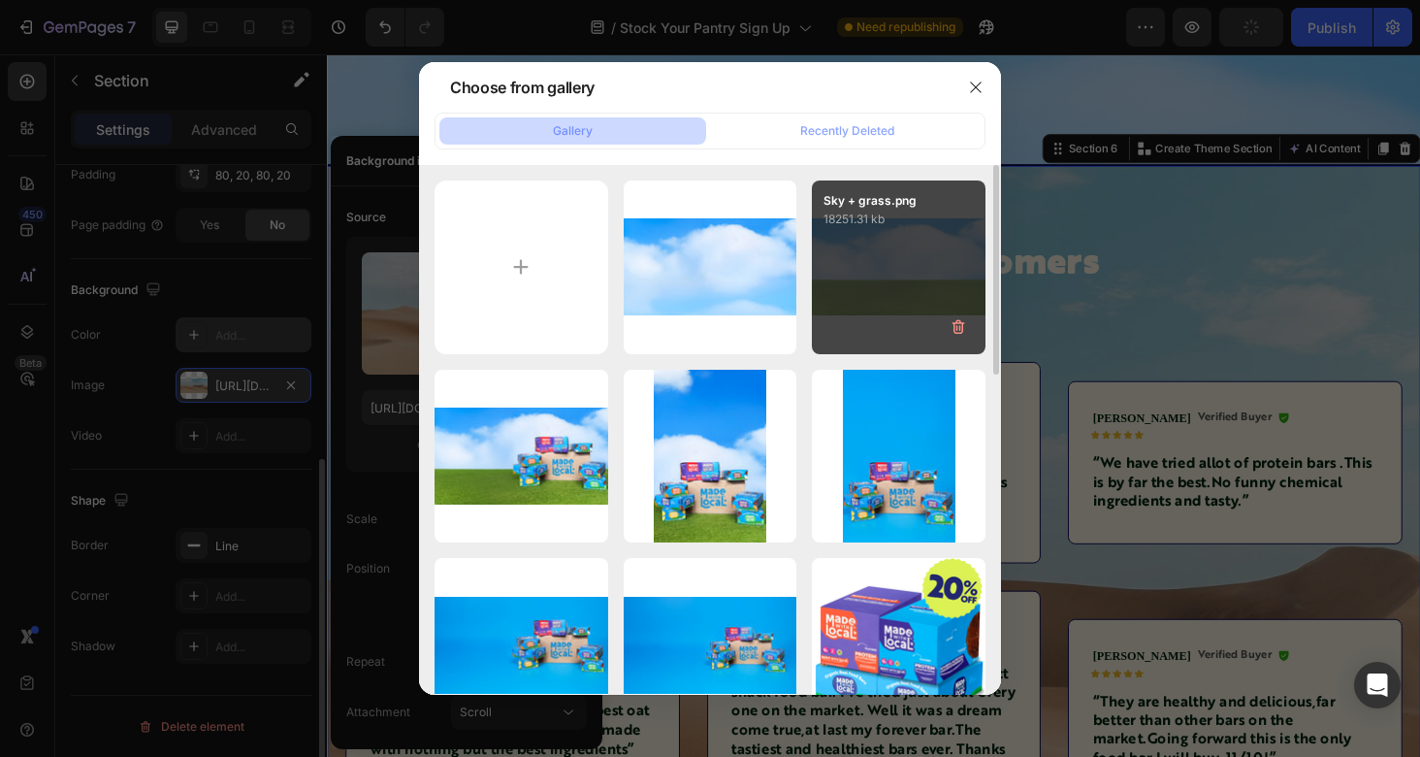
click at [885, 269] on div "Sky + grass.png 18251.31 kb" at bounding box center [899, 267] width 174 height 174
type input "[URL][DOMAIN_NAME]"
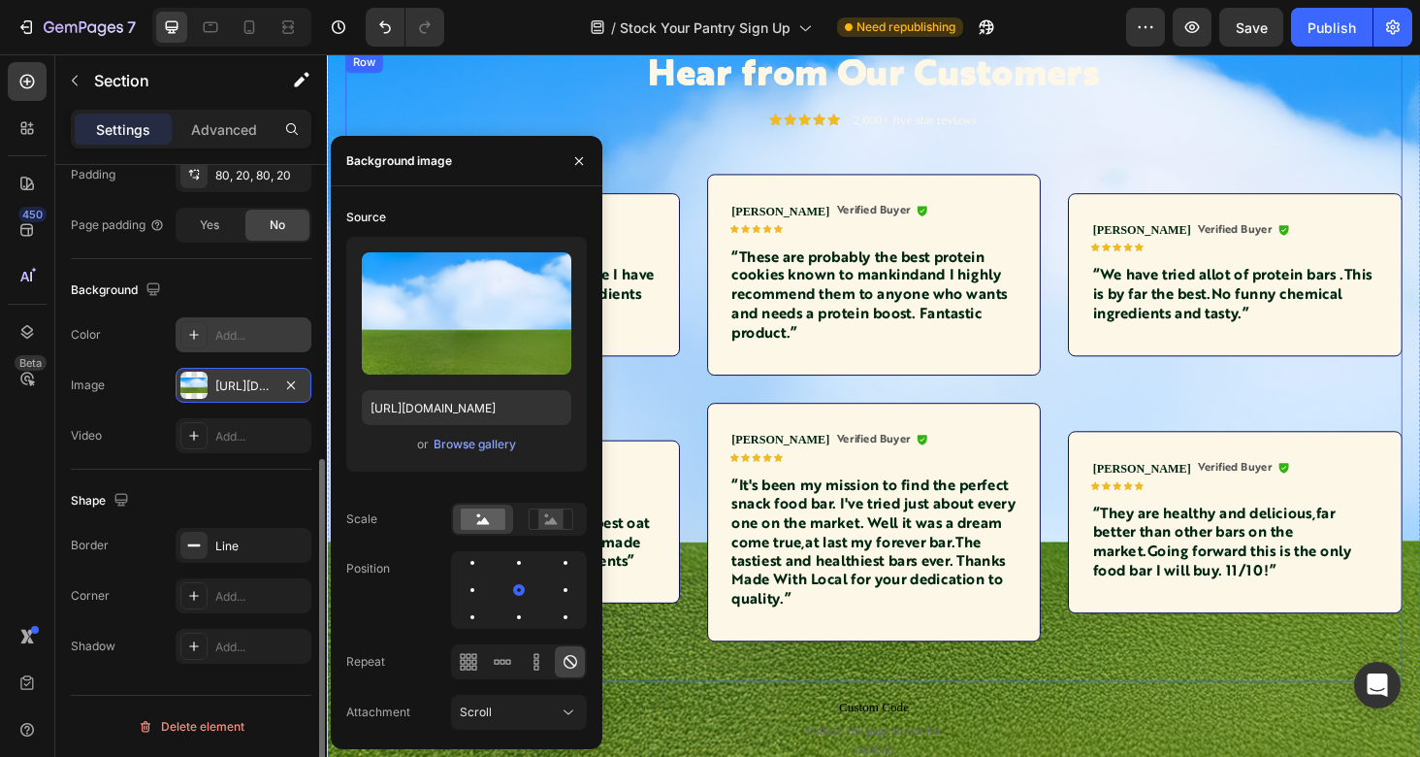
scroll to position [2690, 0]
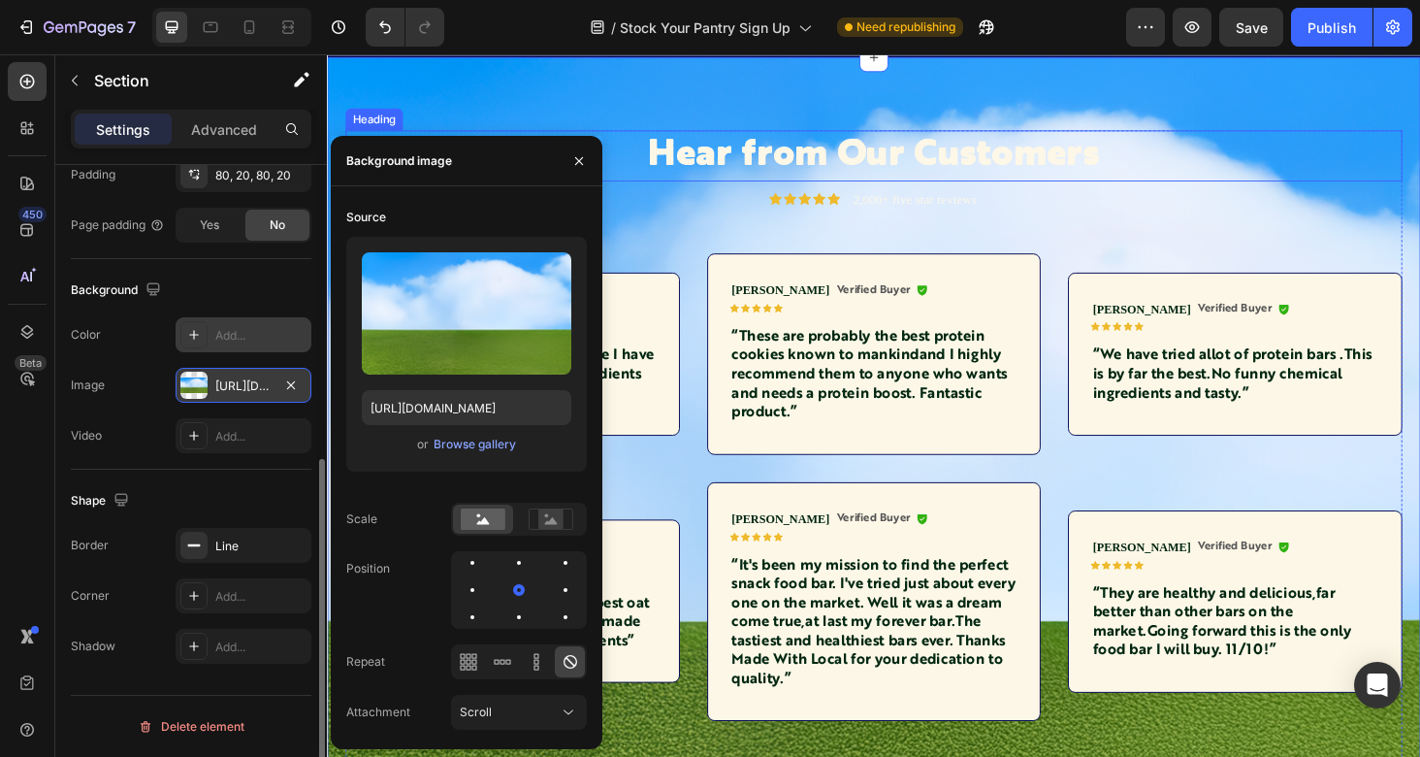
click at [1117, 168] on h2 "Hear from Our Customers" at bounding box center [908, 162] width 1125 height 54
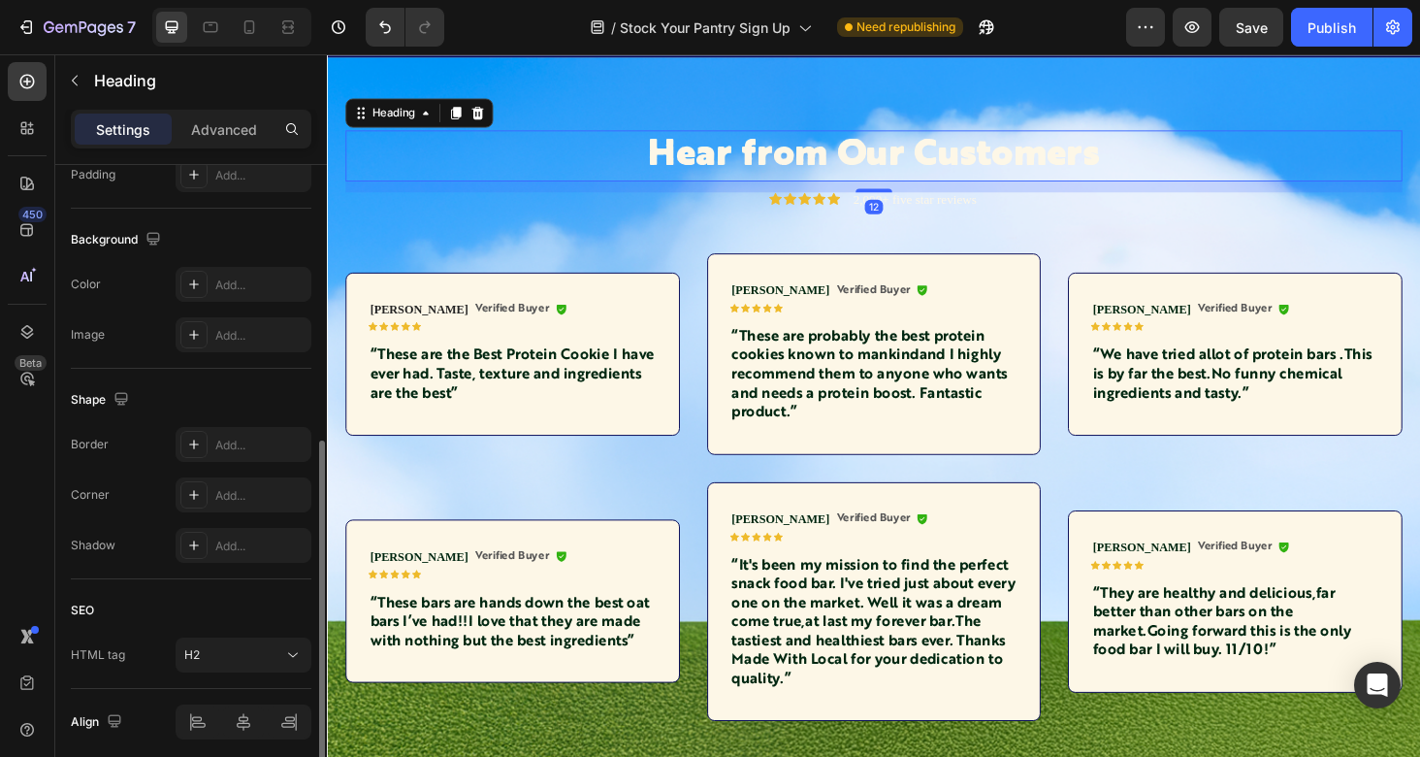
scroll to position [0, 0]
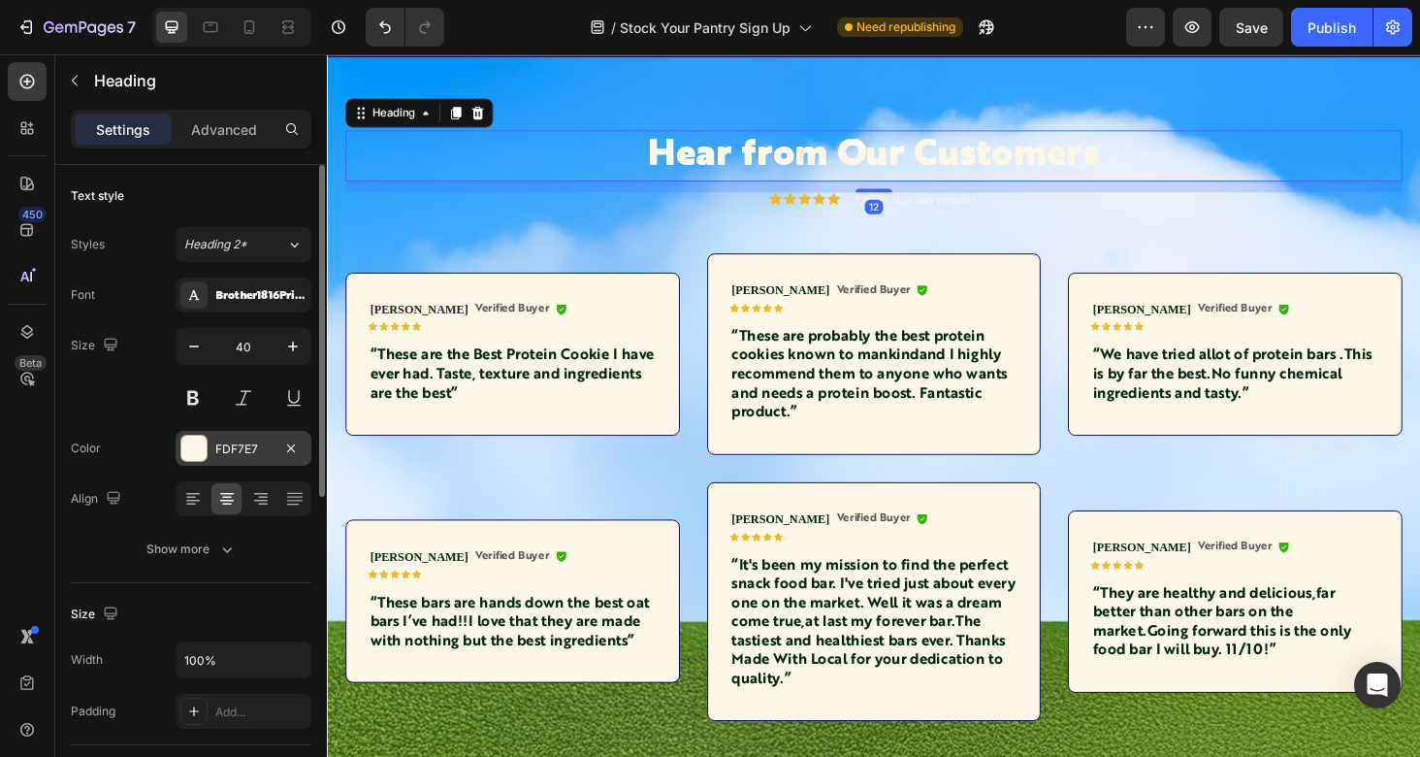
click at [241, 463] on div "FDF7E7" at bounding box center [244, 448] width 136 height 35
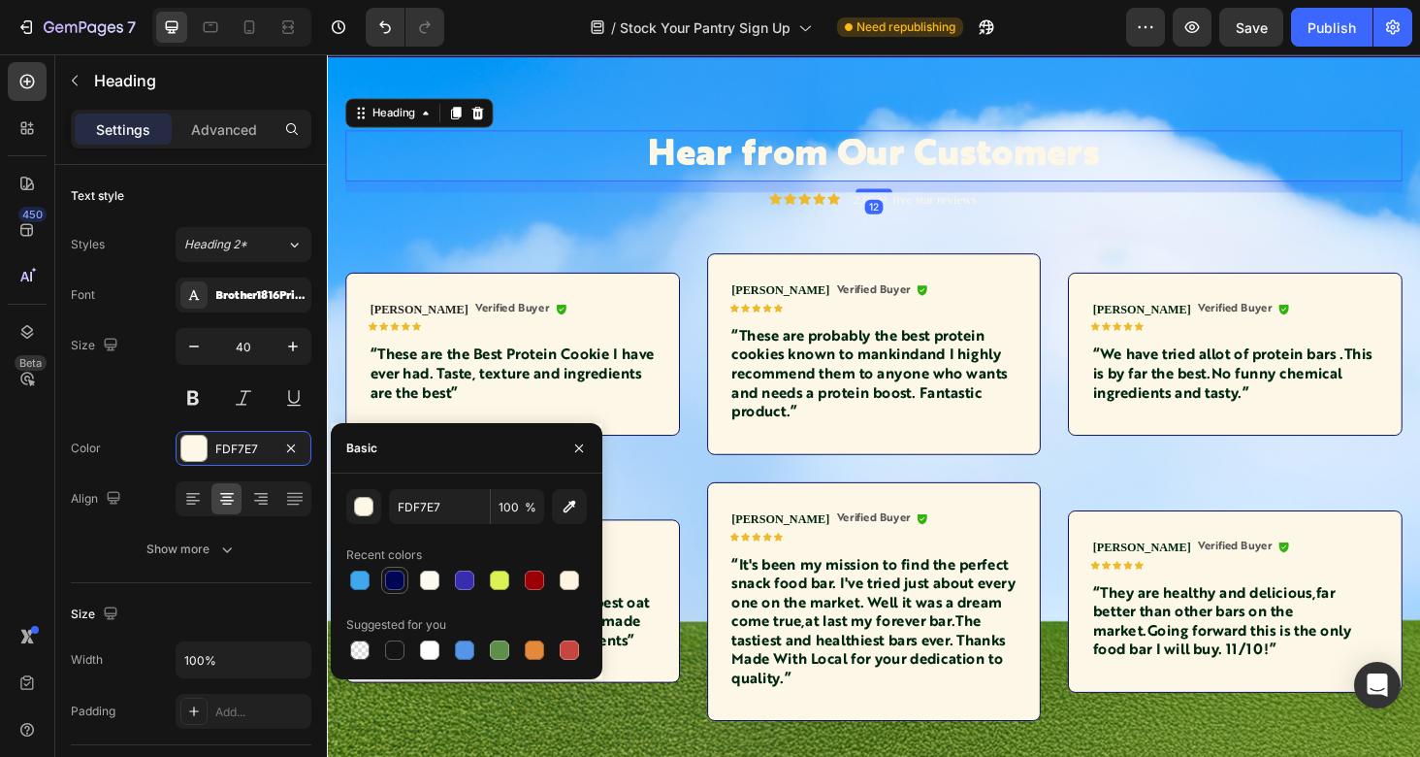
click at [393, 573] on div at bounding box center [394, 579] width 19 height 19
type input "000554"
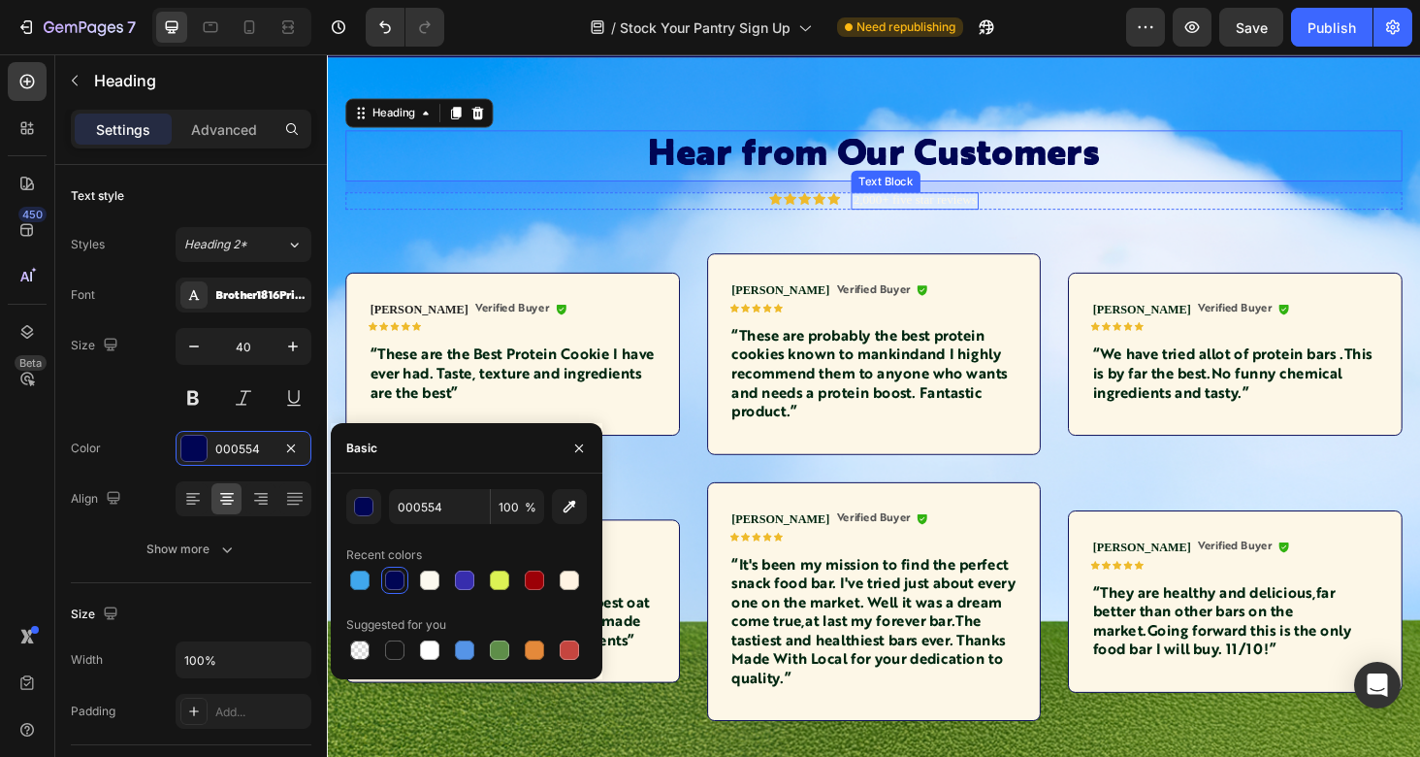
click at [934, 217] on p "2,000+ five star reviews" at bounding box center [952, 209] width 131 height 16
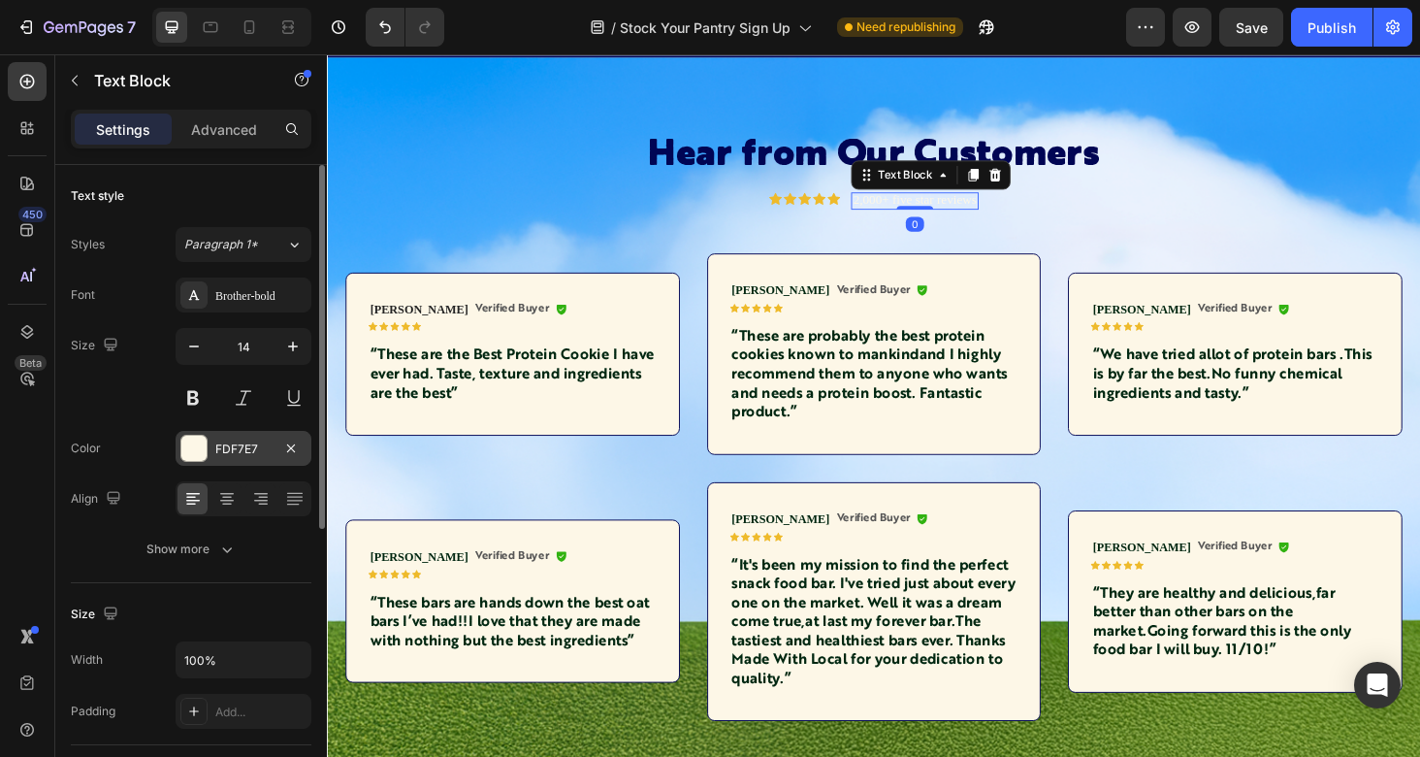
click at [237, 447] on div "FDF7E7" at bounding box center [243, 448] width 56 height 17
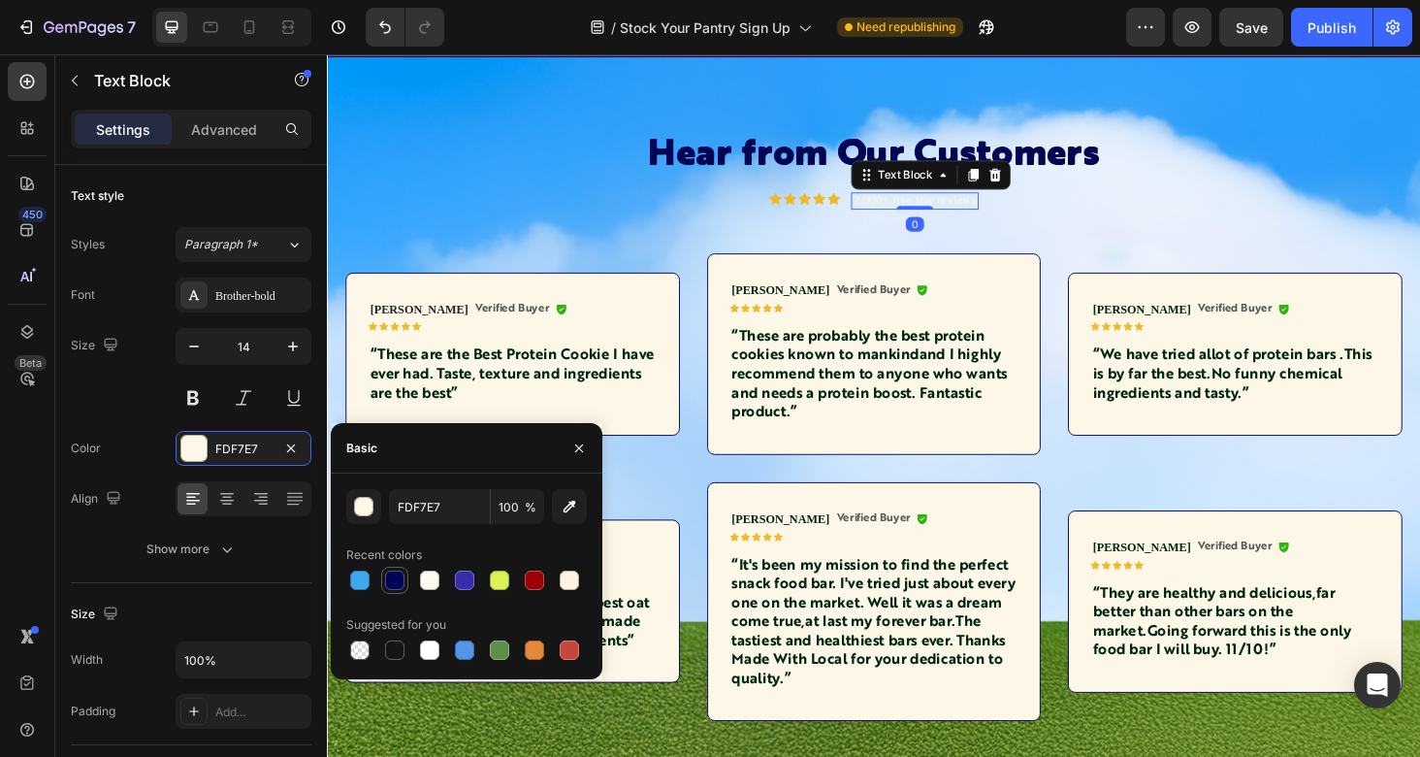
click at [386, 578] on div at bounding box center [394, 579] width 19 height 19
type input "000554"
click at [507, 174] on h2 "Hear from Our Customers" at bounding box center [908, 162] width 1125 height 54
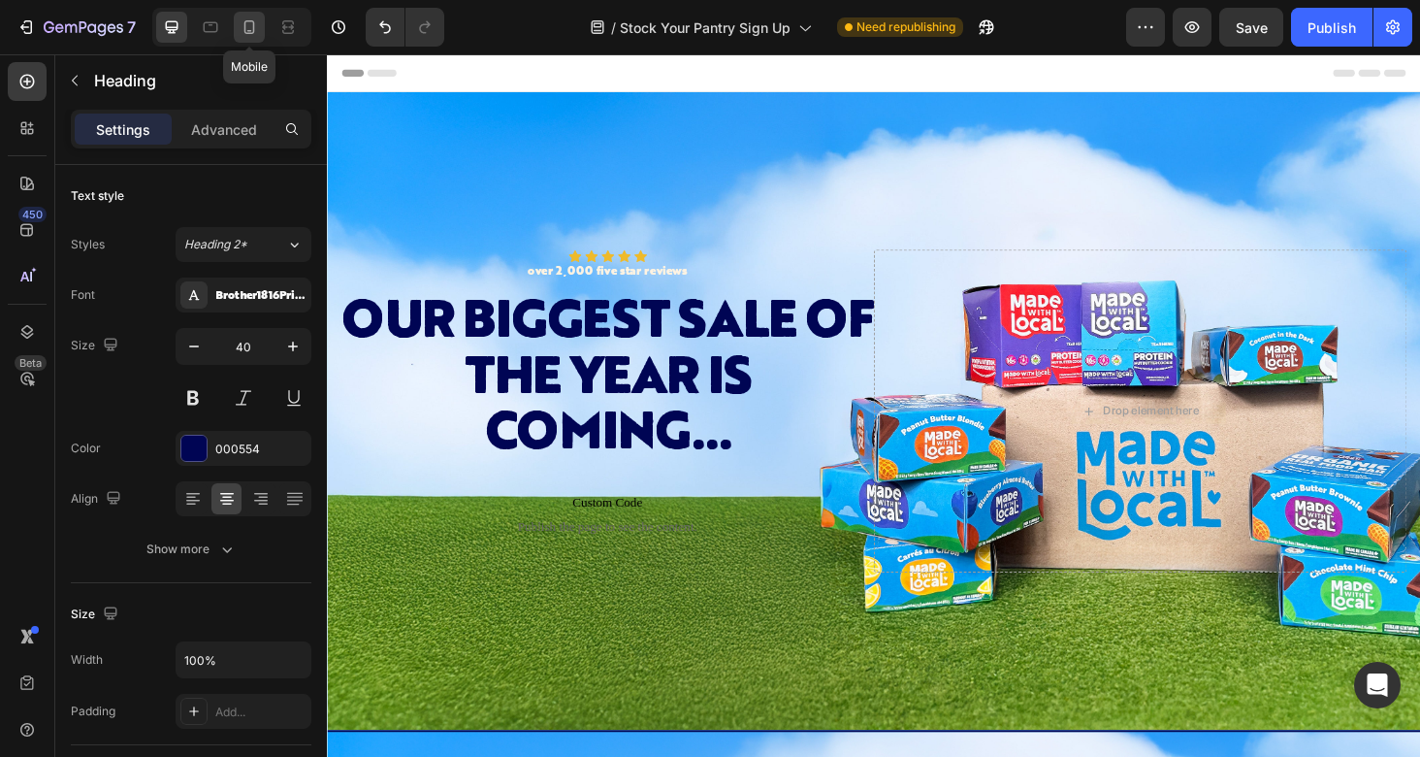
click at [243, 30] on icon at bounding box center [249, 26] width 19 height 19
type input "35"
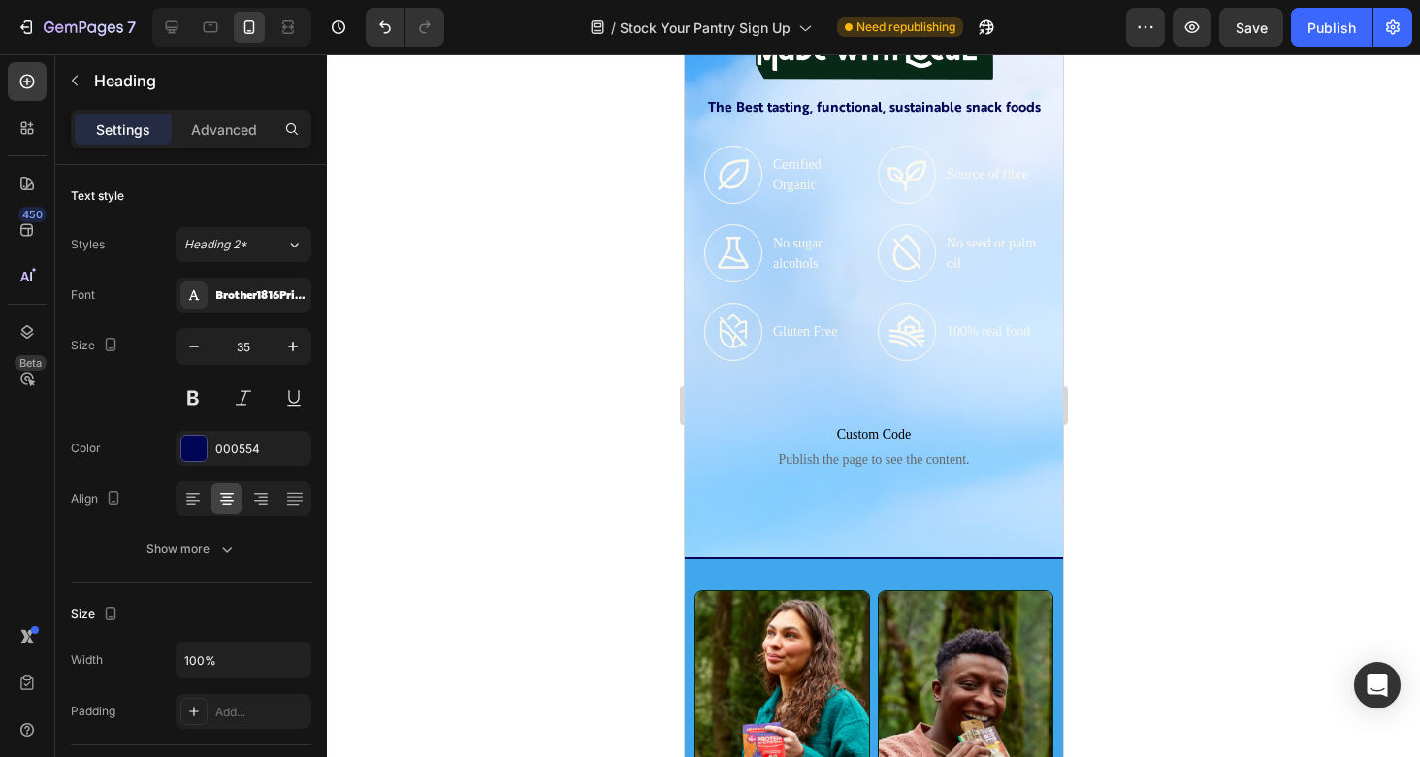
scroll to position [720, 0]
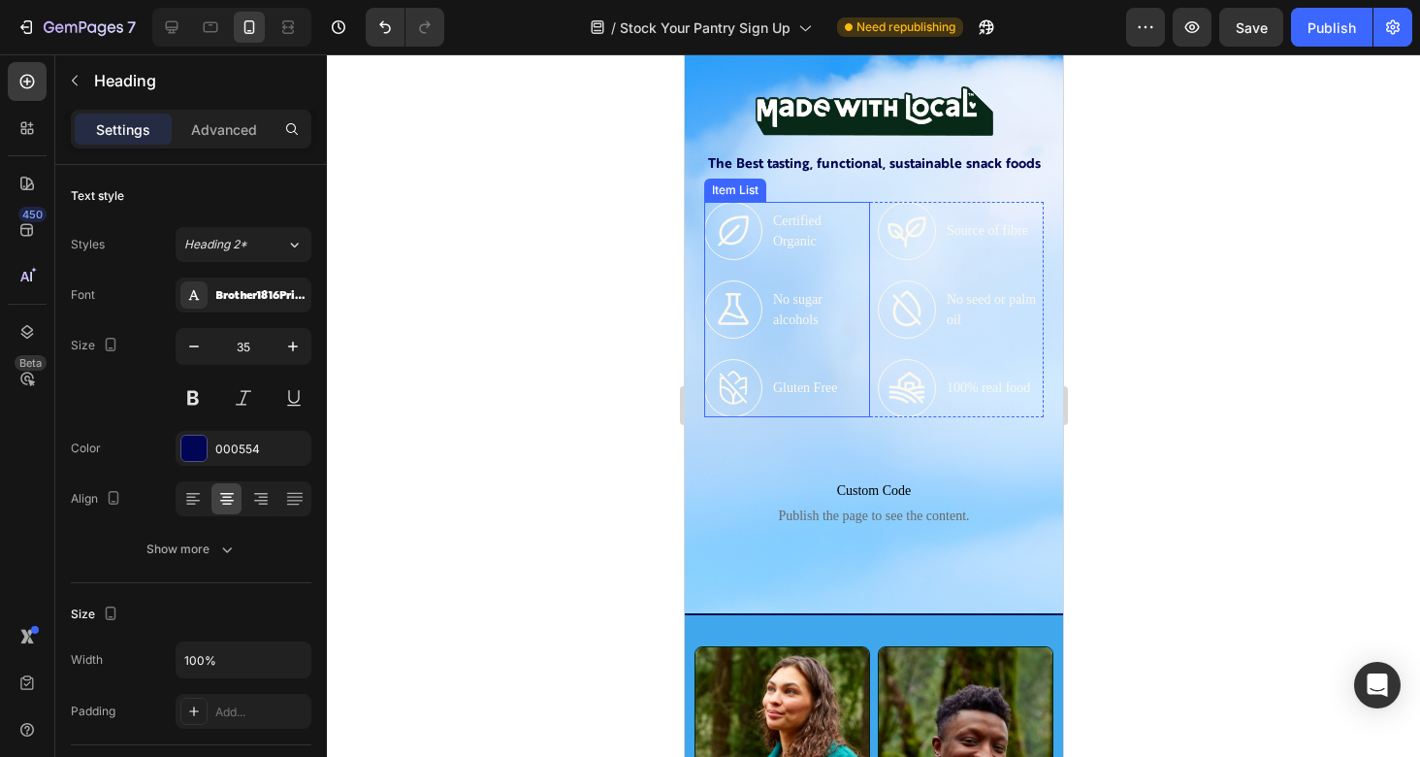
click at [850, 325] on div "Certified Organic No sugar alcohols Gluten Free" at bounding box center [786, 309] width 166 height 215
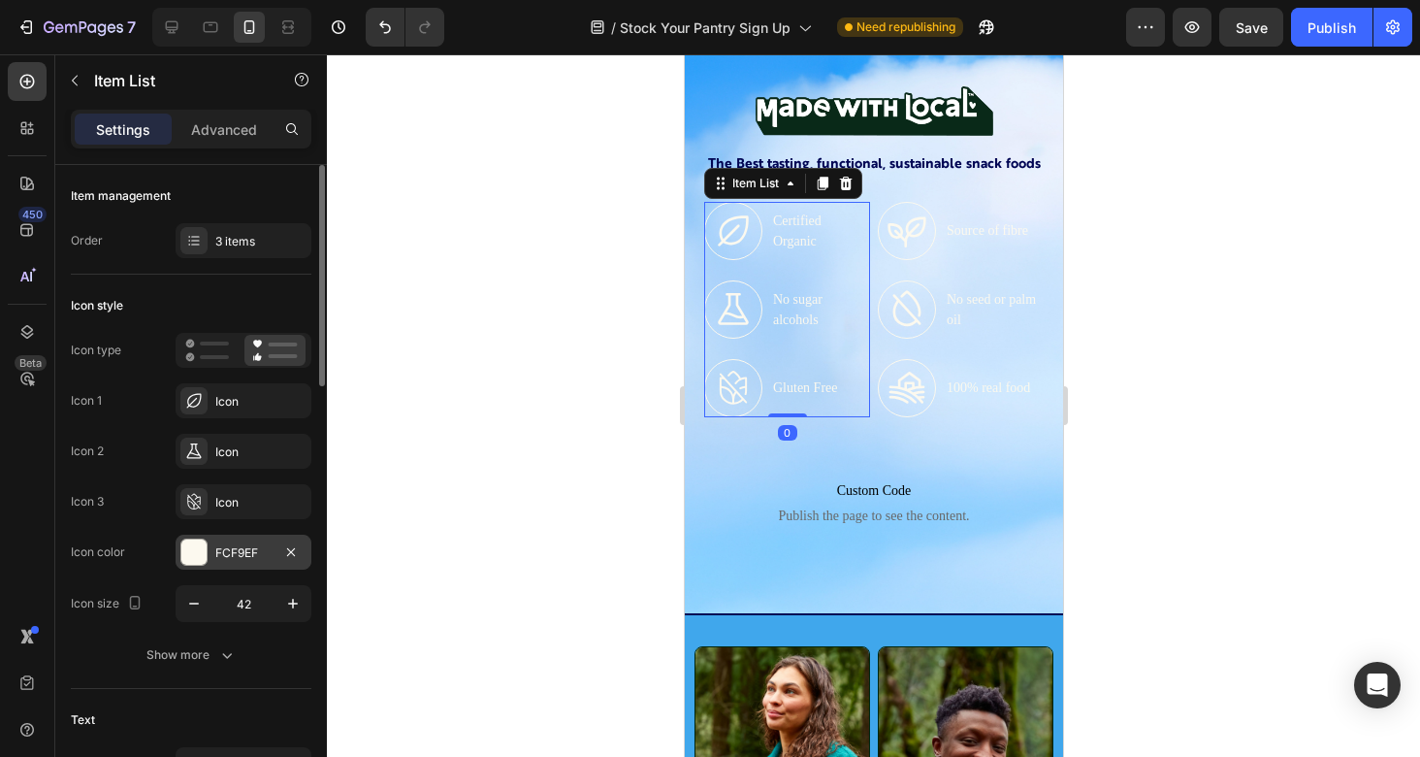
click at [238, 546] on div "FCF9EF" at bounding box center [243, 552] width 56 height 17
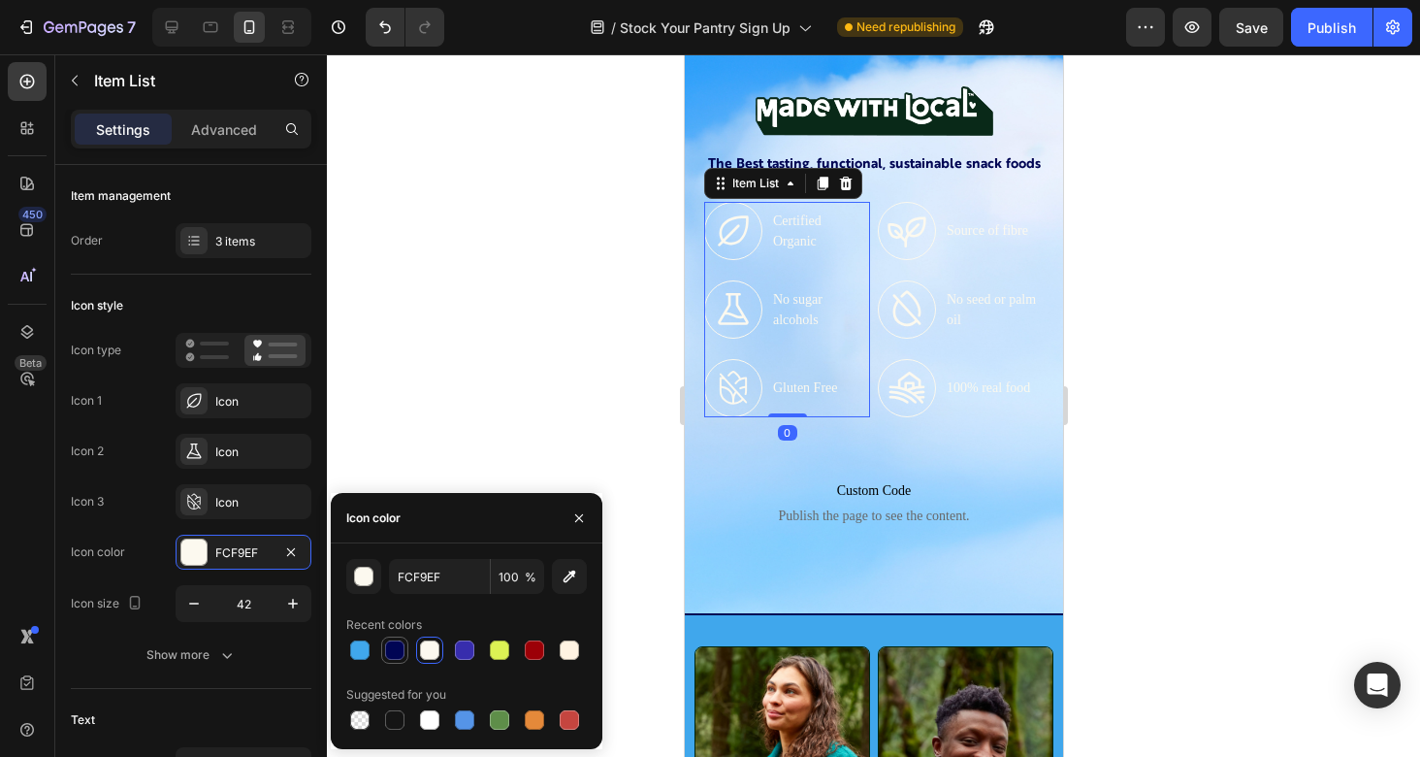
click at [386, 652] on div at bounding box center [394, 649] width 19 height 19
type input "000554"
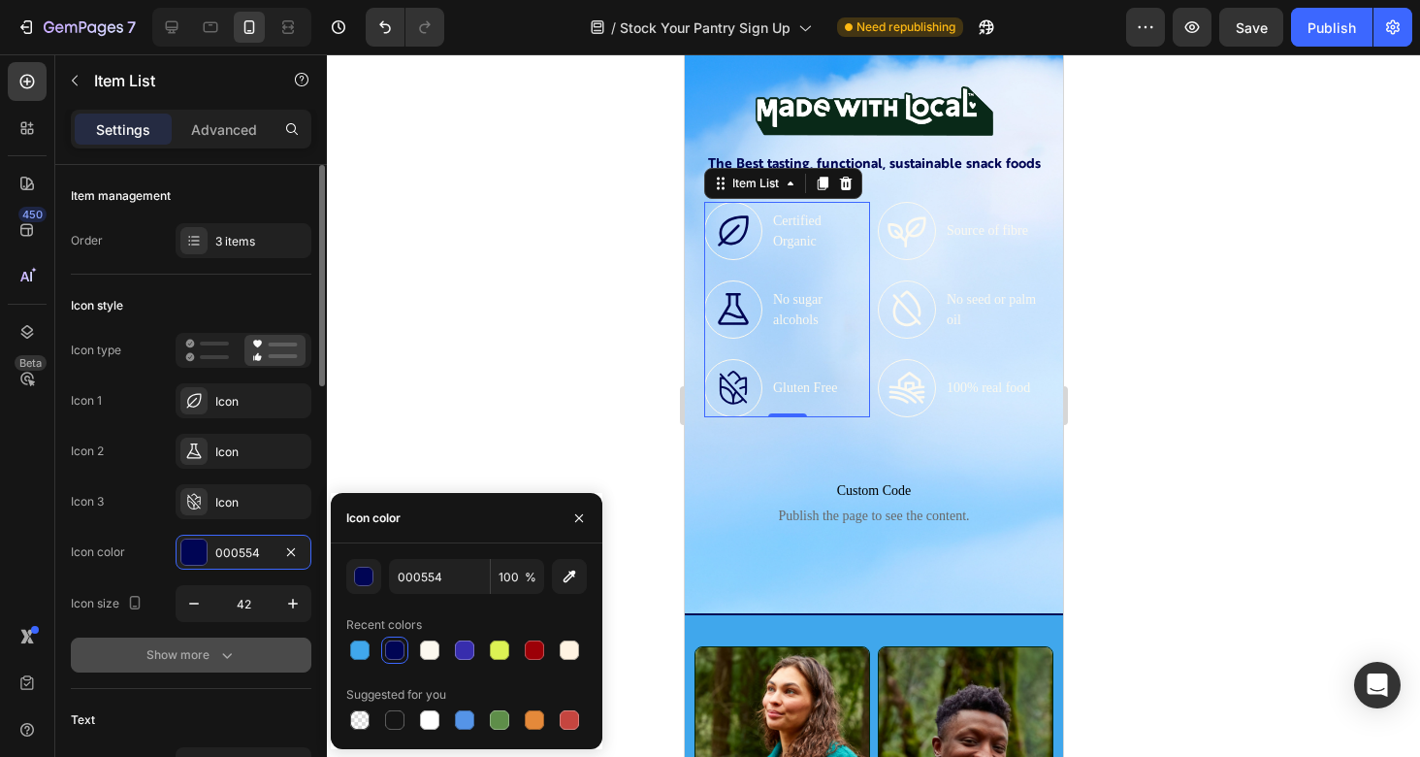
click at [275, 648] on button "Show more" at bounding box center [191, 654] width 241 height 35
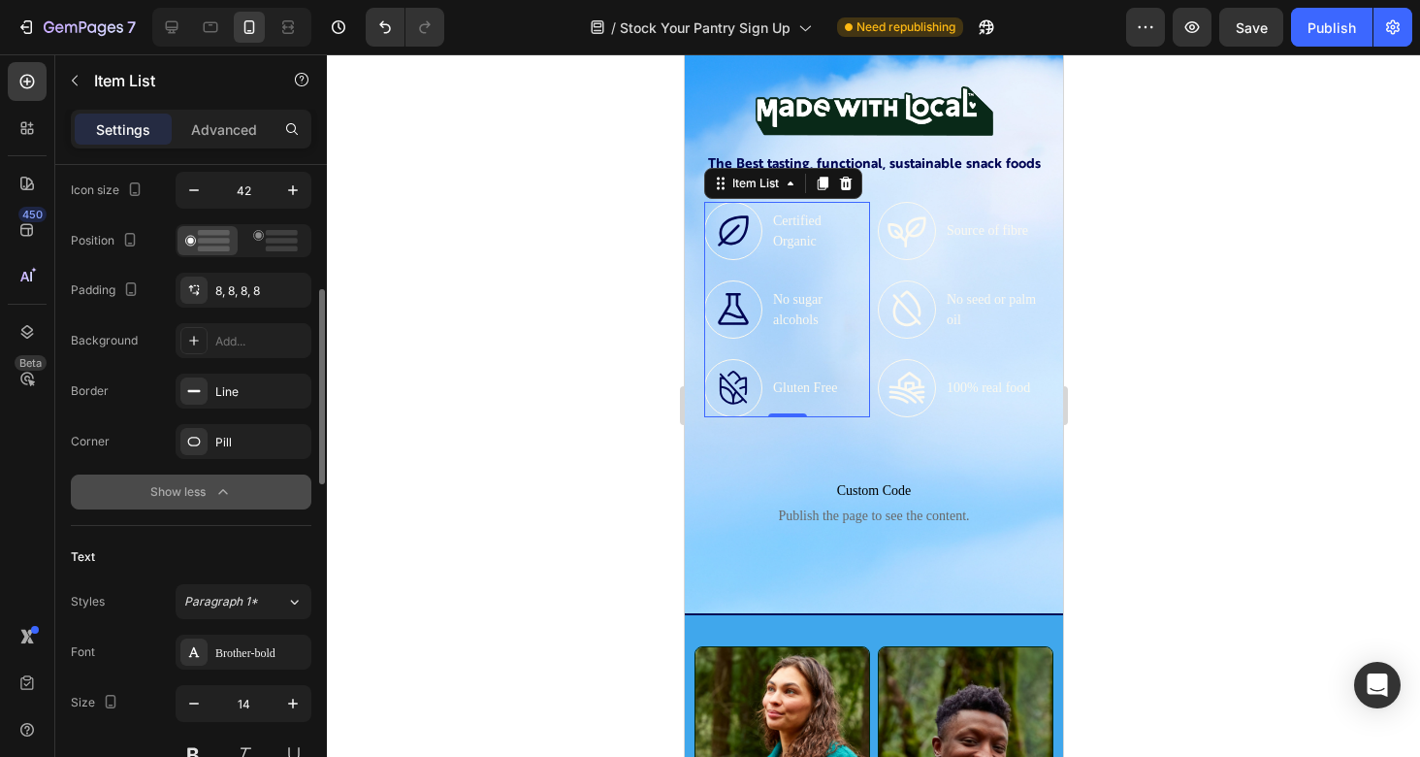
scroll to position [414, 0]
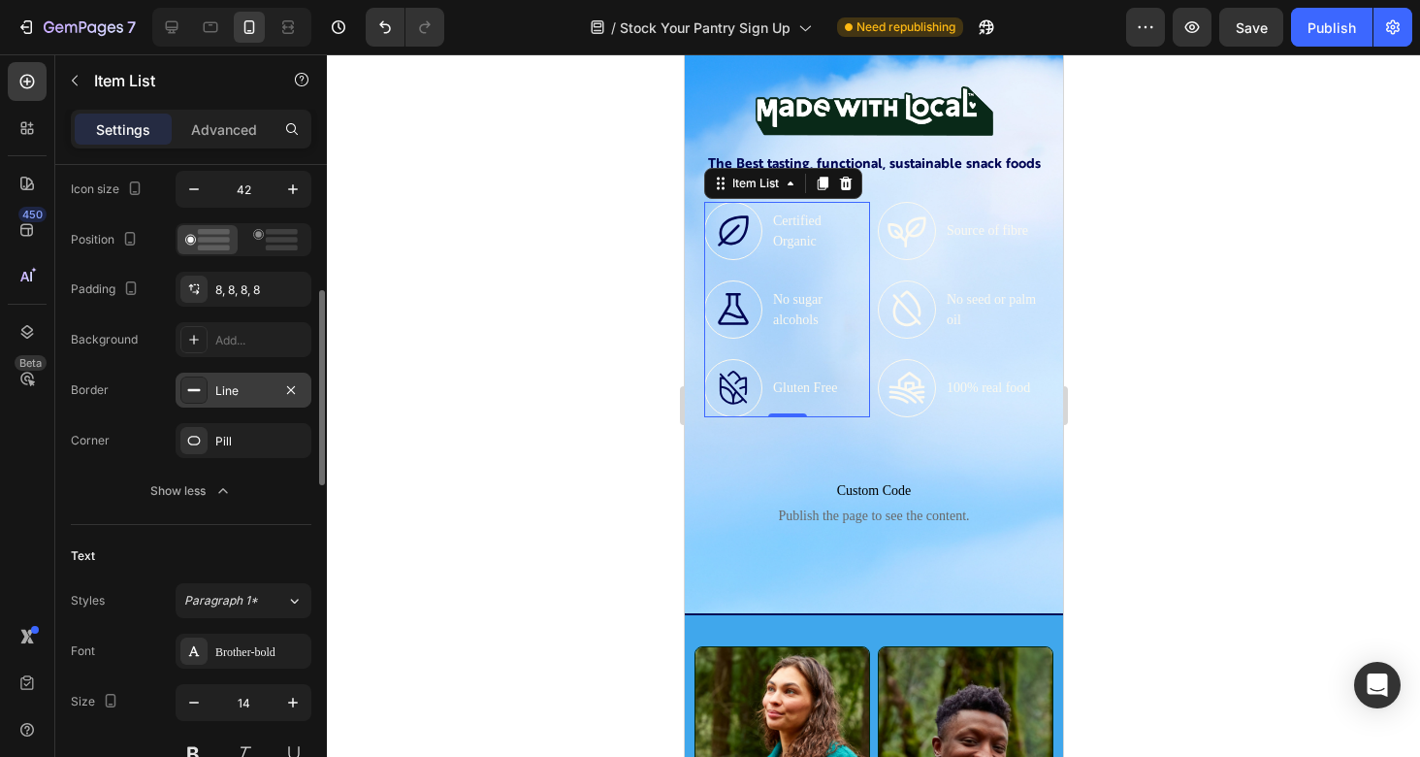
click at [261, 385] on div "Line" at bounding box center [243, 390] width 56 height 17
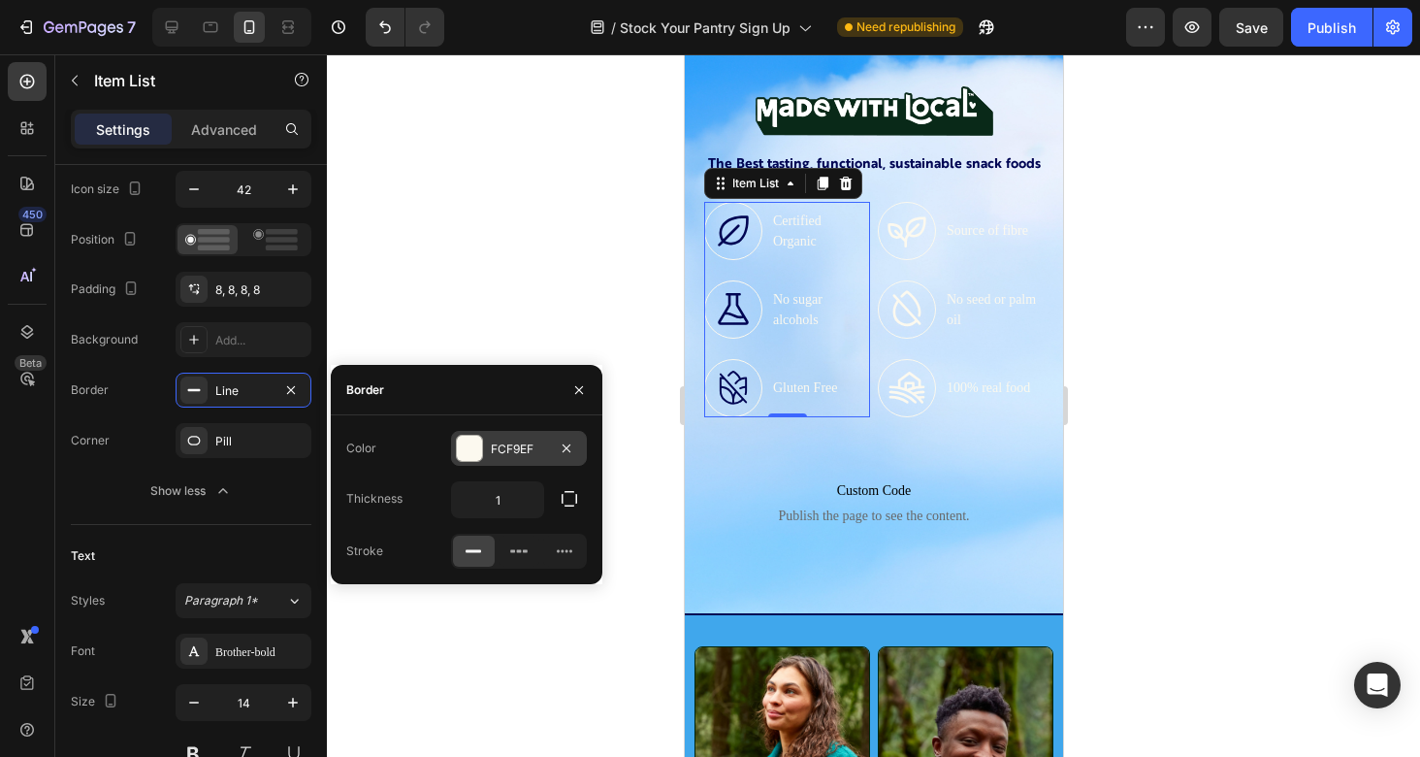
click at [513, 446] on div "FCF9EF" at bounding box center [519, 448] width 56 height 17
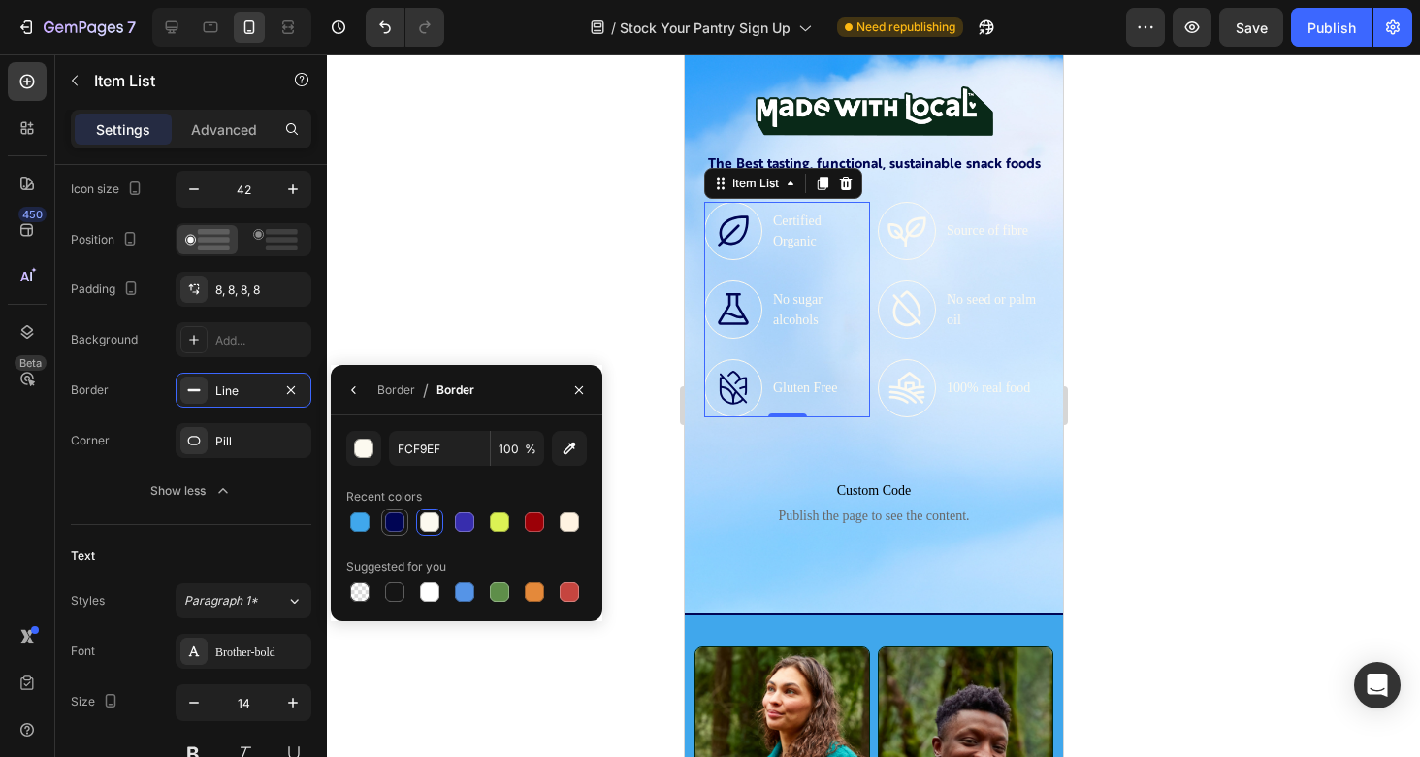
click at [404, 518] on div at bounding box center [394, 521] width 19 height 19
type input "000554"
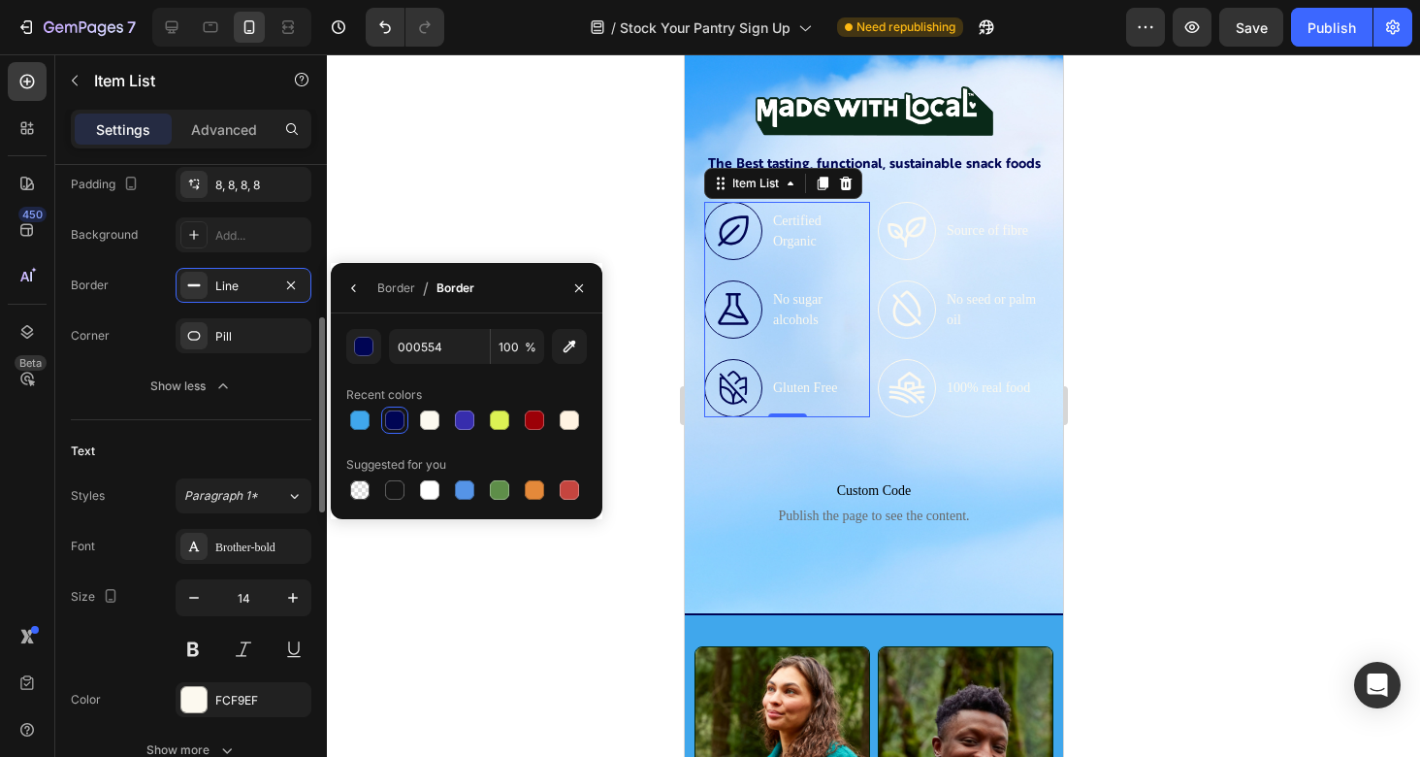
scroll to position [552, 0]
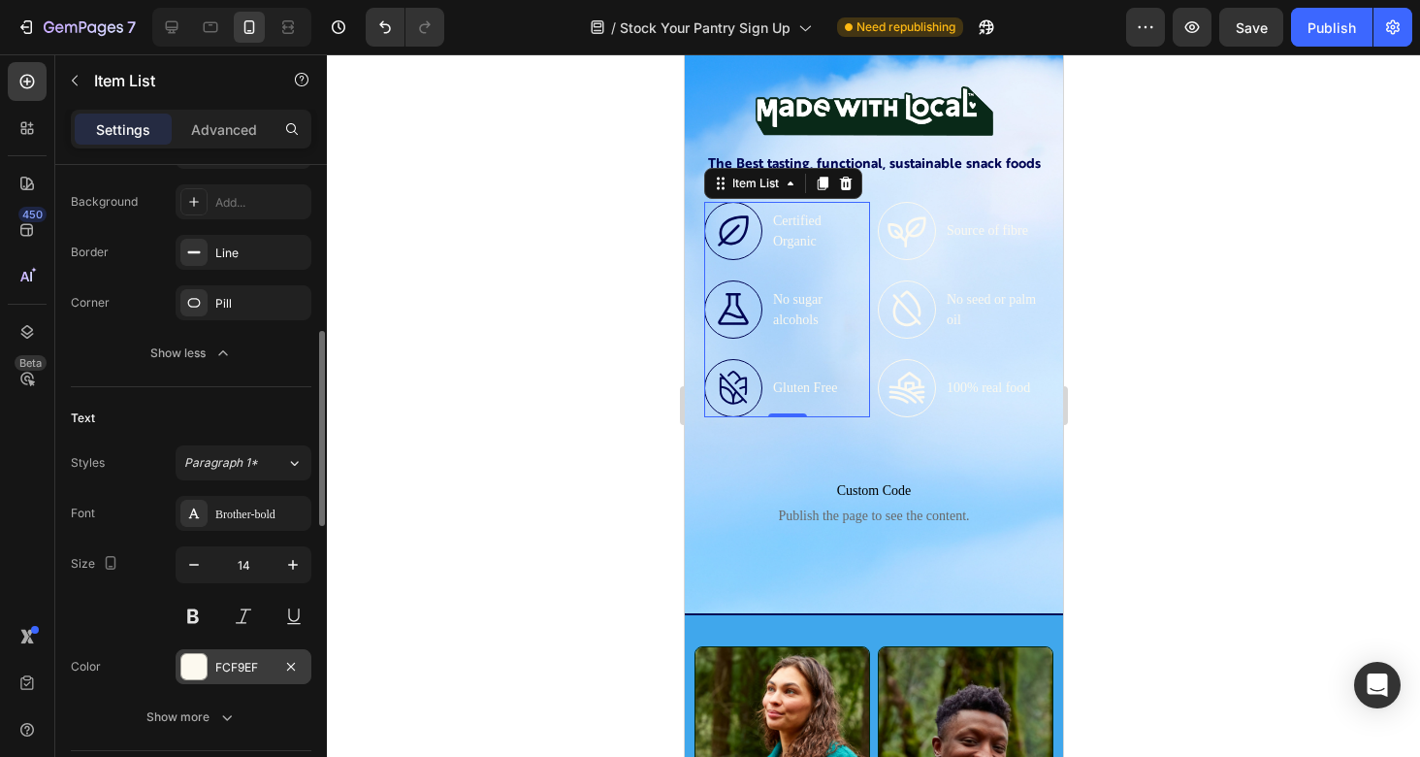
click at [244, 665] on div "FCF9EF" at bounding box center [243, 667] width 56 height 17
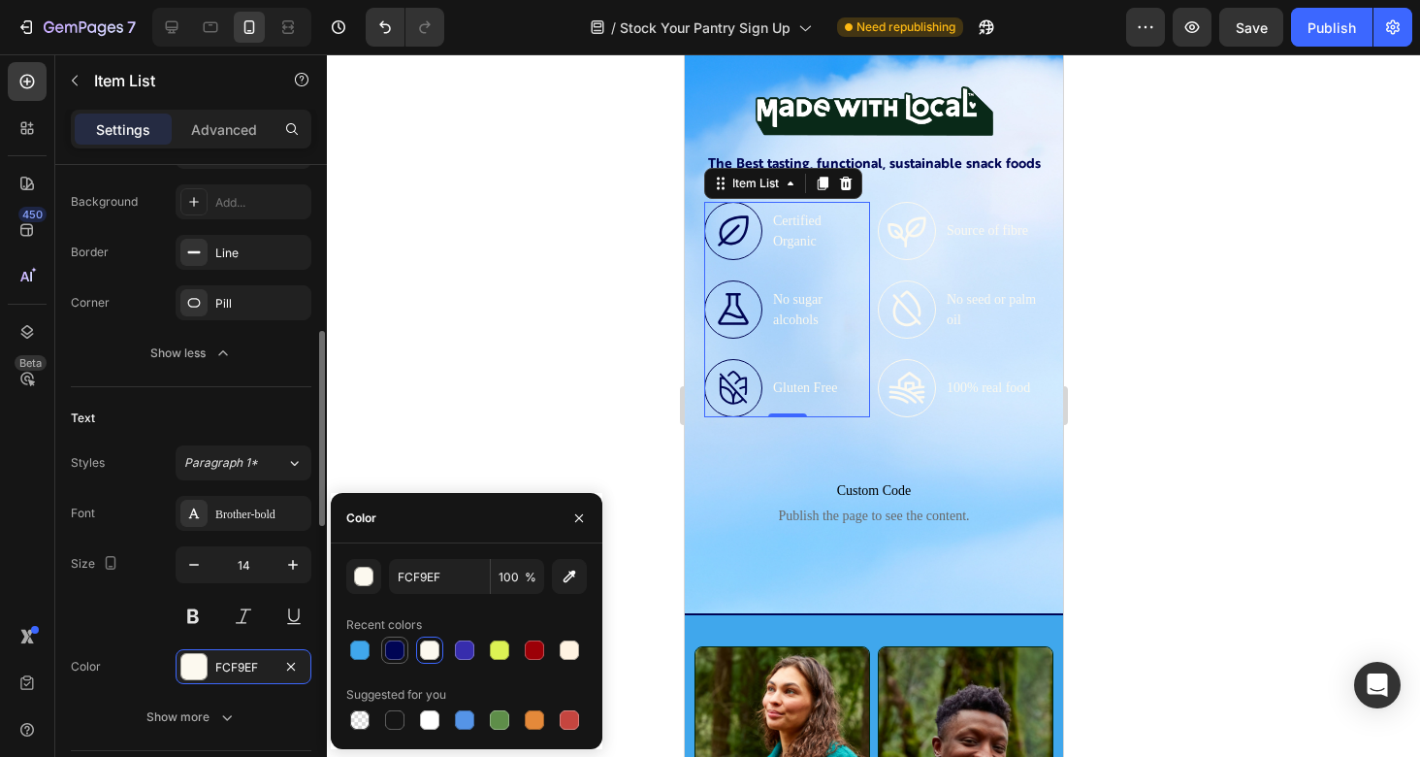
click at [387, 649] on div at bounding box center [394, 649] width 19 height 19
type input "000554"
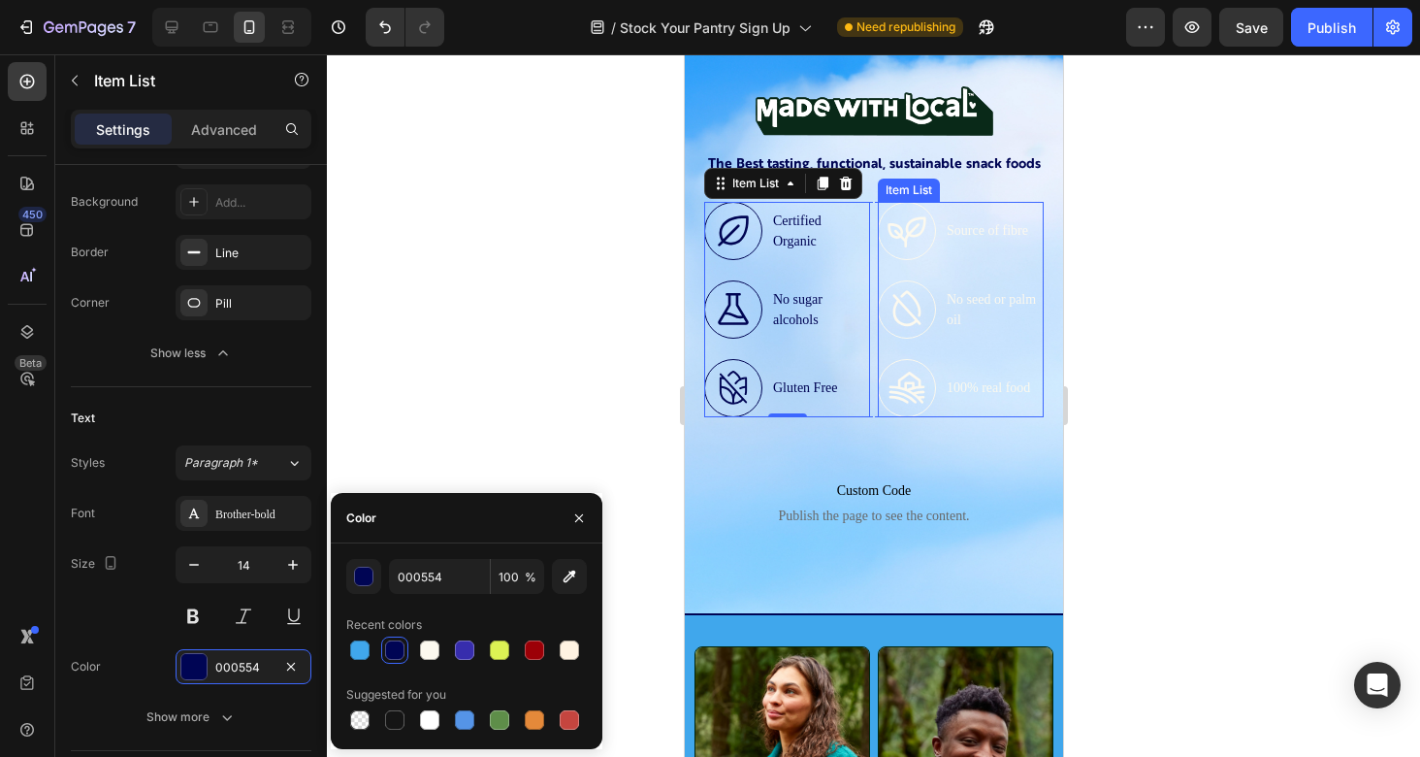
click at [1000, 404] on div "Source of fibre No seed or palm oil 100% real food" at bounding box center [960, 309] width 166 height 215
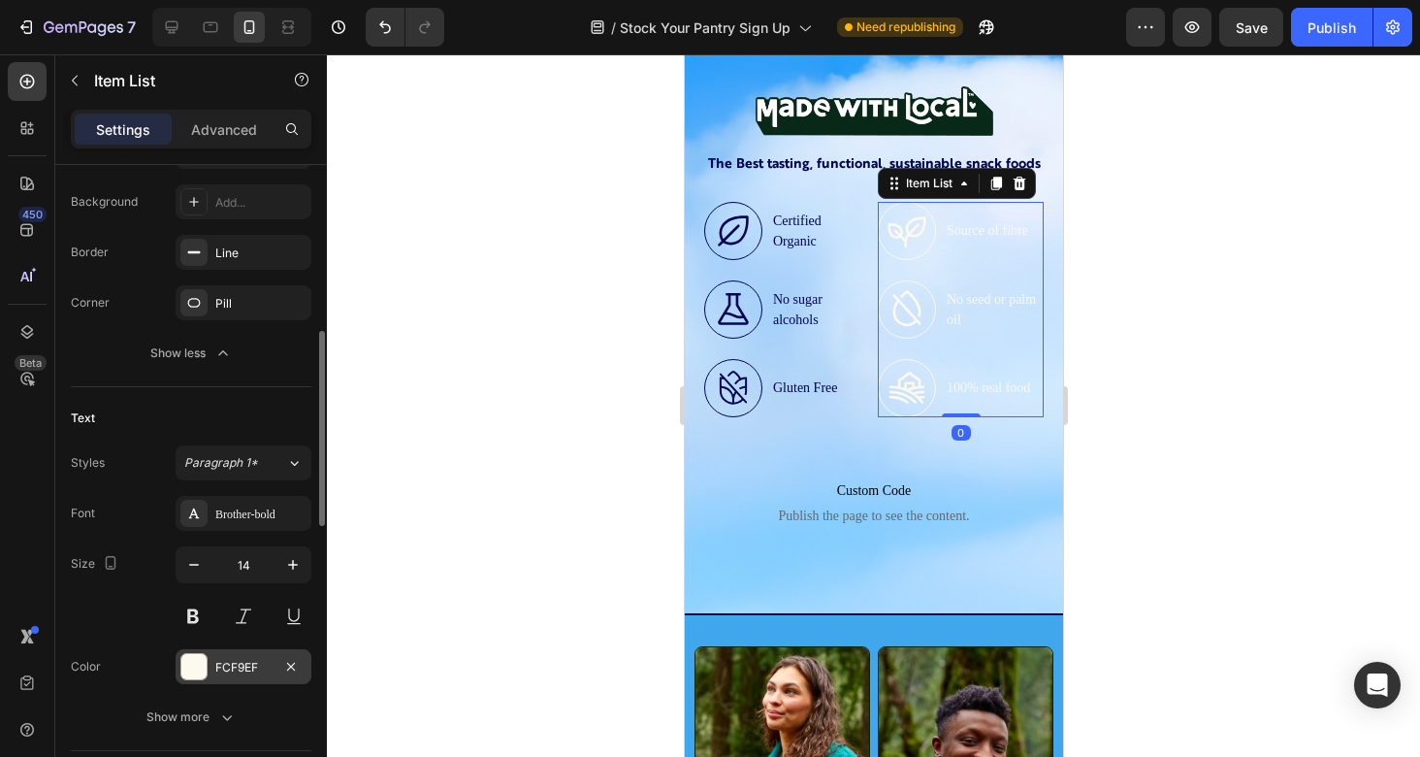
click at [248, 659] on div "FCF9EF" at bounding box center [243, 667] width 56 height 17
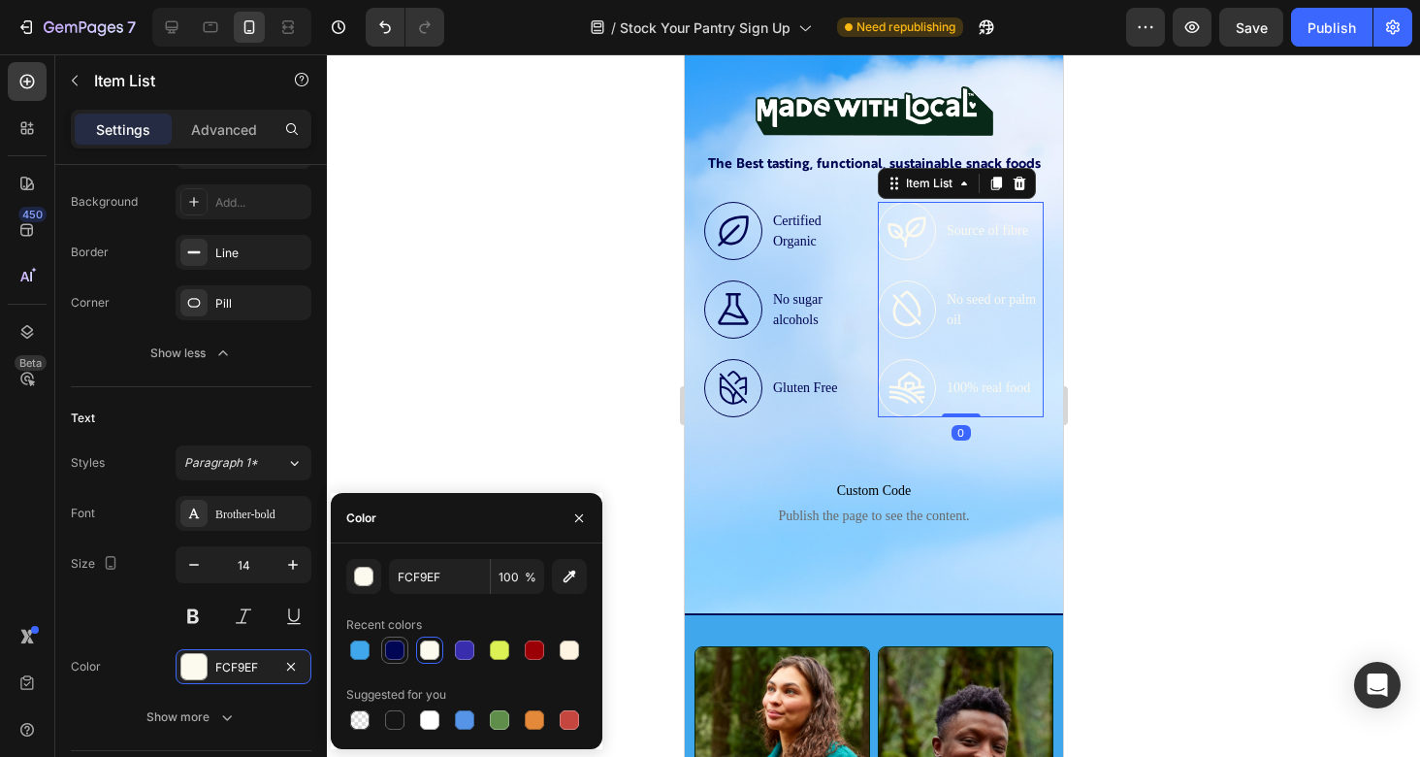
click at [390, 644] on div at bounding box center [394, 649] width 19 height 19
type input "000554"
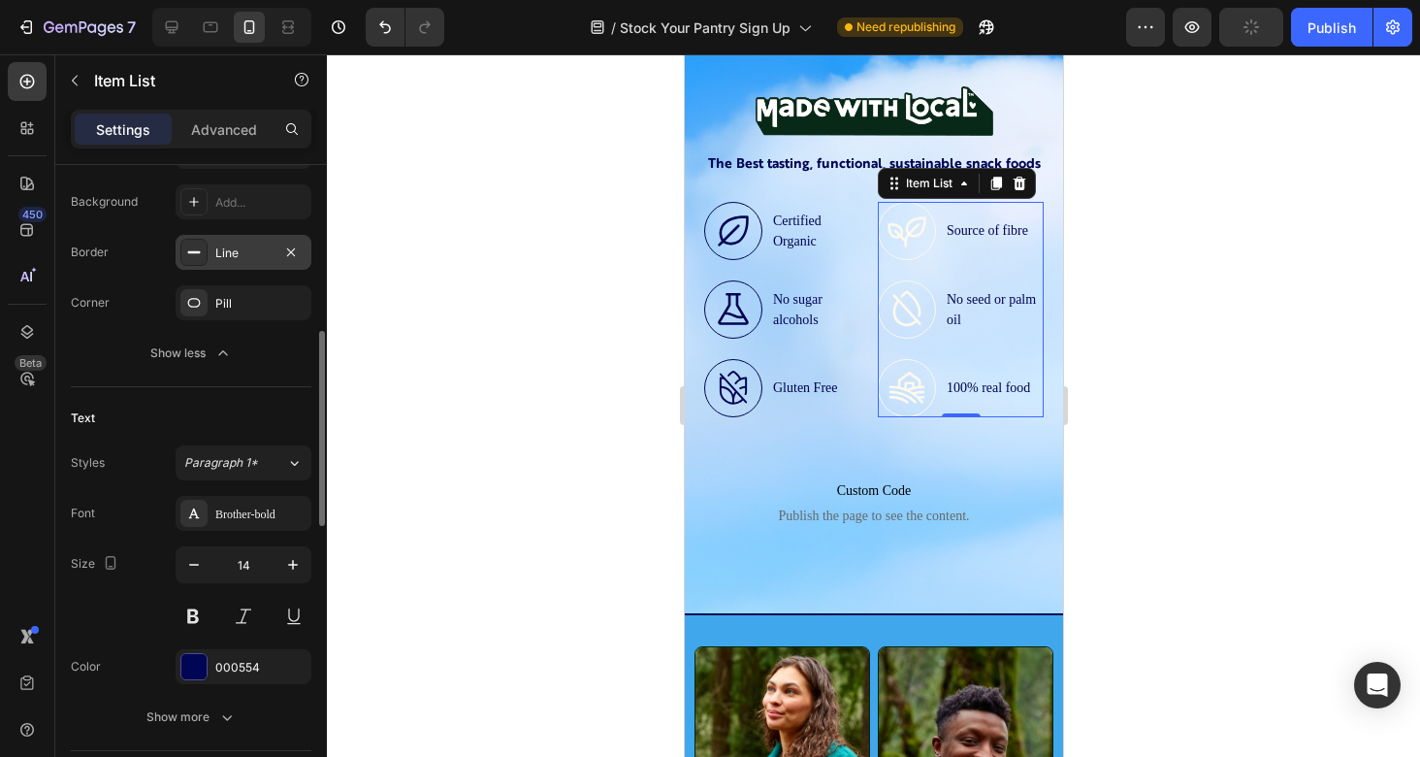
click at [249, 257] on div "Line" at bounding box center [243, 252] width 56 height 17
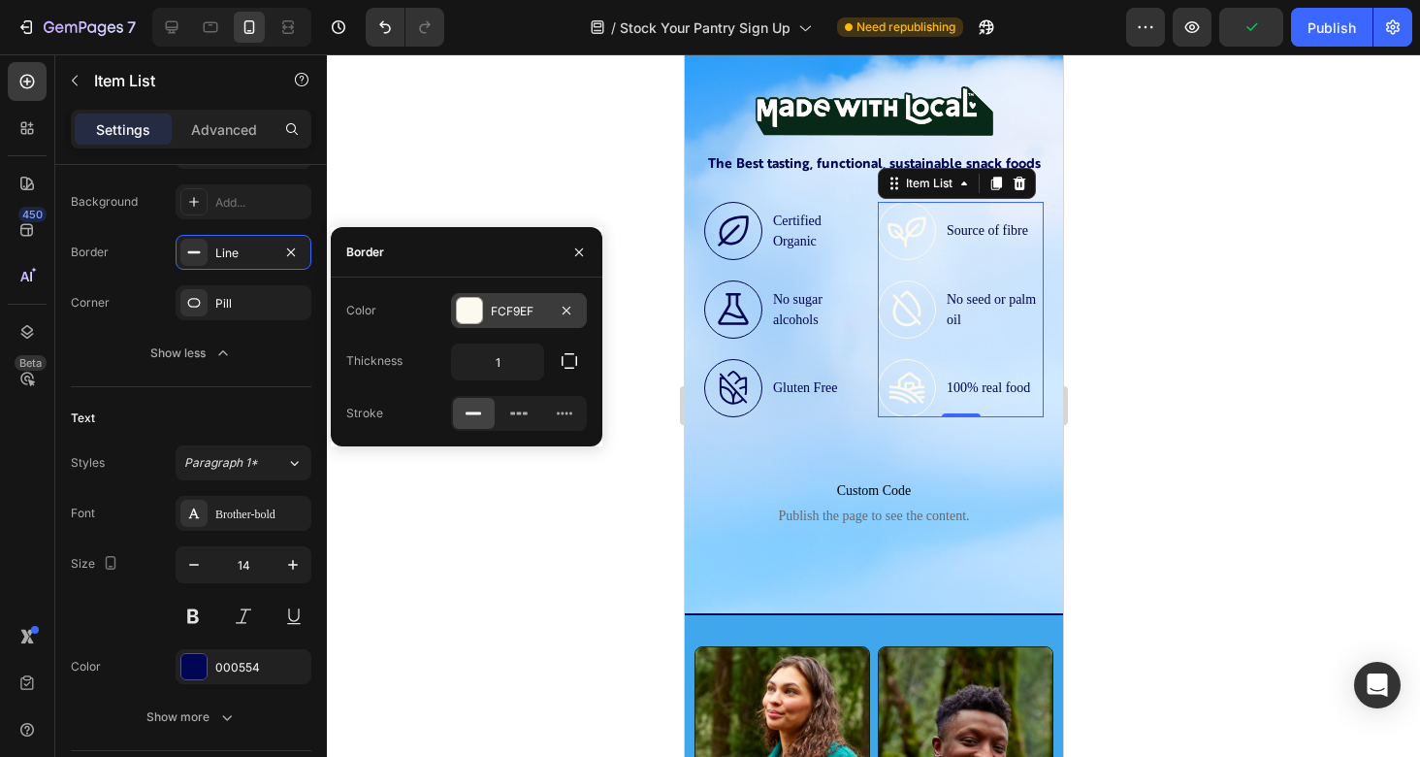
click at [496, 306] on div "FCF9EF" at bounding box center [519, 311] width 56 height 17
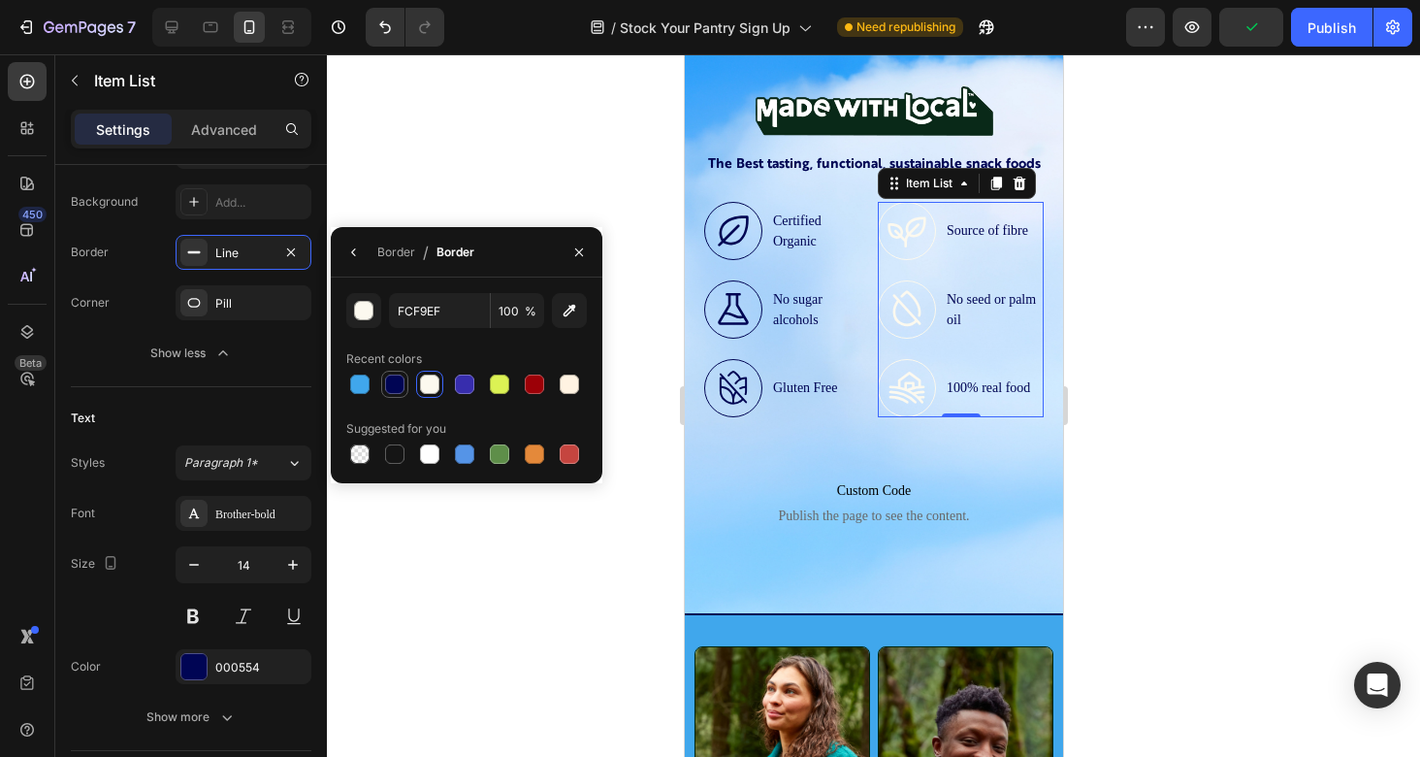
click at [393, 390] on div at bounding box center [394, 383] width 19 height 19
type input "000554"
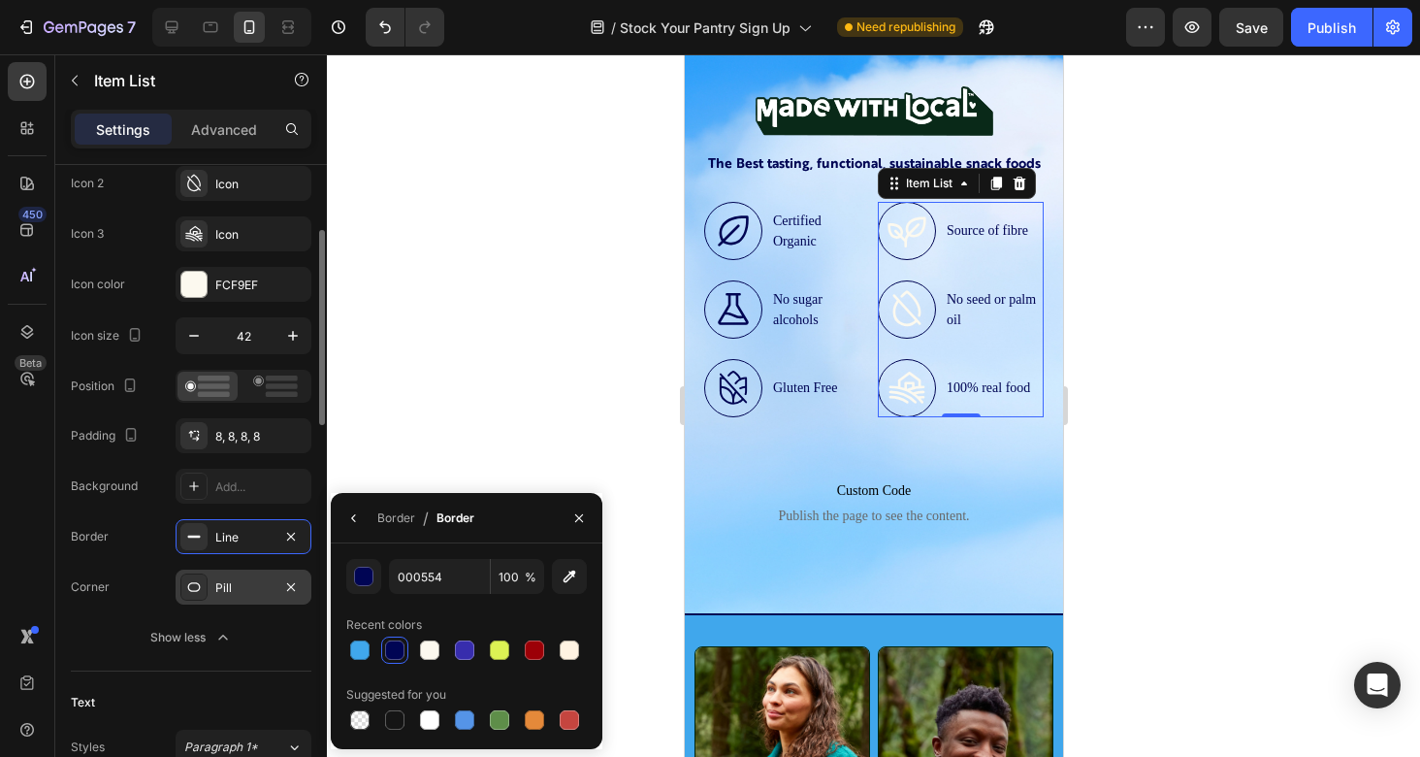
scroll to position [250, 0]
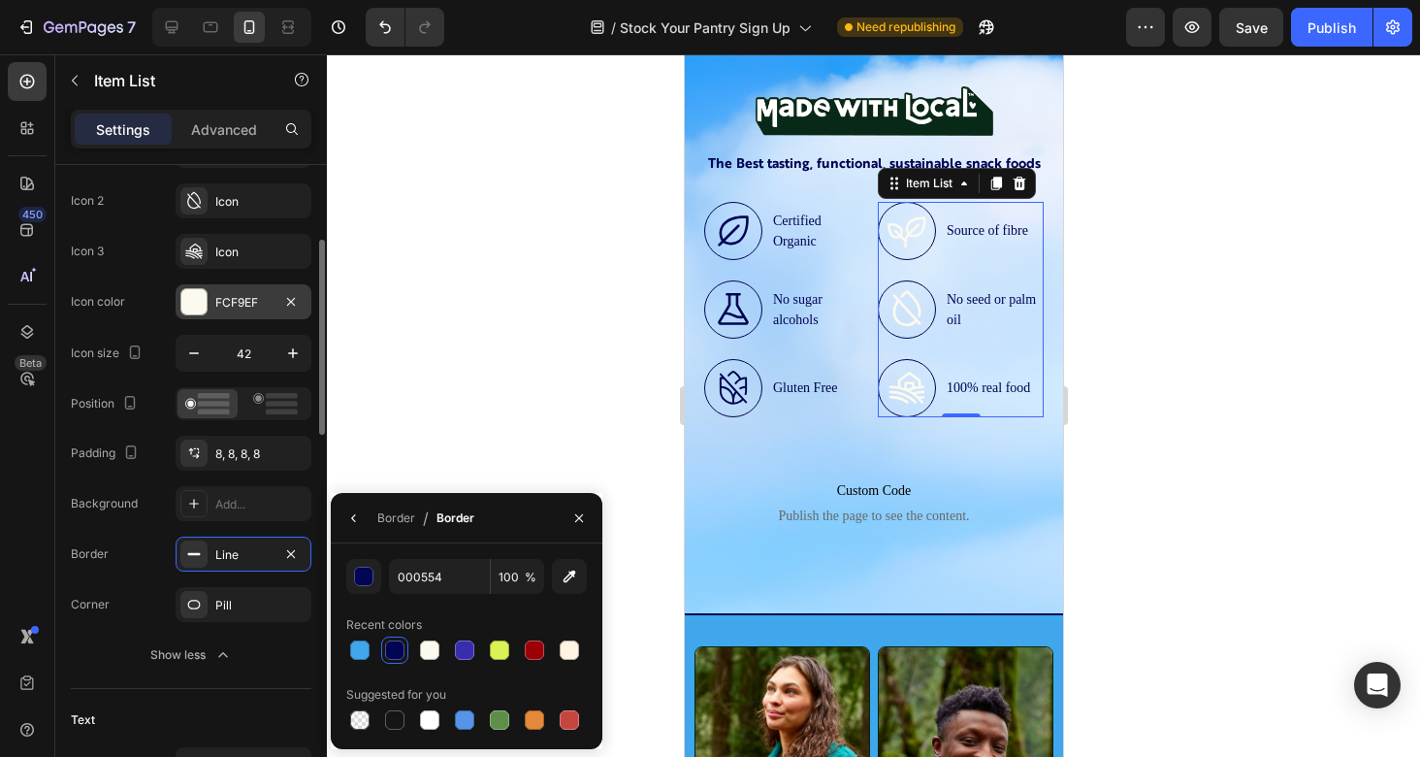
click at [224, 285] on div "FCF9EF" at bounding box center [244, 301] width 136 height 35
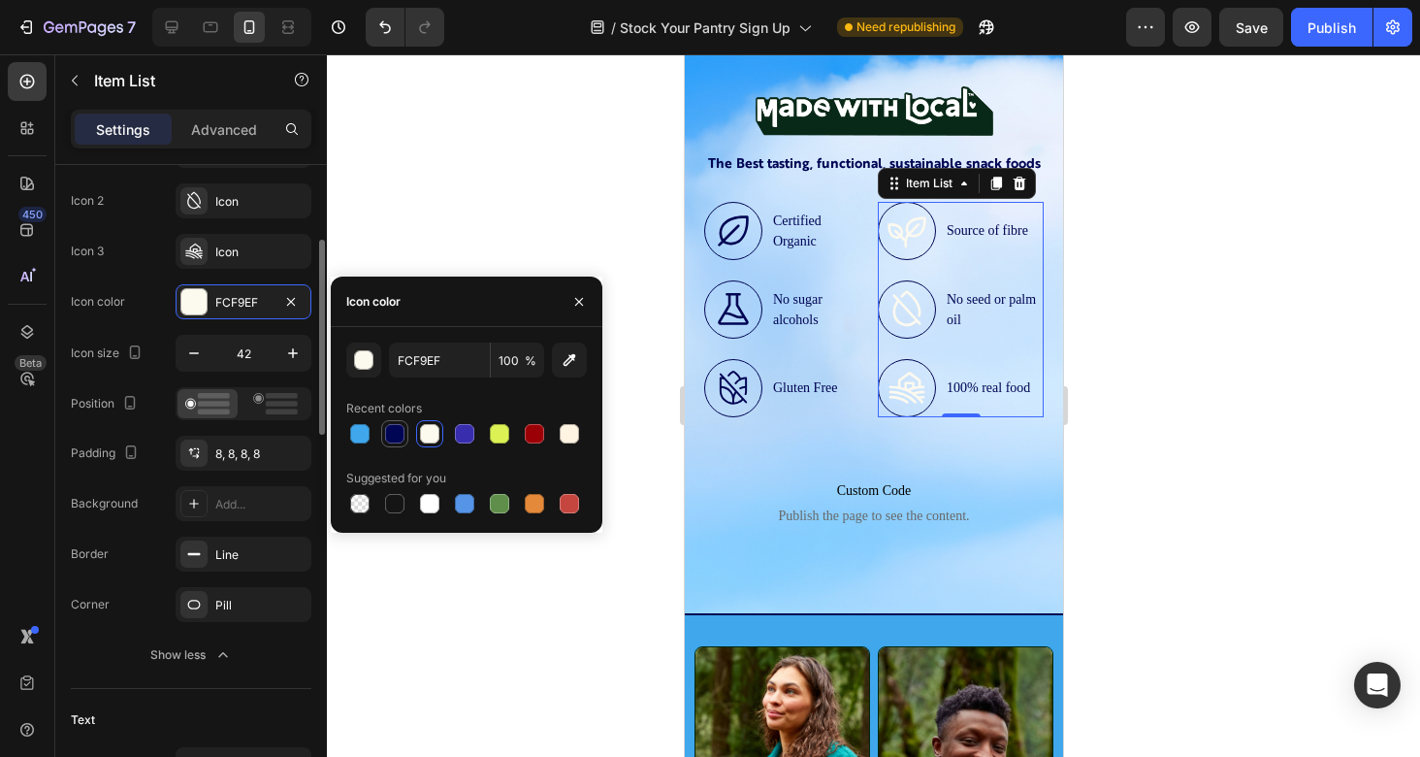
click at [394, 425] on div at bounding box center [394, 433] width 19 height 19
type input "000554"
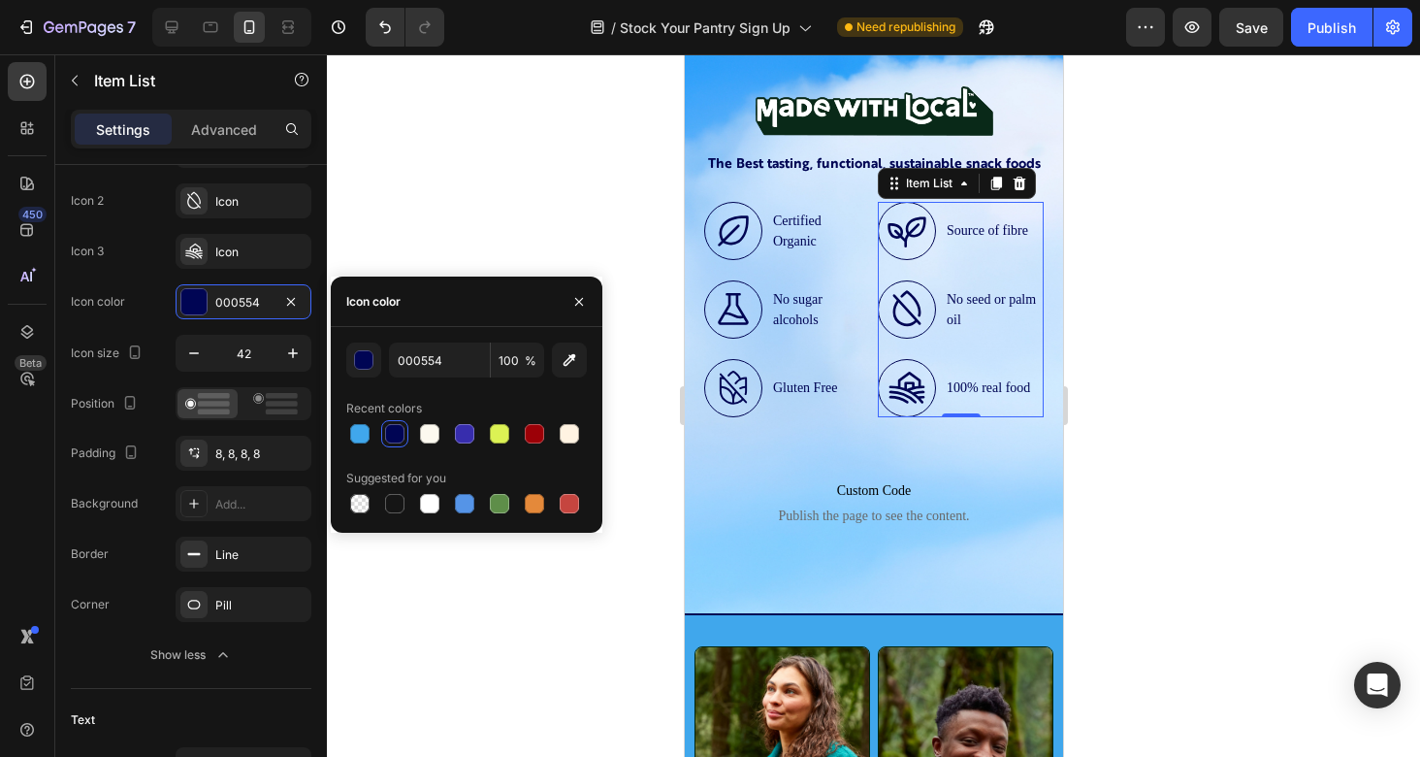
click at [582, 589] on div at bounding box center [873, 405] width 1093 height 702
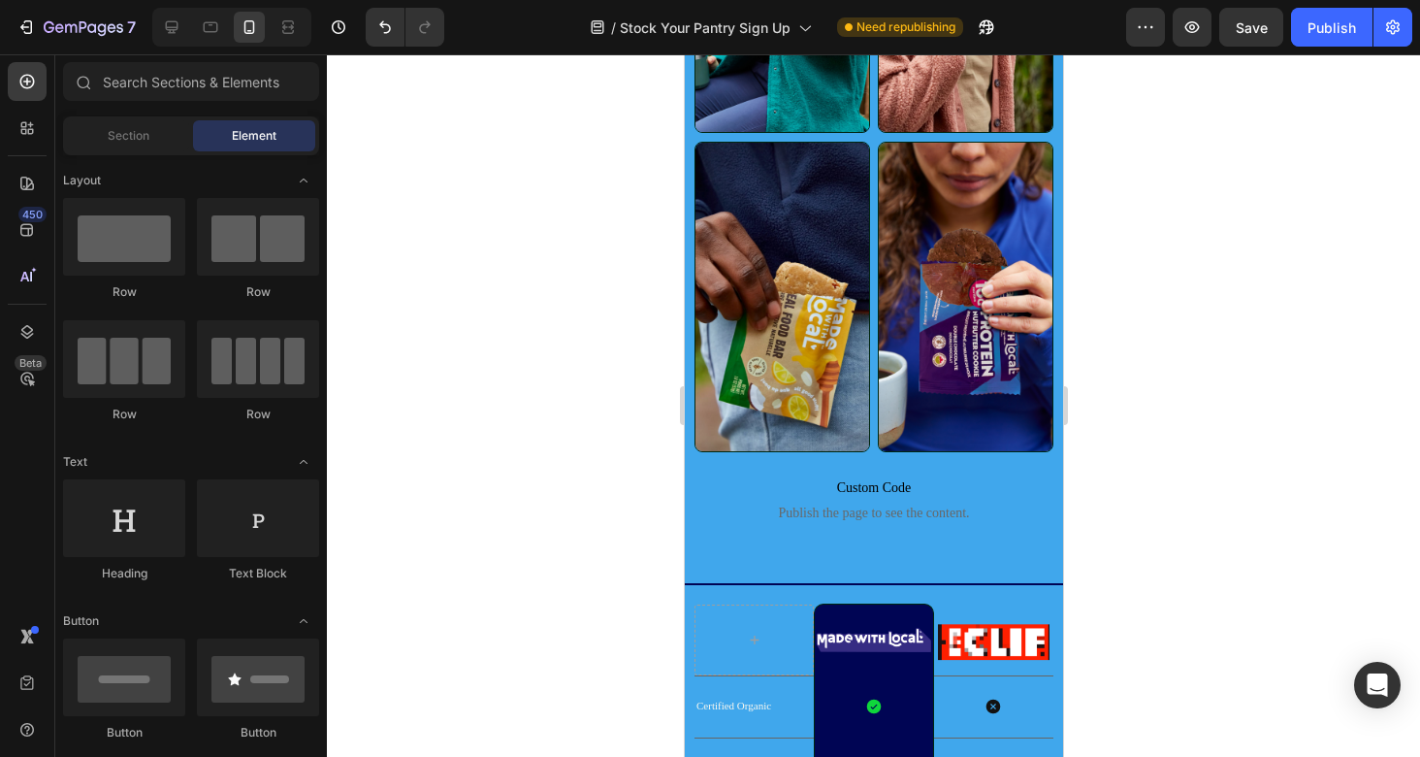
scroll to position [1610, 0]
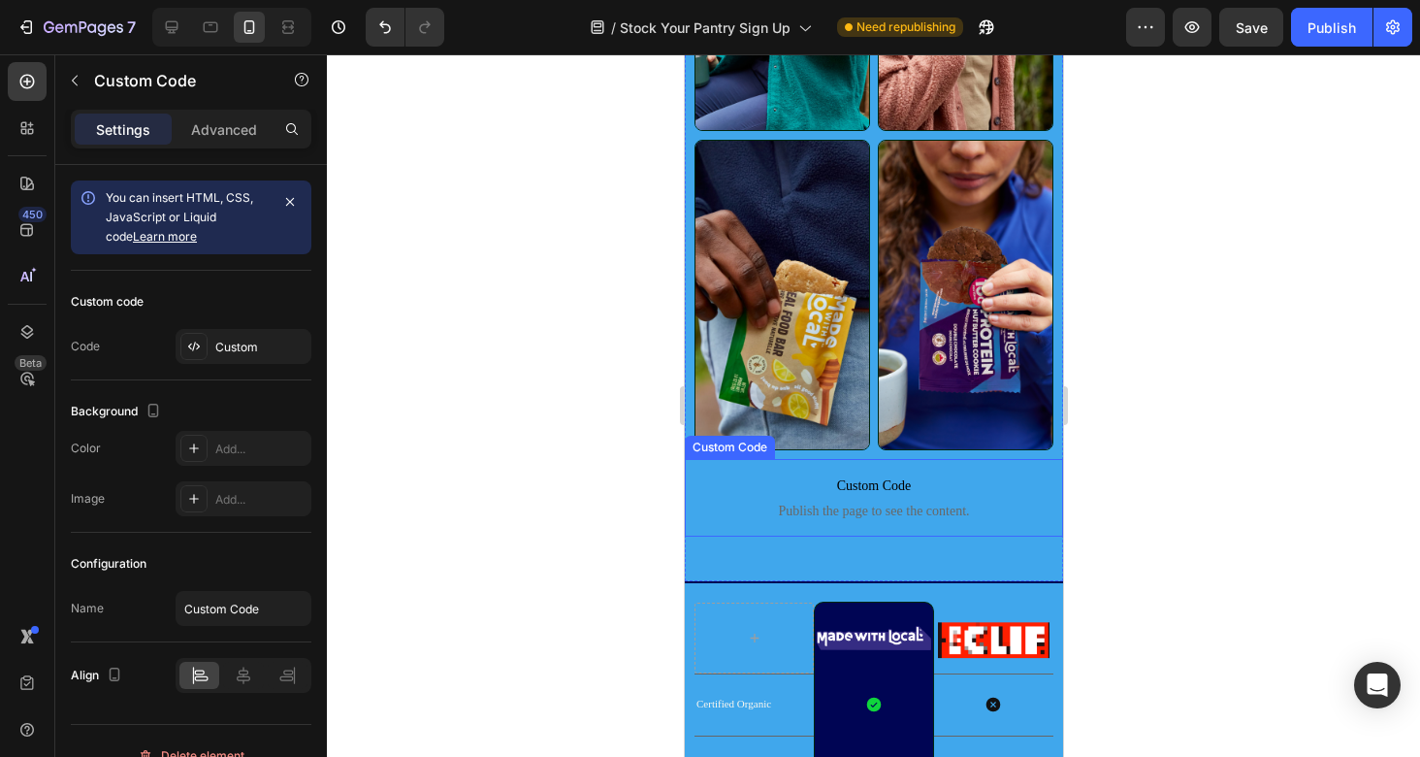
click at [714, 498] on p "Custom Code Publish the page to see the content." at bounding box center [873, 498] width 378 height 78
click at [713, 579] on div "Image Image Image Image Row Custom Code Publish the page to see the content. Cu…" at bounding box center [873, 185] width 378 height 797
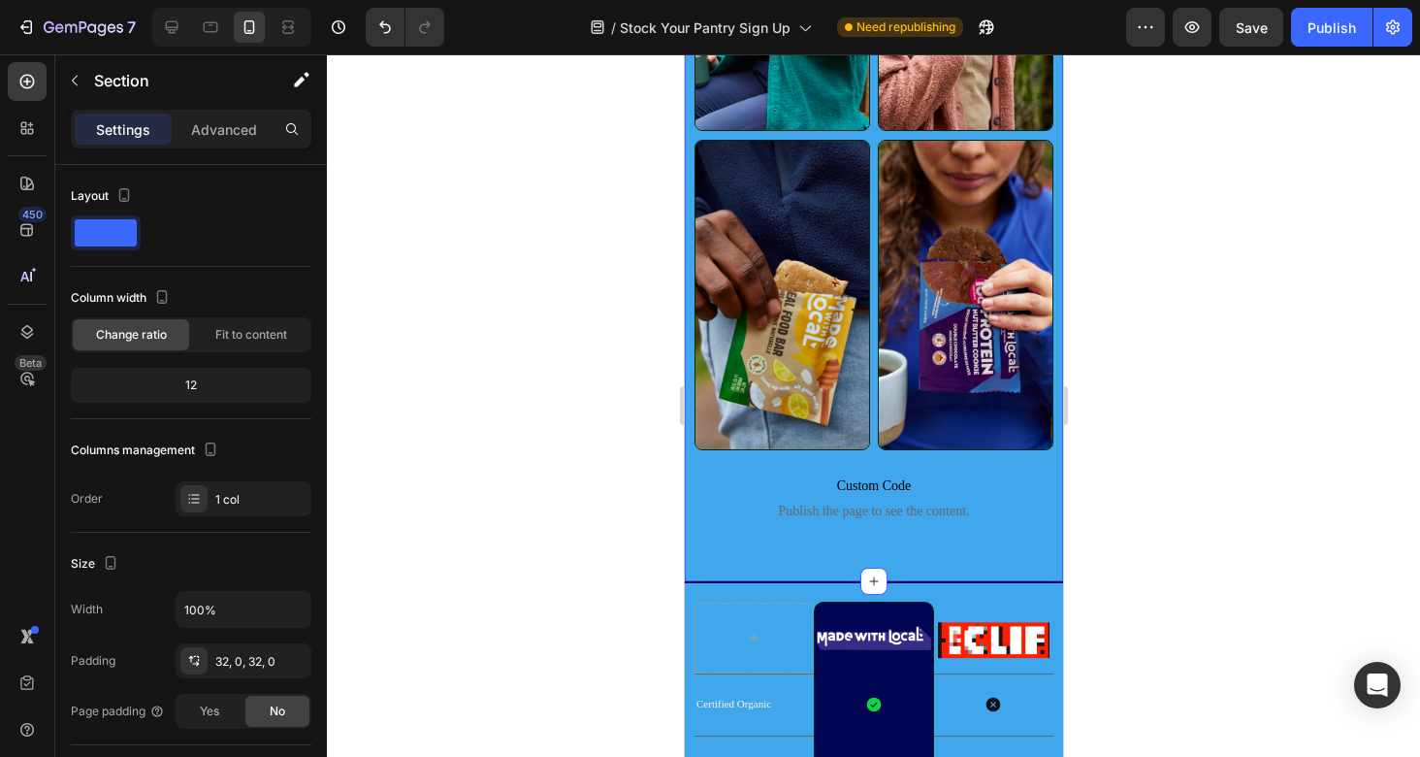
click at [708, 572] on div "Image Image Image Image Row Custom Code Publish the page to see the content. Cu…" at bounding box center [873, 185] width 378 height 797
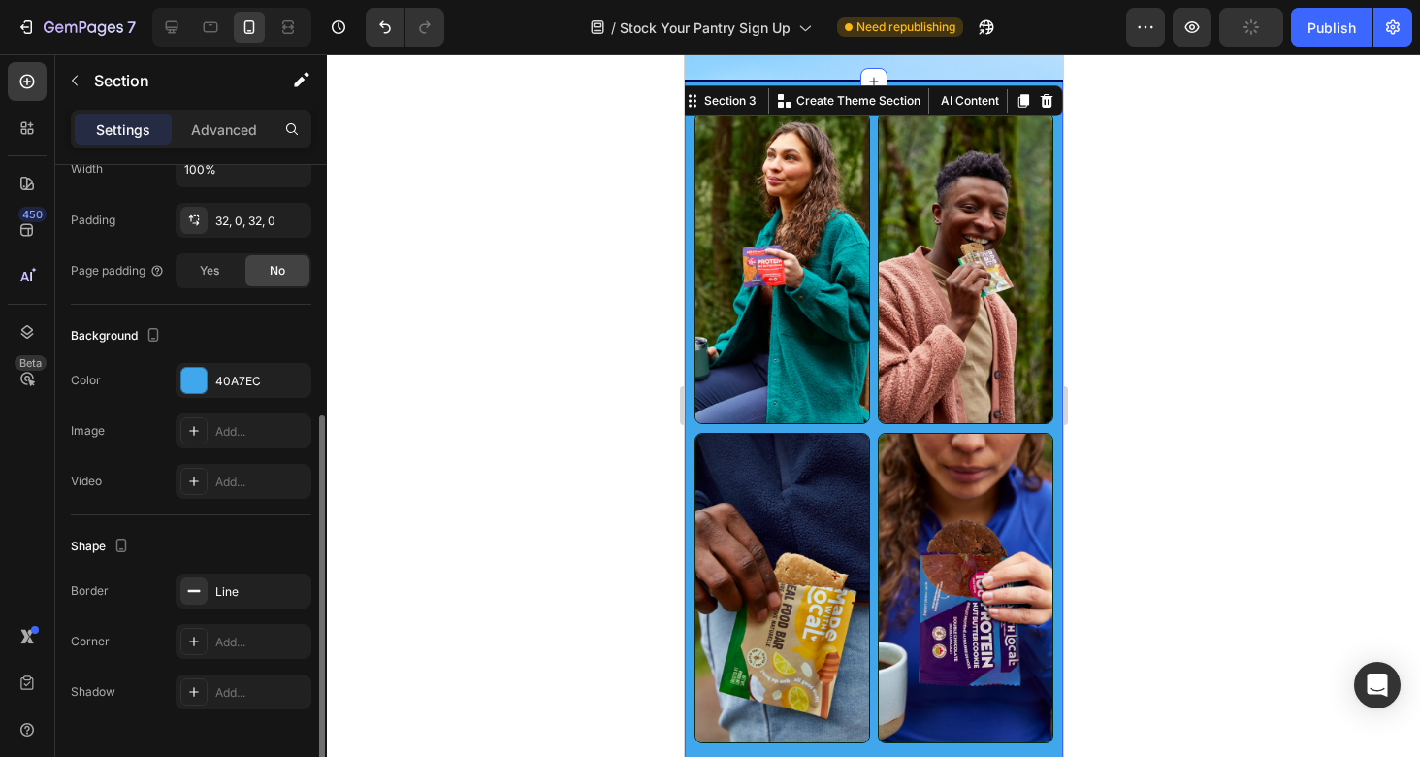
scroll to position [477, 0]
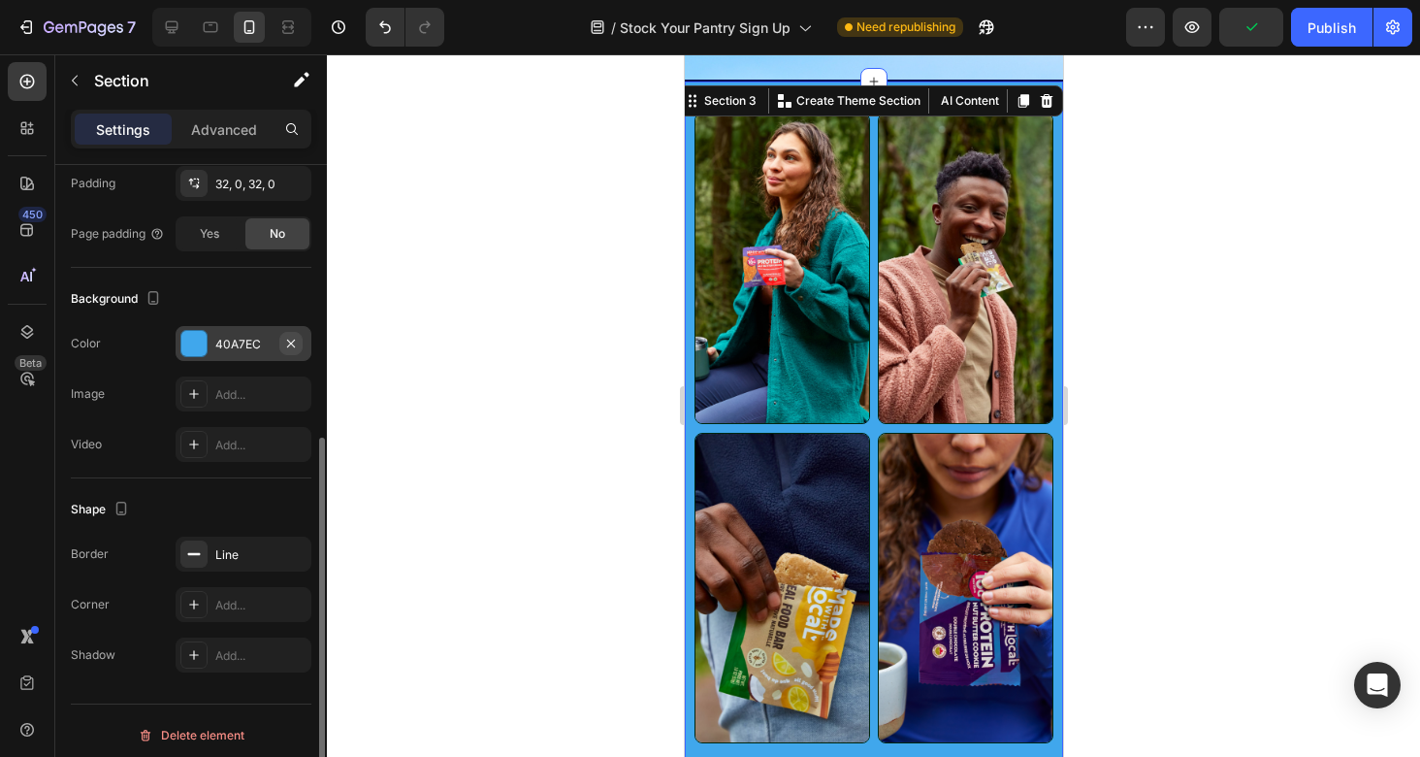
click at [290, 342] on icon "button" at bounding box center [291, 343] width 8 height 8
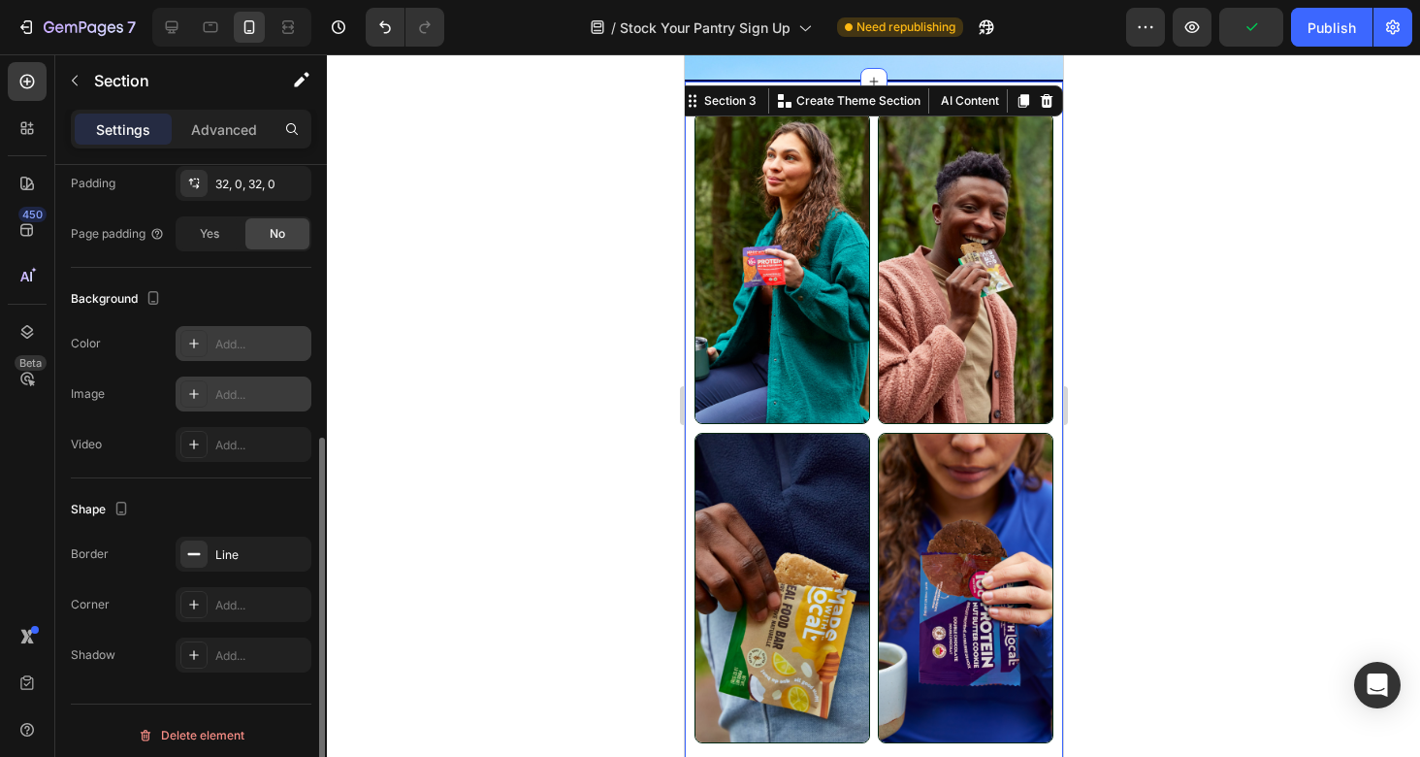
click at [240, 381] on div "Add..." at bounding box center [244, 393] width 136 height 35
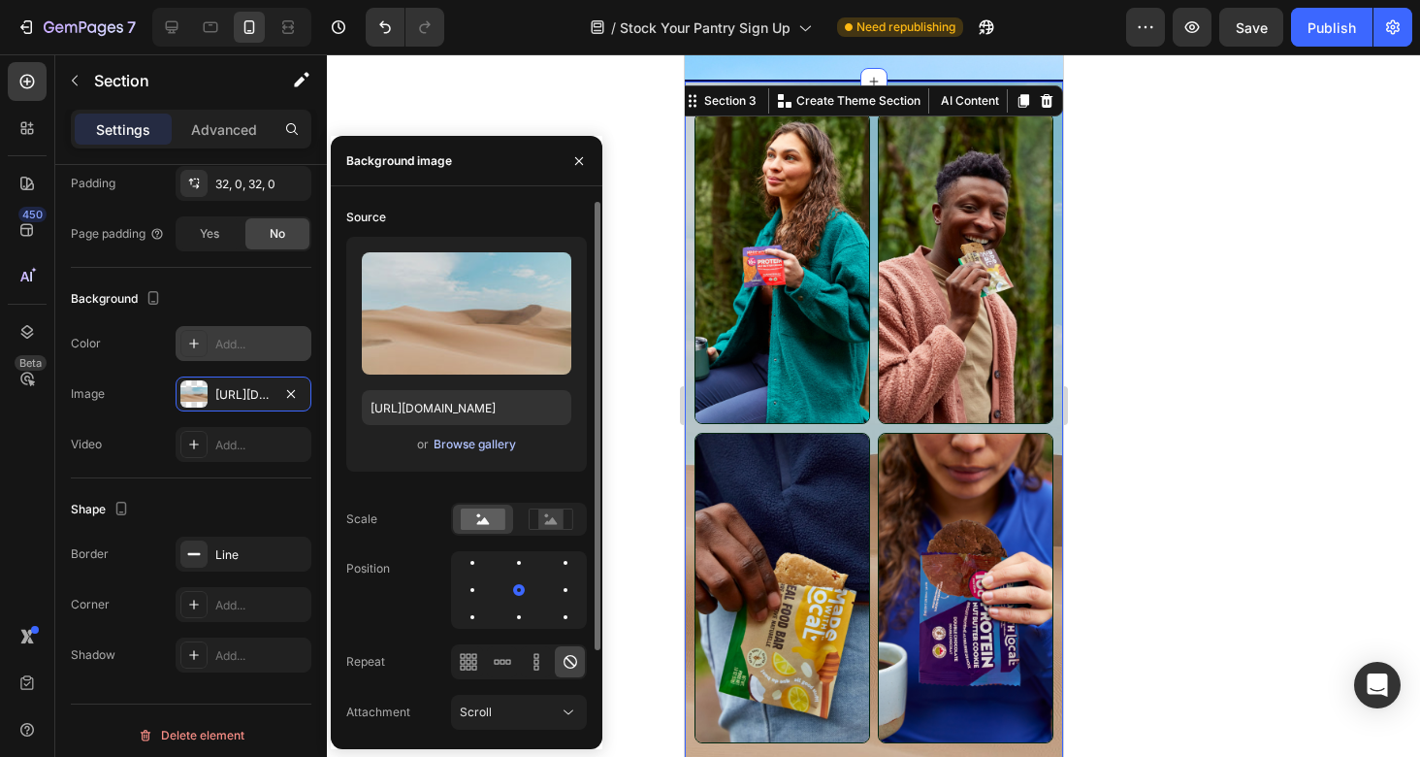
click at [472, 451] on div "Browse gallery" at bounding box center [475, 444] width 82 height 17
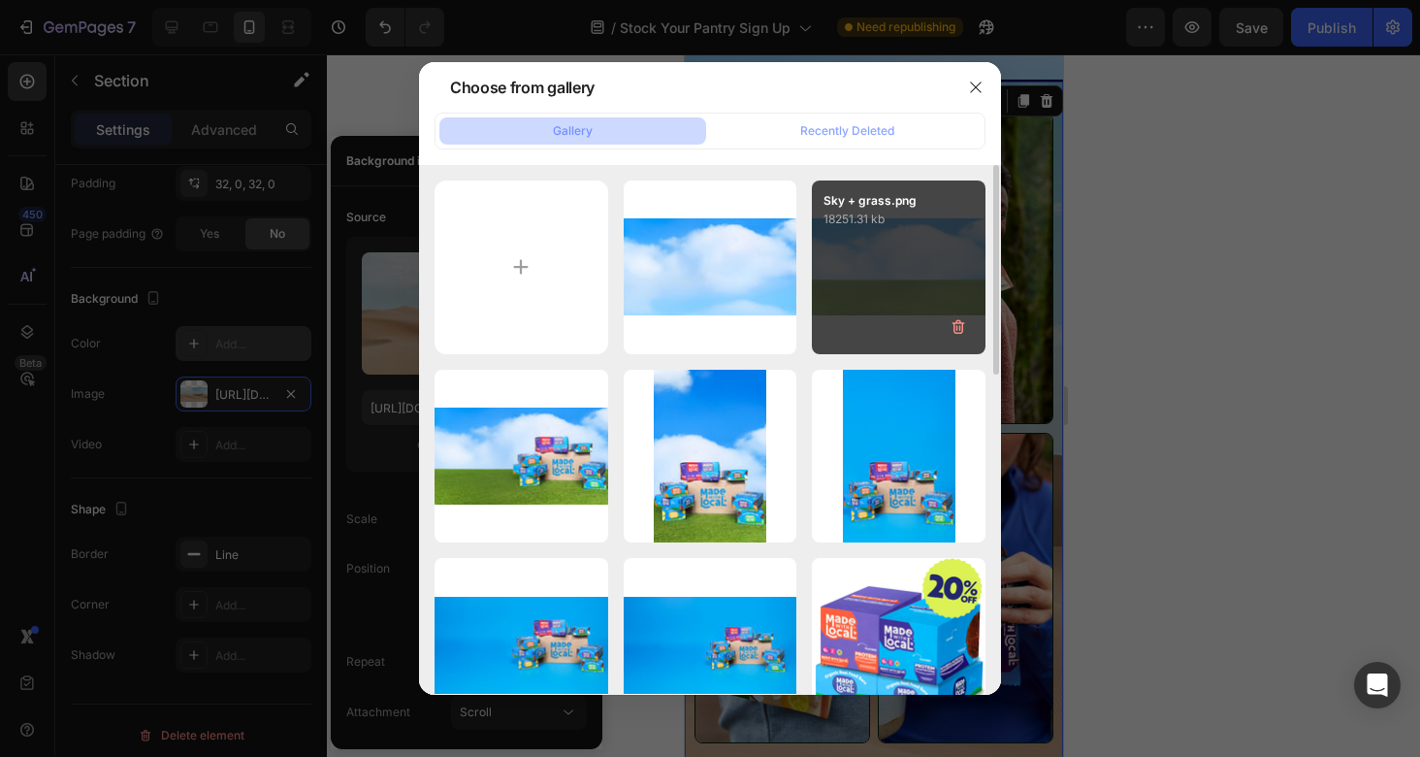
click at [894, 262] on div "Sky + grass.png 18251.31 kb" at bounding box center [899, 267] width 174 height 174
type input "[URL][DOMAIN_NAME]"
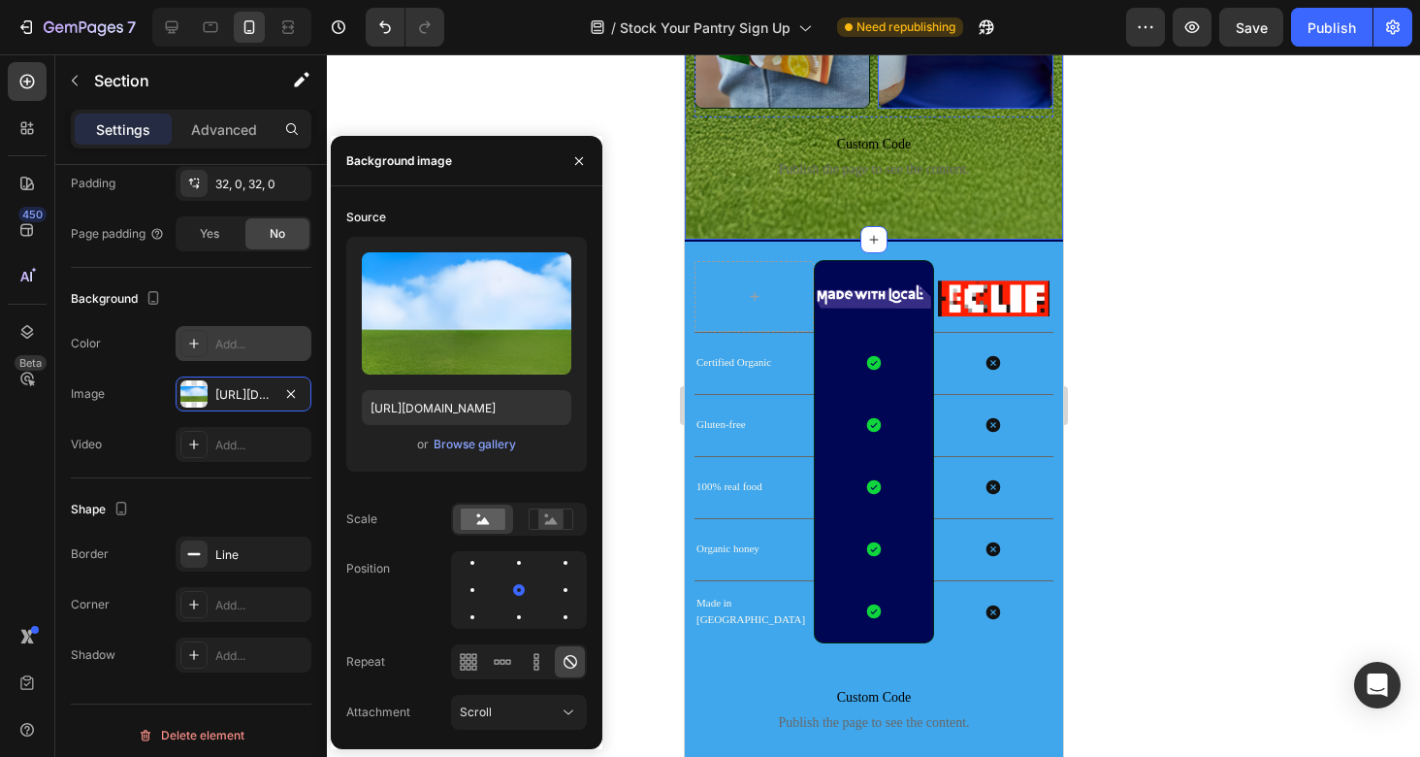
scroll to position [2116, 0]
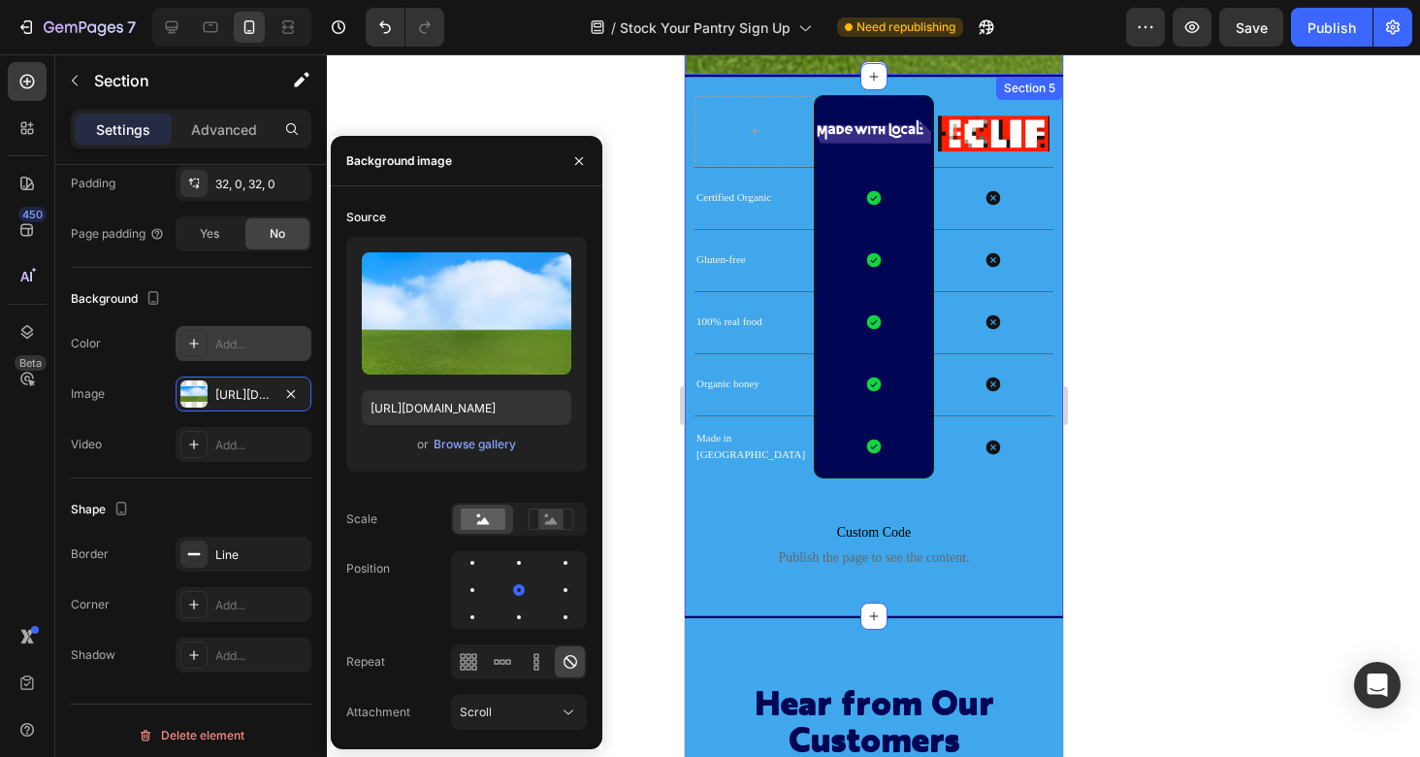
click at [744, 86] on div "Image Row Image Row Certified Organic Text Block Icon Row Icon Row Gluten-free …" at bounding box center [873, 346] width 378 height 538
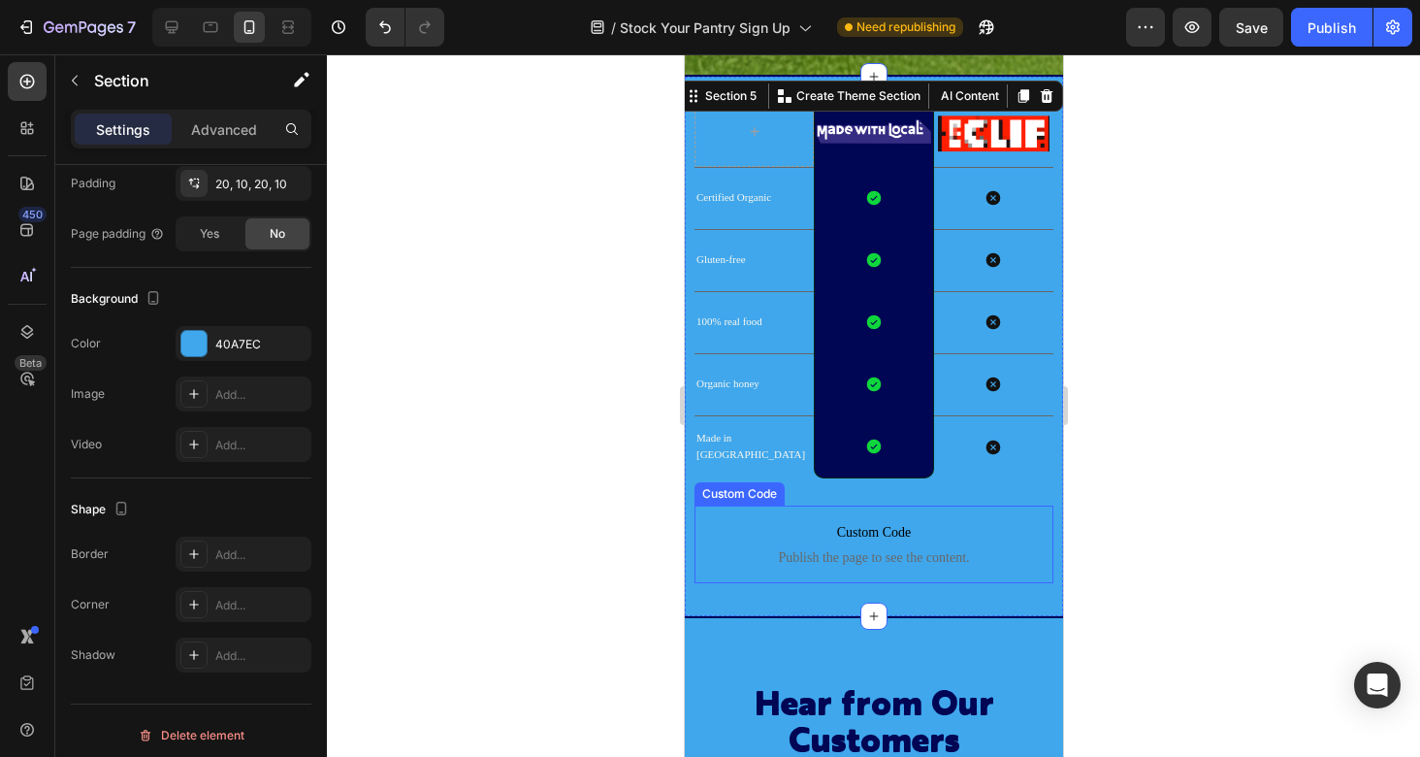
scroll to position [29, 0]
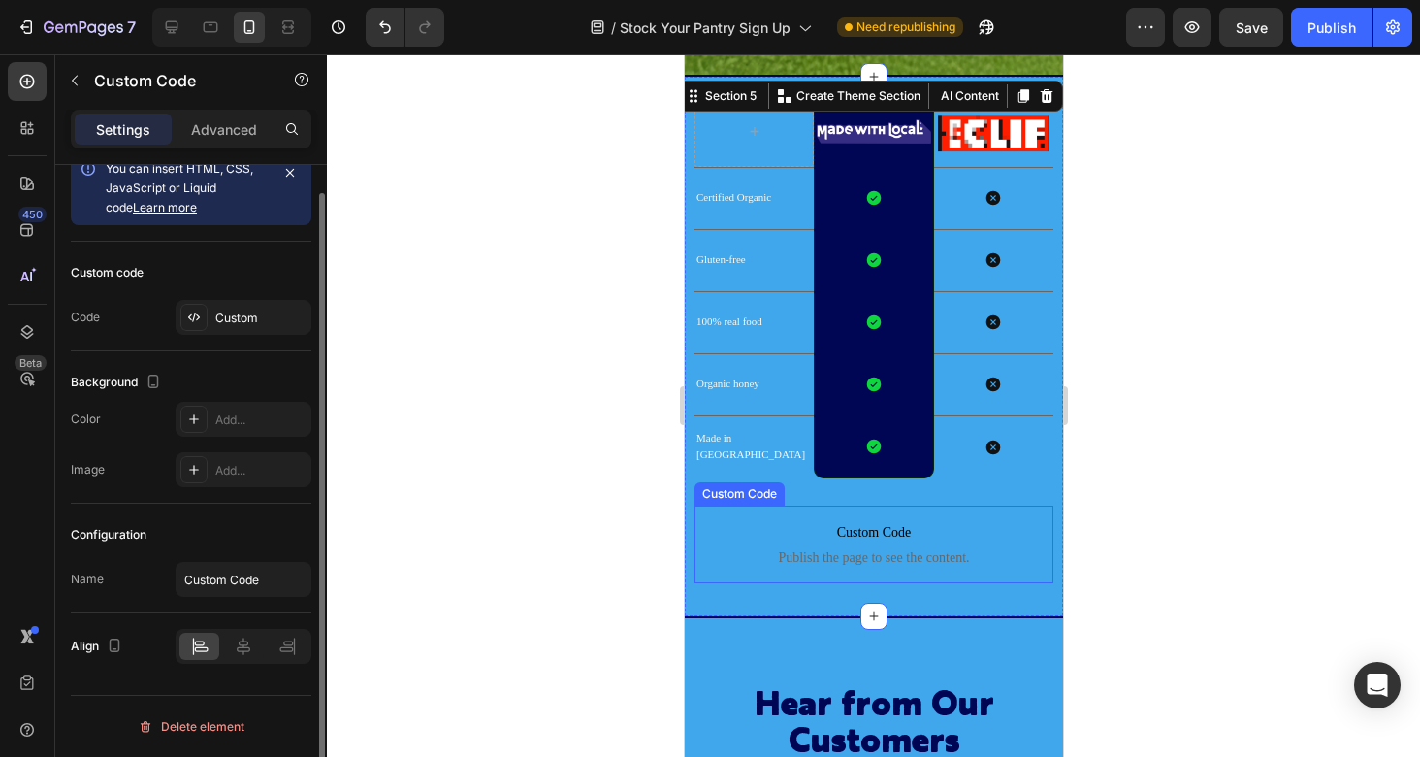
click at [717, 577] on p "Custom Code Publish the page to see the content." at bounding box center [873, 544] width 359 height 78
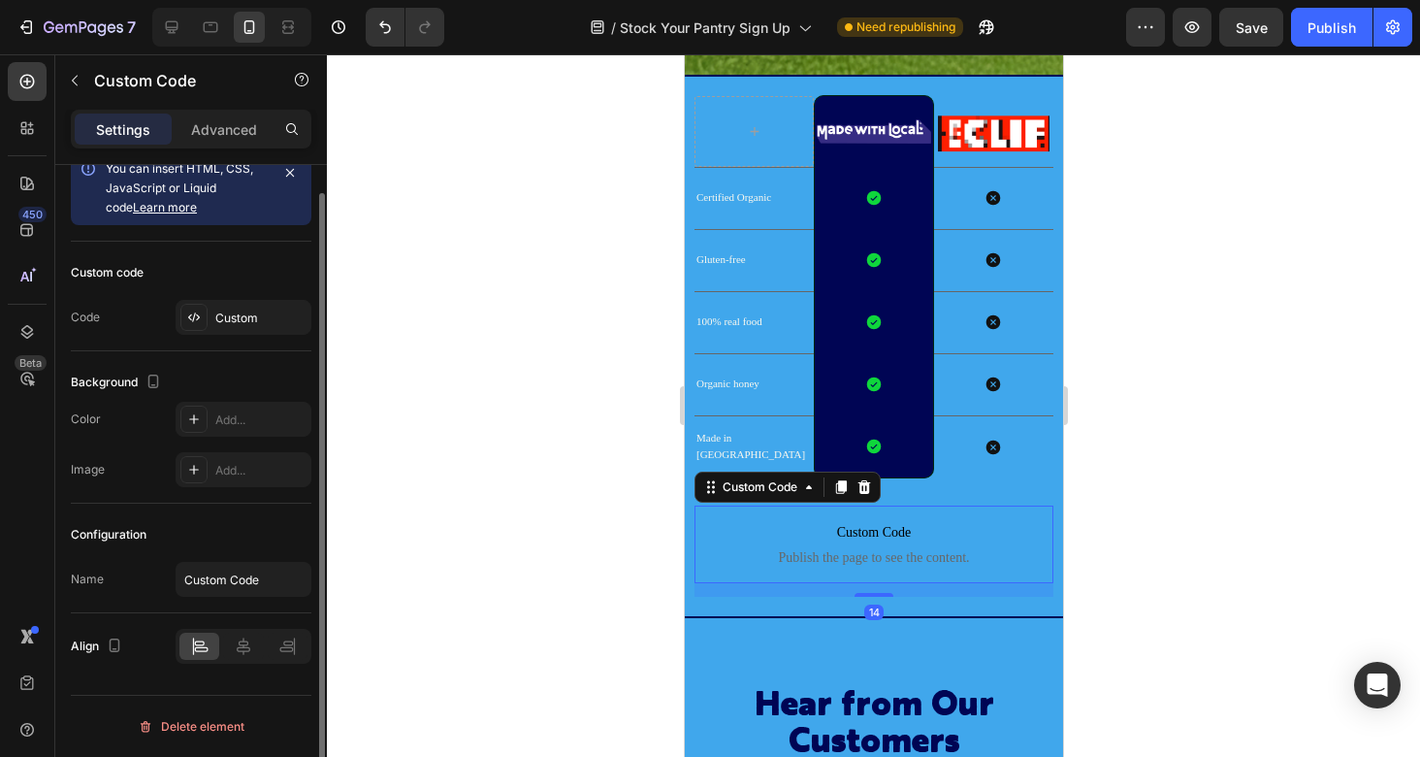
scroll to position [0, 0]
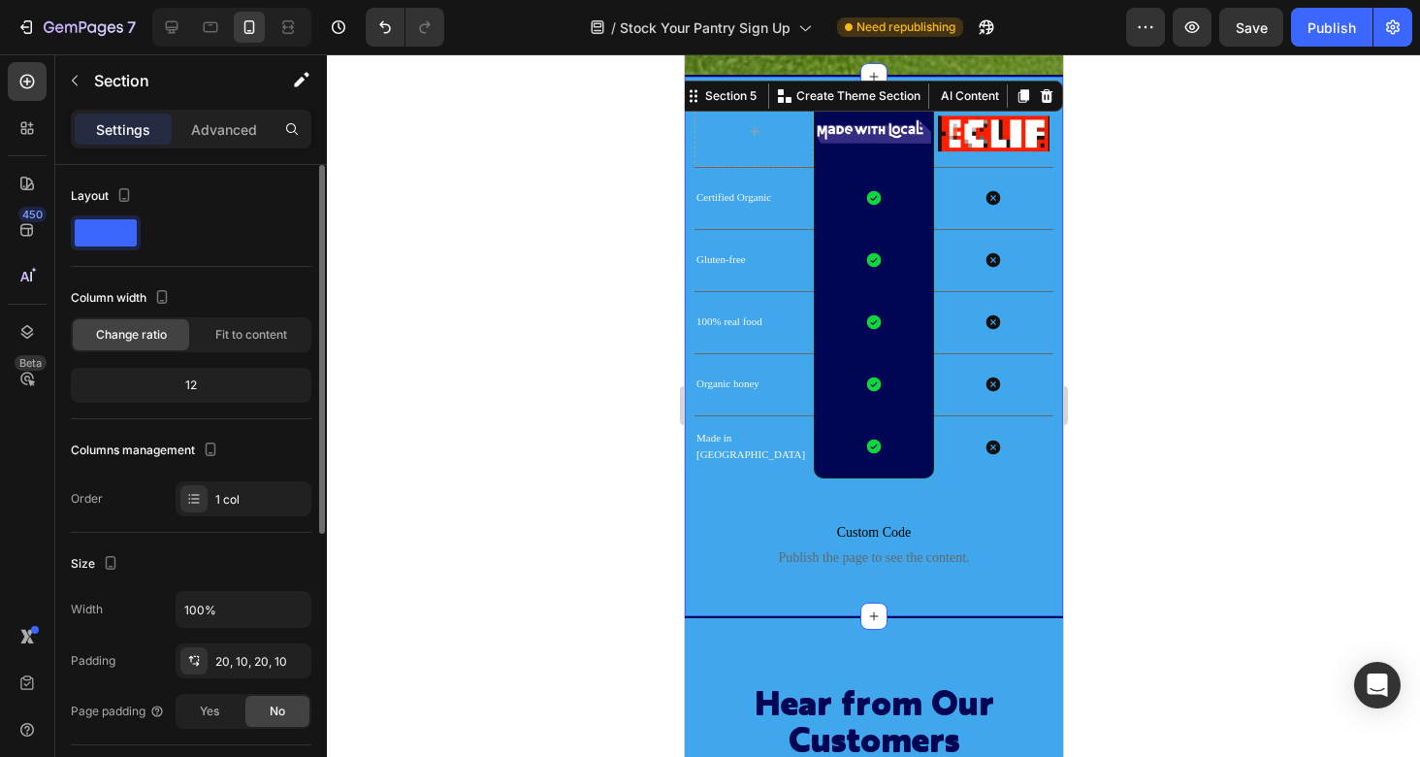
click at [707, 601] on div "Image Row Image Row Certified Organic Text Block Icon Row Icon Row Gluten-free …" at bounding box center [873, 346] width 378 height 538
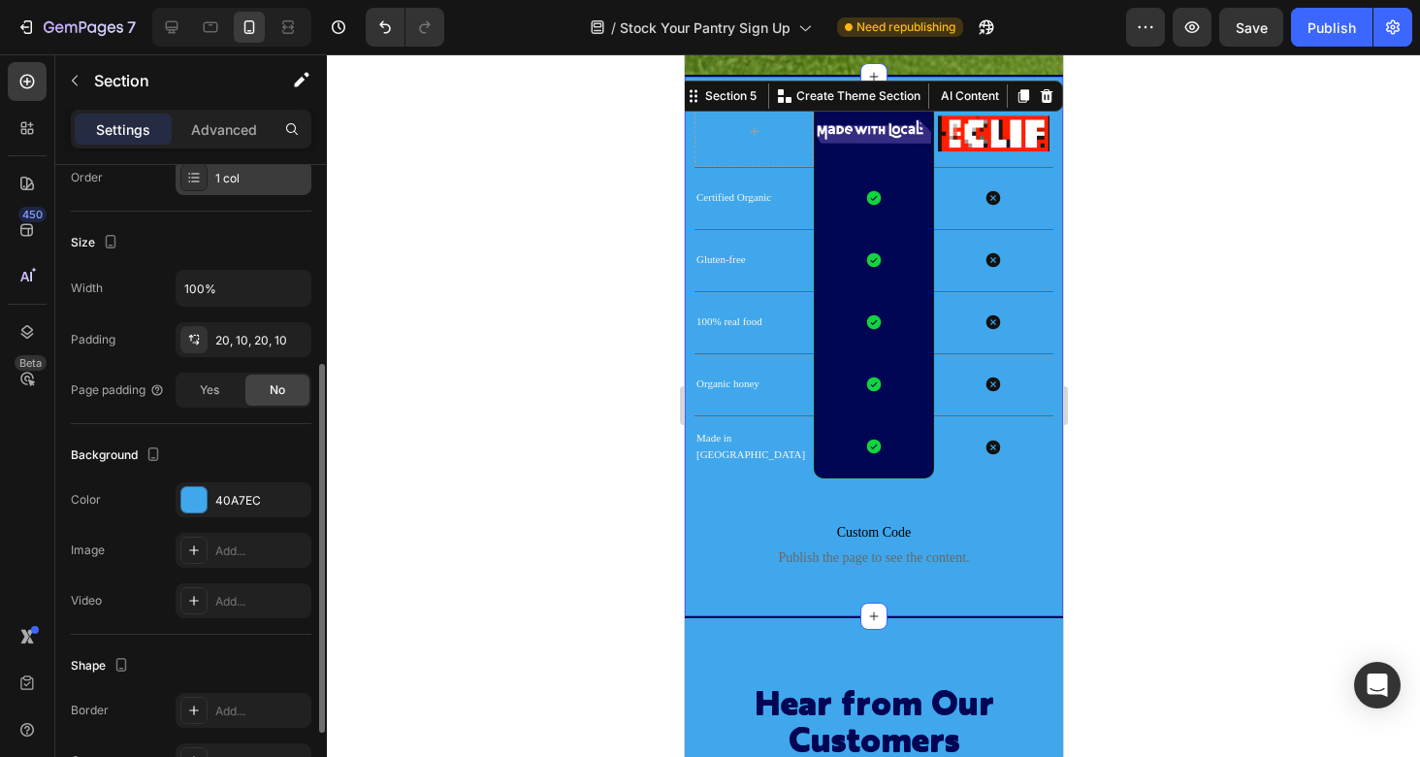
scroll to position [342, 0]
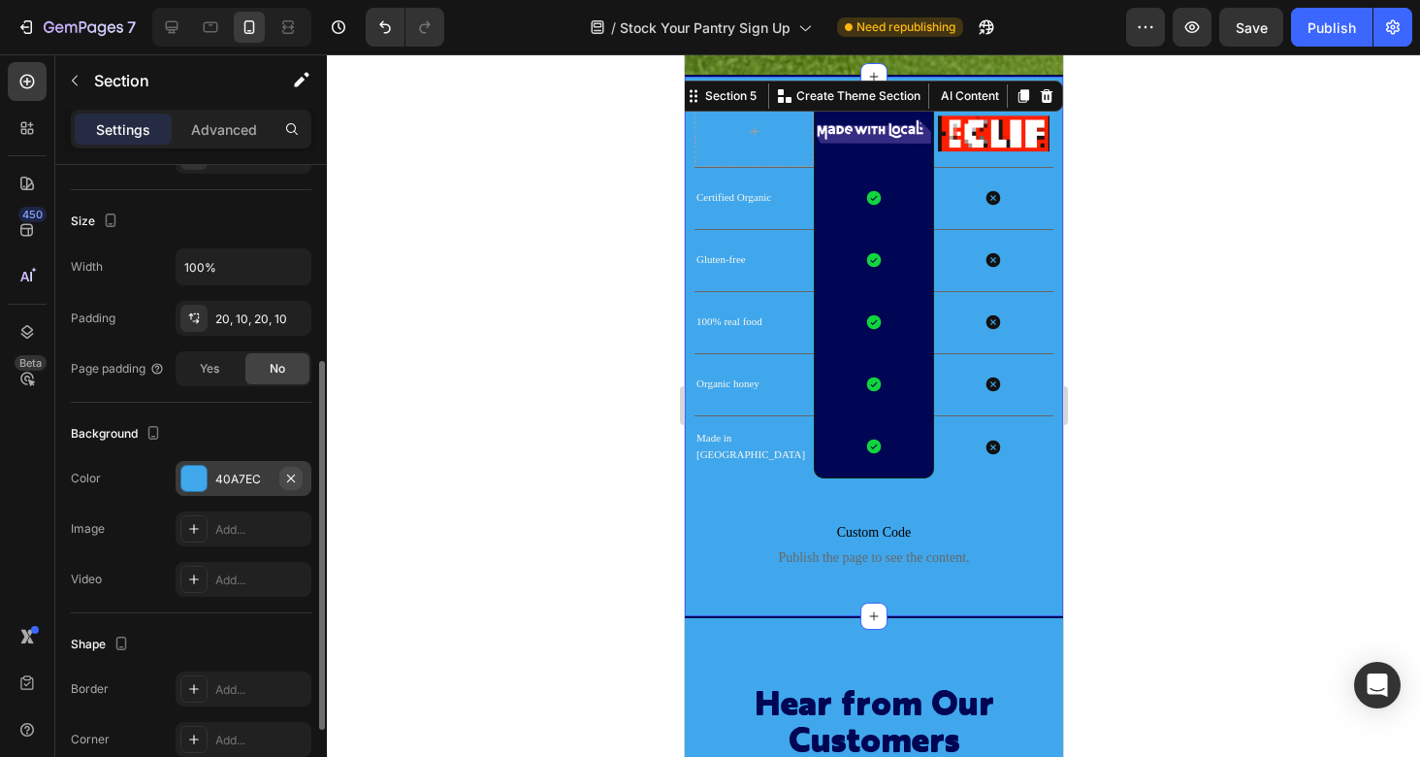
click at [287, 478] on icon "button" at bounding box center [291, 479] width 16 height 16
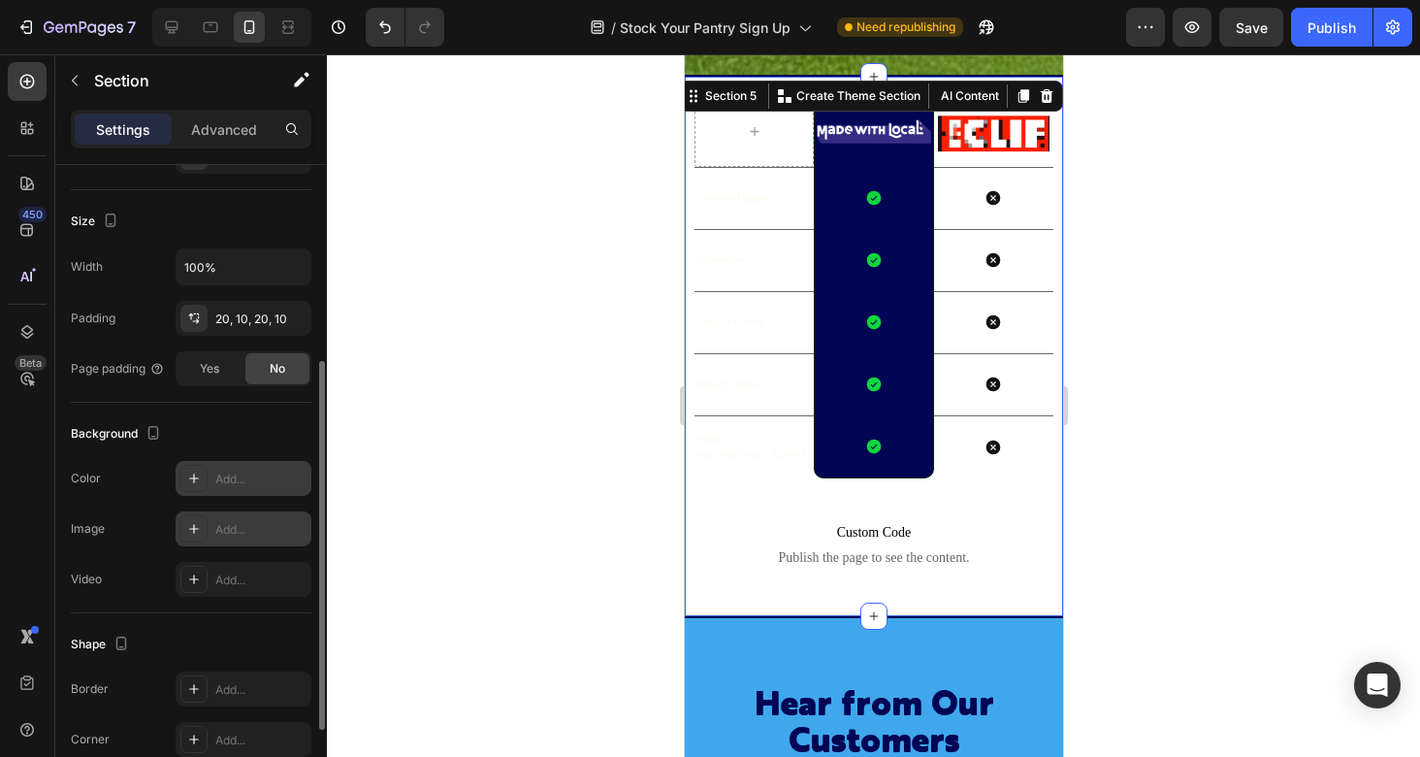
click at [234, 530] on div "Add..." at bounding box center [260, 529] width 91 height 17
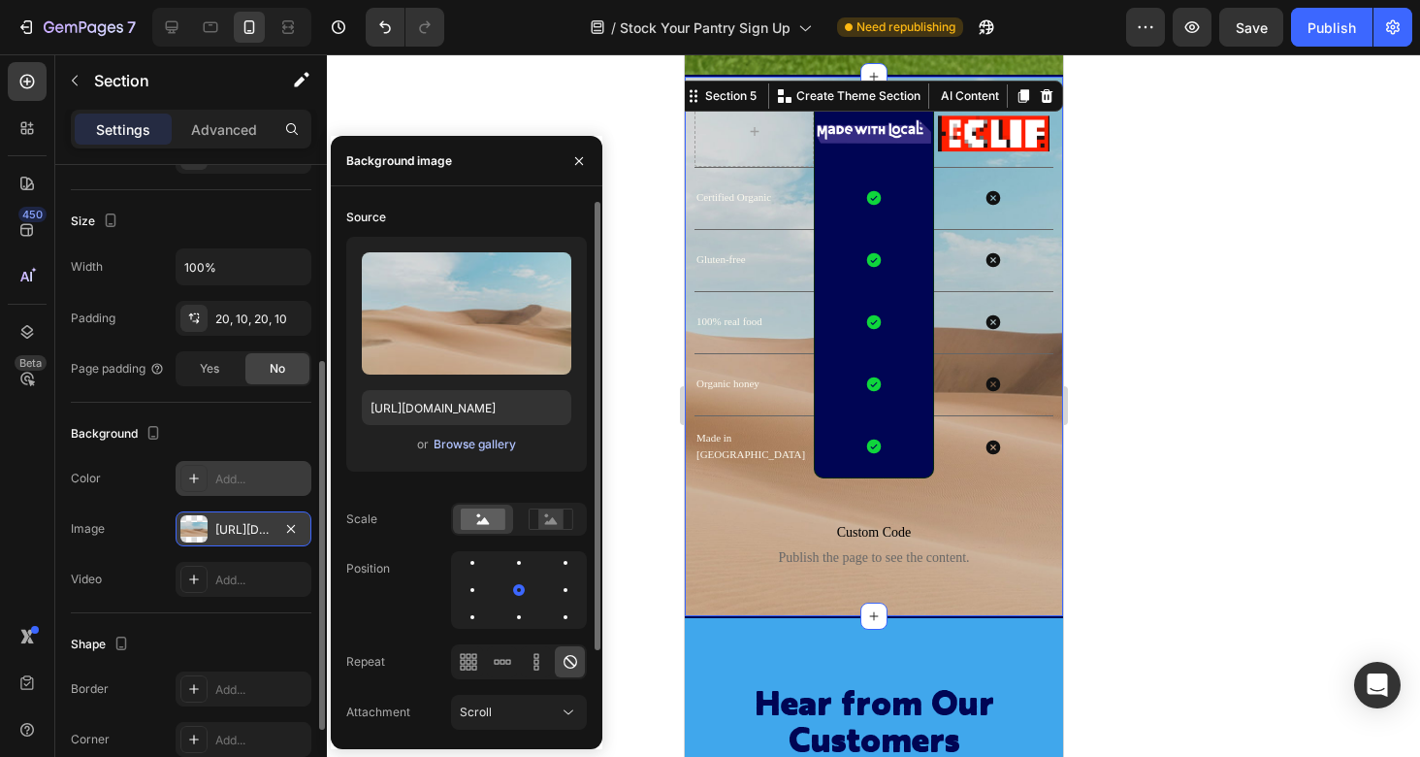
click at [474, 443] on div "Browse gallery" at bounding box center [475, 444] width 82 height 17
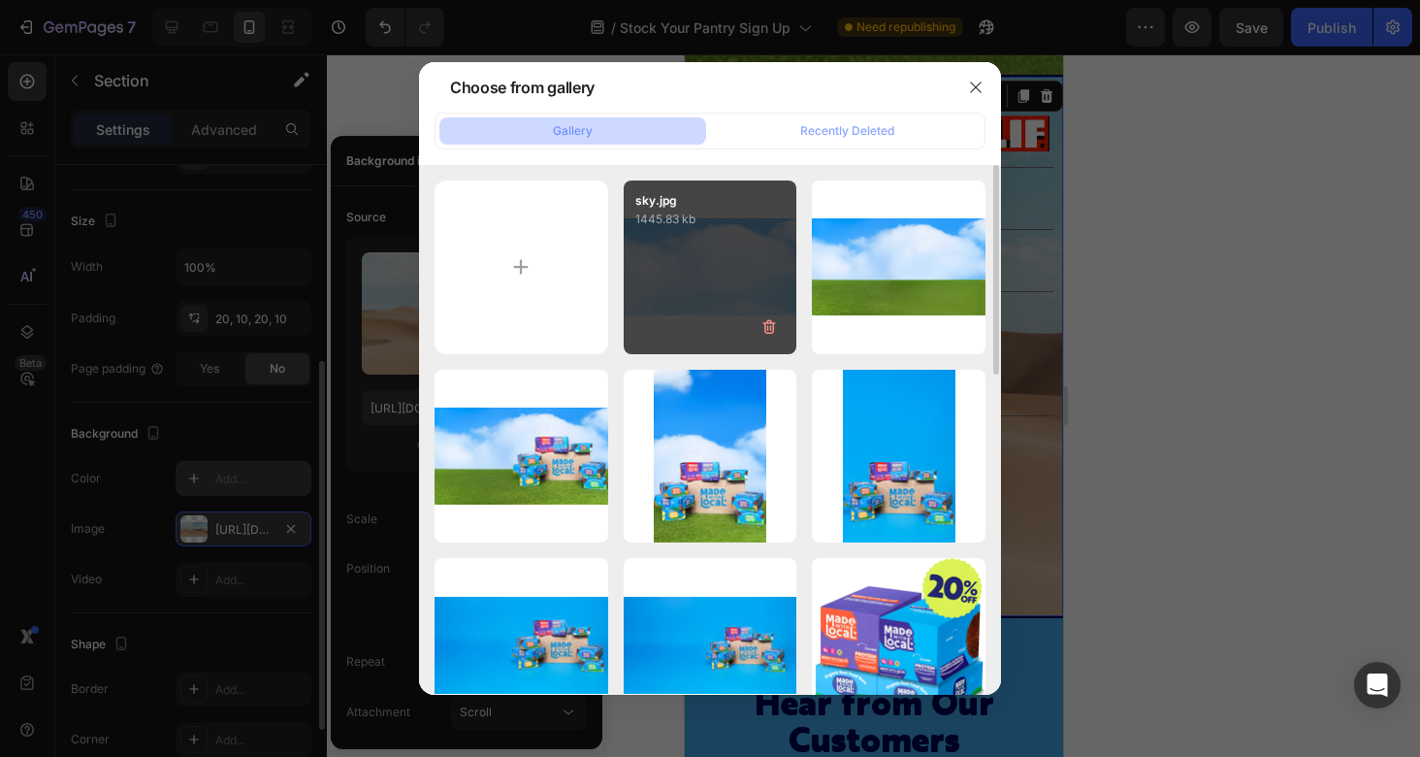
click at [723, 285] on div "sky.jpg 1445.83 kb" at bounding box center [711, 267] width 174 height 174
type input "[URL][DOMAIN_NAME]"
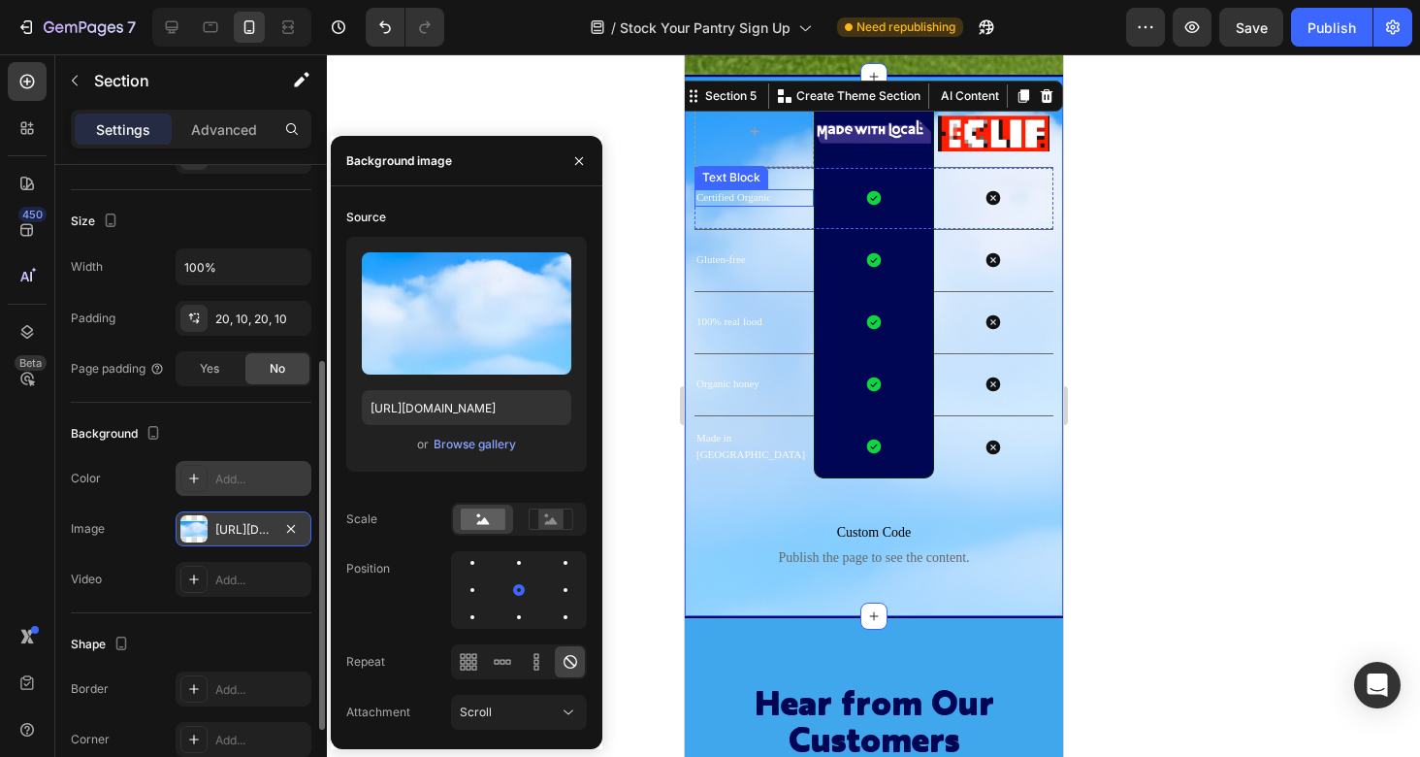
click at [760, 191] on p "Certified Organic" at bounding box center [750, 197] width 109 height 16
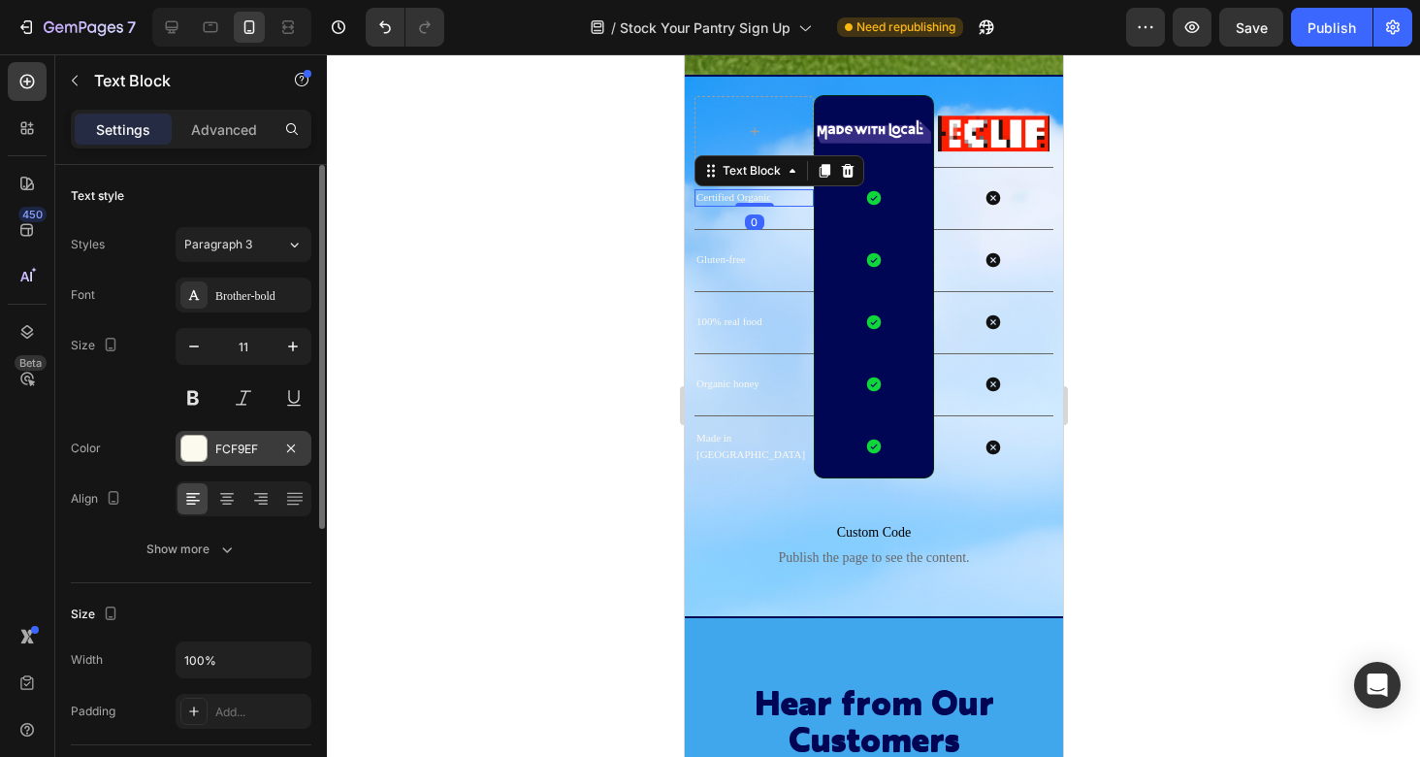
click at [218, 441] on div "FCF9EF" at bounding box center [243, 448] width 56 height 17
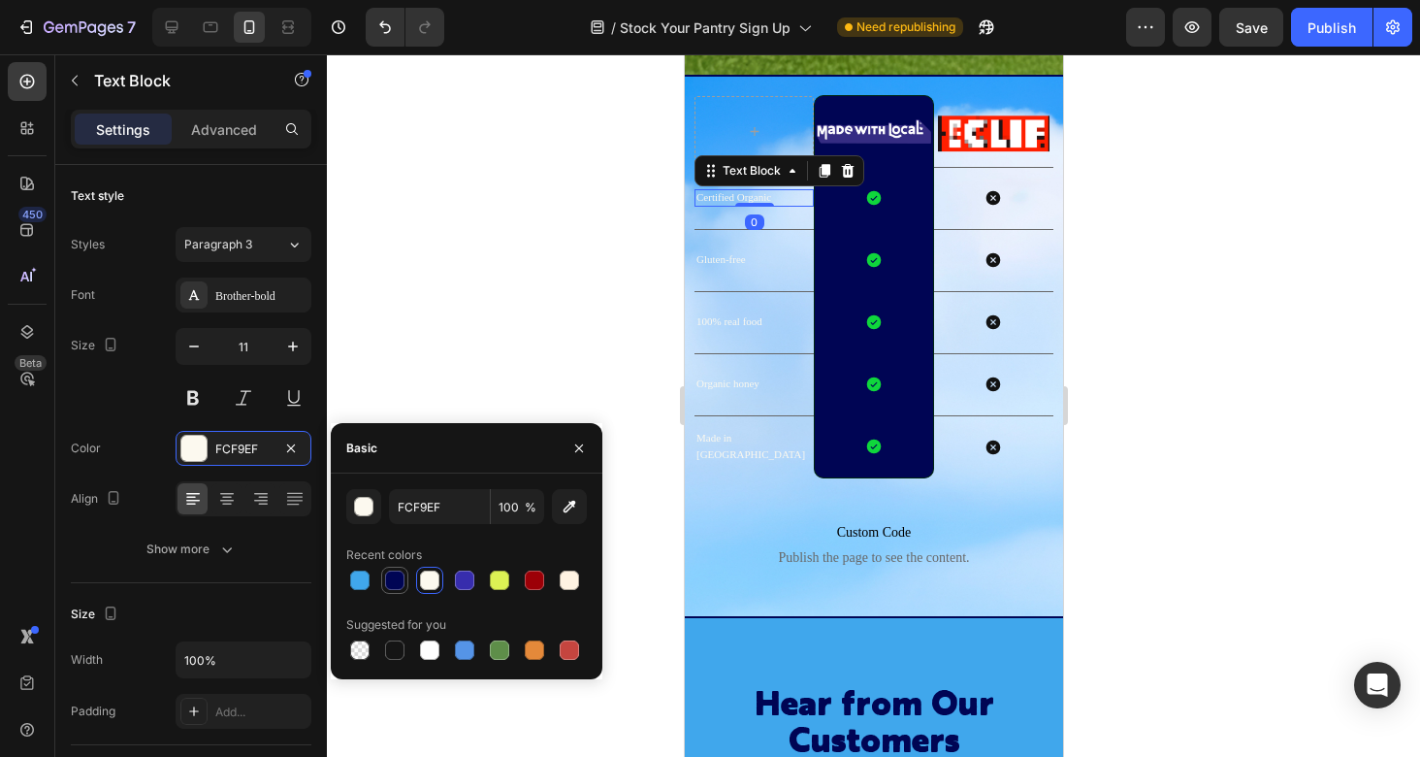
click at [403, 582] on div at bounding box center [394, 579] width 19 height 19
type input "000554"
click at [749, 264] on p "Gluten-free" at bounding box center [750, 259] width 109 height 16
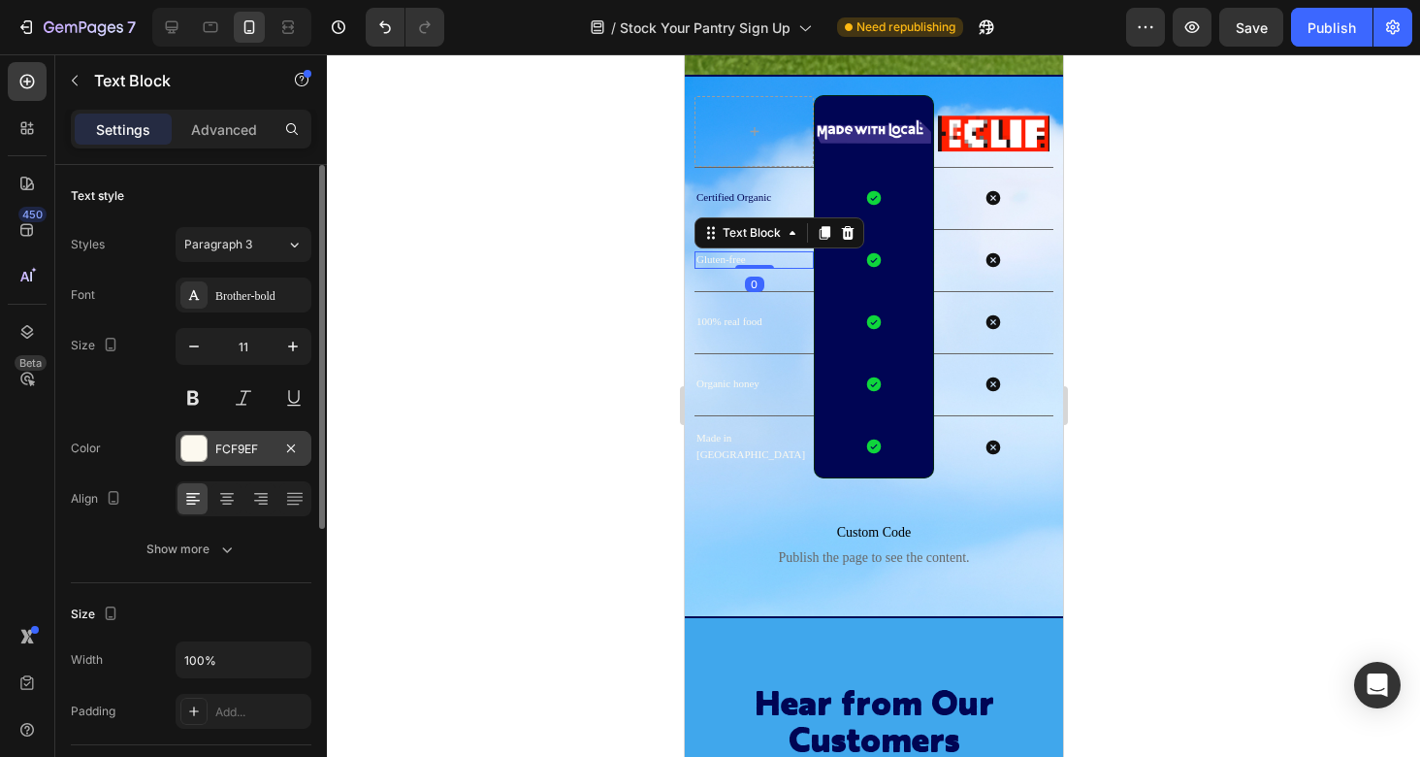
click at [218, 444] on div "FCF9EF" at bounding box center [243, 448] width 56 height 17
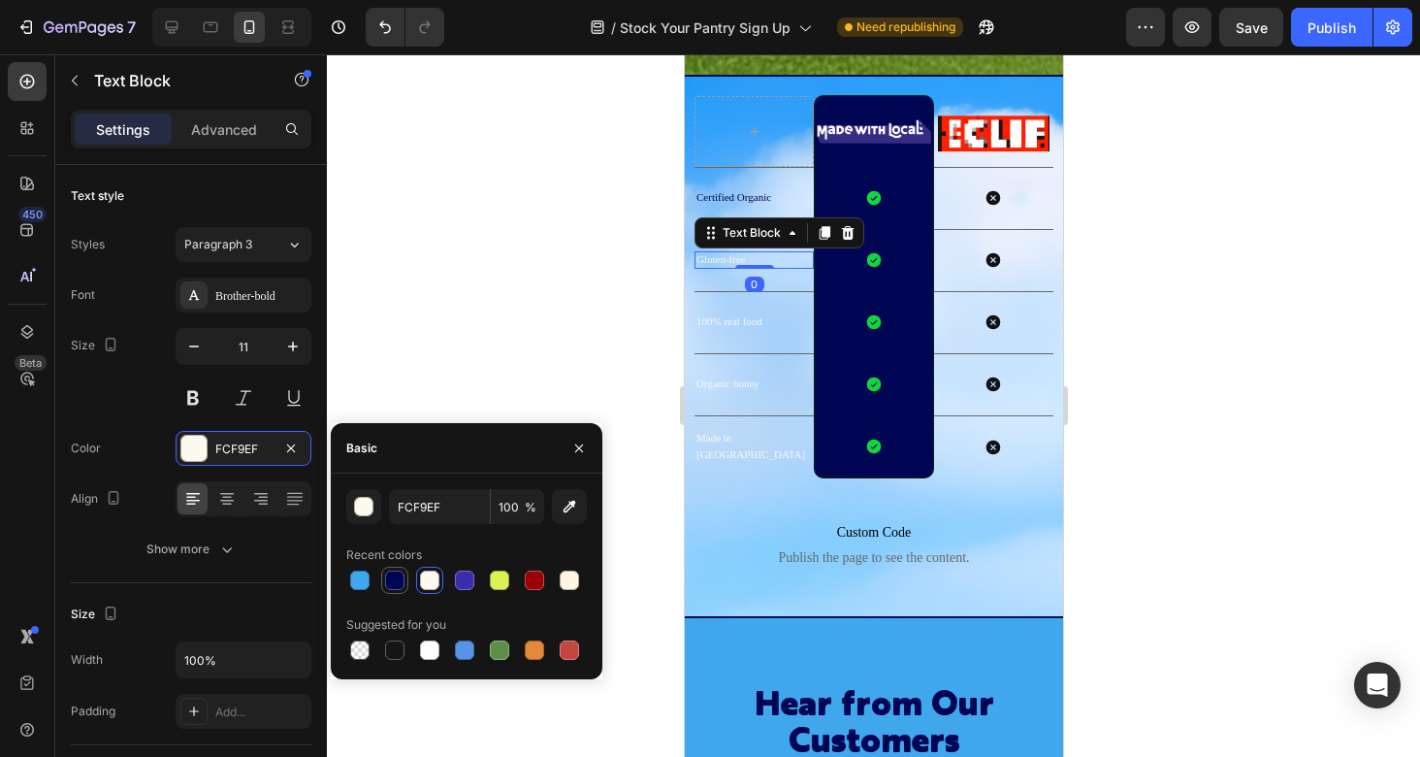
click at [383, 583] on div at bounding box center [394, 580] width 23 height 23
type input "000554"
click at [731, 325] on p "100% real food" at bounding box center [750, 321] width 109 height 16
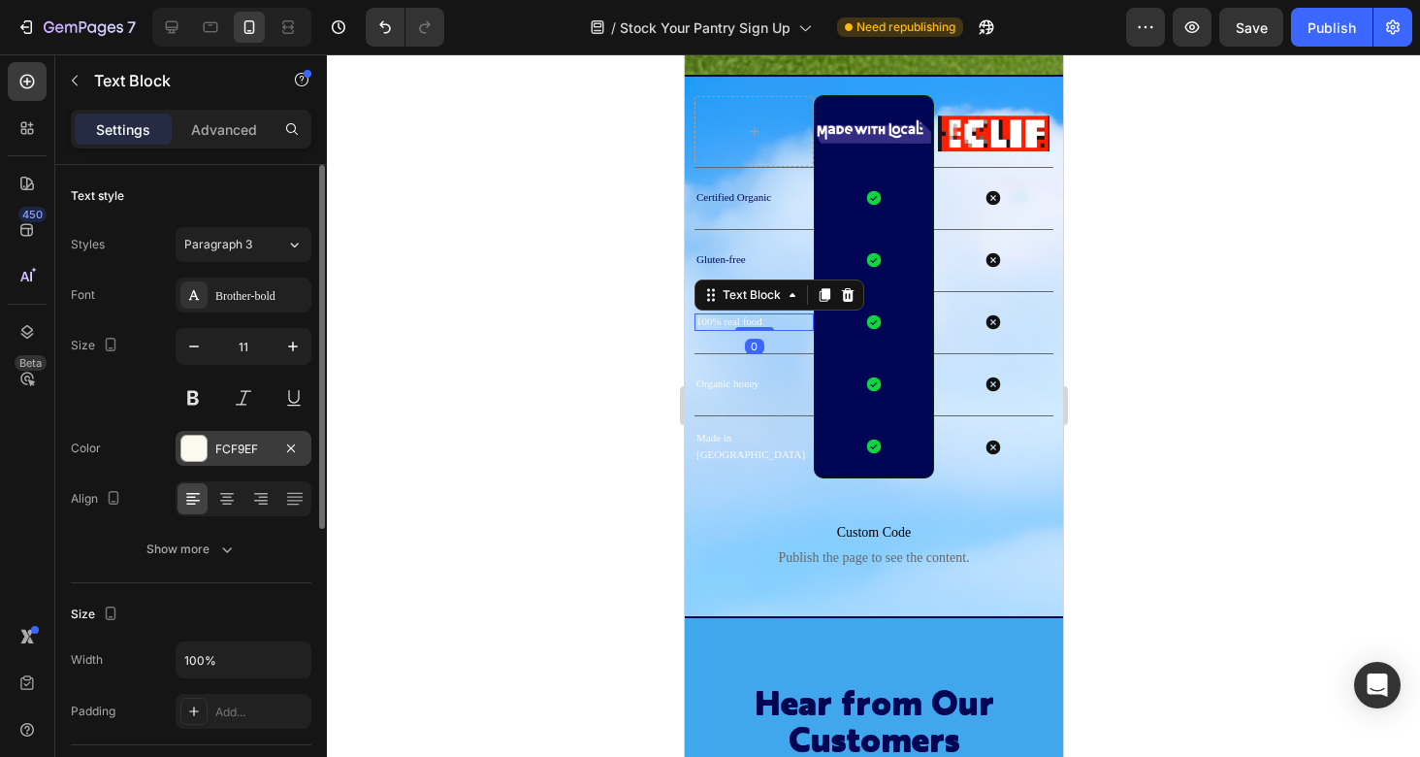
click at [259, 440] on div "FCF9EF" at bounding box center [243, 448] width 56 height 17
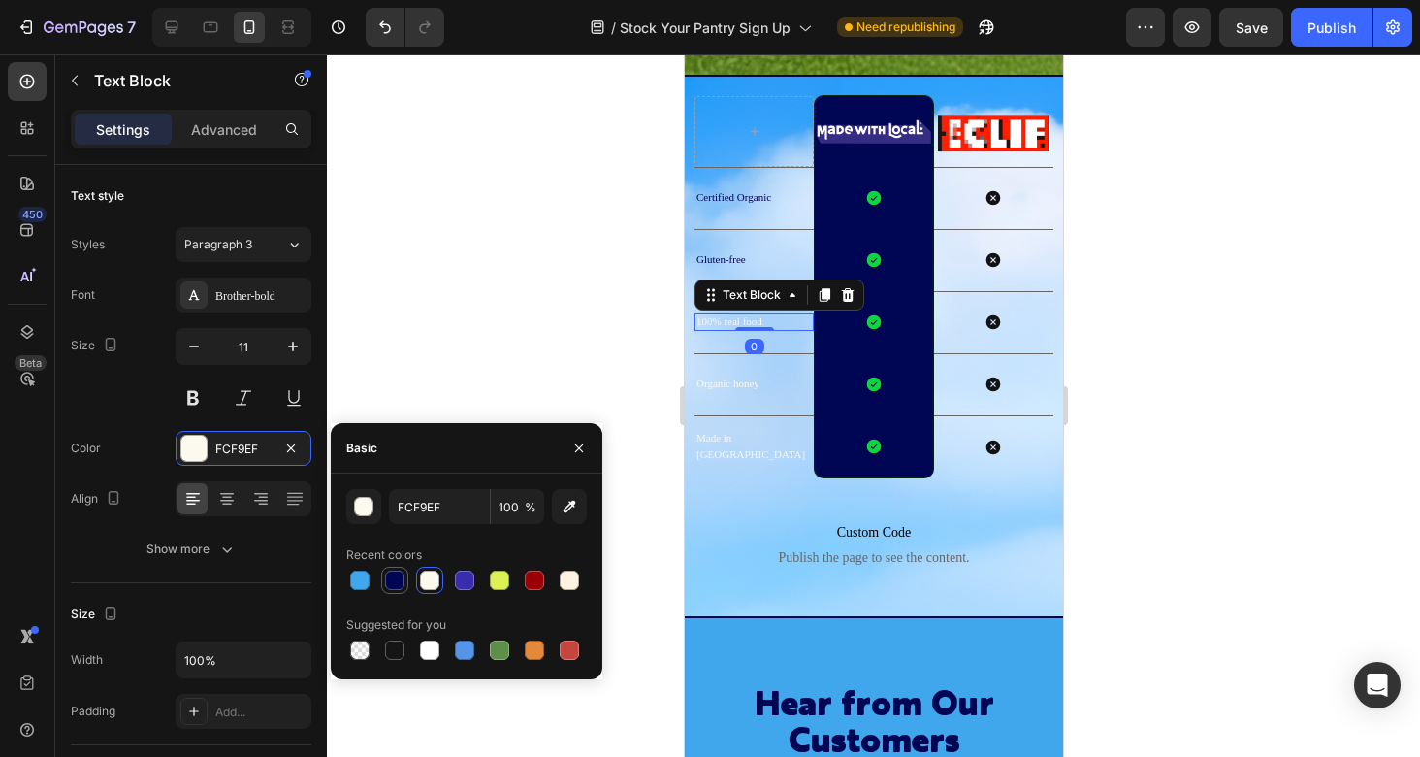
click at [398, 571] on div at bounding box center [394, 579] width 19 height 19
type input "000554"
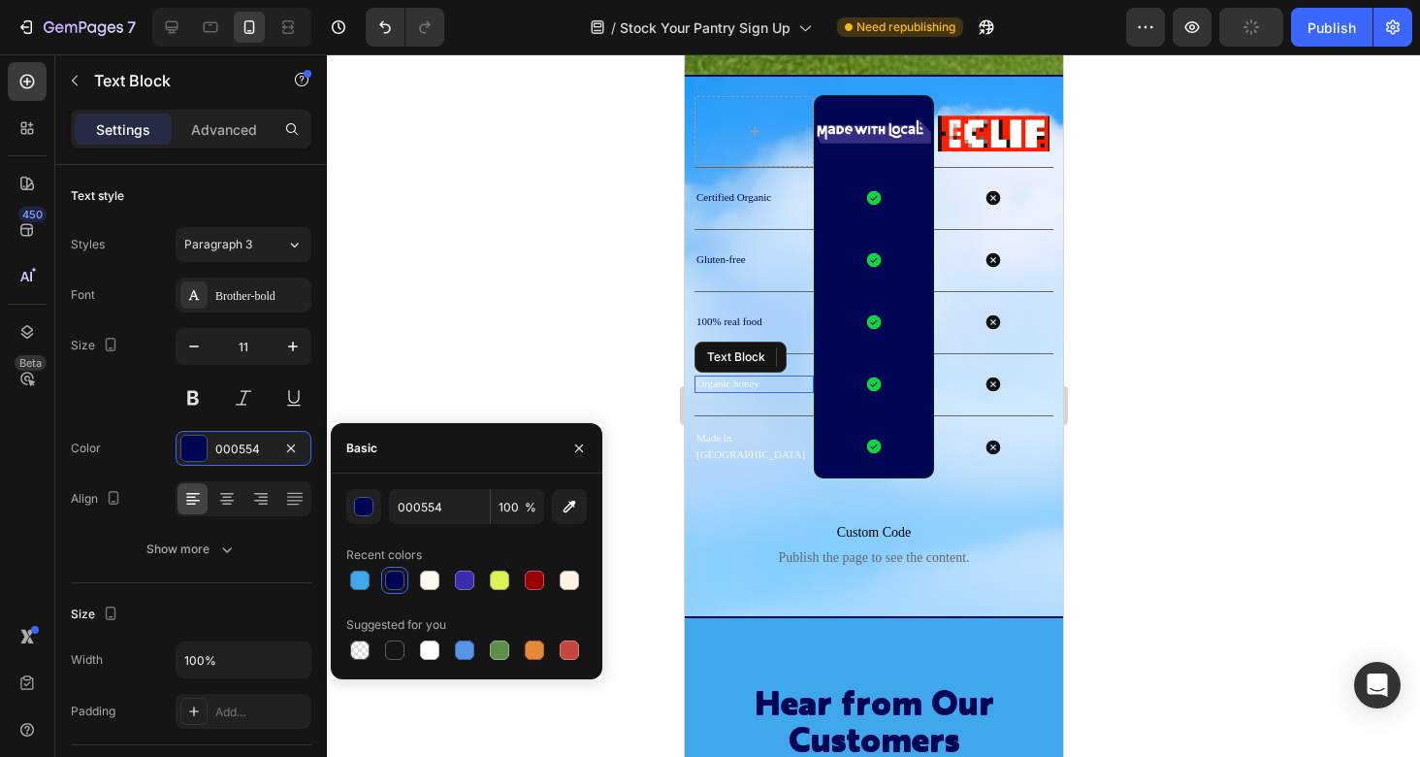
click at [734, 380] on p "Organic honey" at bounding box center [750, 383] width 109 height 16
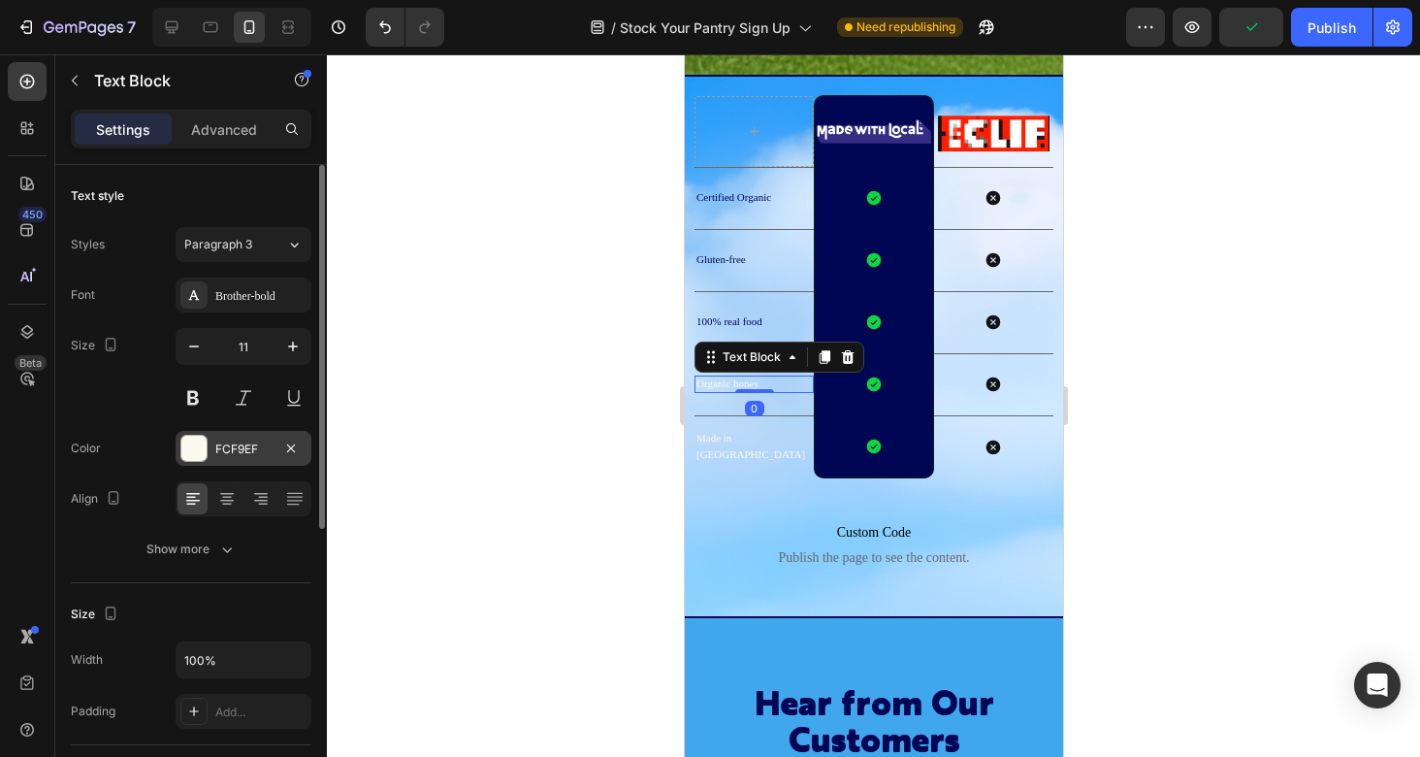
click at [239, 449] on div "FCF9EF" at bounding box center [243, 448] width 56 height 17
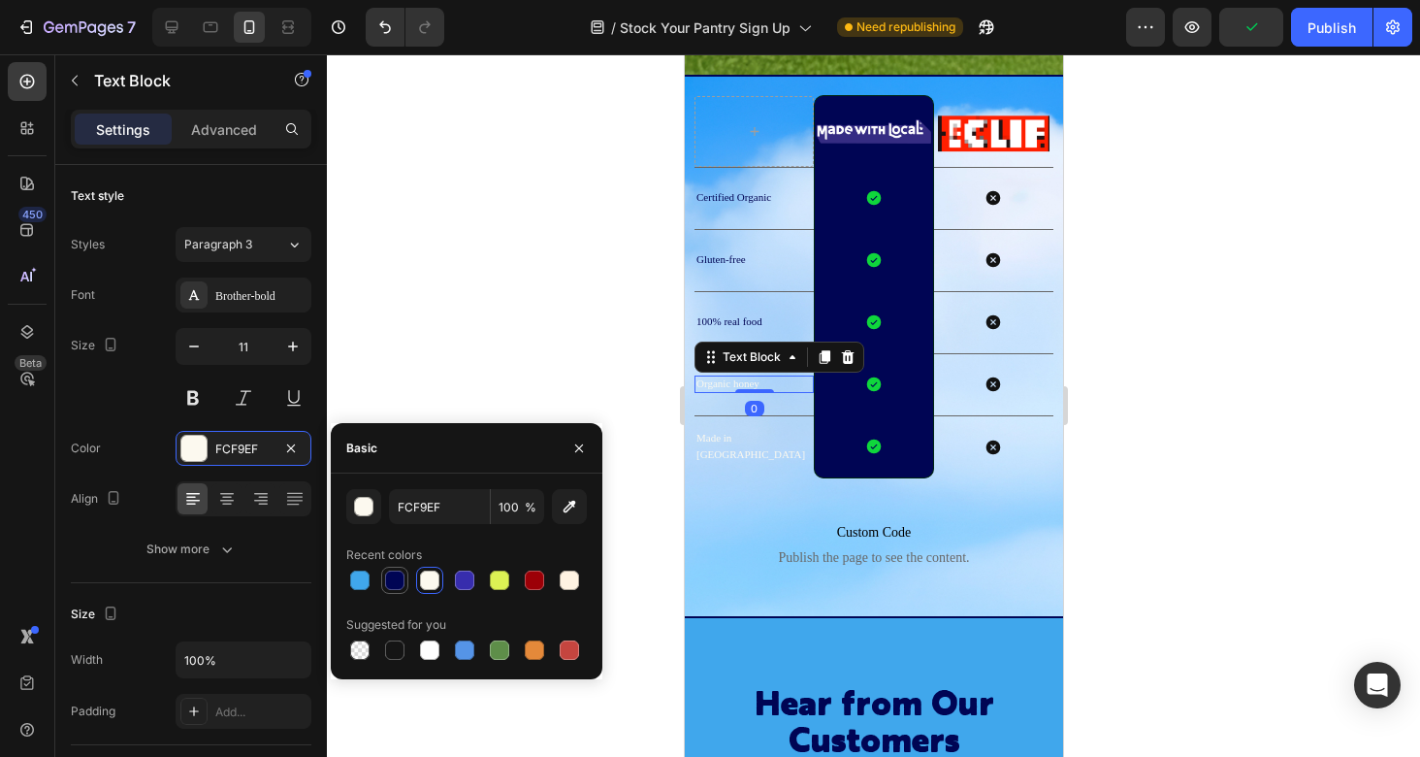
click at [391, 578] on div at bounding box center [394, 579] width 19 height 19
type input "000554"
click at [753, 441] on p "Made in [GEOGRAPHIC_DATA]" at bounding box center [750, 446] width 109 height 32
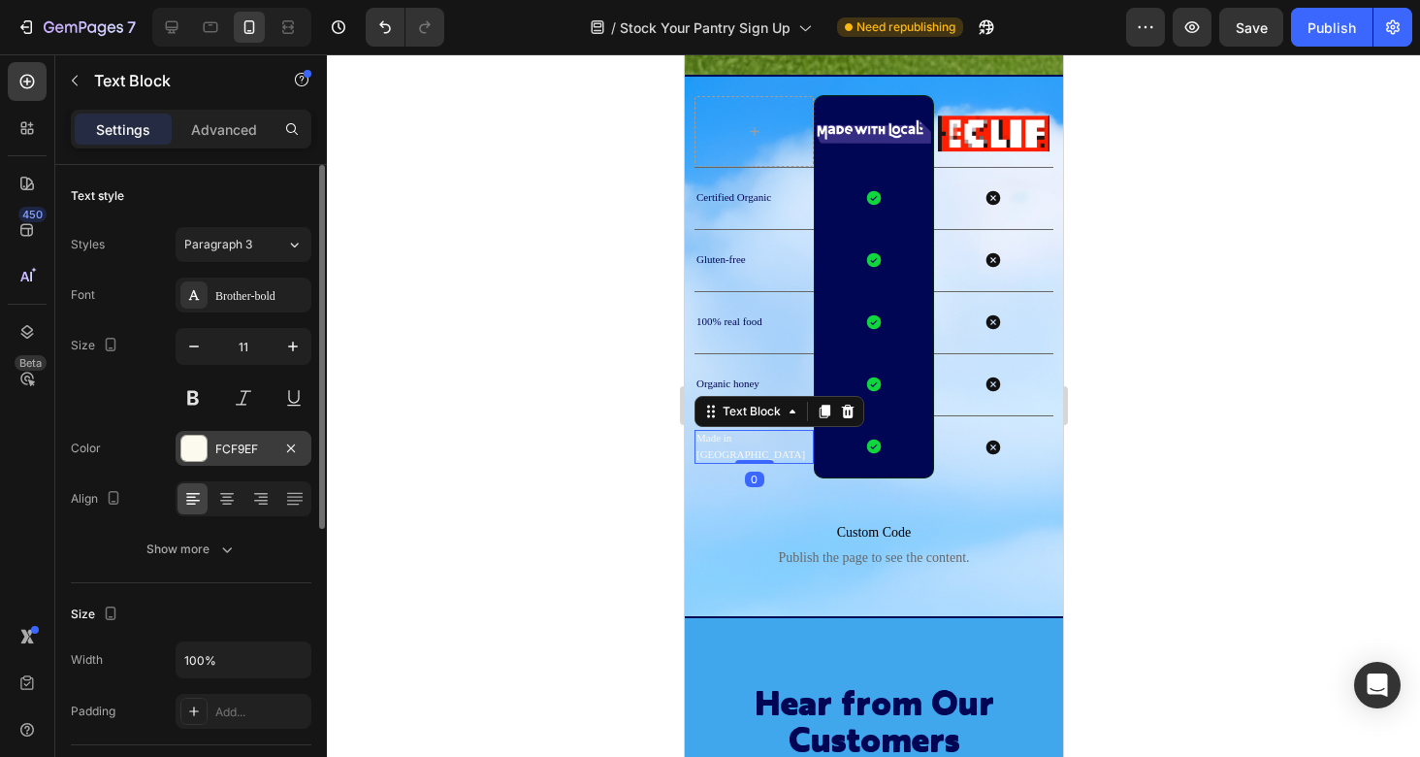
click at [235, 455] on div "FCF9EF" at bounding box center [243, 448] width 56 height 17
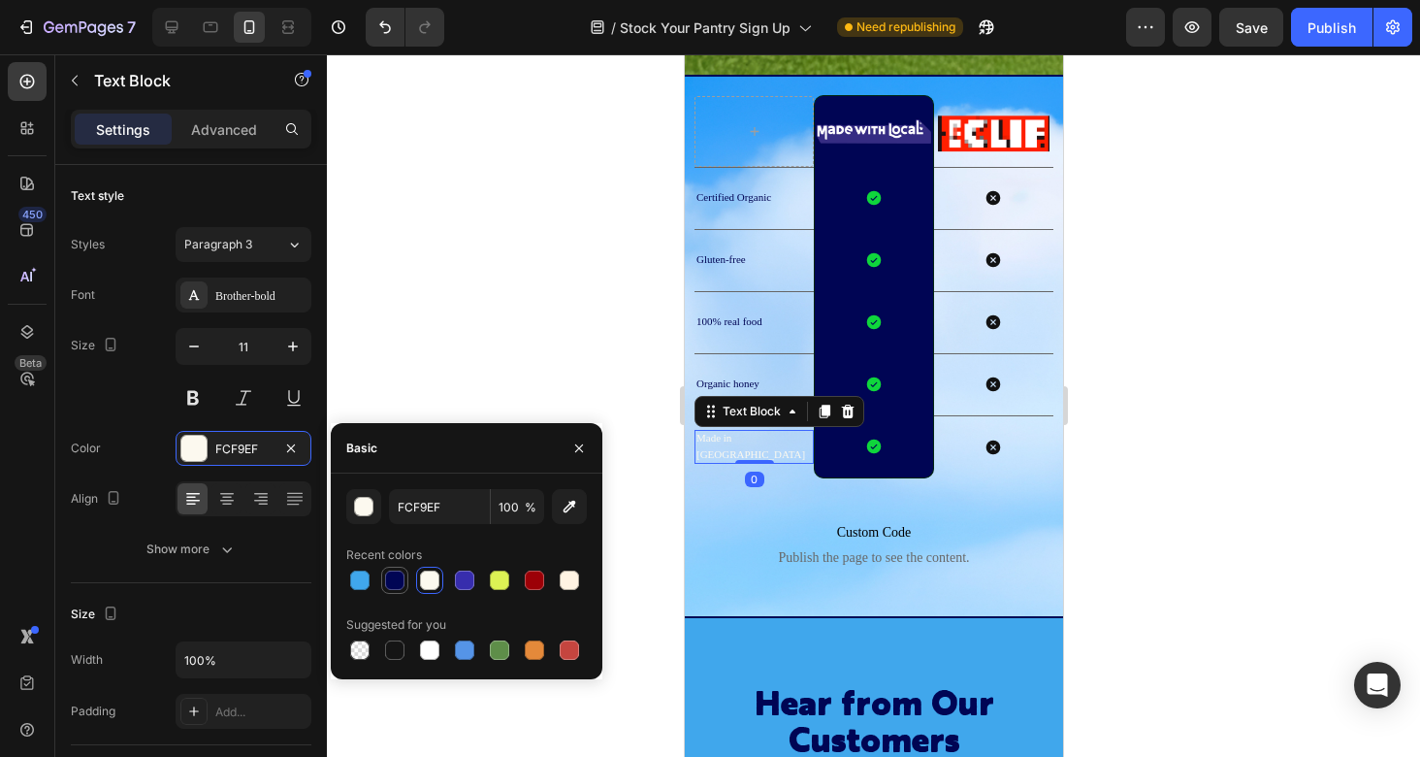
click at [398, 578] on div at bounding box center [394, 579] width 19 height 19
type input "000554"
click at [769, 588] on div "Image Row Image Row Certified Organic Text Block Icon Row Icon Row Gluten-free …" at bounding box center [873, 346] width 359 height 500
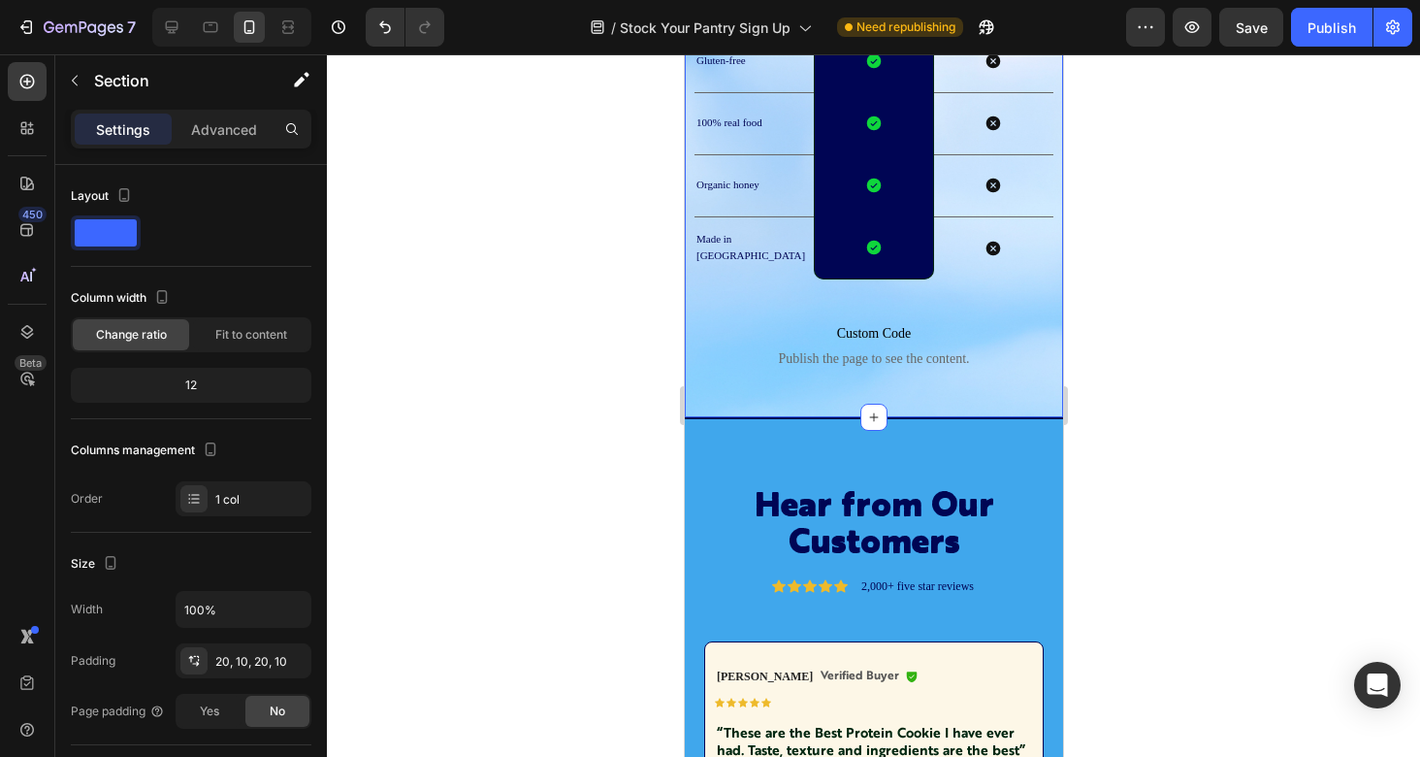
scroll to position [2427, 0]
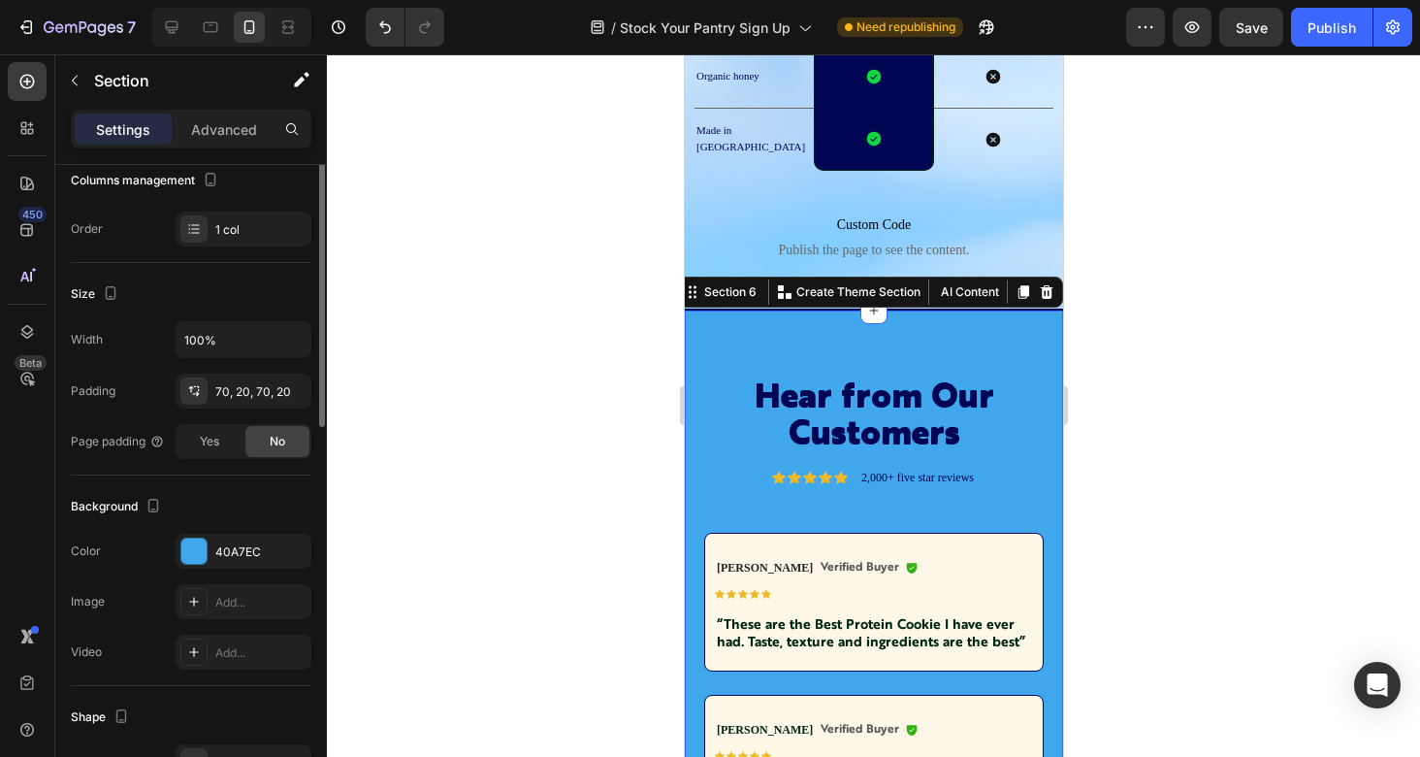
scroll to position [389, 0]
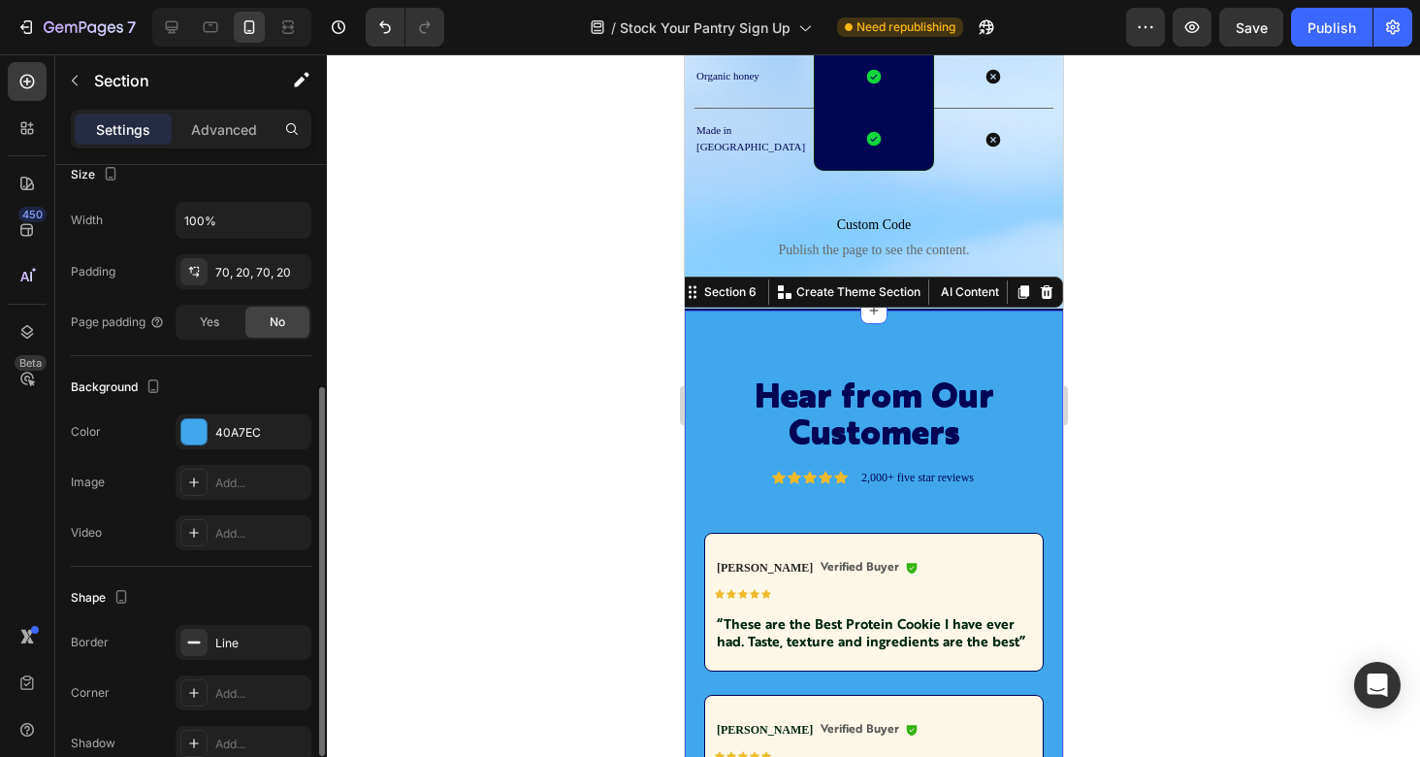
drag, startPoint x: 295, startPoint y: 427, endPoint x: 266, endPoint y: 459, distance: 43.3
click at [0, 0] on icon "button" at bounding box center [0, 0] width 0 height 0
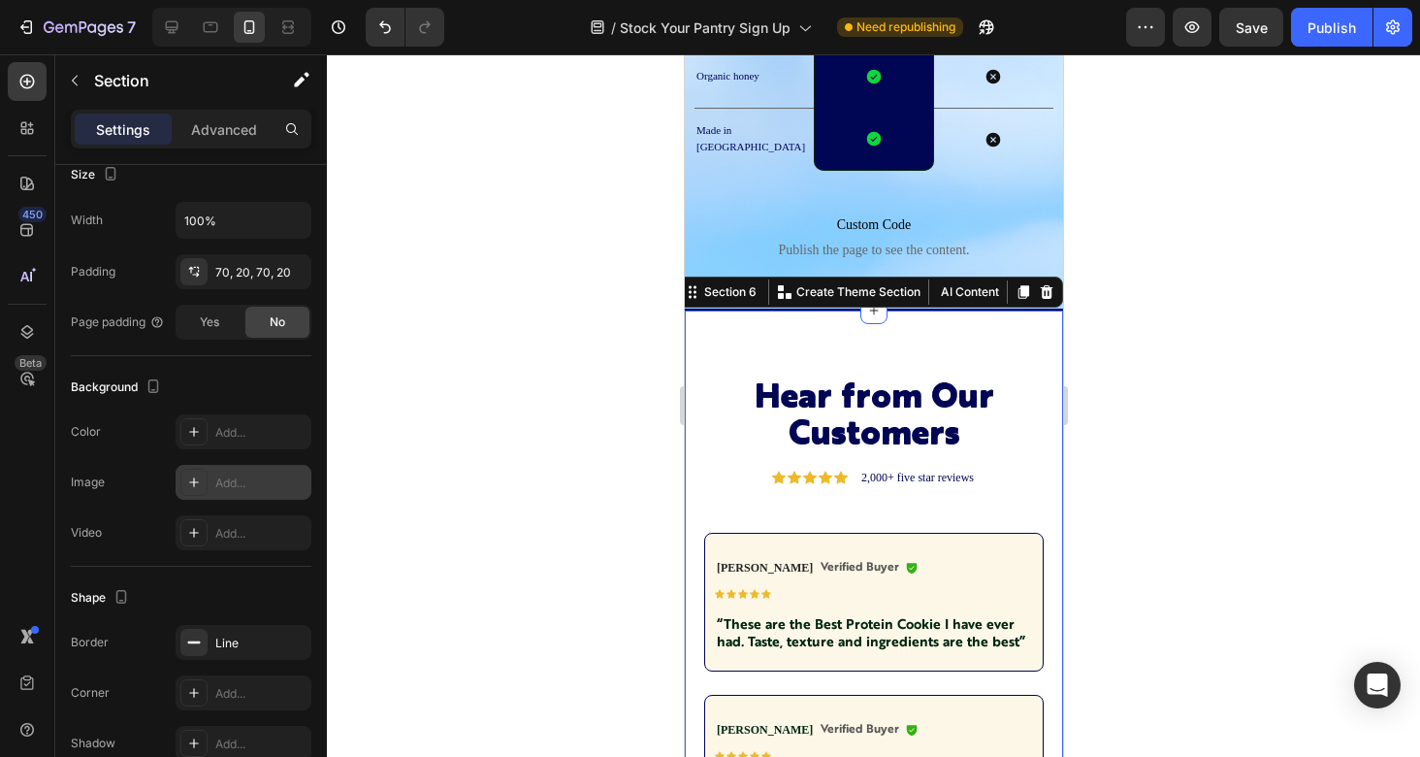
click at [252, 474] on div "Add..." at bounding box center [260, 482] width 91 height 17
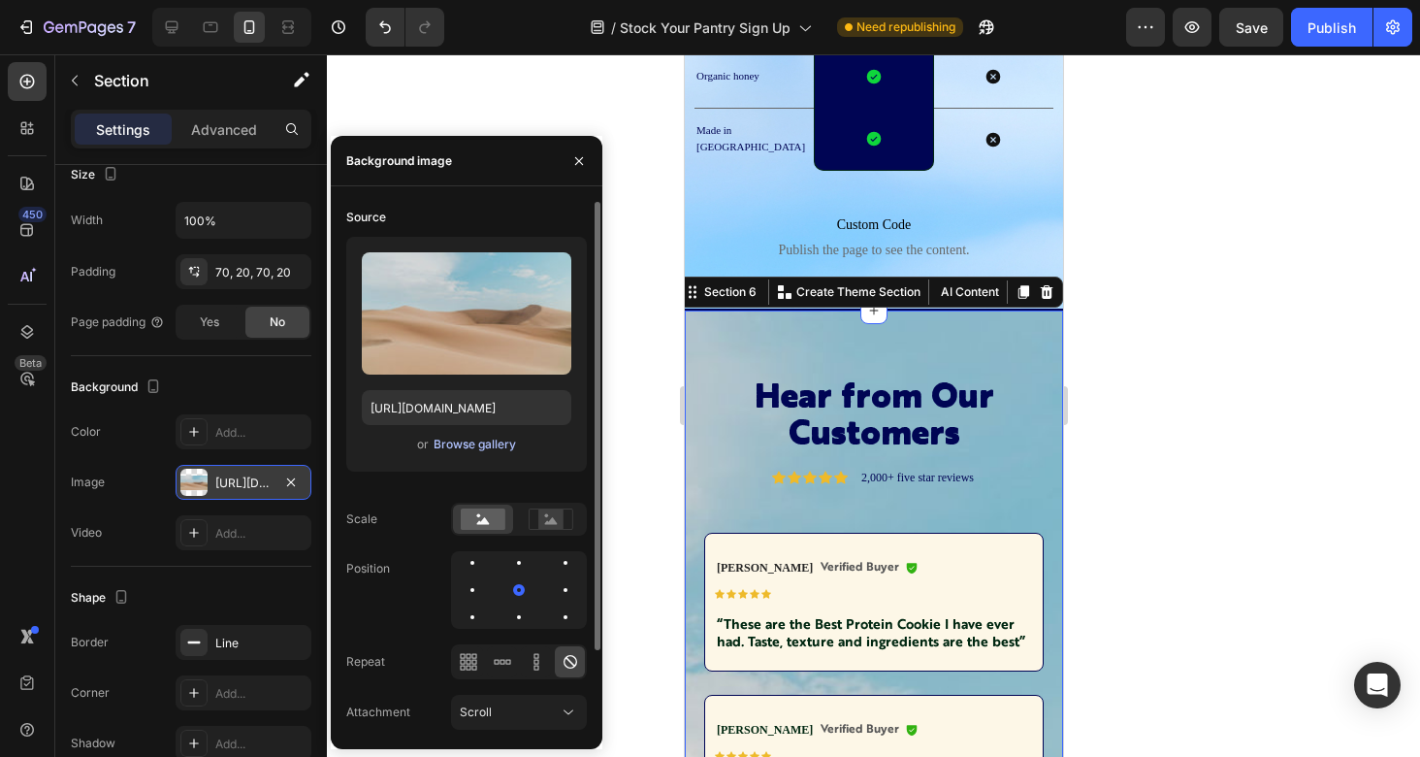
click at [505, 447] on div "Browse gallery" at bounding box center [475, 444] width 82 height 17
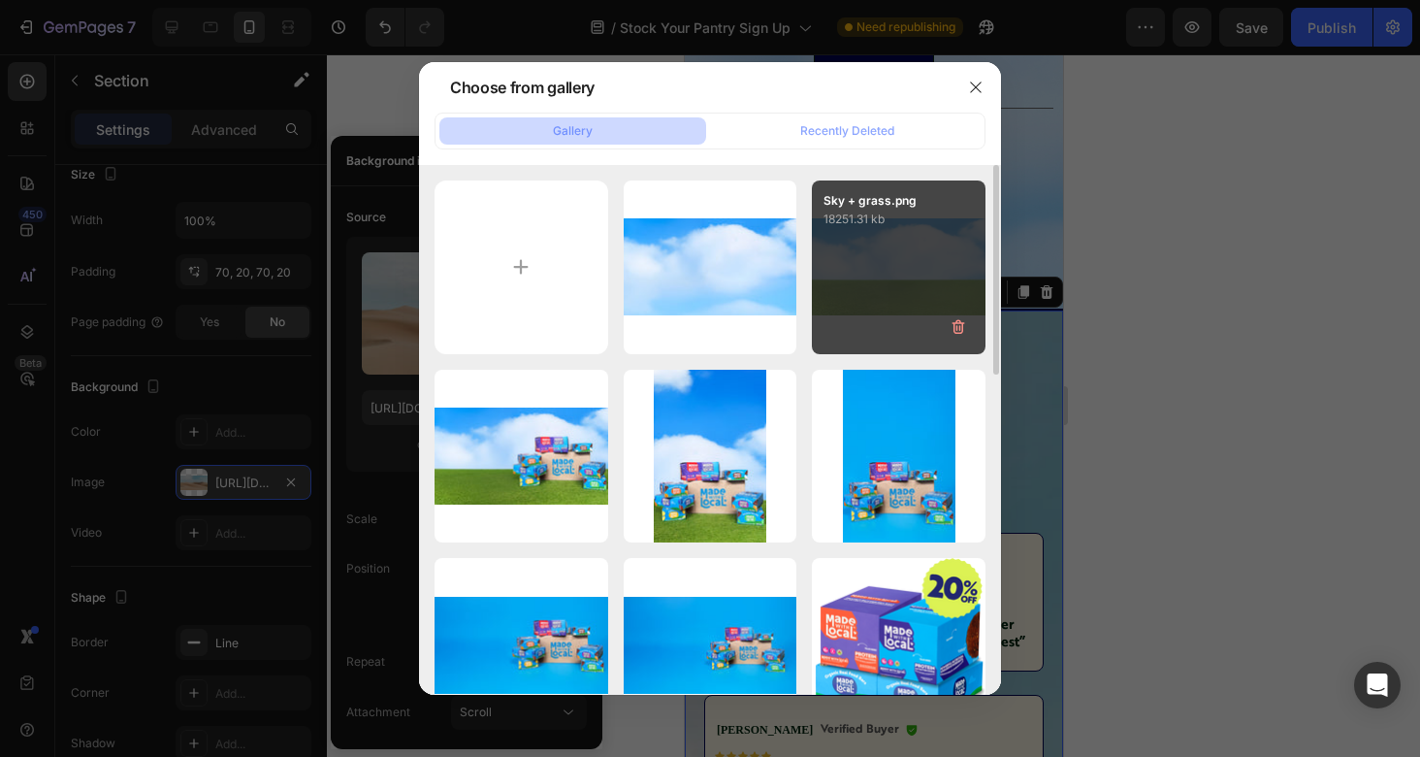
click at [950, 283] on div "Sky + grass.png 18251.31 kb" at bounding box center [899, 267] width 174 height 174
type input "[URL][DOMAIN_NAME]"
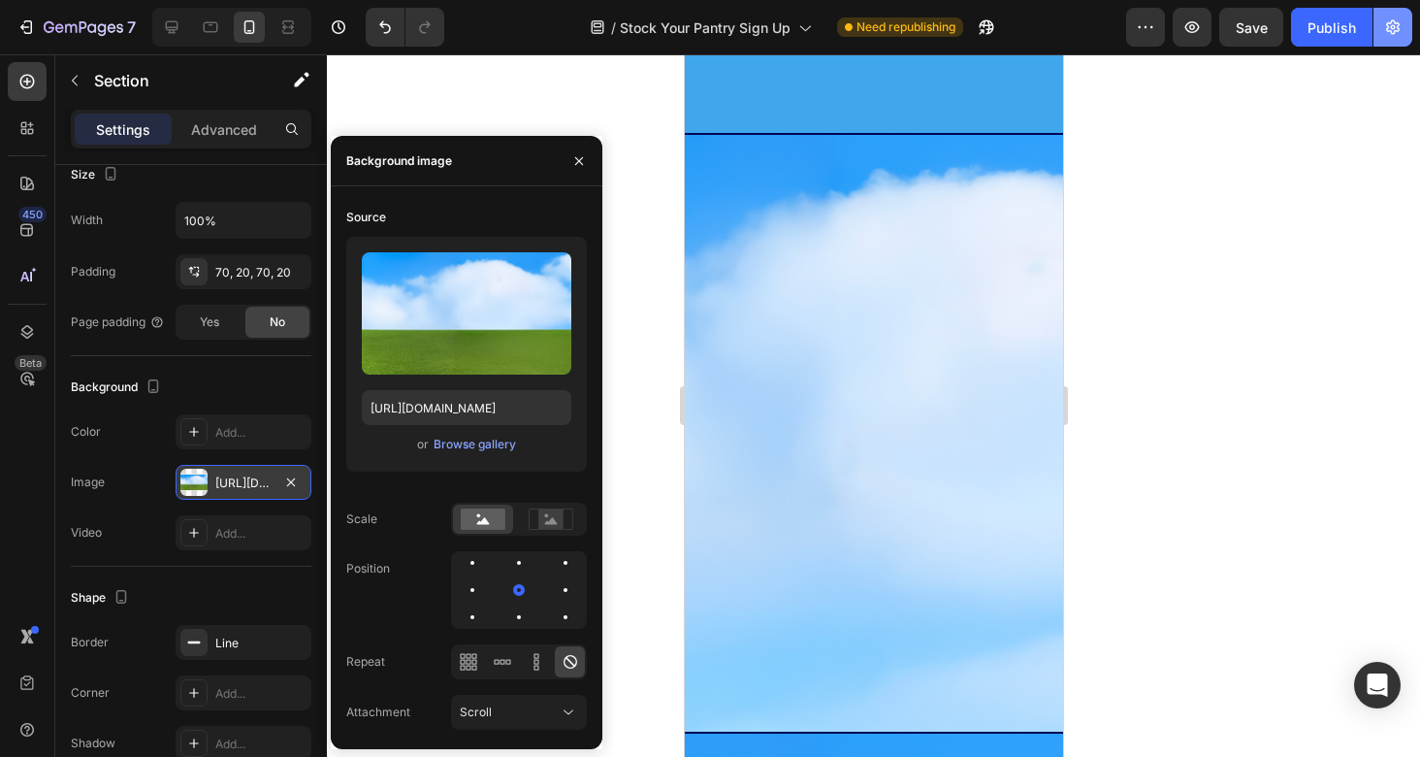
scroll to position [1540, 0]
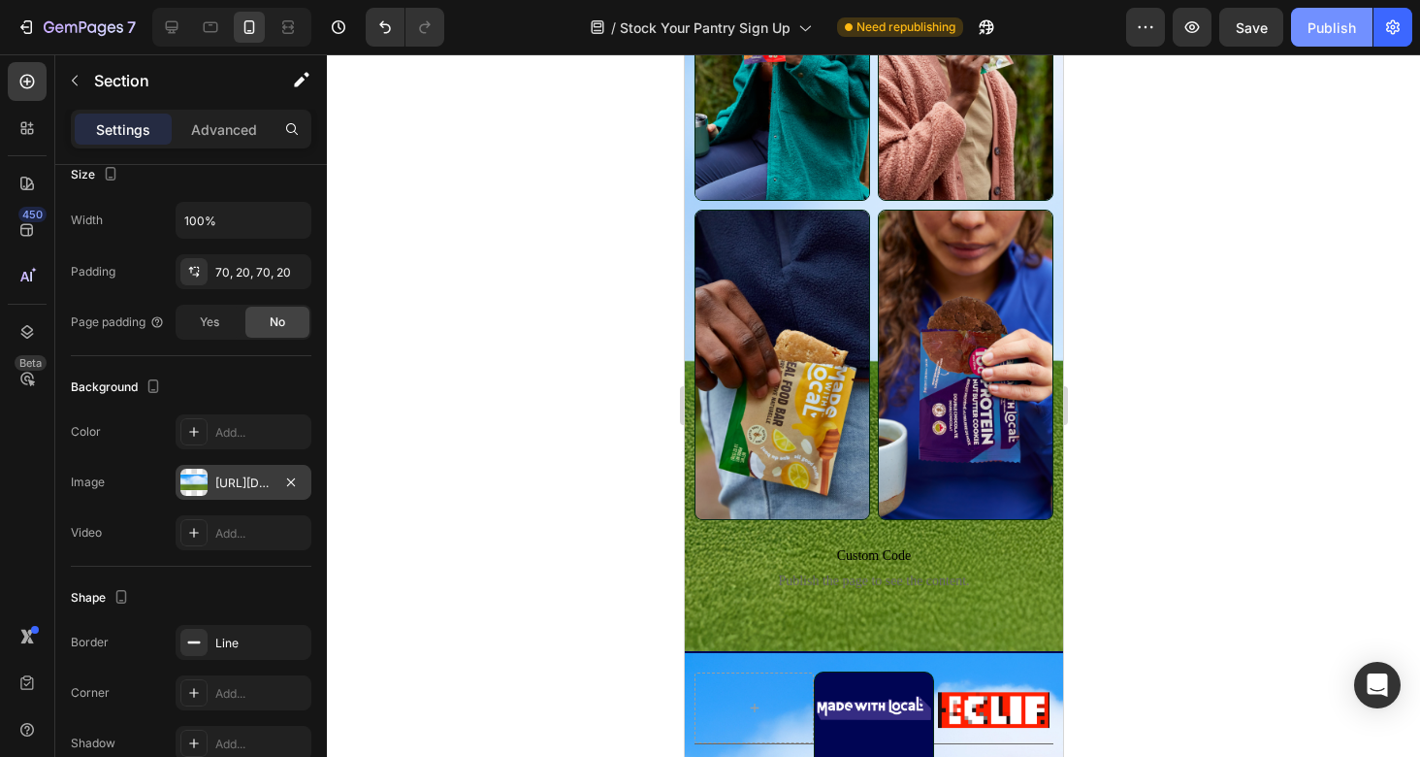
click at [1354, 19] on div "Publish" at bounding box center [1332, 27] width 49 height 20
click at [1266, 26] on span "Save" at bounding box center [1252, 27] width 32 height 16
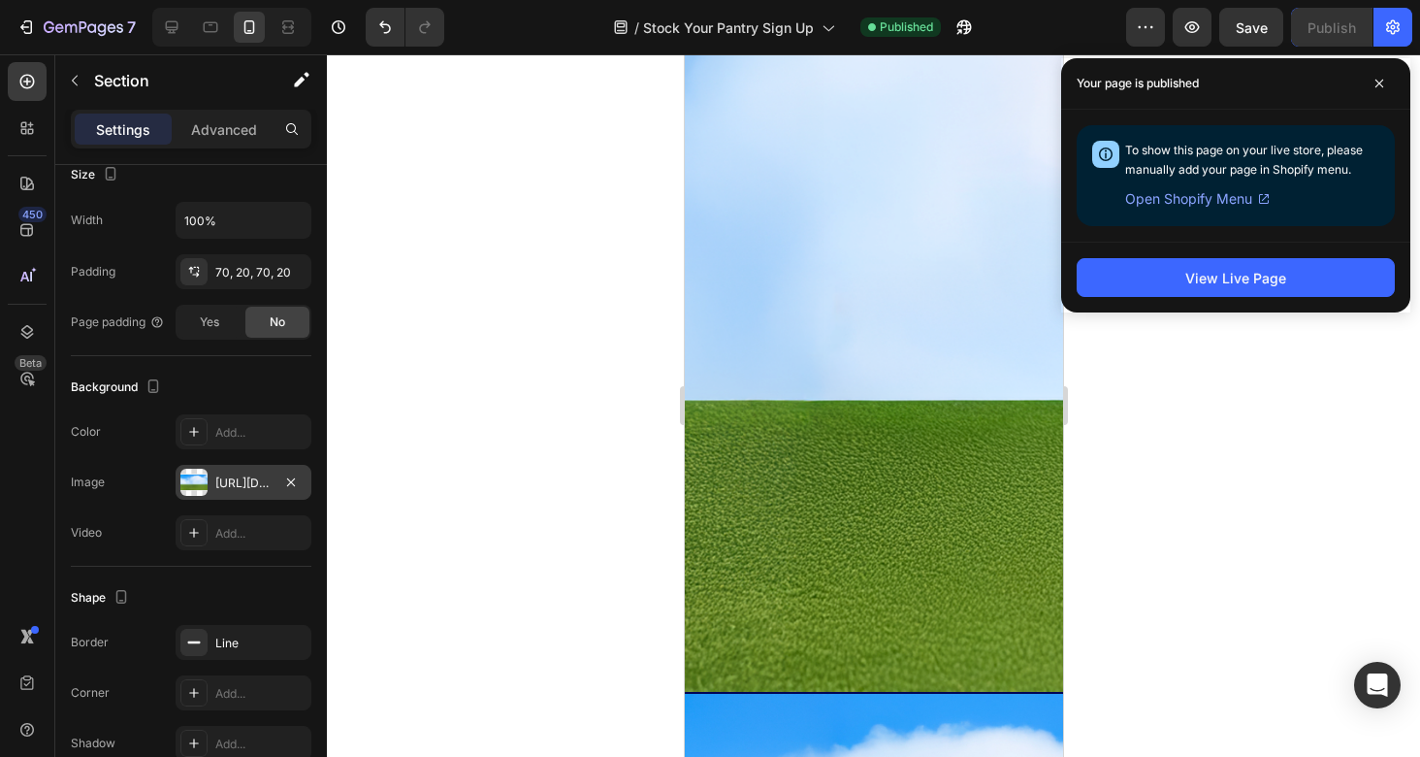
scroll to position [0, 0]
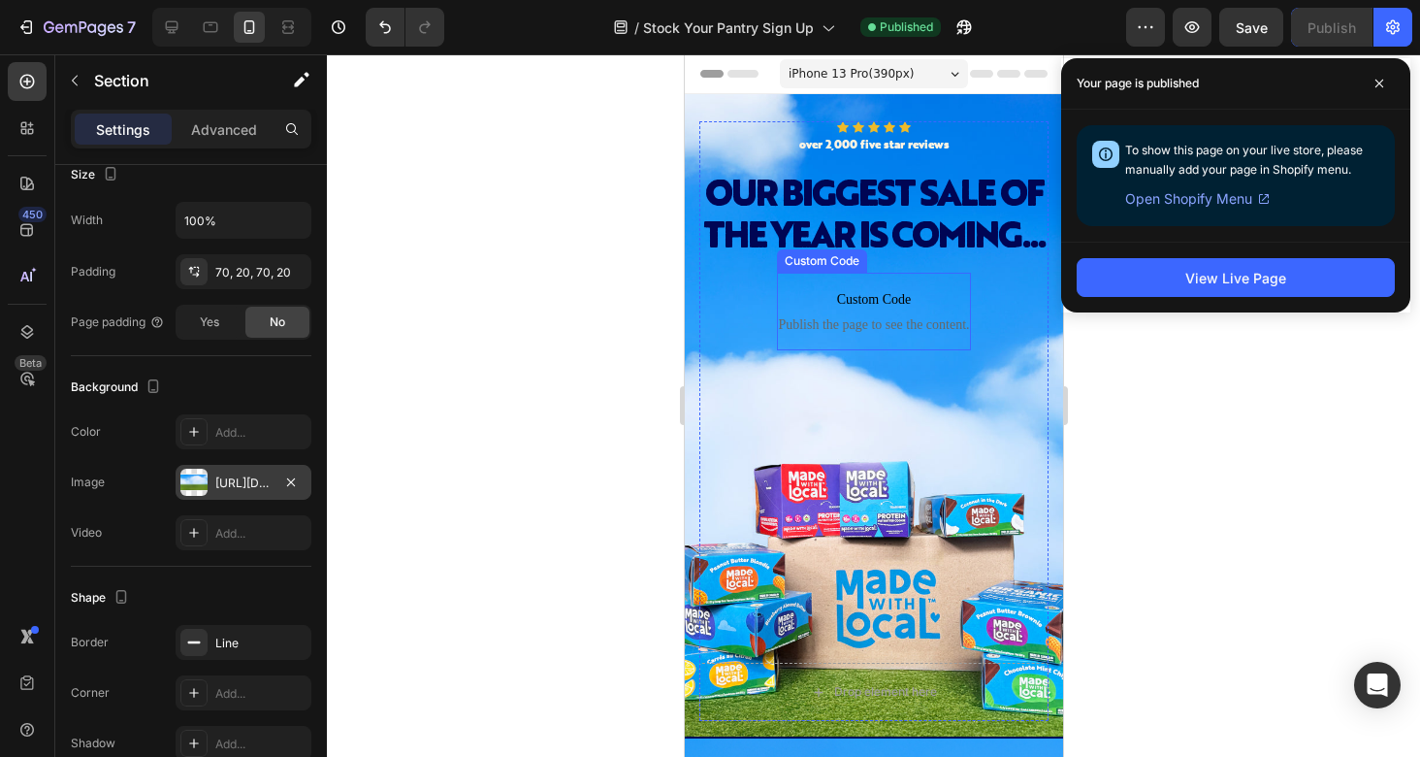
click at [938, 311] on span "Custom Code" at bounding box center [873, 299] width 194 height 23
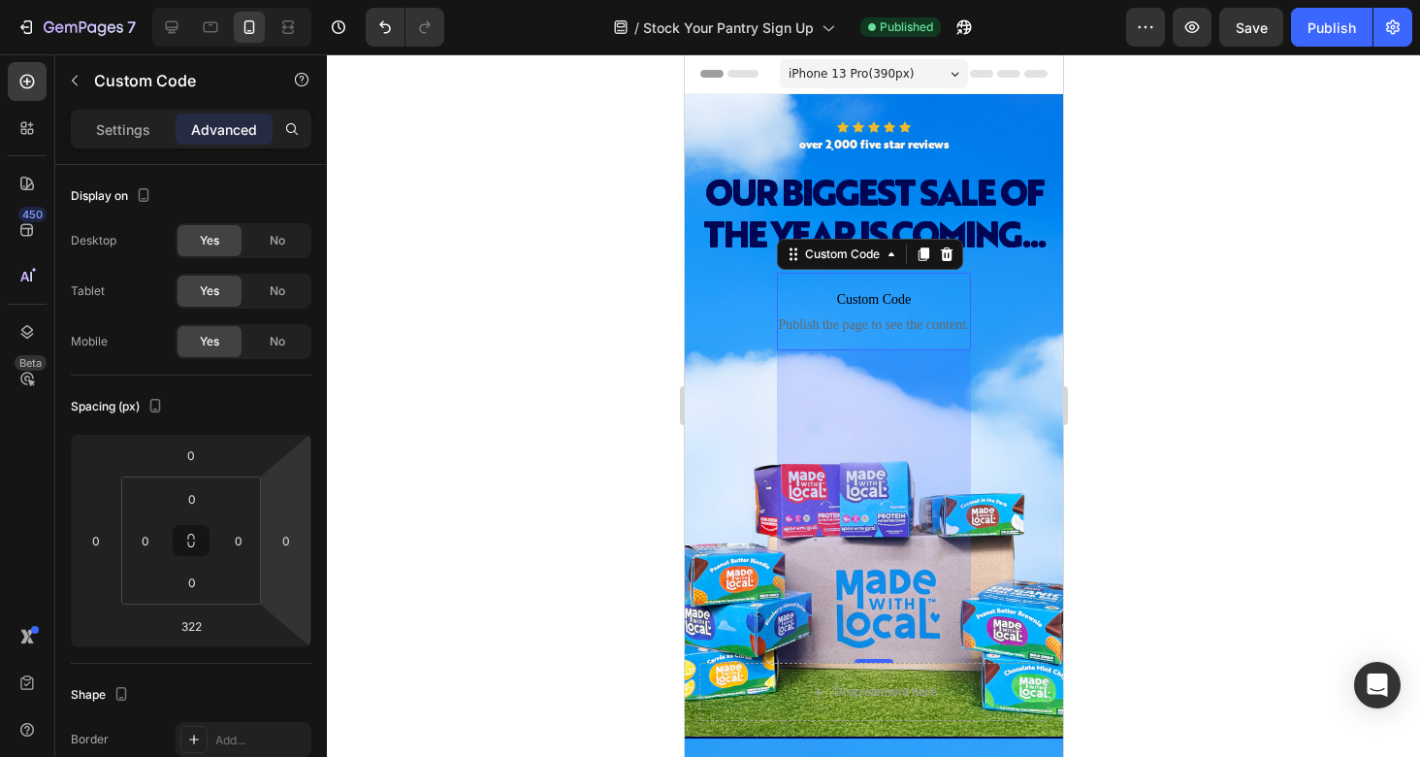
click at [795, 322] on p "Custom Code Publish the page to see the content." at bounding box center [873, 312] width 194 height 78
click at [1211, 276] on div at bounding box center [873, 405] width 1093 height 702
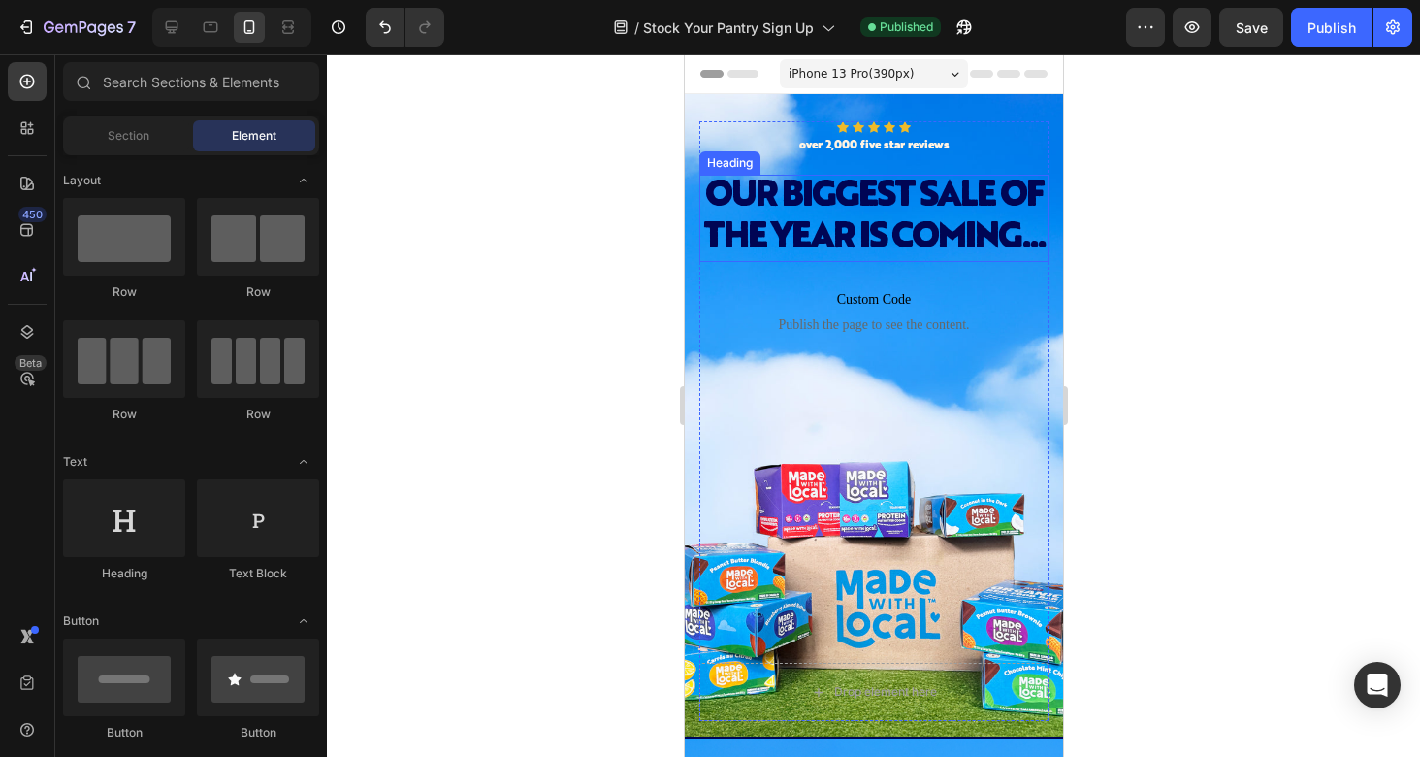
click at [959, 239] on div "Our biggest sale of the year is coming..." at bounding box center [873, 218] width 349 height 87
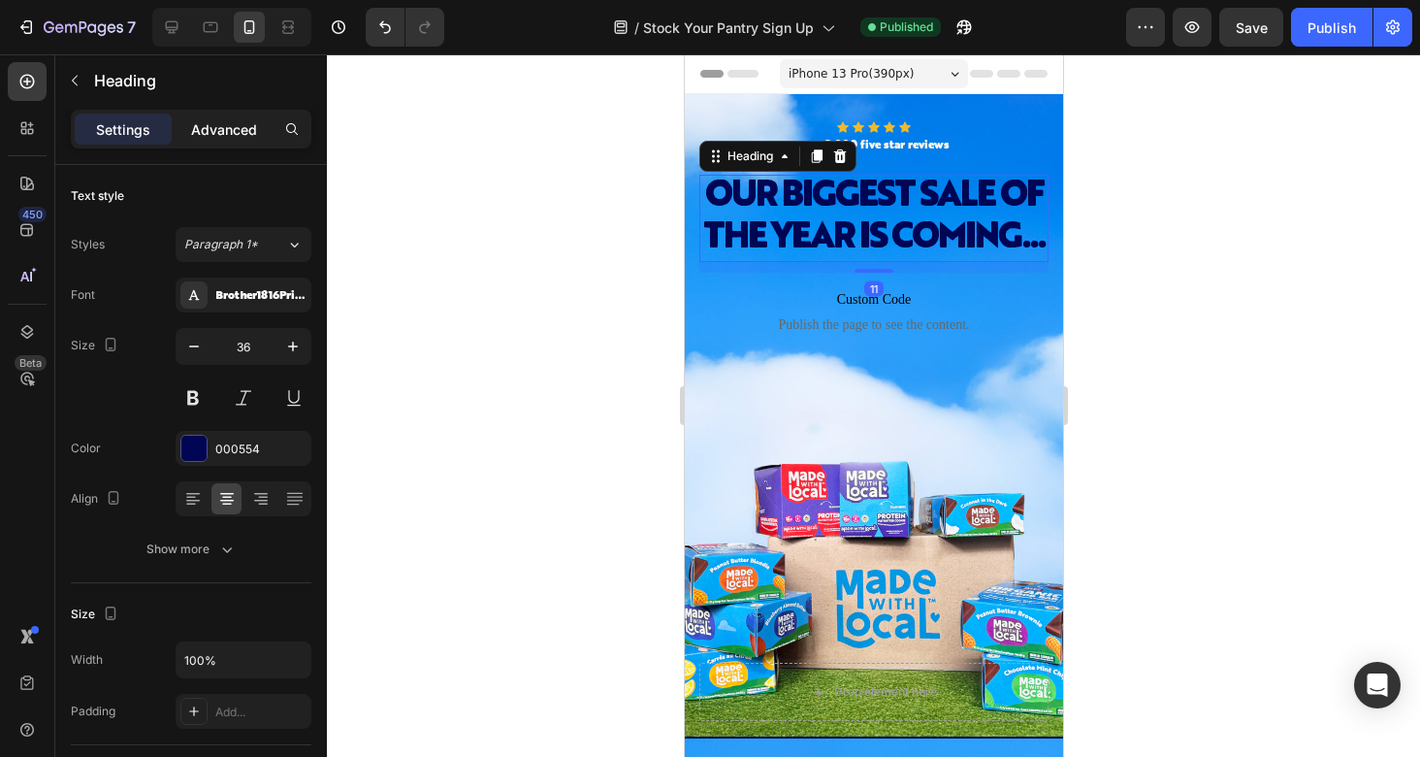
click at [249, 129] on p "Advanced" at bounding box center [224, 129] width 66 height 20
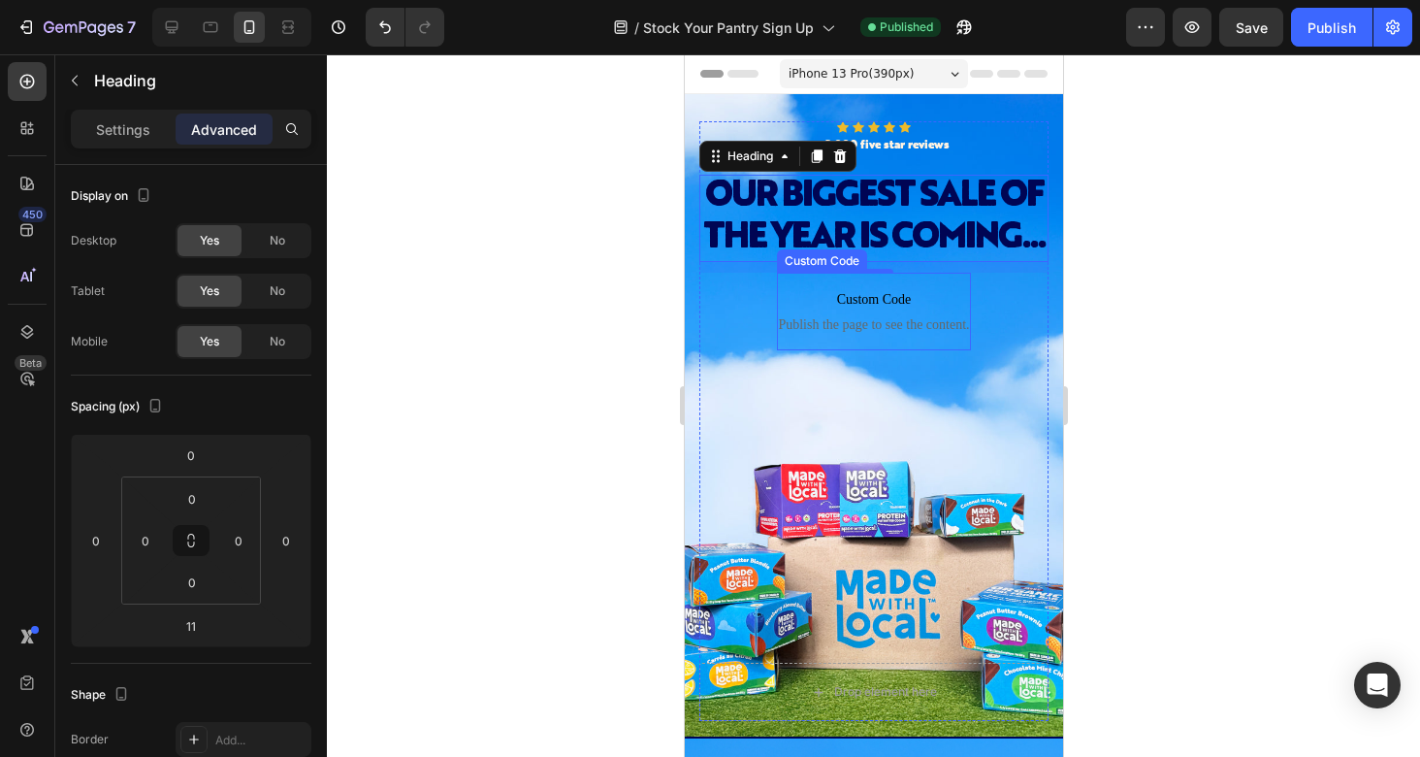
click at [962, 335] on span "Publish the page to see the content." at bounding box center [873, 324] width 194 height 19
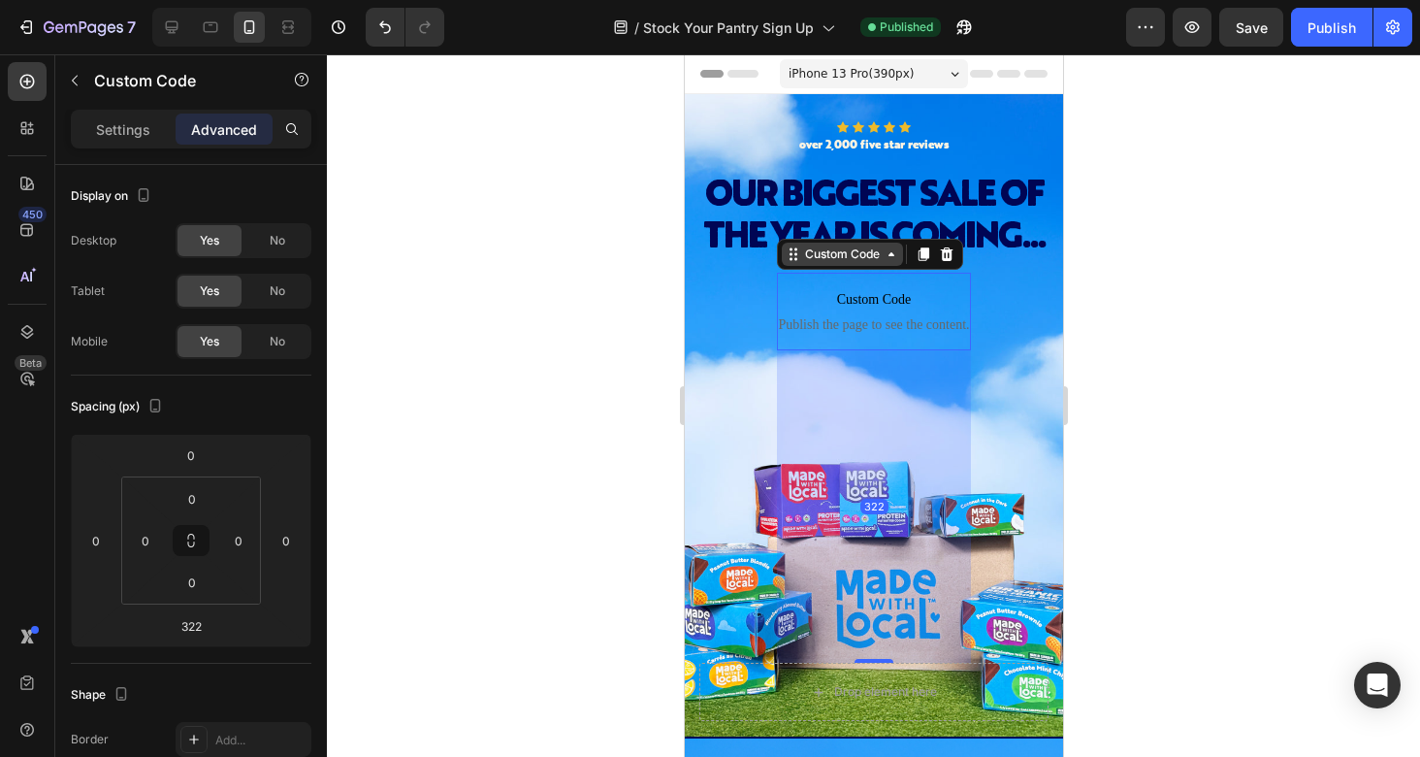
click at [863, 263] on div "Custom Code" at bounding box center [841, 253] width 82 height 17
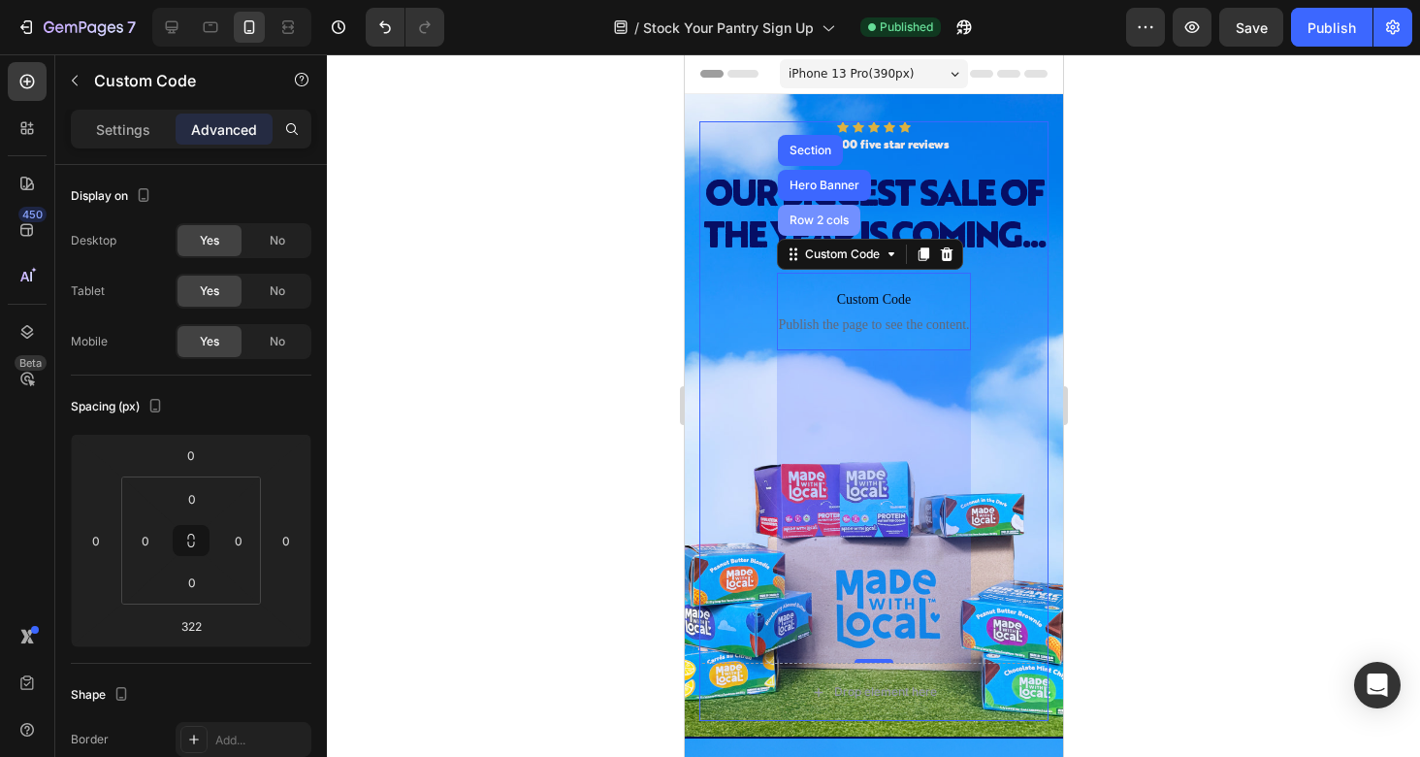
click at [831, 226] on div "Row 2 cols" at bounding box center [818, 220] width 67 height 12
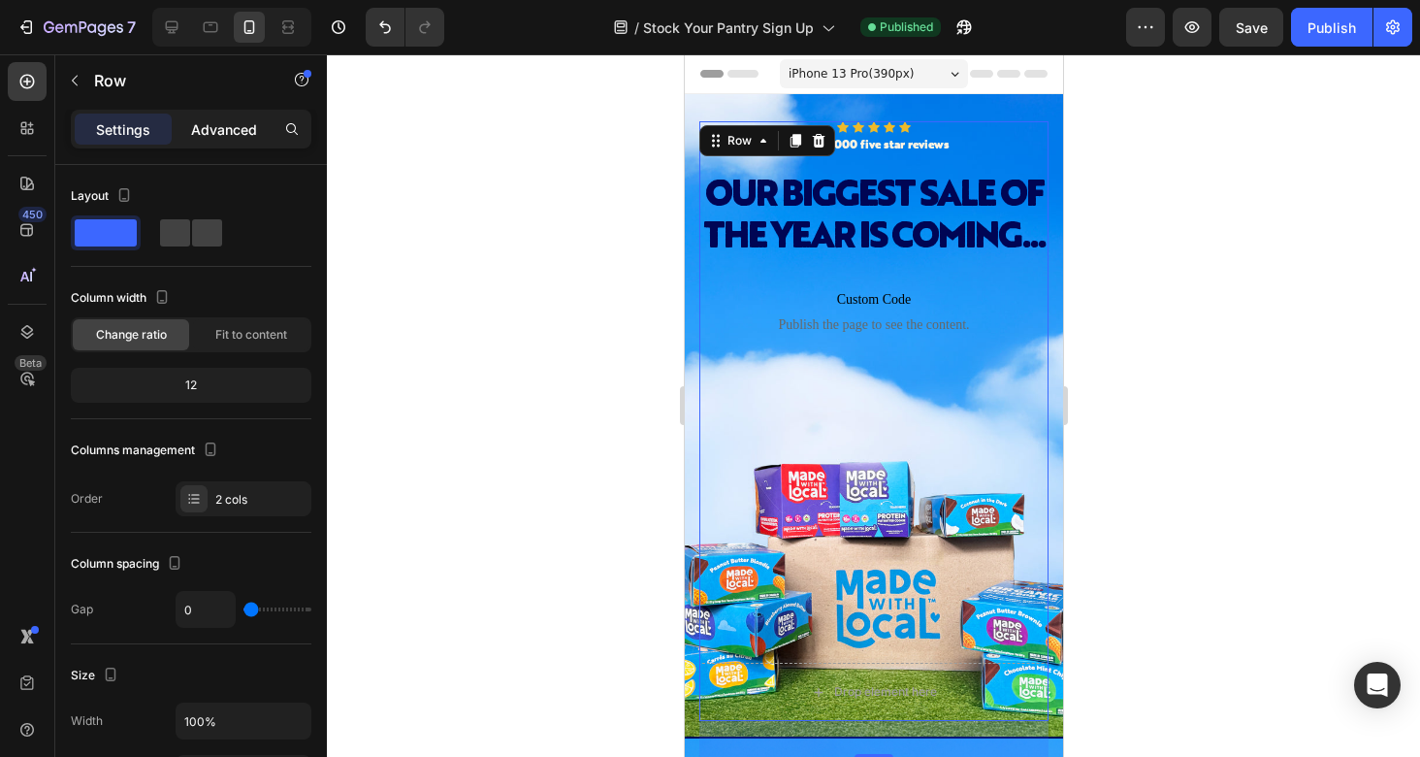
click at [210, 134] on p "Advanced" at bounding box center [224, 129] width 66 height 20
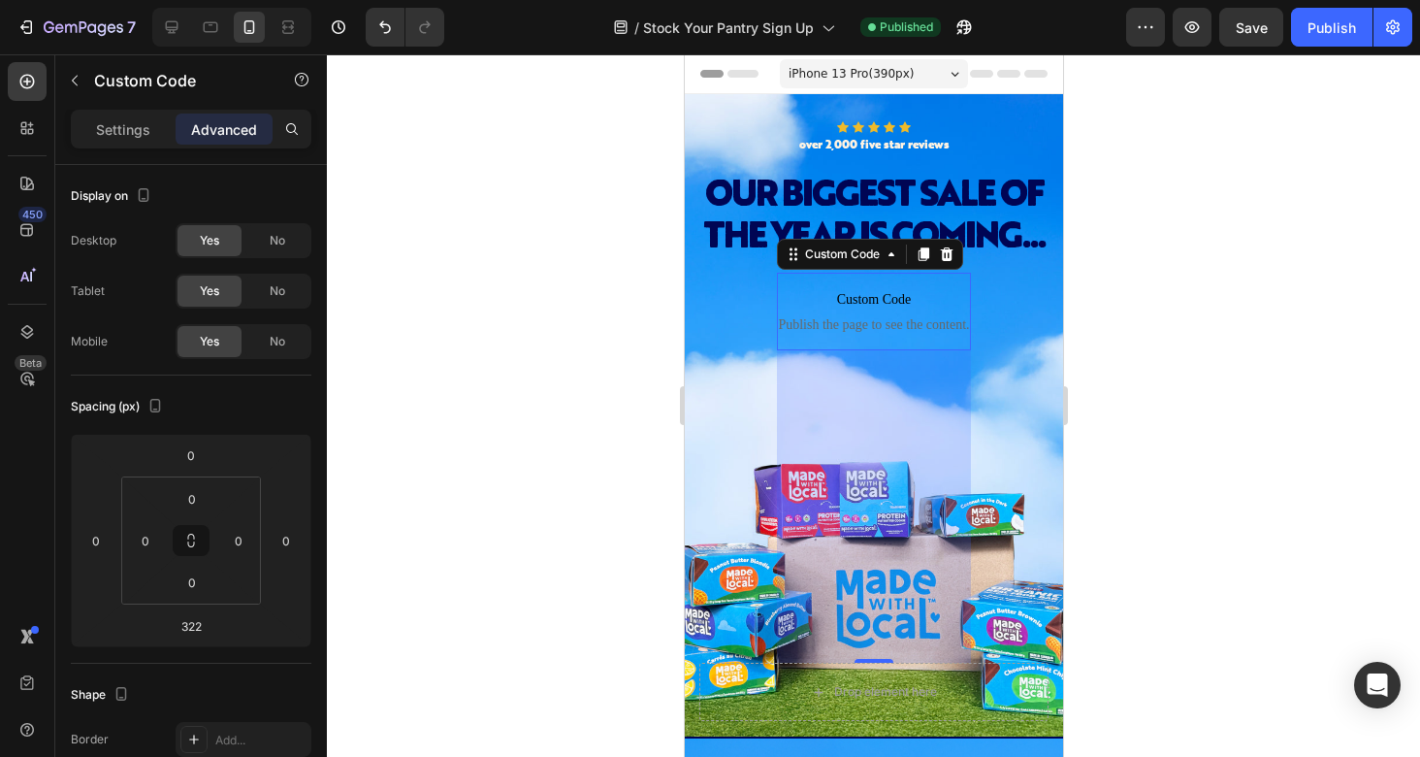
click at [840, 335] on span "Publish the page to see the content." at bounding box center [873, 324] width 194 height 19
click at [206, 33] on icon at bounding box center [210, 26] width 19 height 19
type input "80"
type input "24"
type input "80"
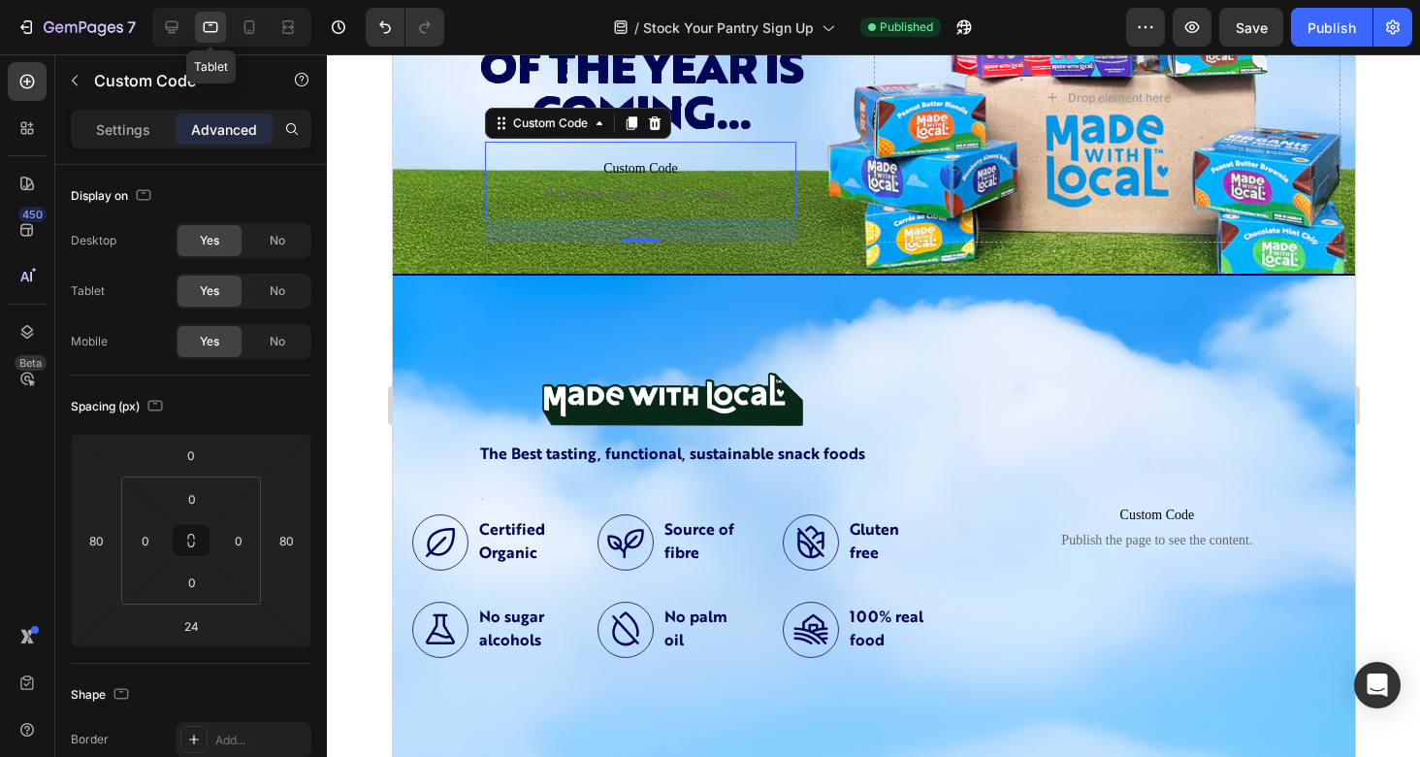
scroll to position [190, 0]
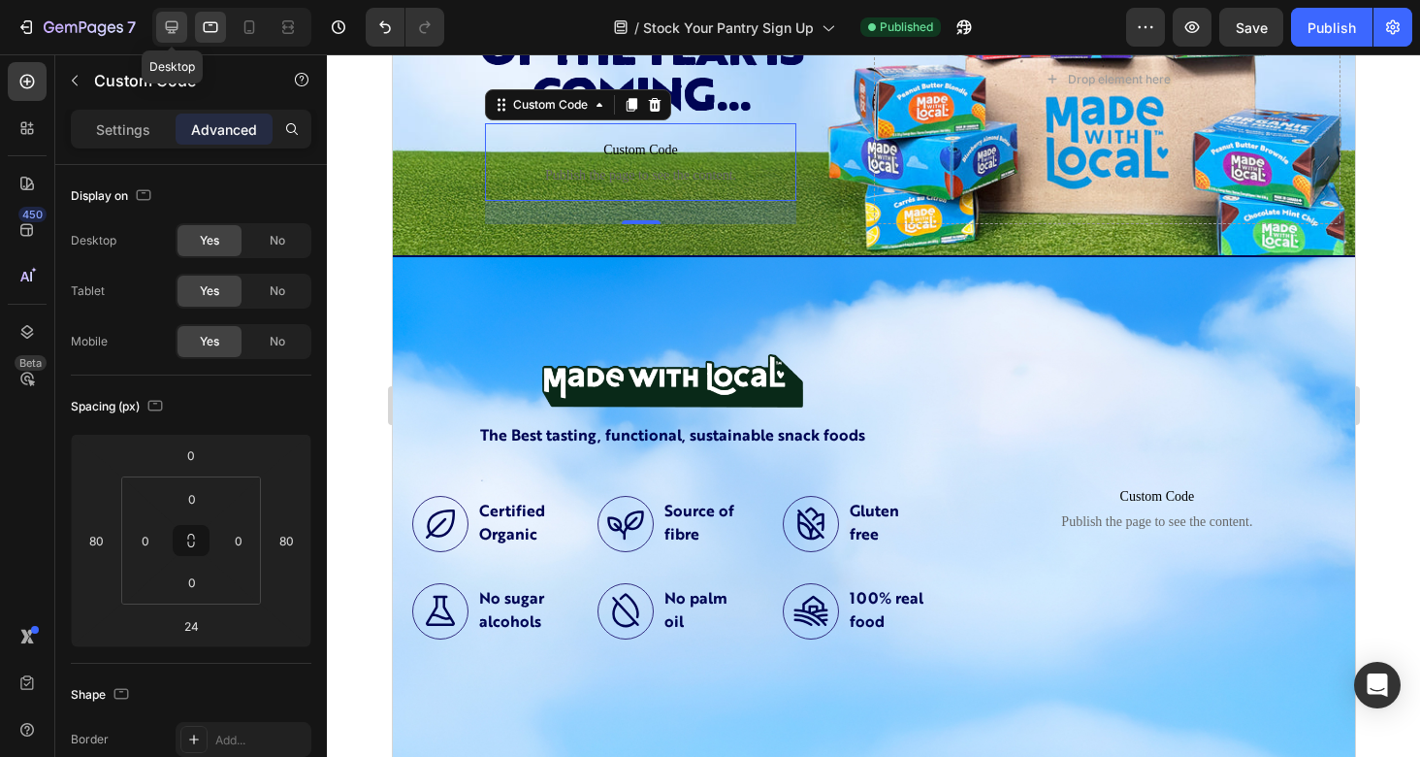
click at [171, 38] on div at bounding box center [171, 27] width 31 height 31
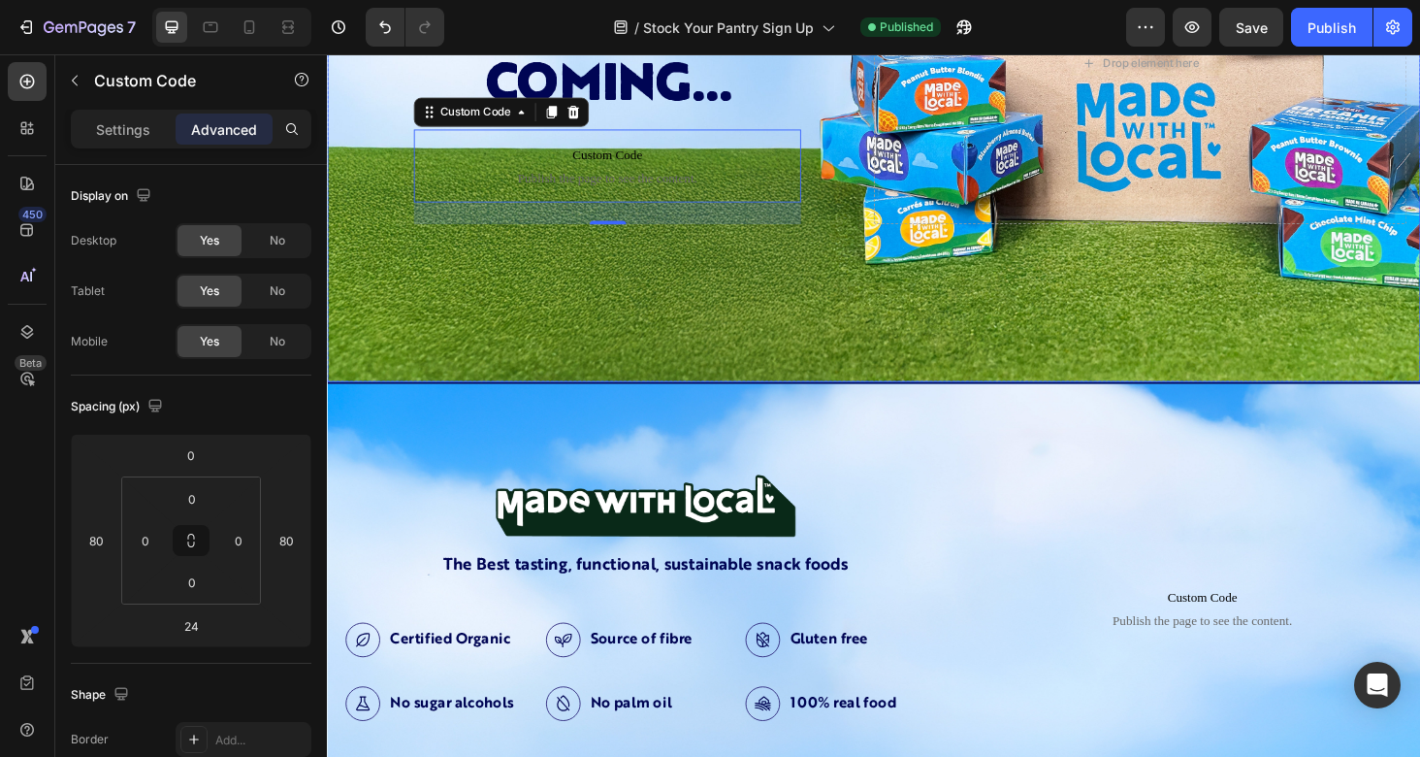
scroll to position [381, 0]
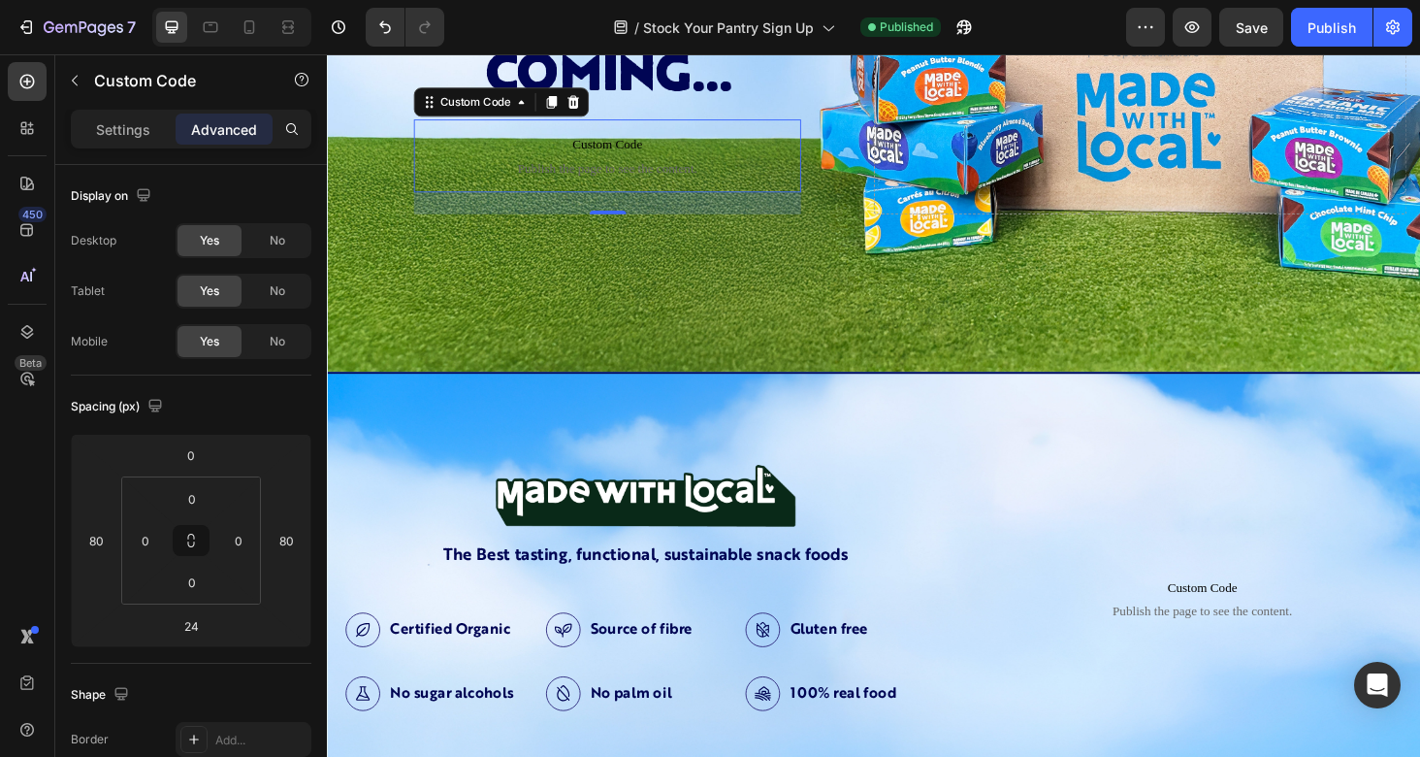
click at [729, 174] on span "Publish the page to see the content." at bounding box center [625, 175] width 412 height 19
click at [837, 315] on div "Background Image" at bounding box center [909, 52] width 1164 height 679
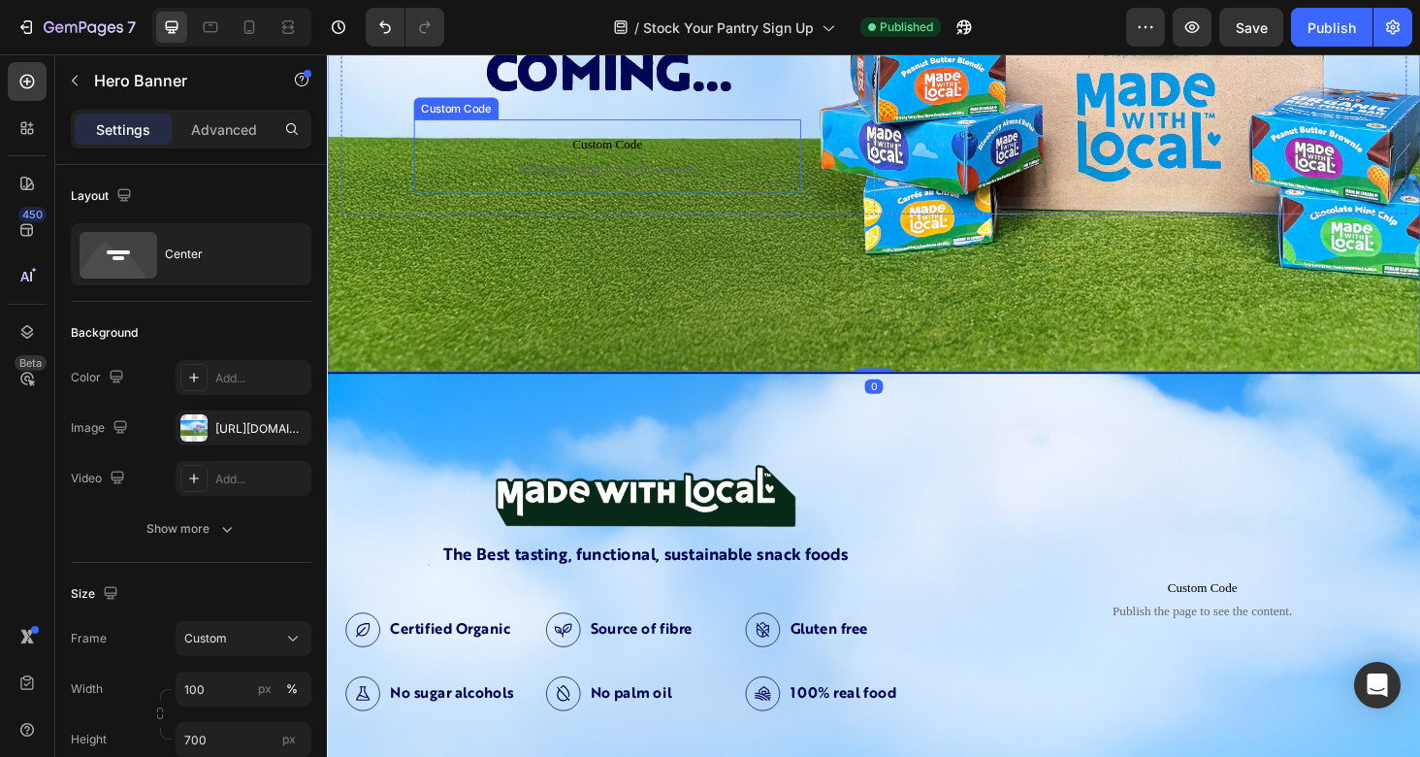
click at [756, 161] on span "Custom Code" at bounding box center [625, 150] width 412 height 23
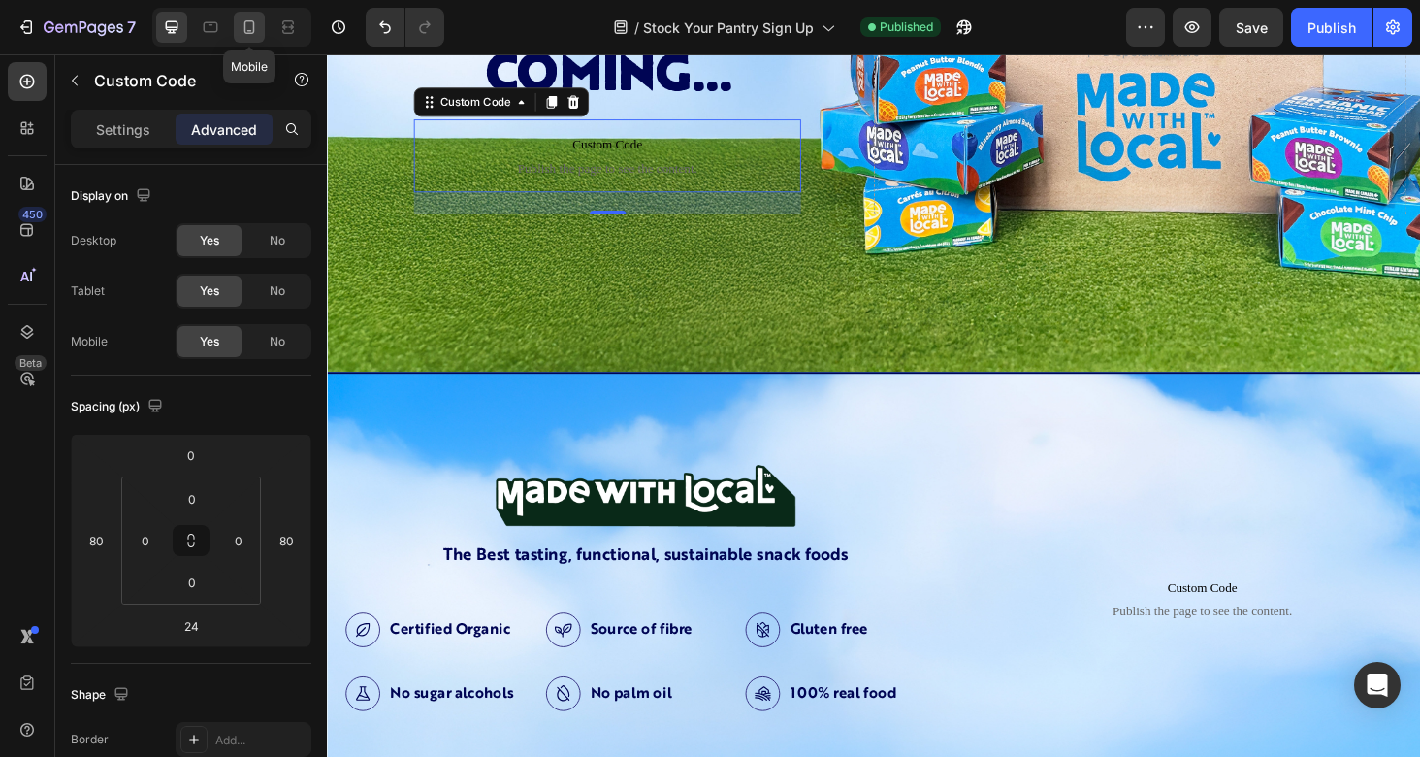
click at [245, 35] on icon at bounding box center [249, 26] width 19 height 19
type input "0"
type input "322"
type input "0"
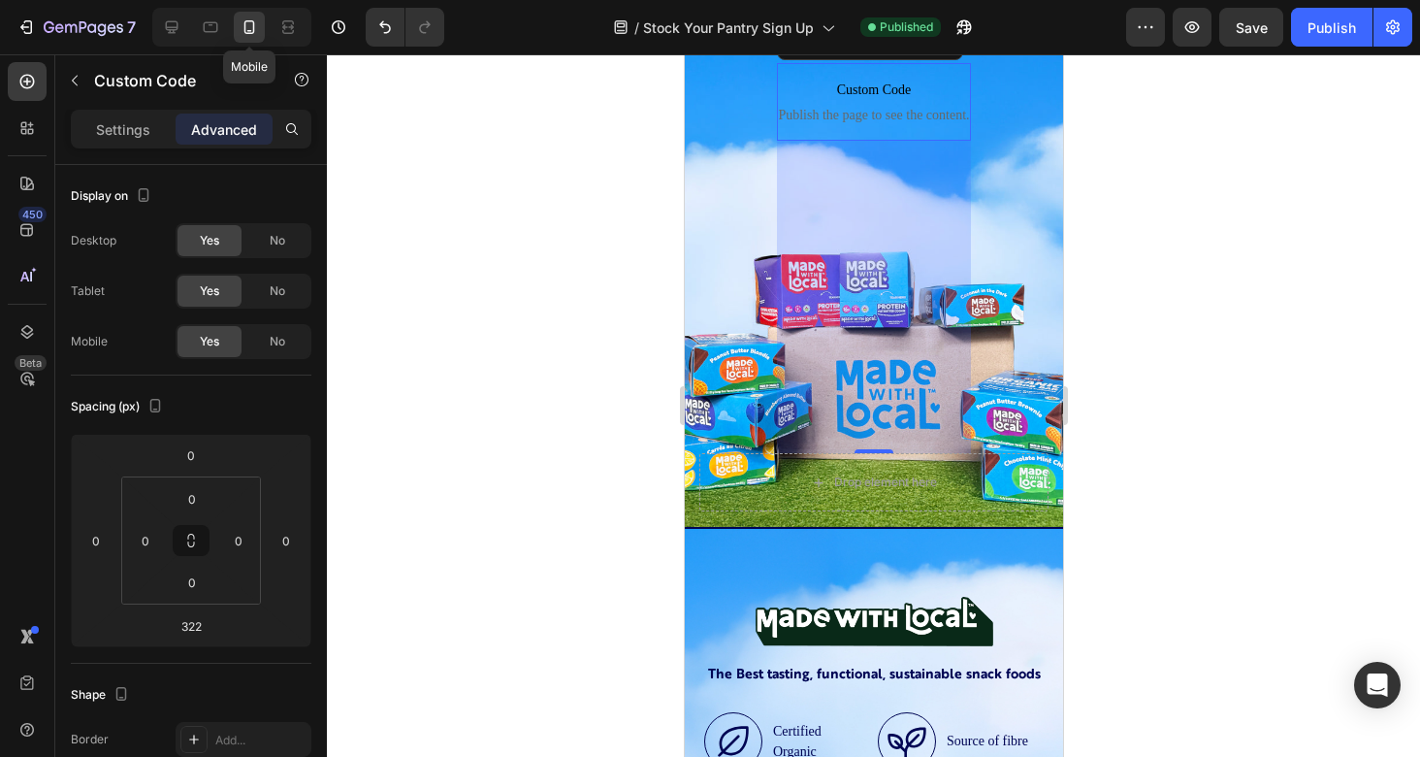
scroll to position [192, 0]
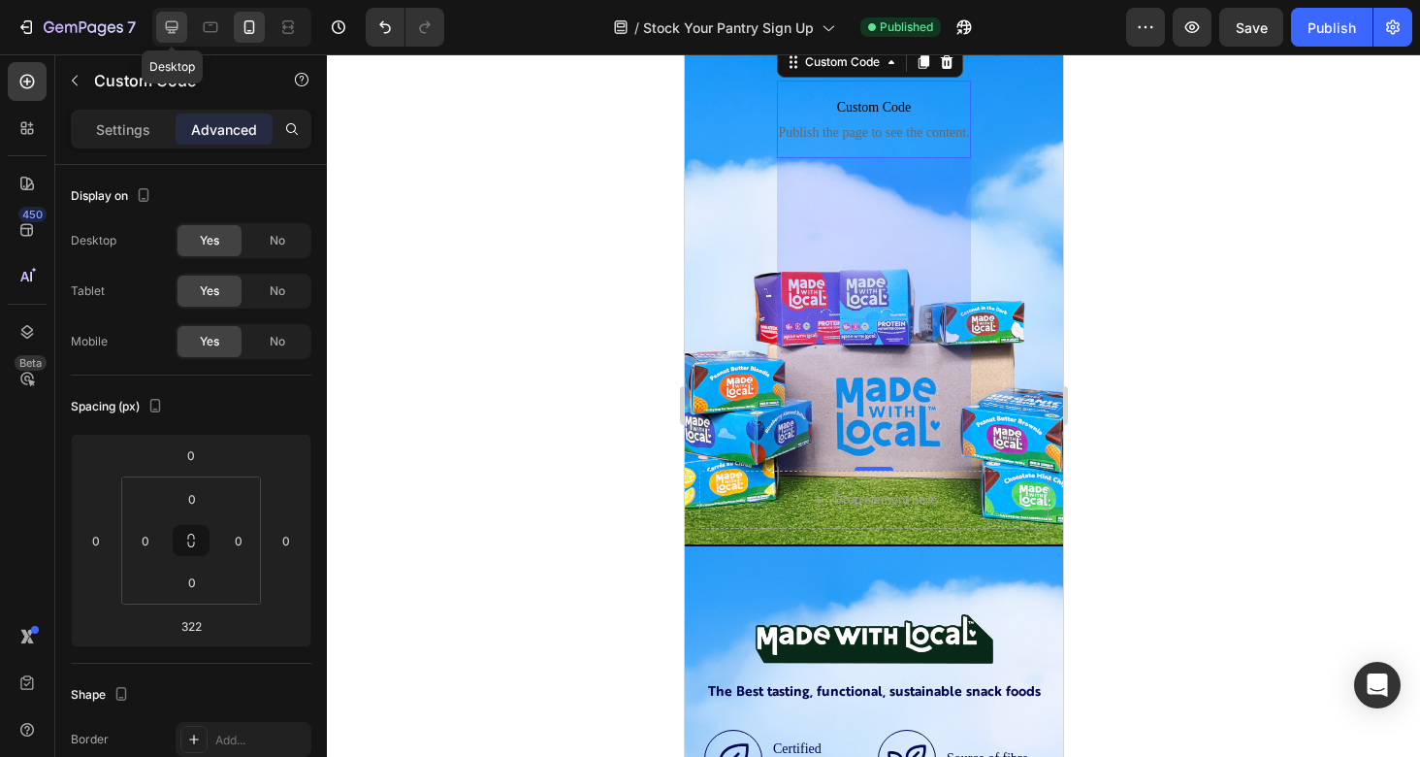
click at [167, 23] on icon at bounding box center [171, 26] width 19 height 19
type input "80"
type input "24"
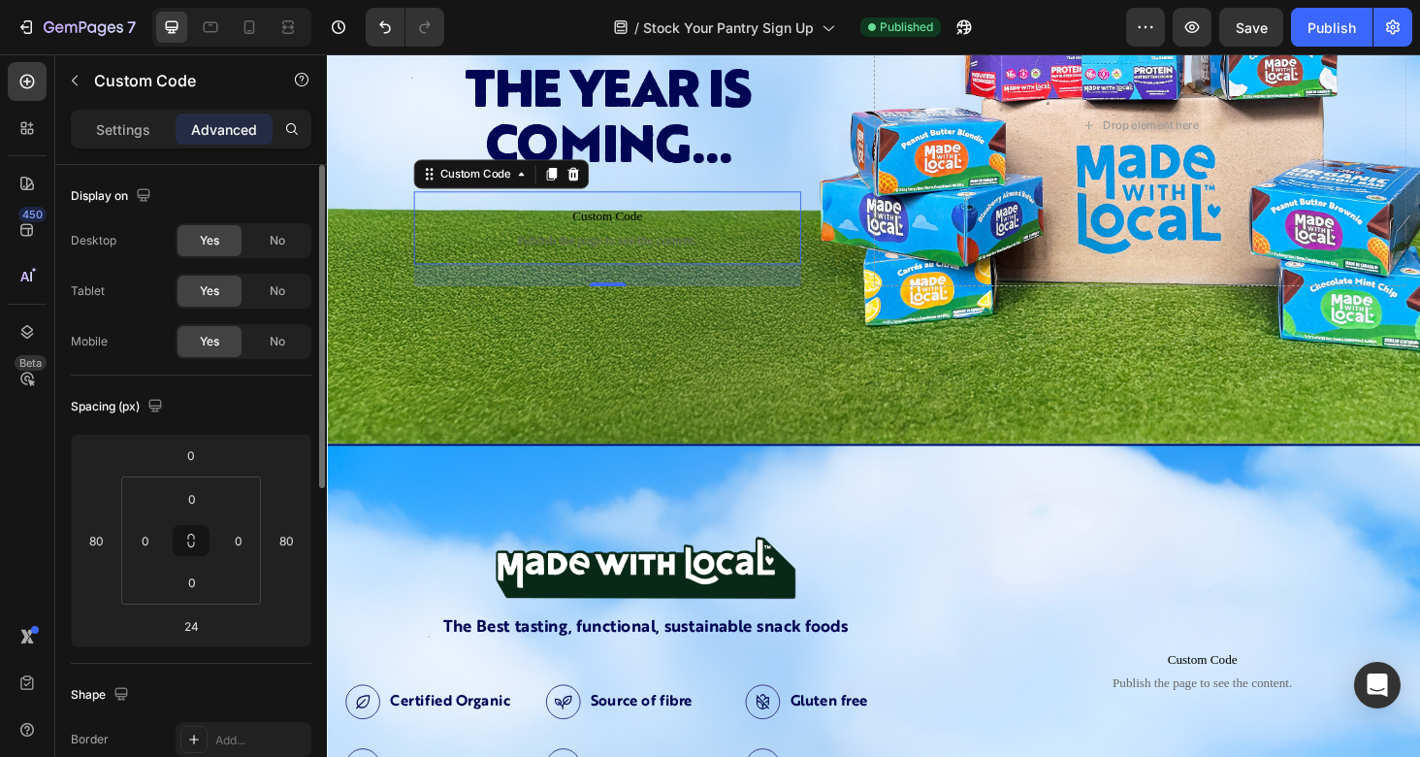
scroll to position [381, 0]
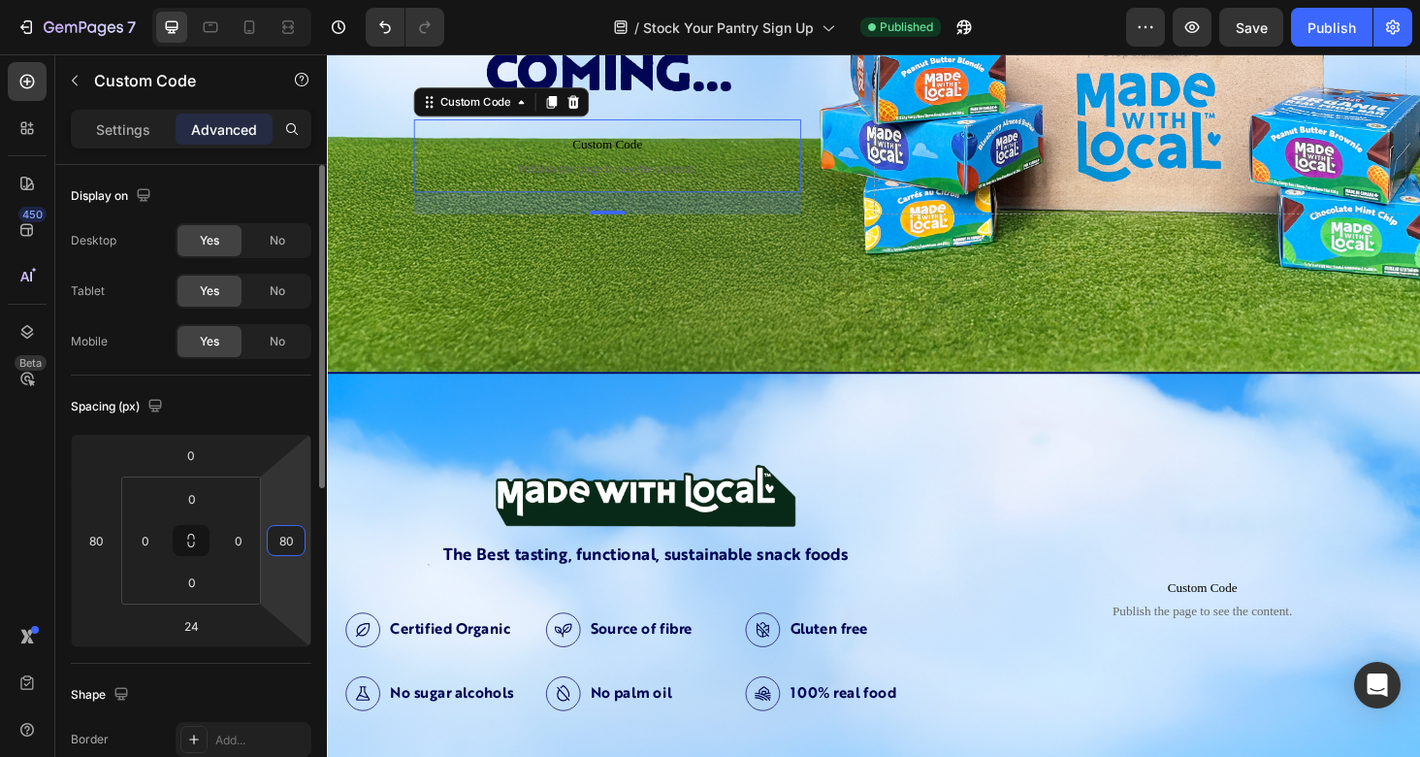
click at [282, 532] on input "80" at bounding box center [286, 540] width 29 height 29
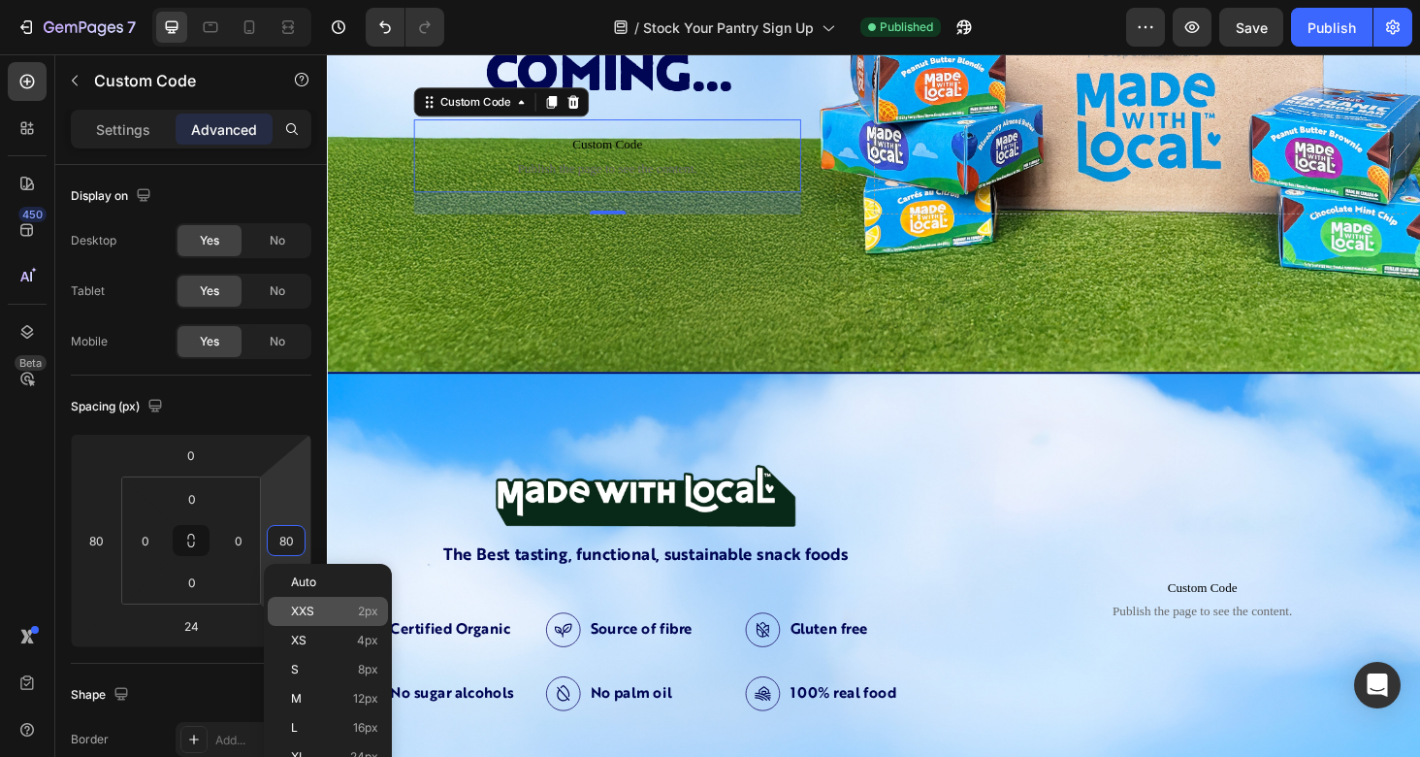
click at [301, 612] on span "XXS" at bounding box center [302, 611] width 23 height 14
type input "2"
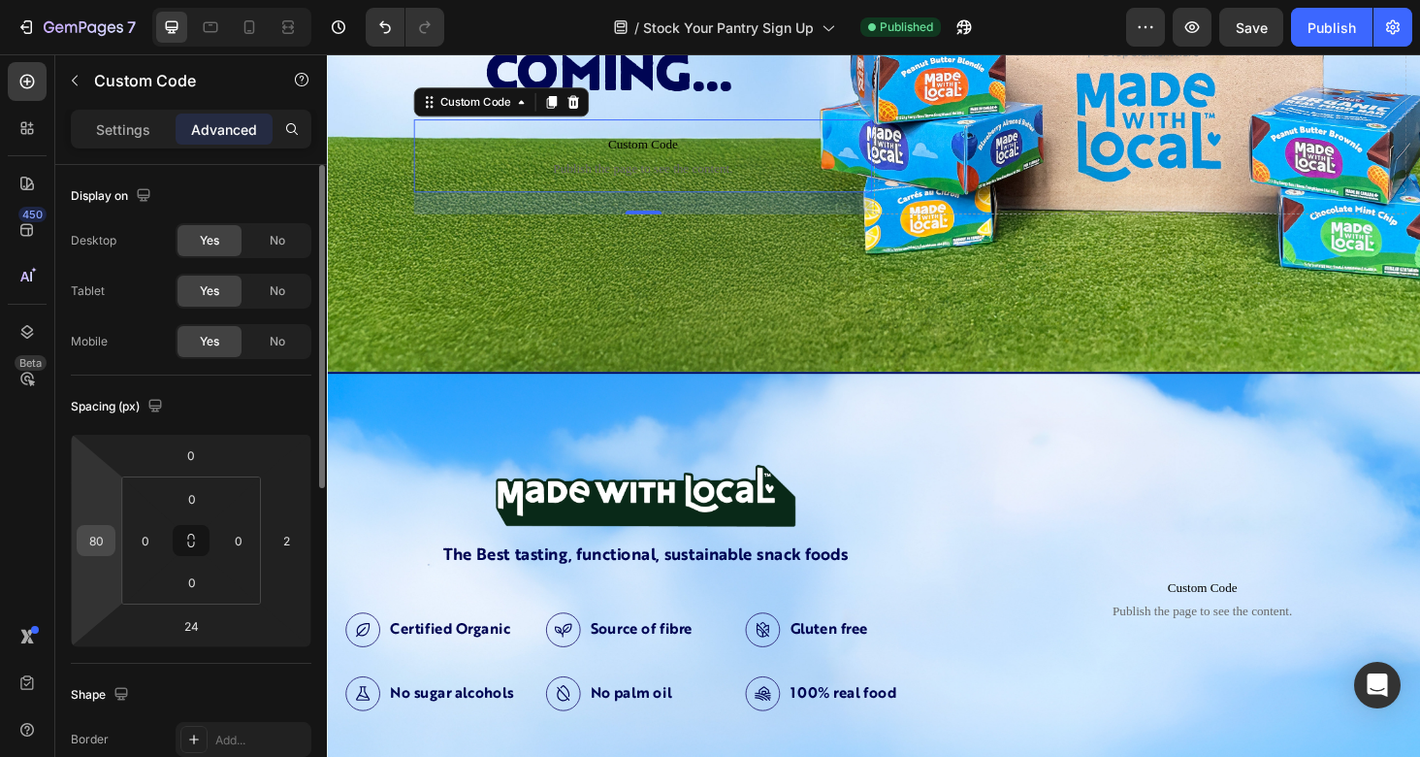
click at [103, 545] on input "80" at bounding box center [95, 540] width 29 height 29
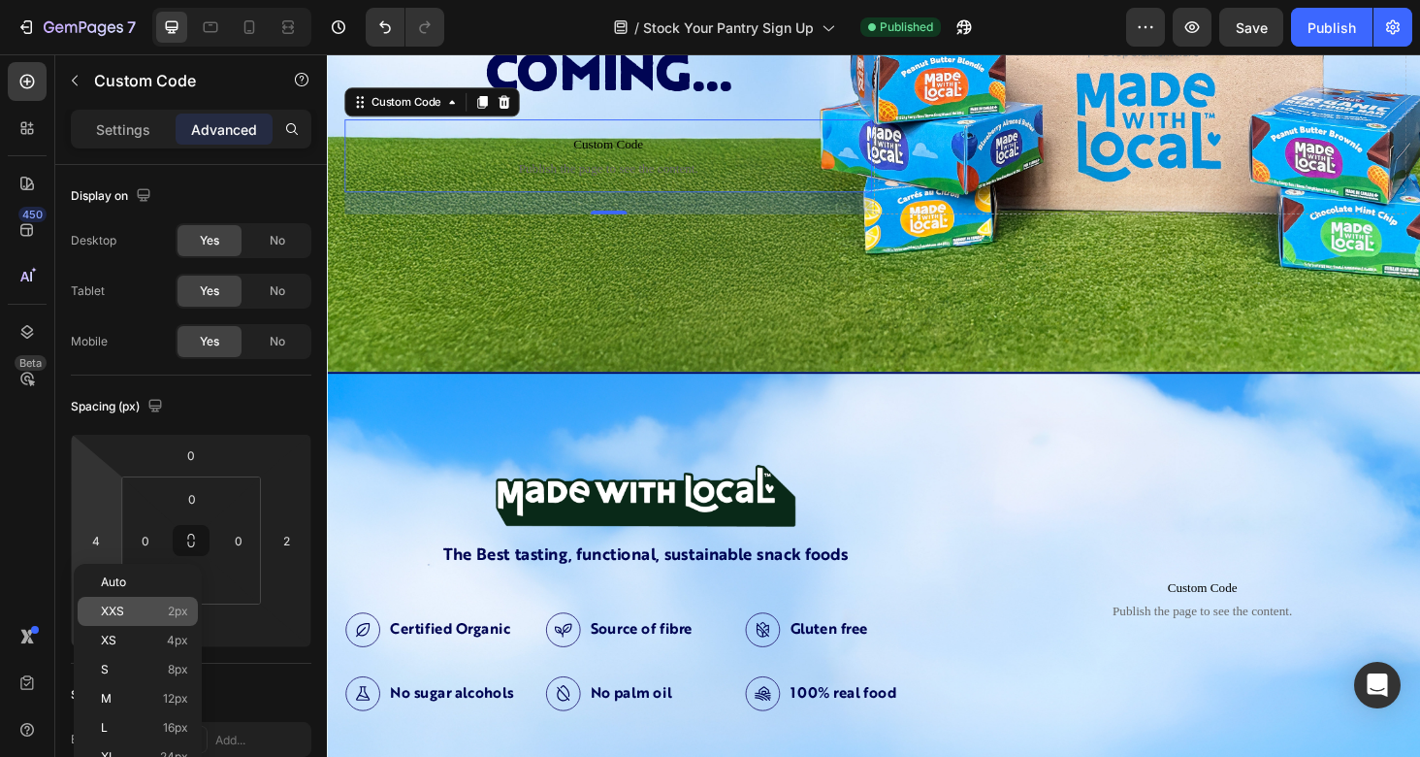
click at [112, 607] on span "XXS" at bounding box center [112, 611] width 23 height 14
type input "2"
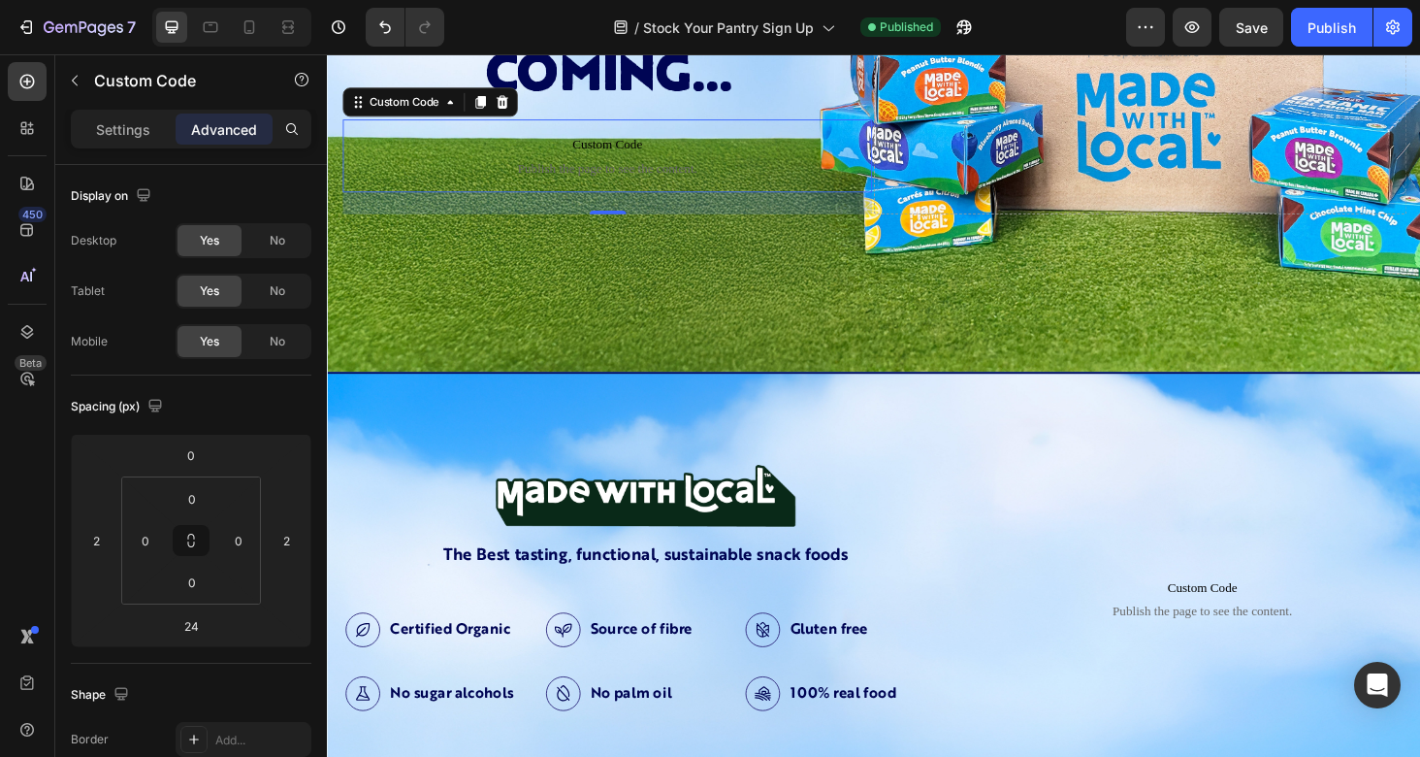
click at [786, 332] on div "Background Image" at bounding box center [909, 52] width 1164 height 679
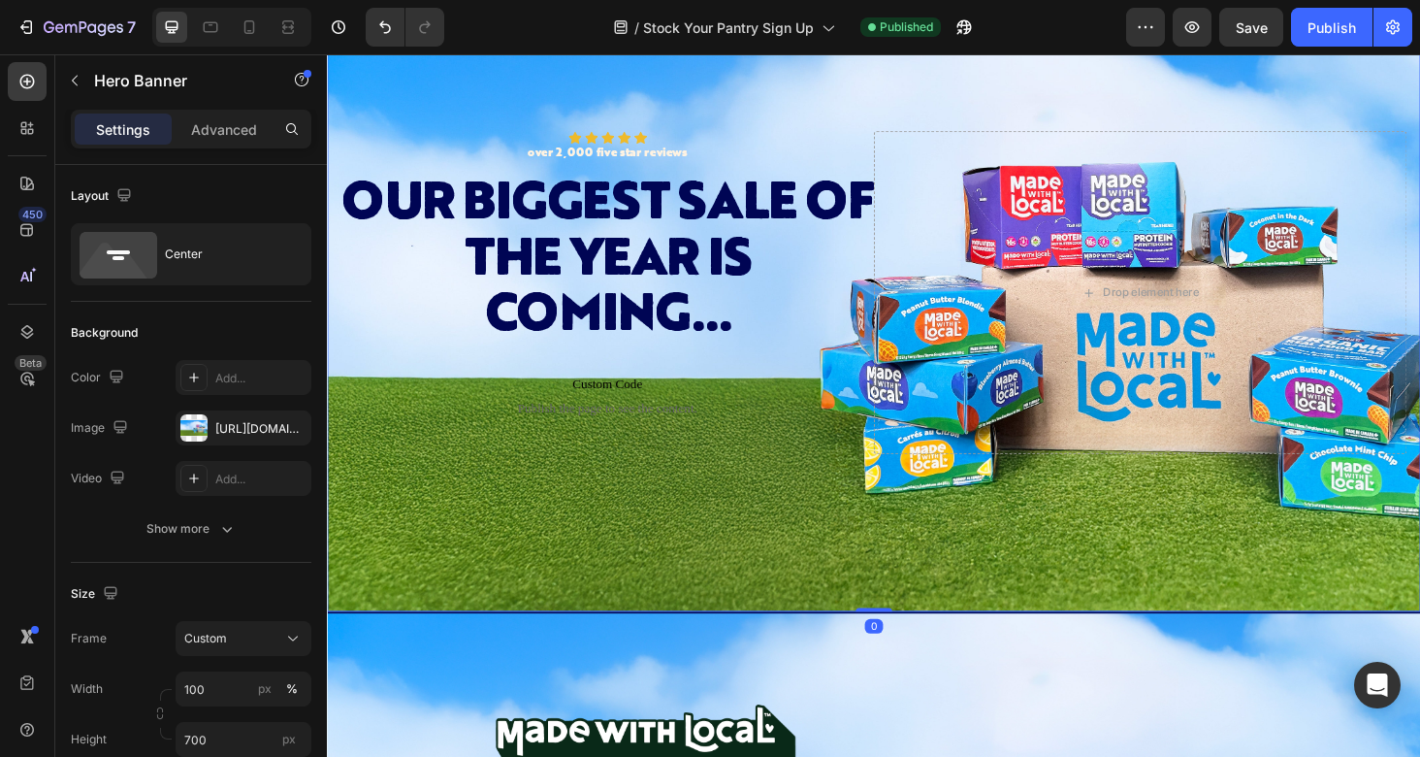
scroll to position [22, 0]
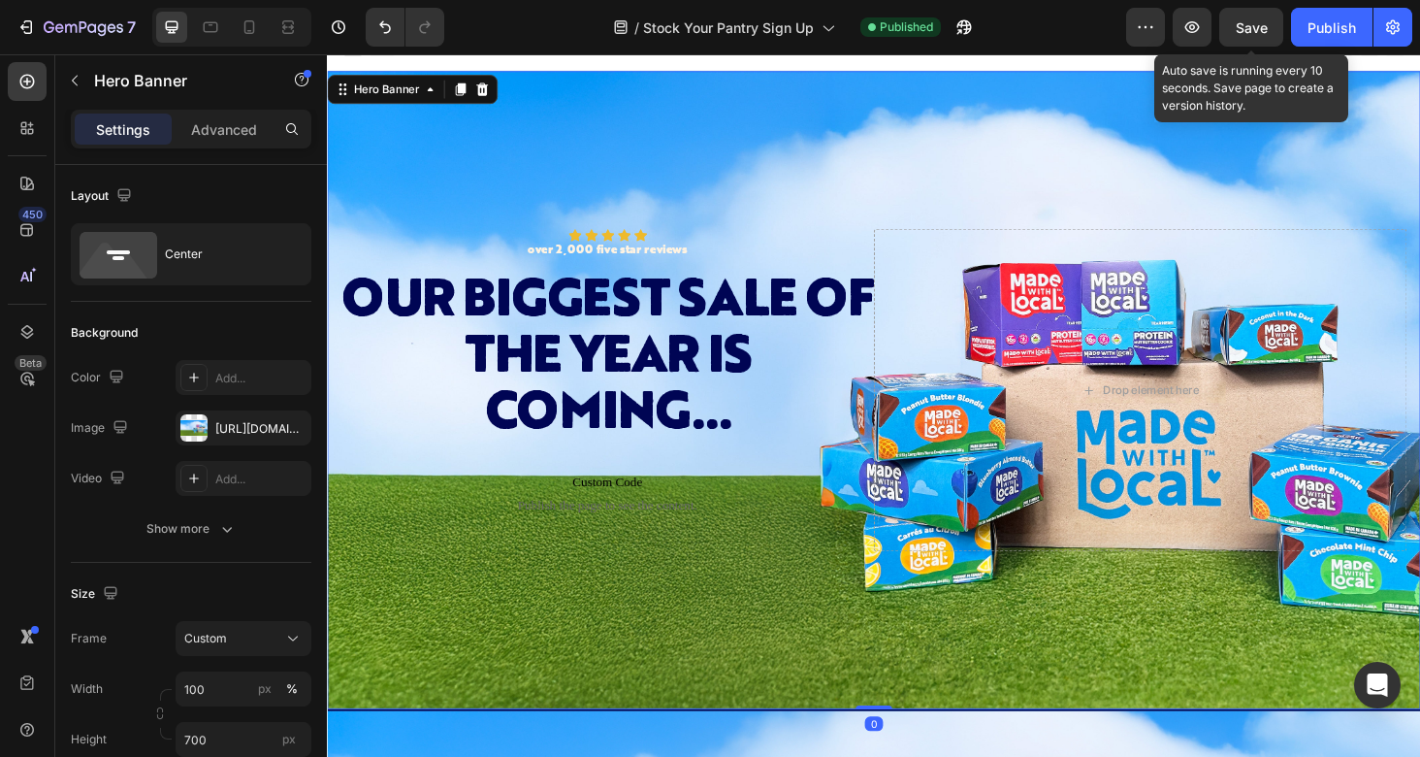
click at [1252, 21] on span "Save" at bounding box center [1252, 27] width 32 height 16
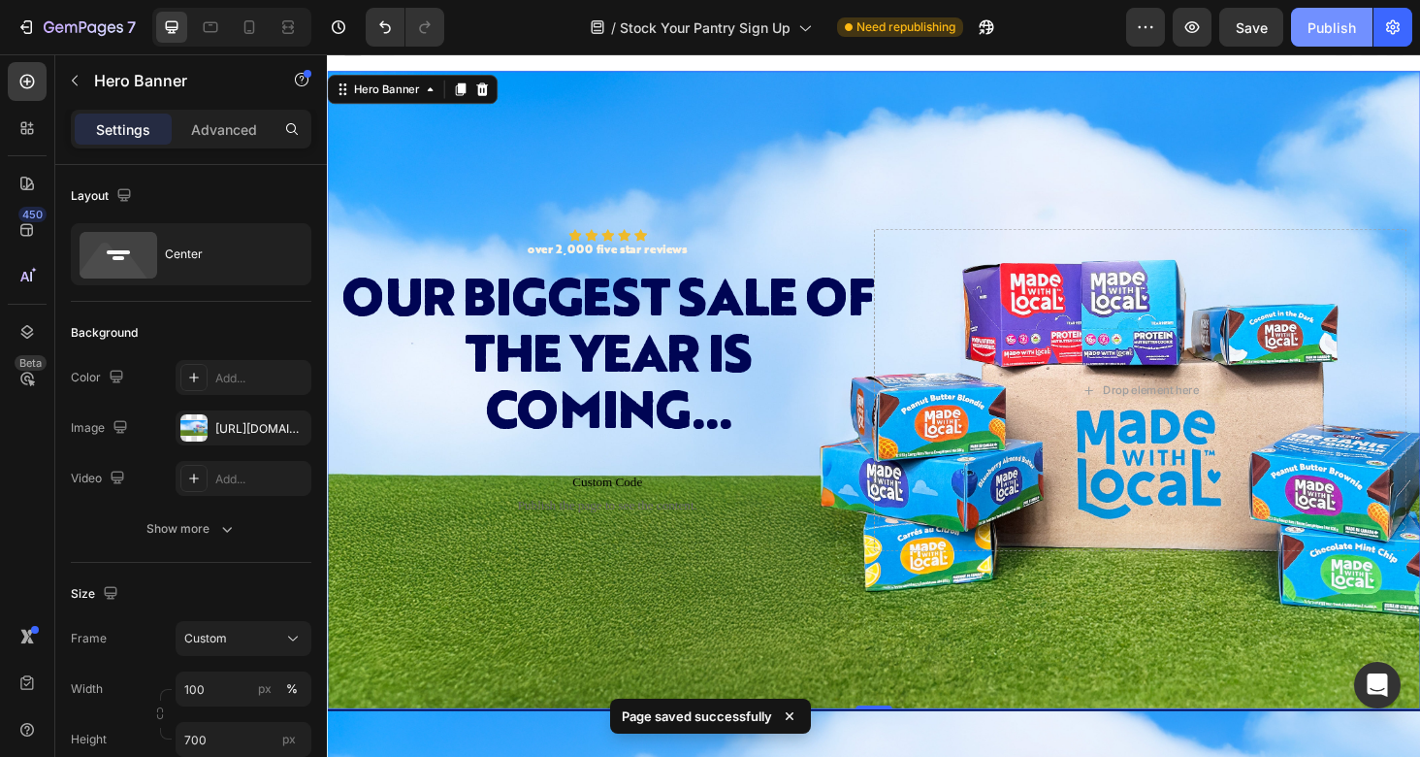
click at [1340, 27] on div "Publish" at bounding box center [1332, 27] width 49 height 20
